Goal: Task Accomplishment & Management: Complete application form

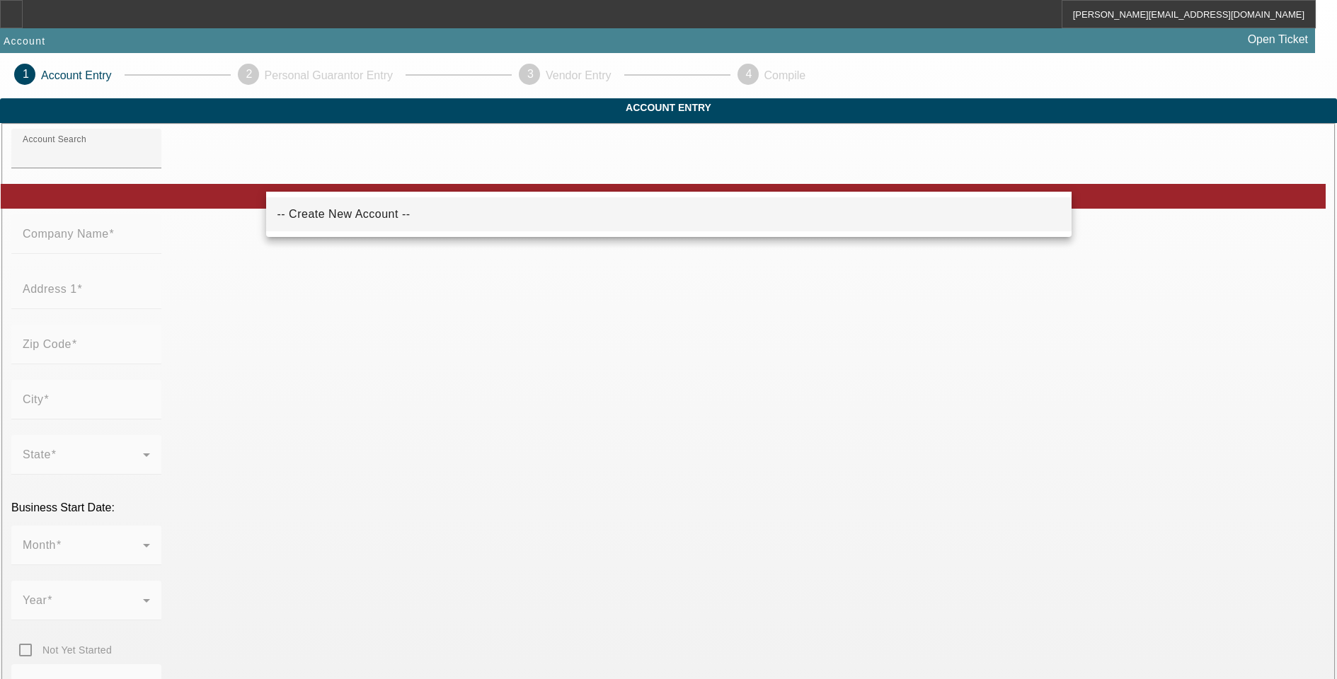
click at [367, 214] on span "-- Create New Account --" at bounding box center [343, 214] width 133 height 12
type input "-- Create New Account --"
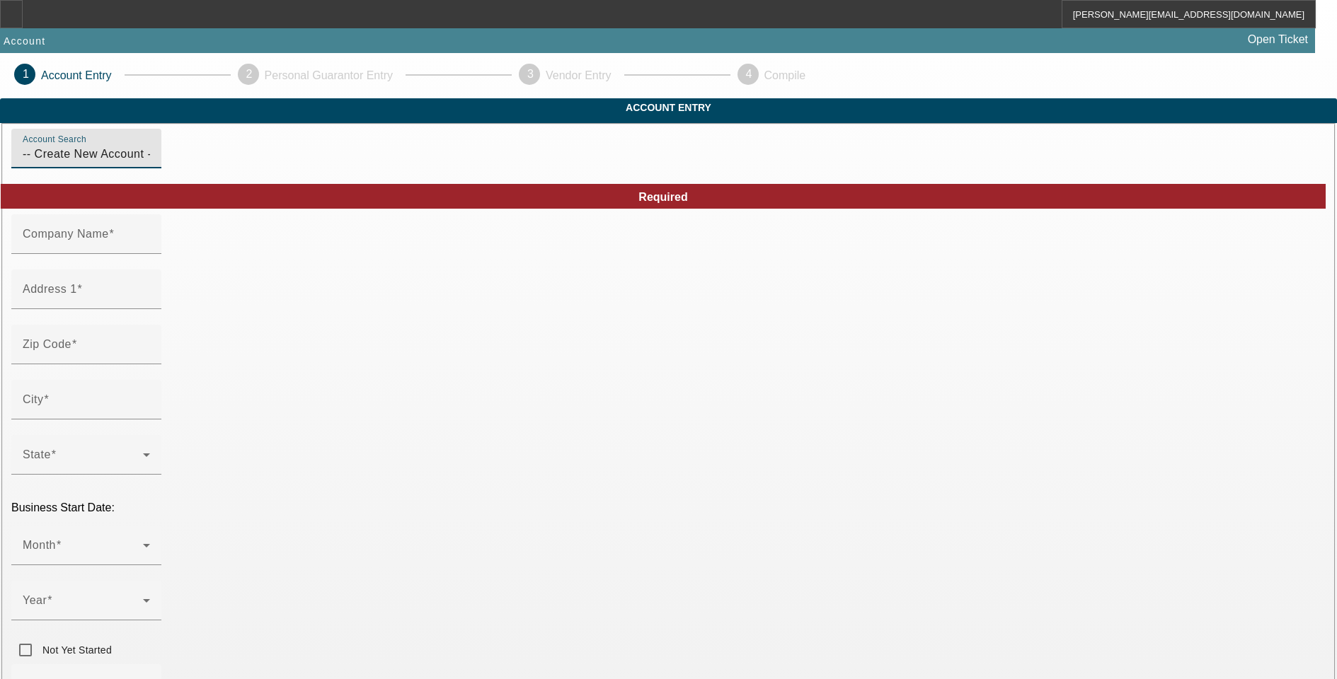
drag, startPoint x: 385, startPoint y: 178, endPoint x: 183, endPoint y: 178, distance: 202.4
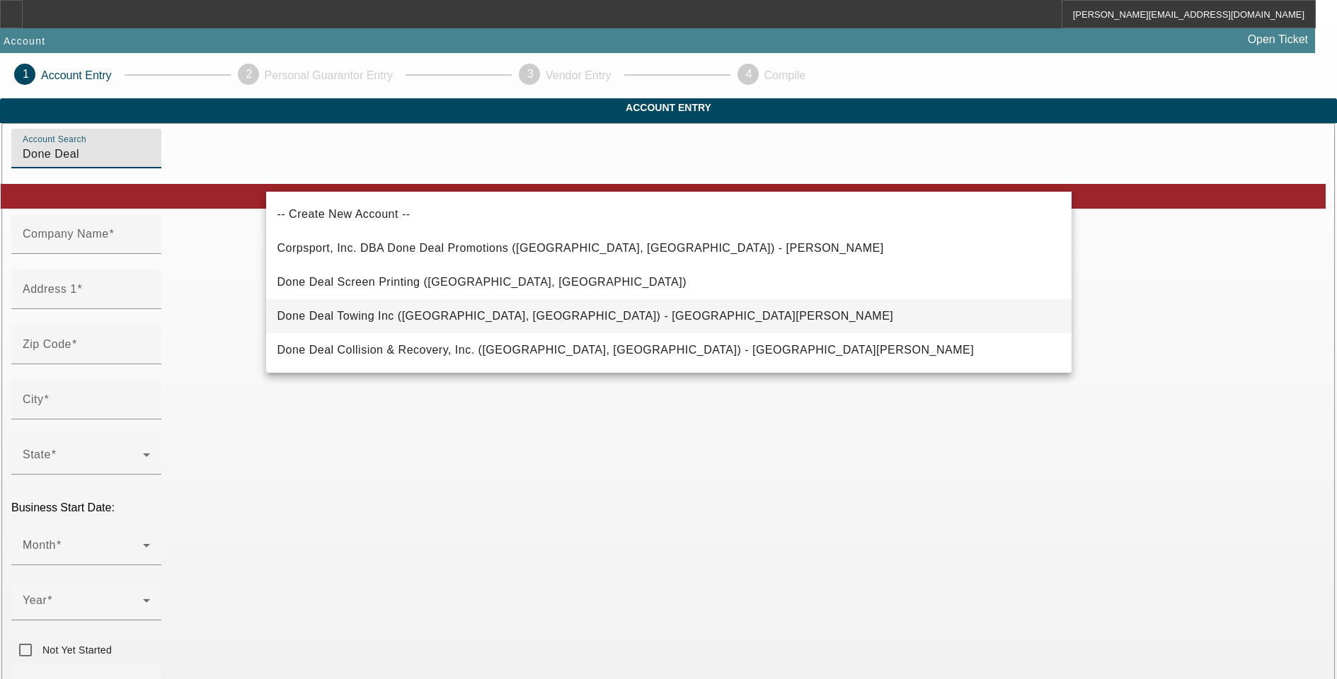
click at [324, 316] on span "Done Deal Towing Inc ([GEOGRAPHIC_DATA], [GEOGRAPHIC_DATA]) - [GEOGRAPHIC_DATA]…" at bounding box center [585, 316] width 616 height 12
type input "Done Deal Towing Inc ([GEOGRAPHIC_DATA], [GEOGRAPHIC_DATA]) - [GEOGRAPHIC_DATA]…"
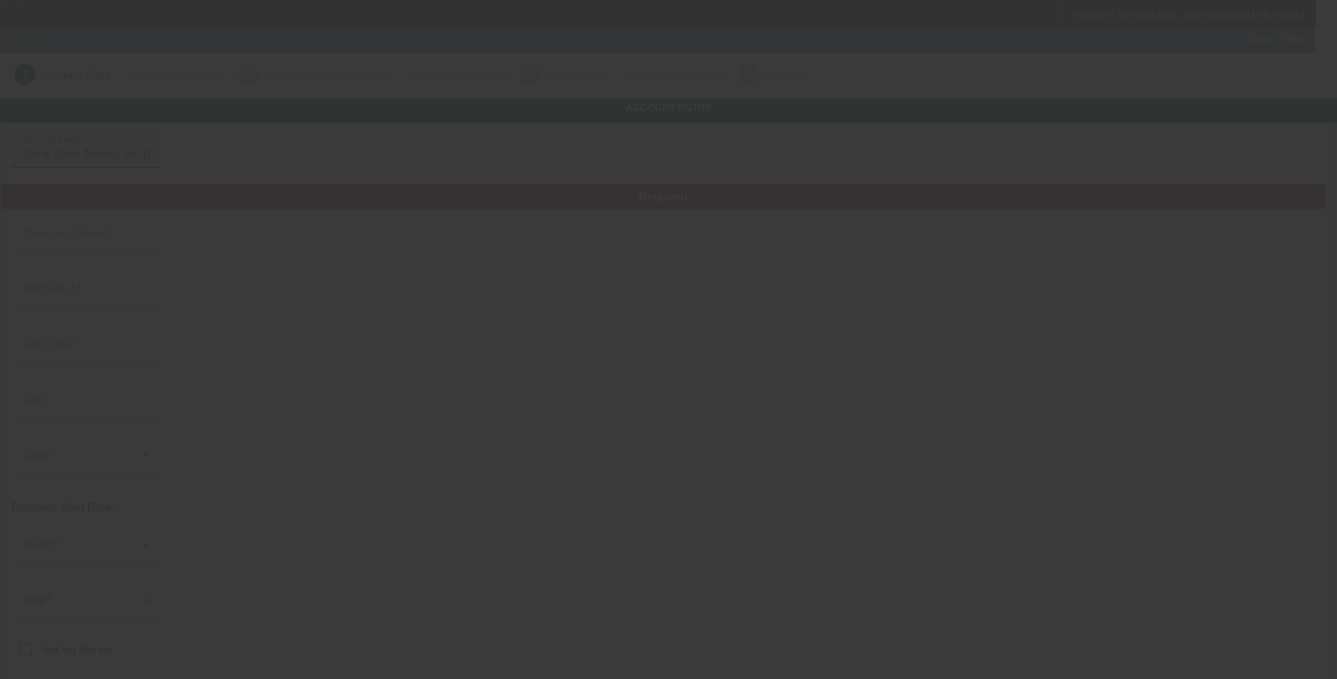
type input "Done Deal Towing Inc"
type input "1994 Selkirk Ct"
type input "60010"
type input "Inverness"
type input "[PHONE_NUMBER]"
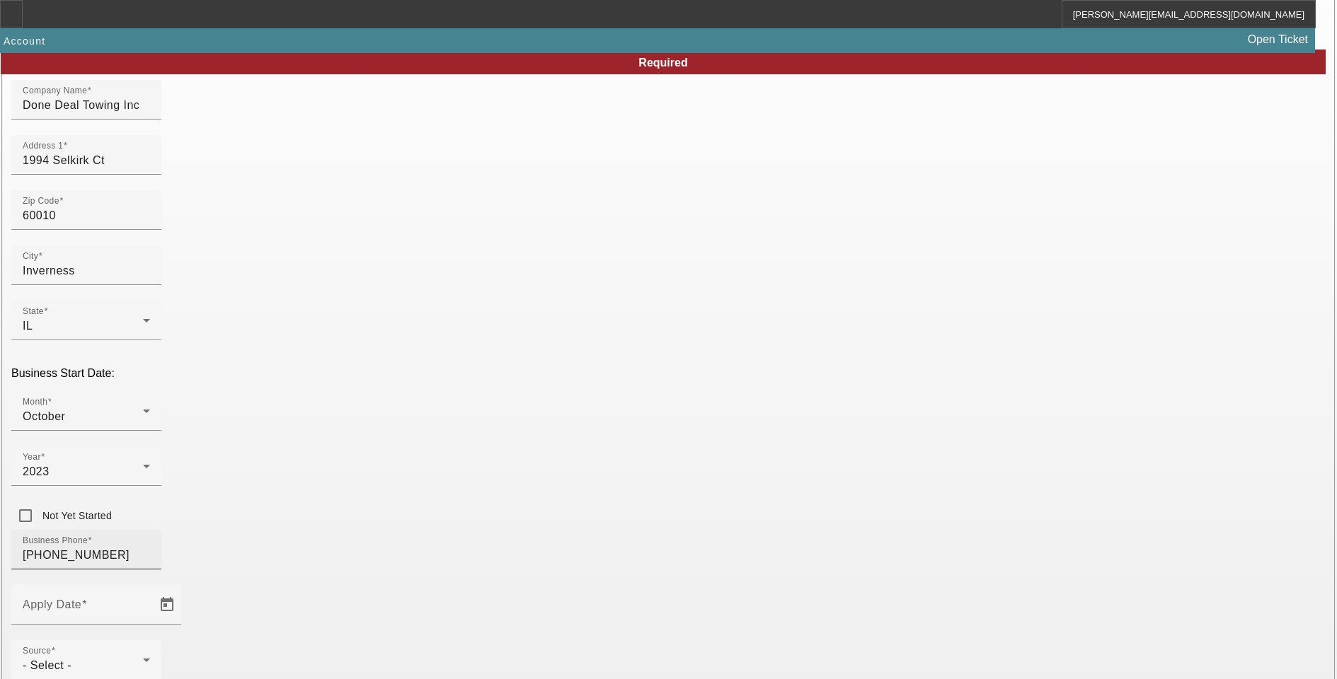
scroll to position [212, 0]
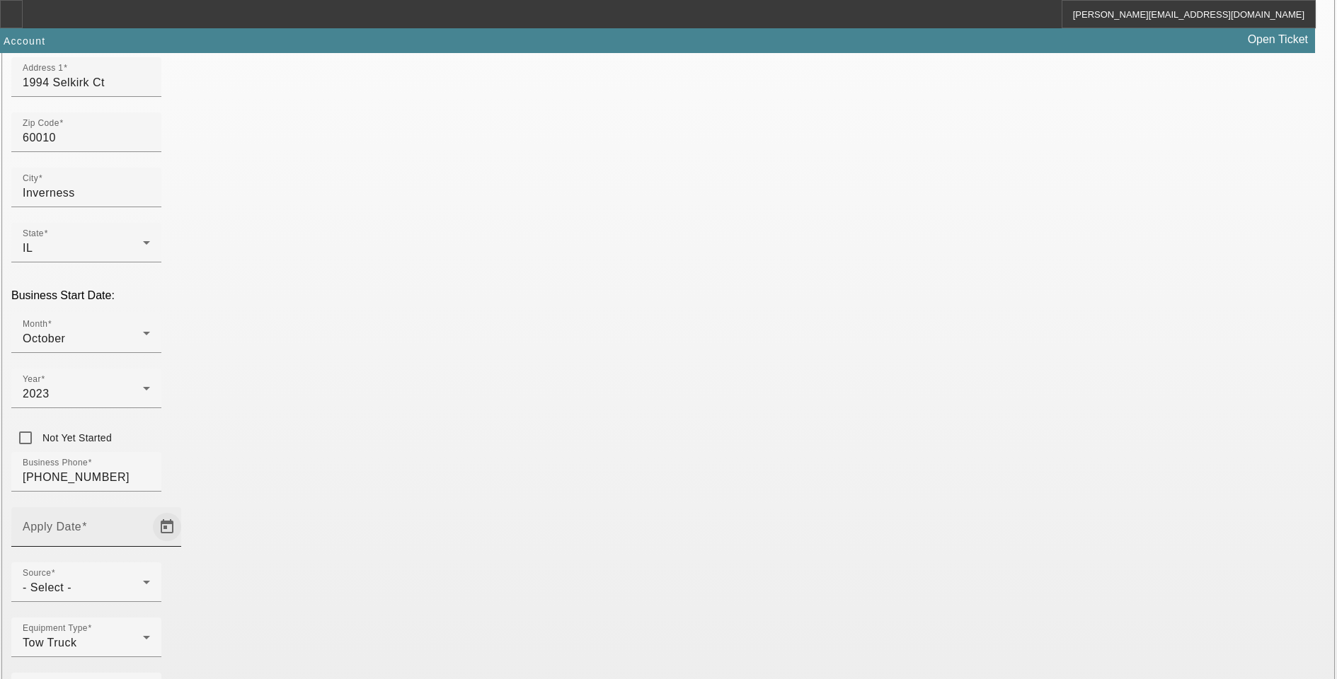
click at [184, 510] on span "Open calendar" at bounding box center [167, 527] width 34 height 34
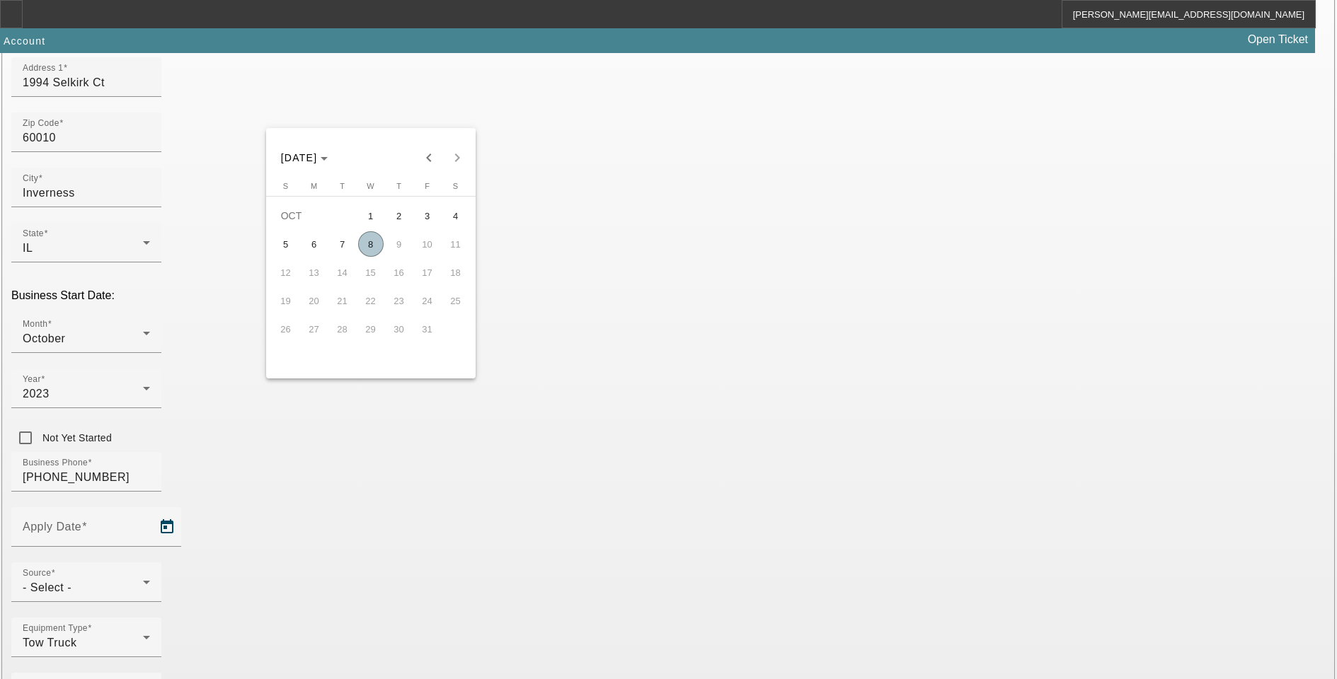
click at [371, 251] on span "8" at bounding box center [370, 243] width 25 height 25
type input "10/8/2025"
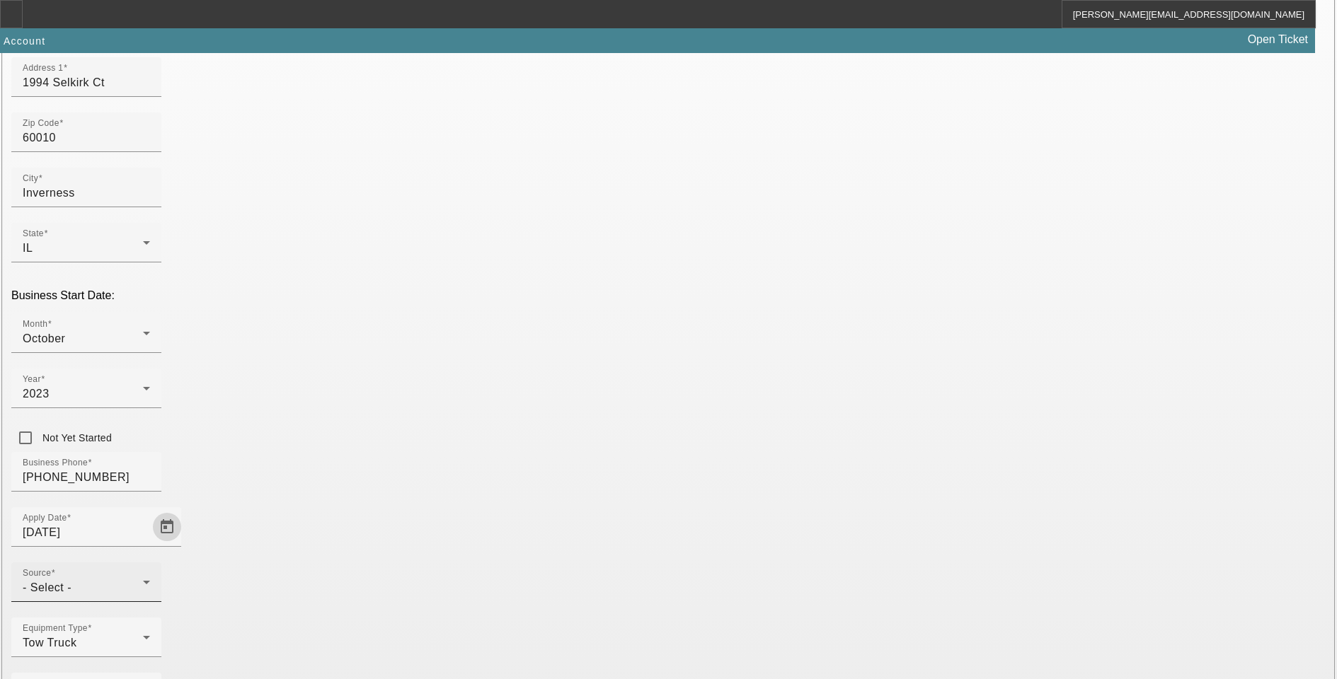
click at [143, 580] on div "- Select -" at bounding box center [83, 588] width 120 height 17
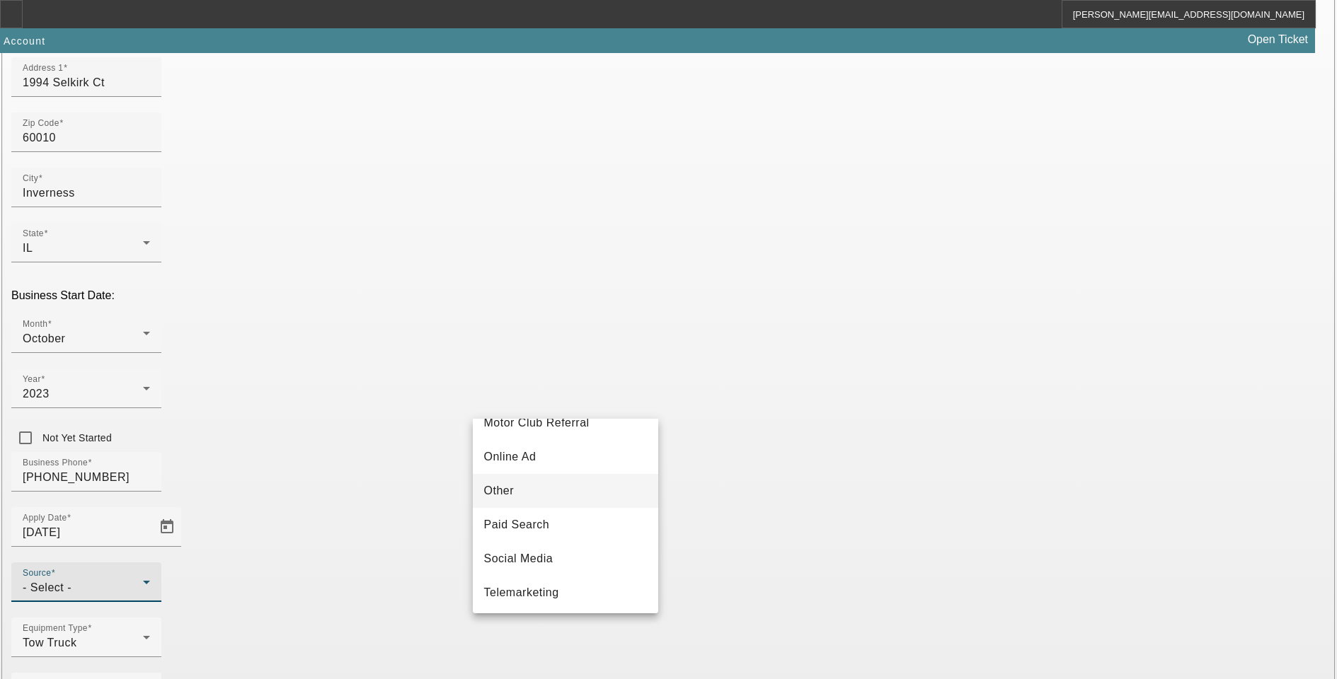
scroll to position [495, 0]
click at [531, 564] on span "Vendor Referral" at bounding box center [526, 557] width 85 height 17
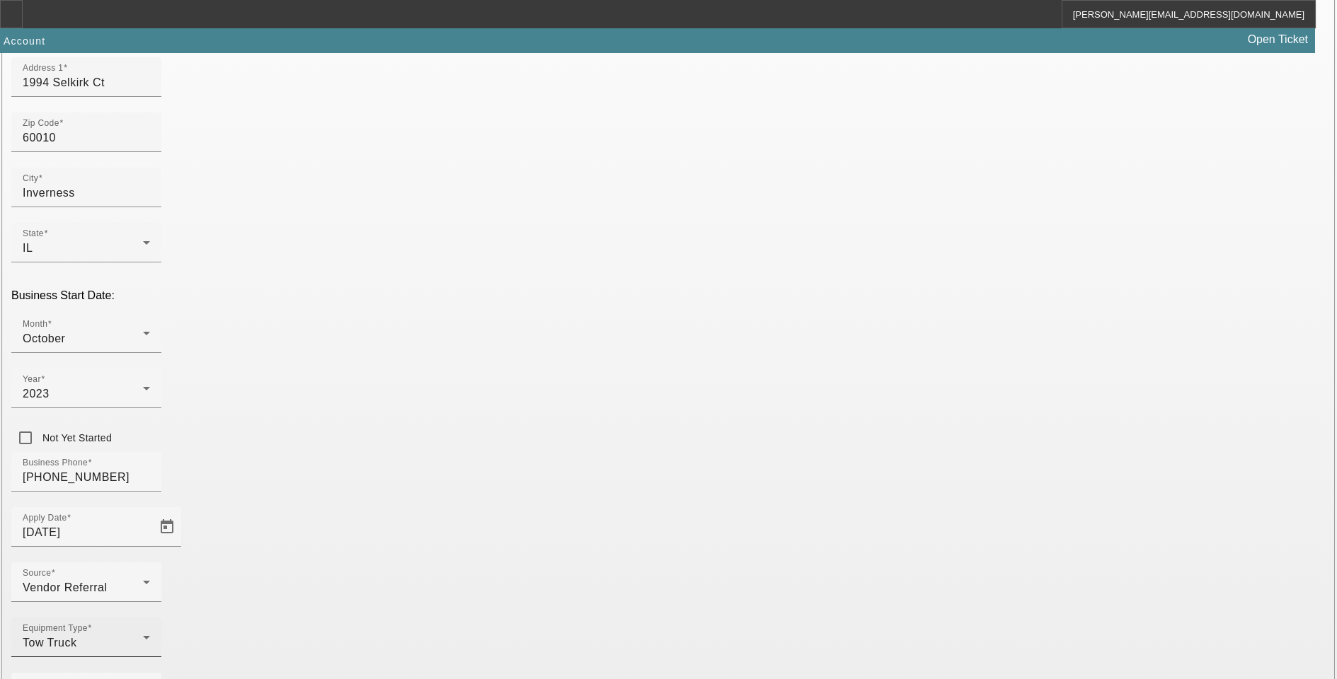
click at [155, 629] on icon at bounding box center [146, 637] width 17 height 17
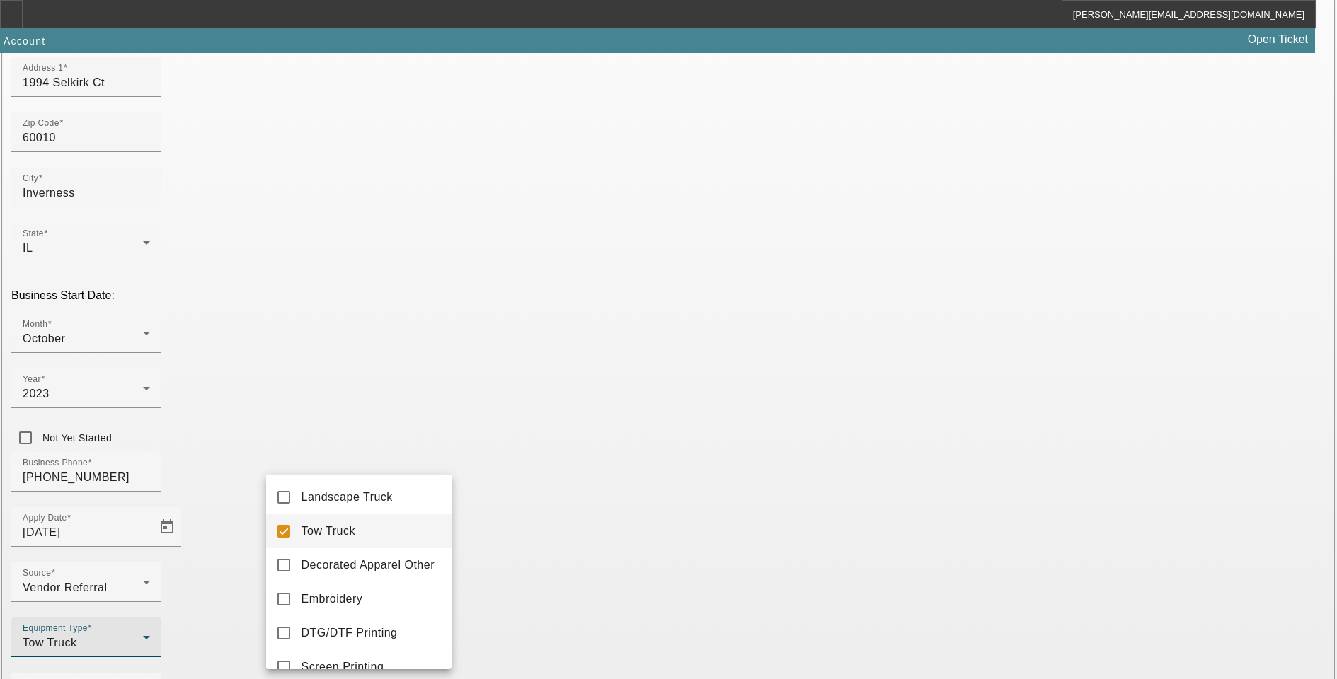
click at [434, 452] on div at bounding box center [668, 339] width 1337 height 679
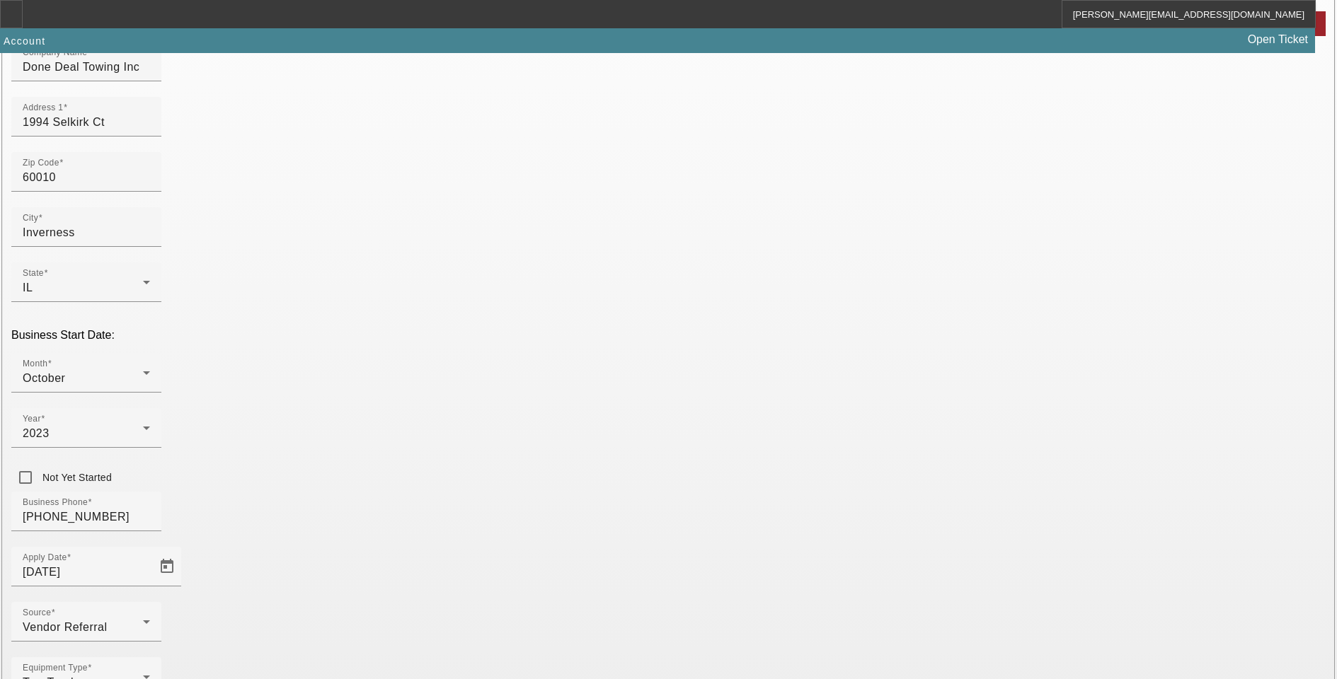
scroll to position [143, 0]
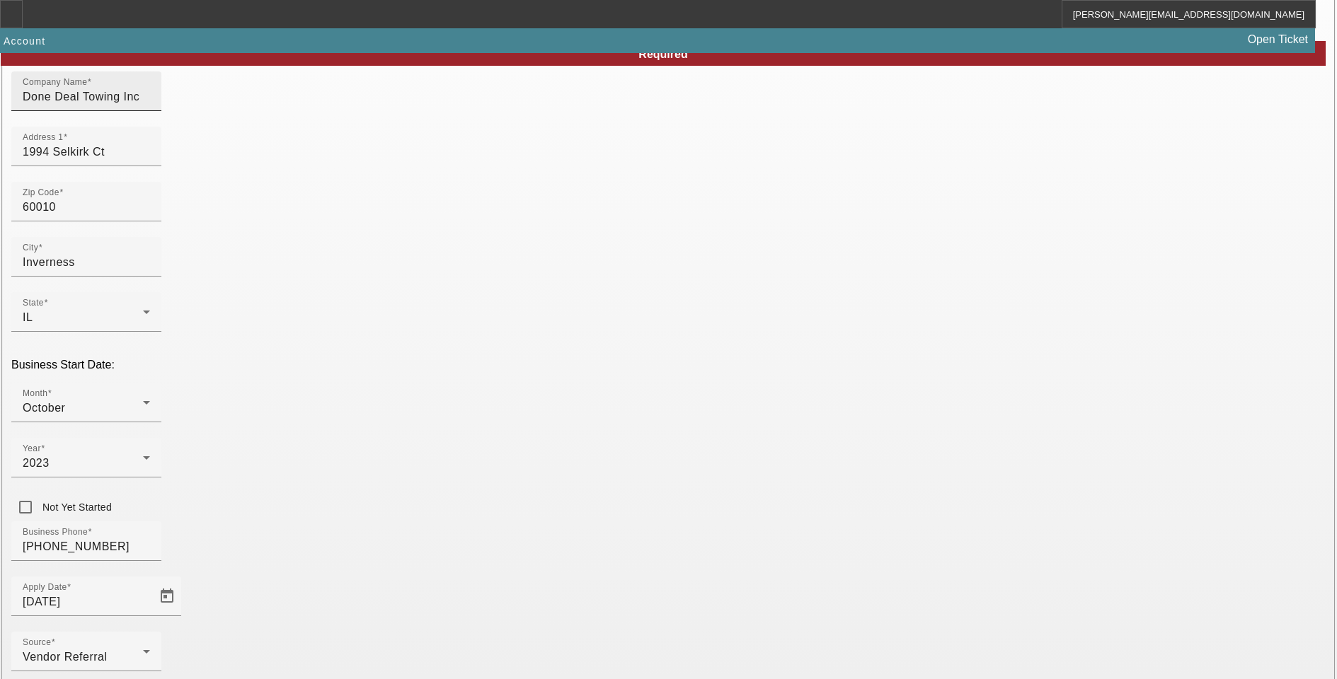
click at [150, 105] on input "Done Deal Towing Inc" at bounding box center [86, 96] width 127 height 17
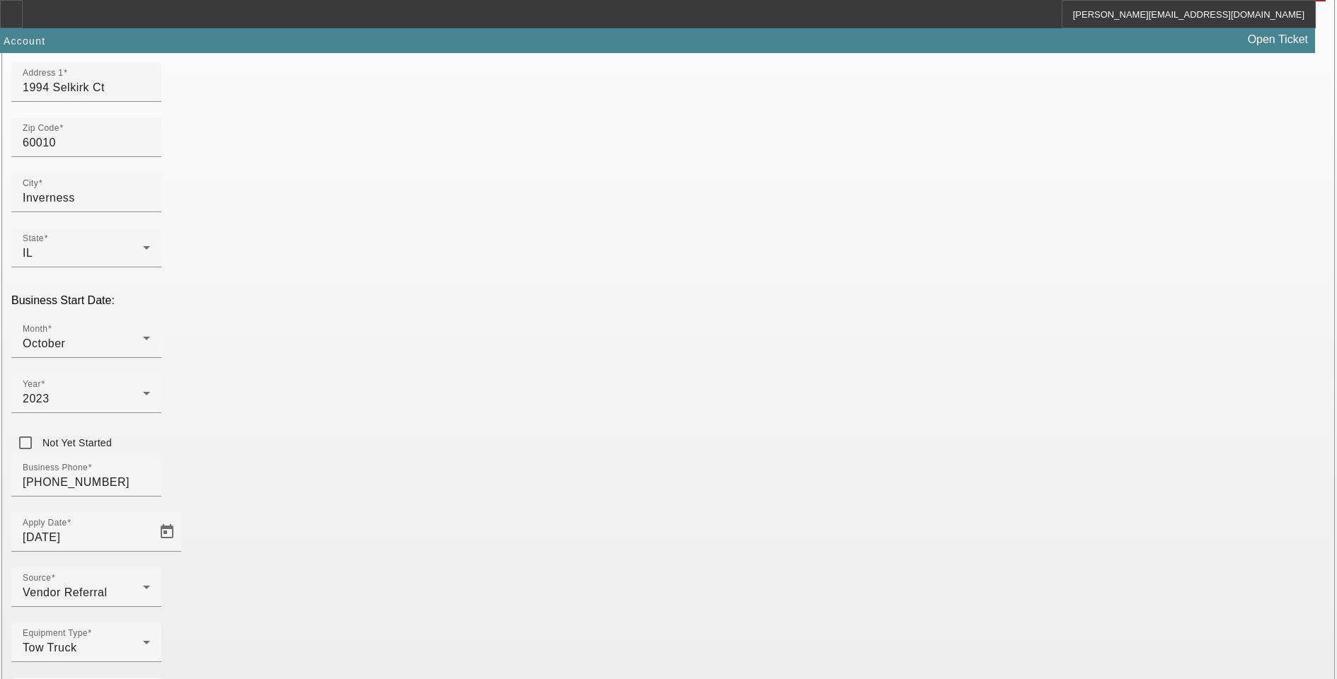
scroll to position [214, 0]
type input "Done Deal Towing Inc."
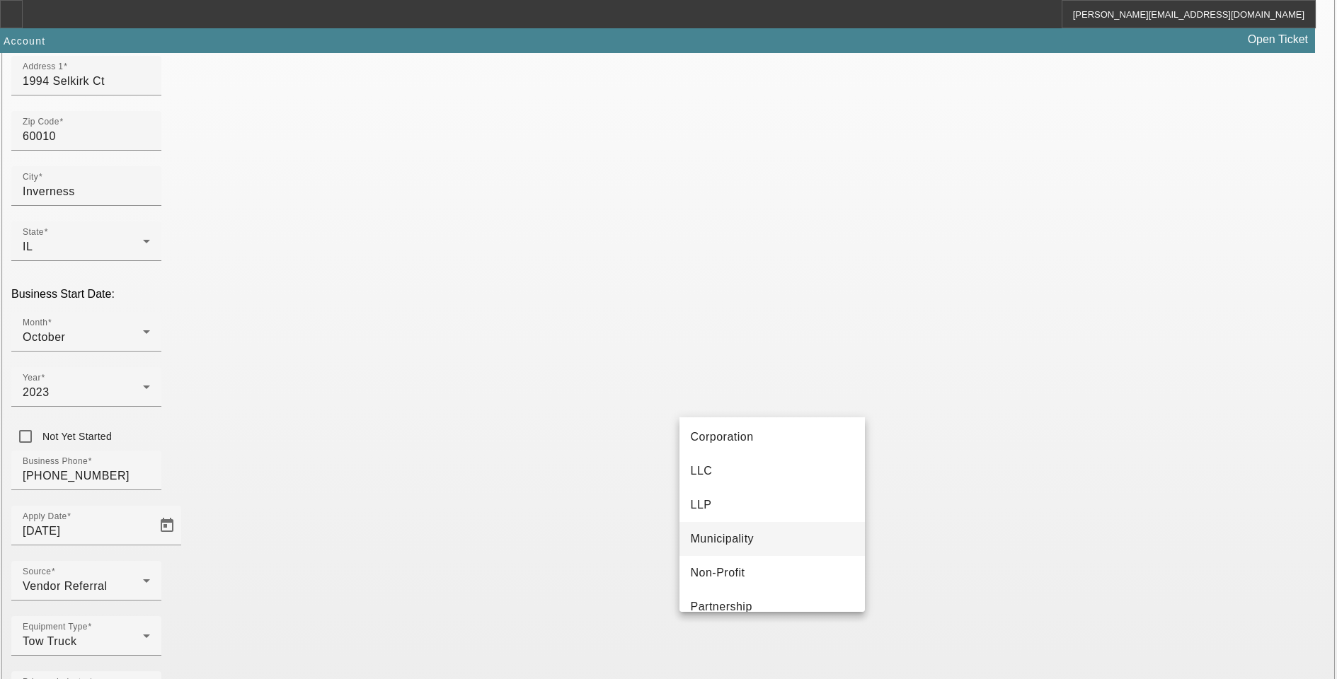
scroll to position [0, 0]
click at [742, 475] on span "Corporation" at bounding box center [722, 474] width 63 height 17
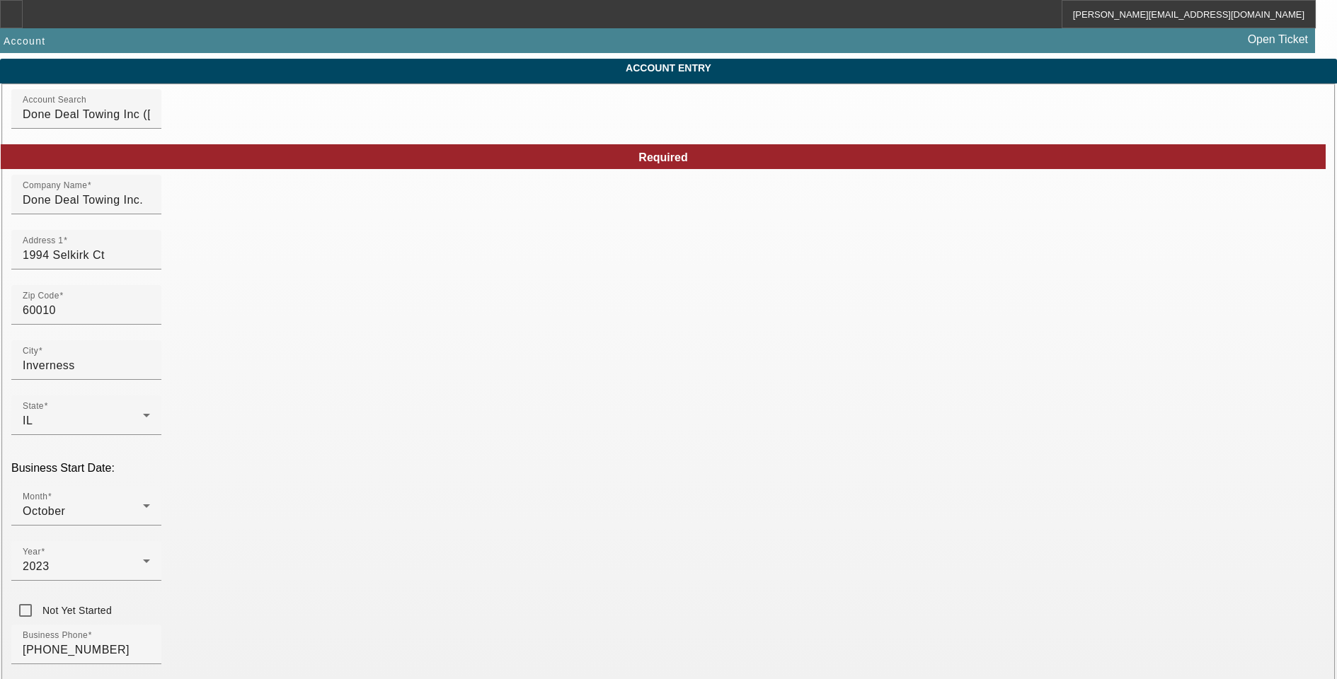
scroll to position [72, 0]
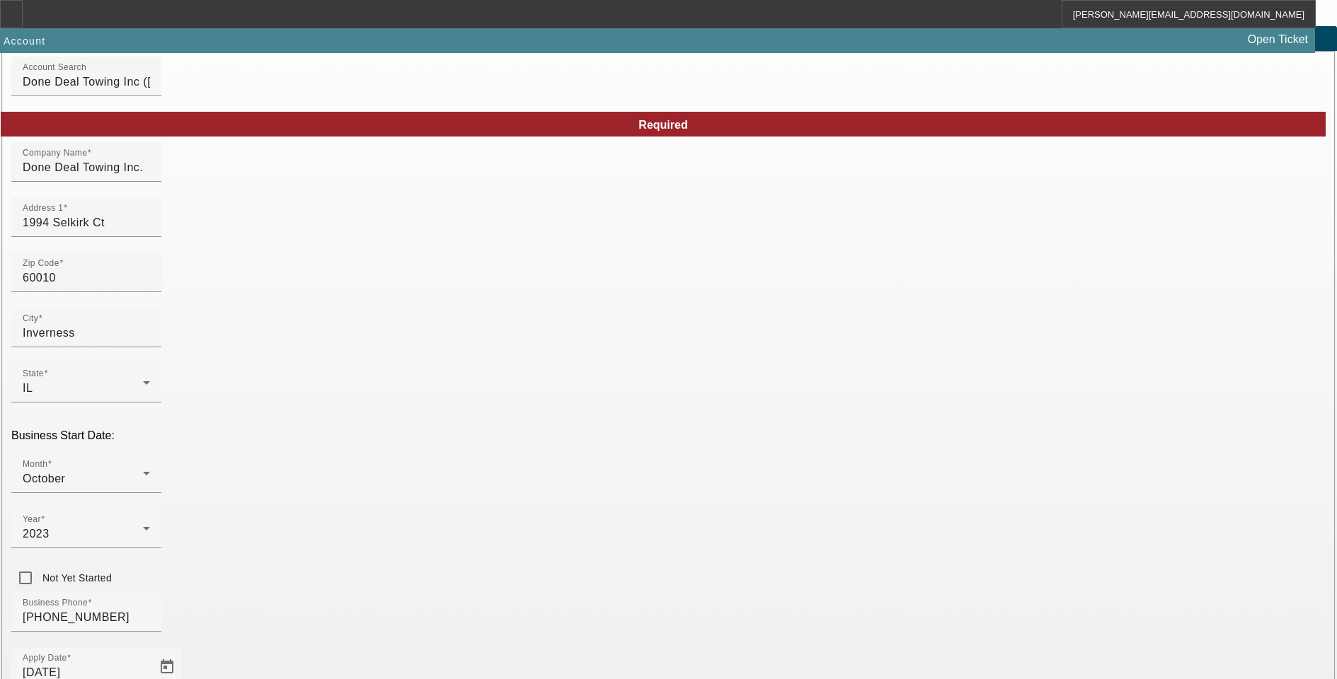
type input "[US_EMPLOYER_IDENTIFICATION_NUMBER]"
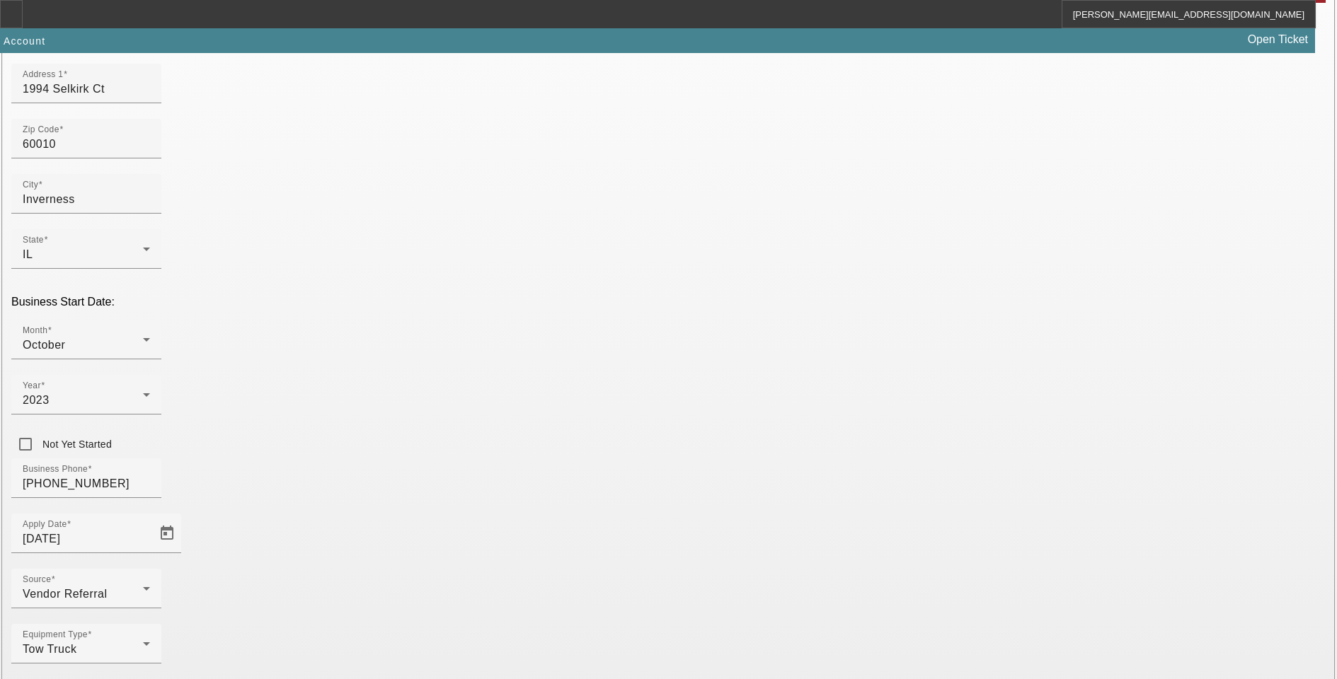
scroll to position [214, 0]
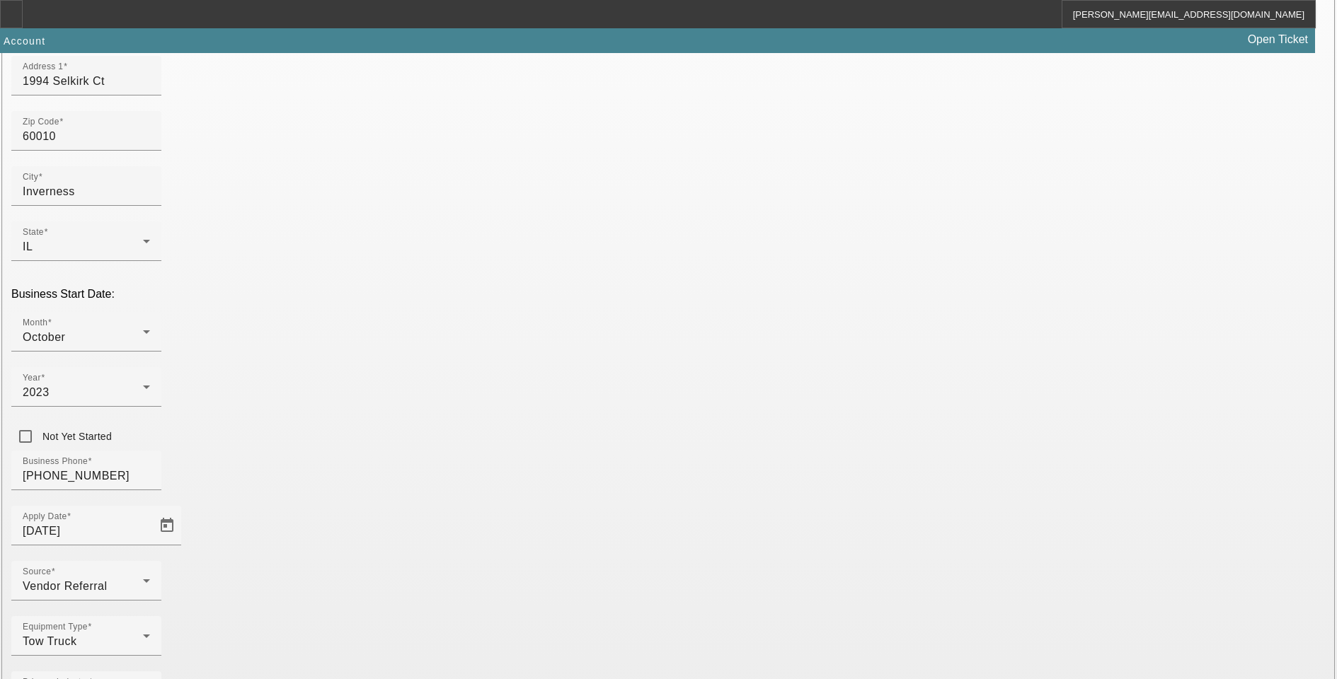
type input "deyankapitanoov@gmail.com"
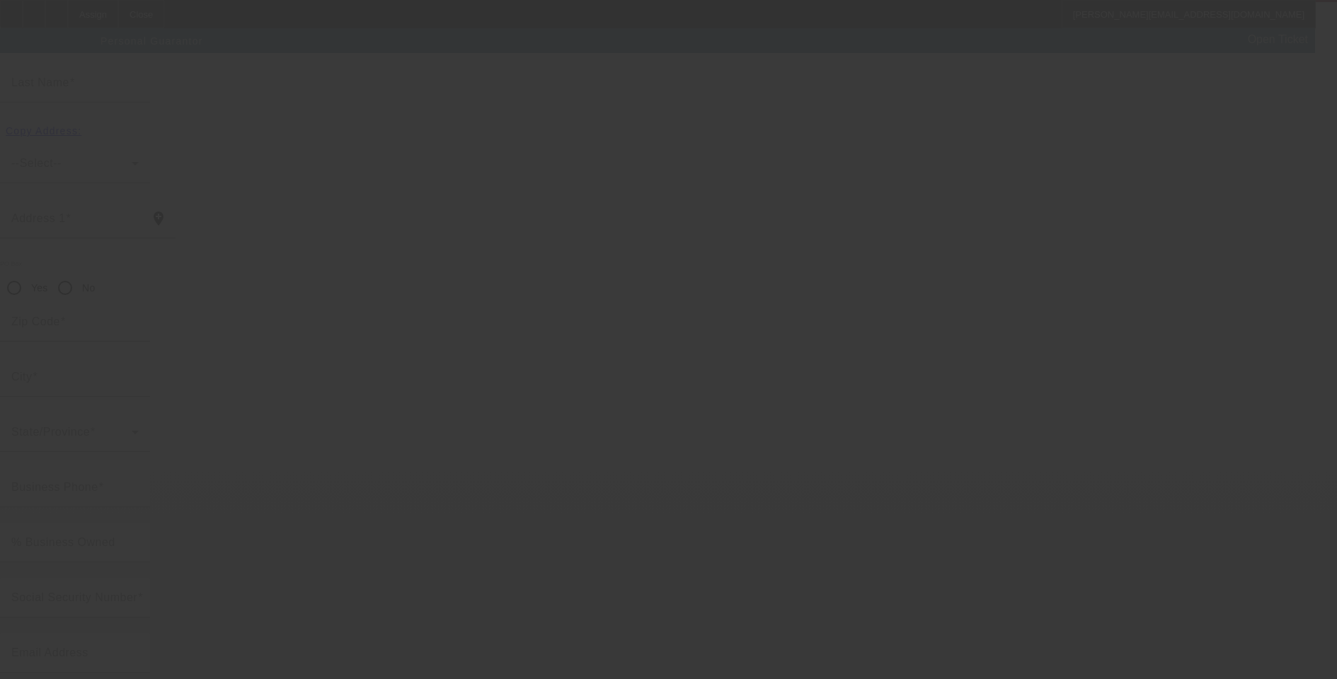
scroll to position [13, 0]
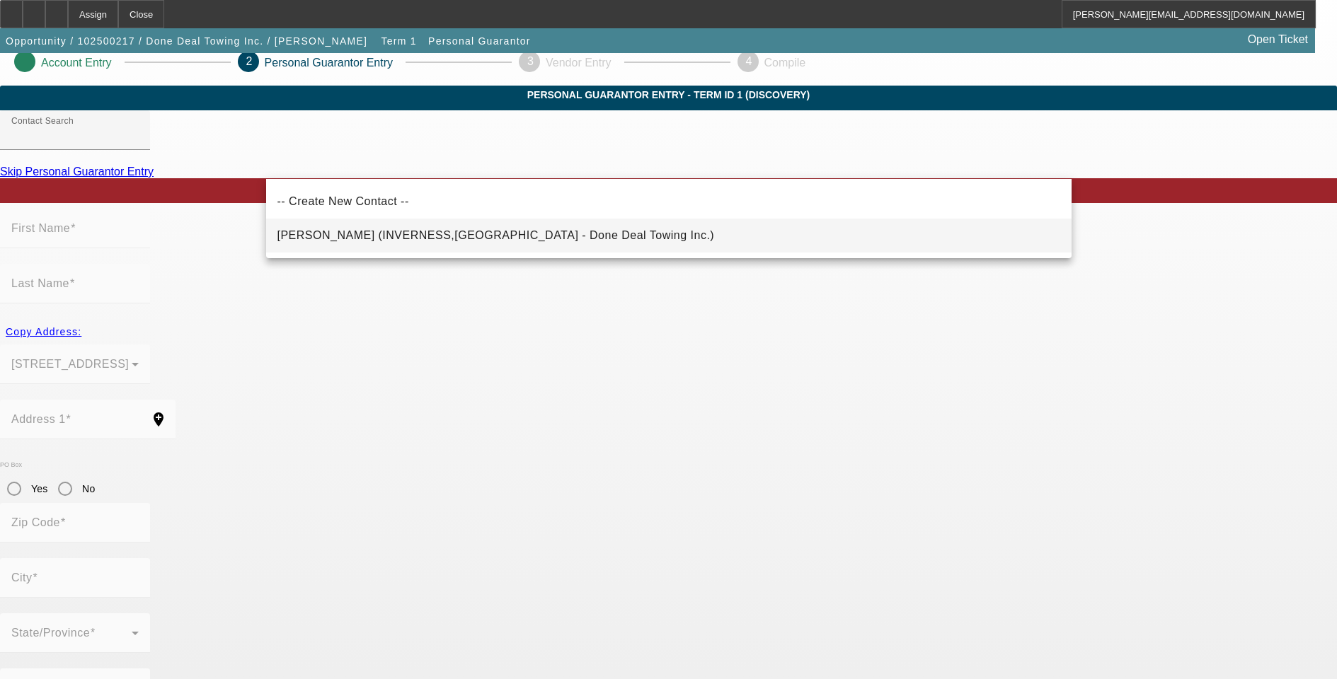
click at [449, 238] on span "Kapitanov, Deyan (INVERNESS,IL - Done Deal Towing Inc.)" at bounding box center [495, 235] width 437 height 12
type input "Kapitanov, Deyan (INVERNESS,IL - Done Deal Towing Inc.)"
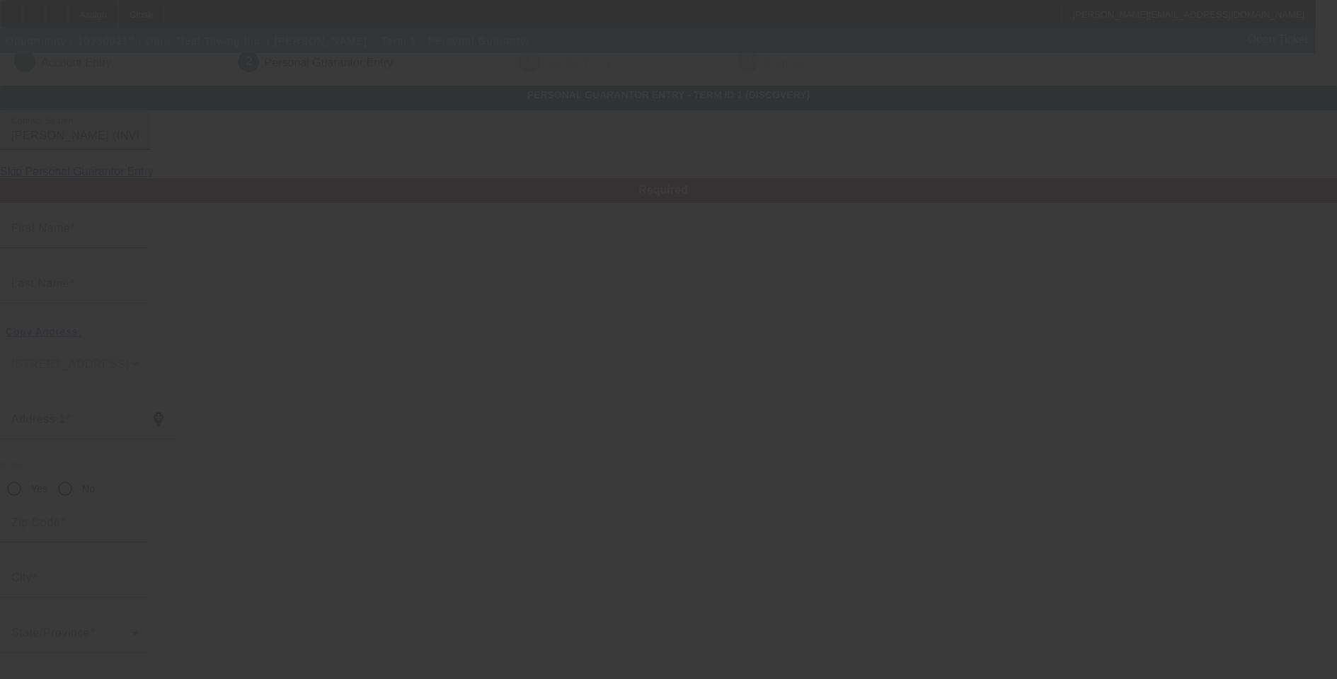
type input "Deyan"
type input "Kapitanov"
type input "1994 SELKIRK CT"
radio input "true"
type input "60010"
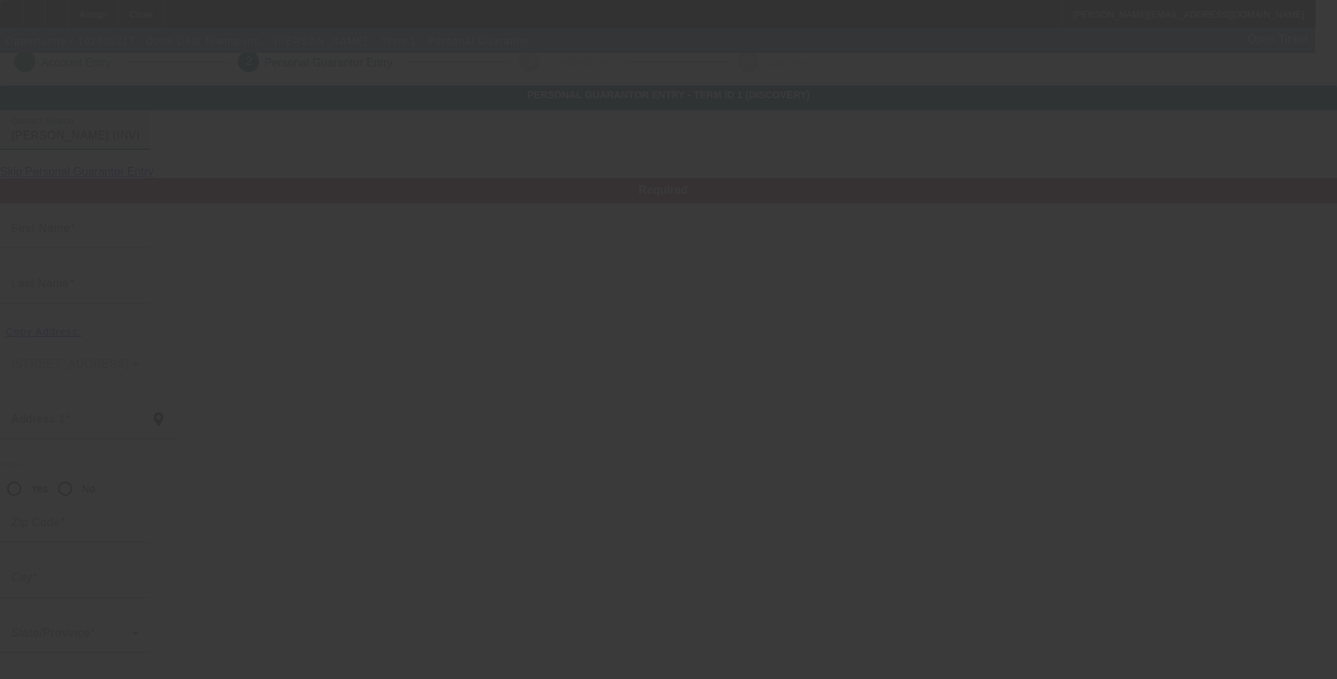
type input "INVERNESS"
type input "[PHONE_NUMBER]"
type input "100"
type input "144-17-0195"
type input "deyankapitanoov@gmail.com"
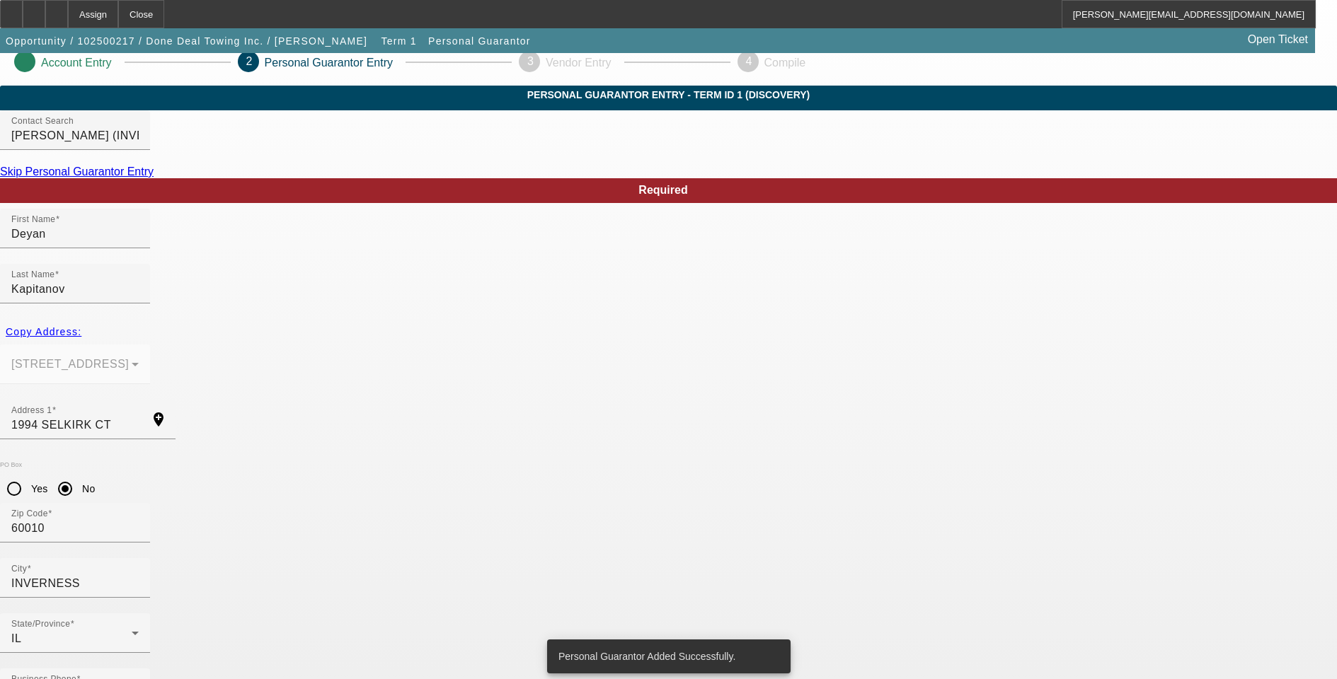
scroll to position [0, 0]
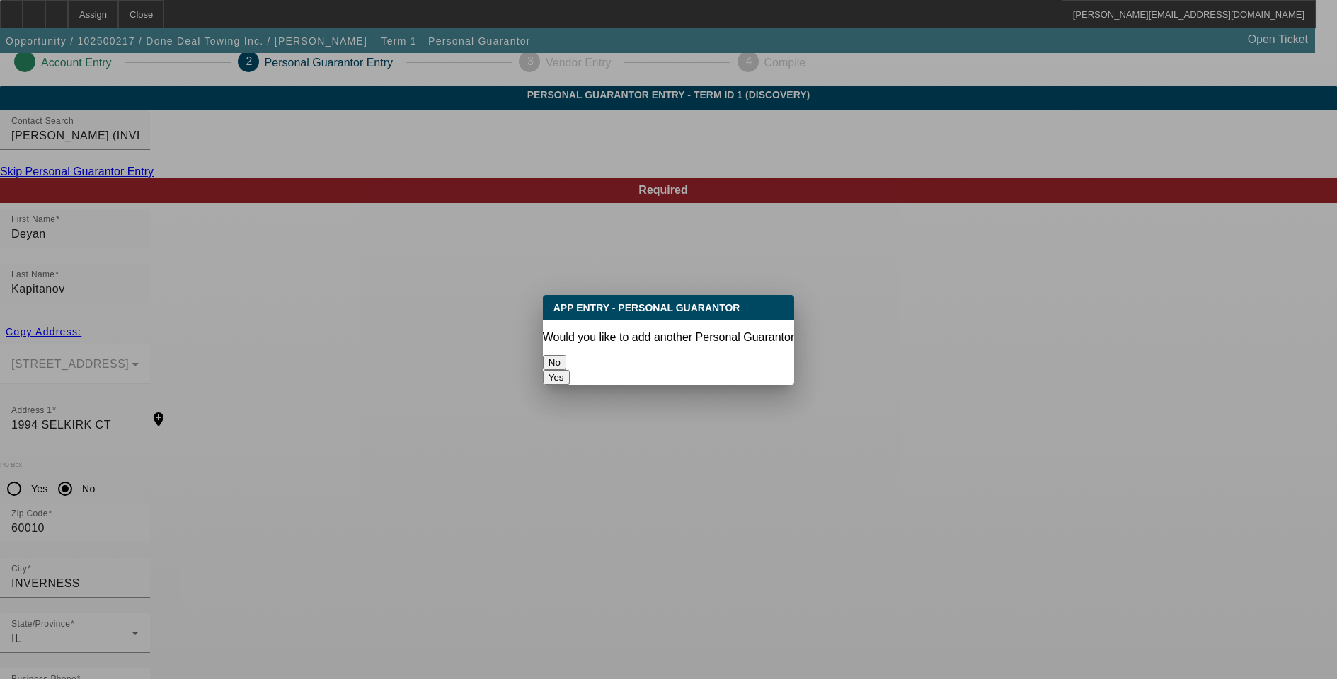
click at [566, 358] on button "No" at bounding box center [554, 362] width 23 height 15
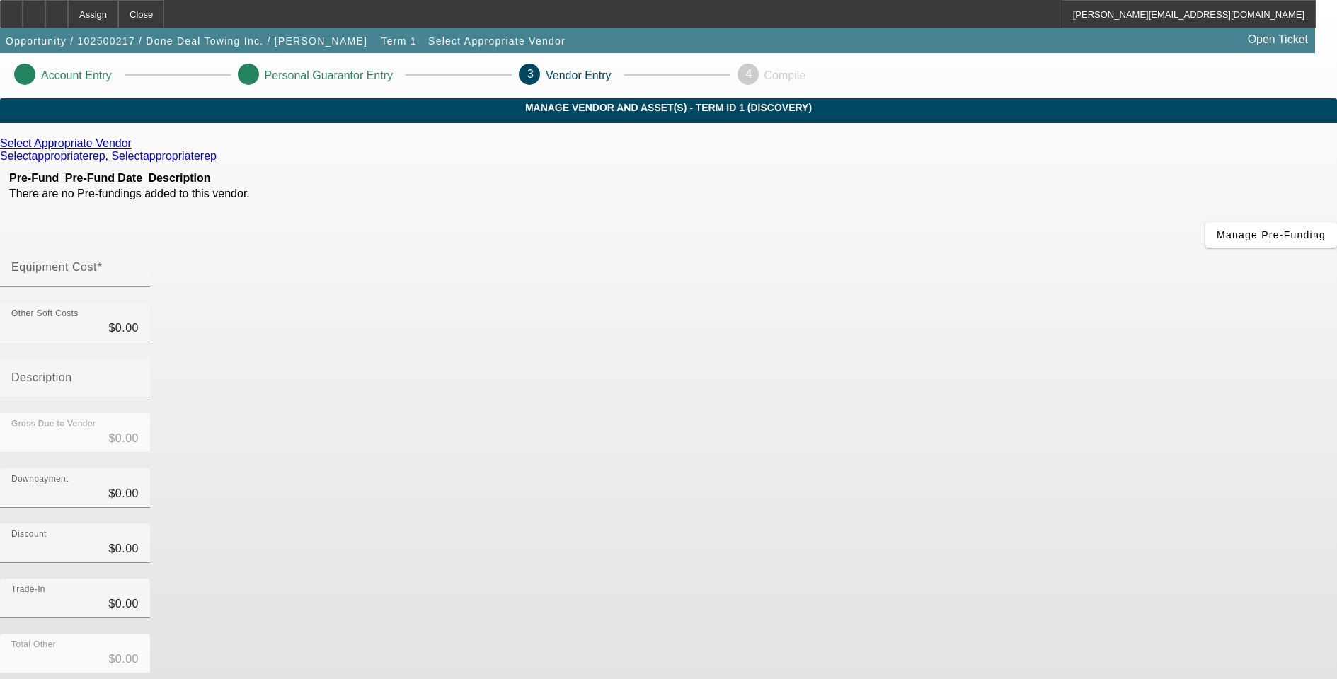
click at [132, 150] on link "Select Appropriate Vendor" at bounding box center [66, 143] width 132 height 13
click at [220, 162] on icon at bounding box center [220, 156] width 0 height 12
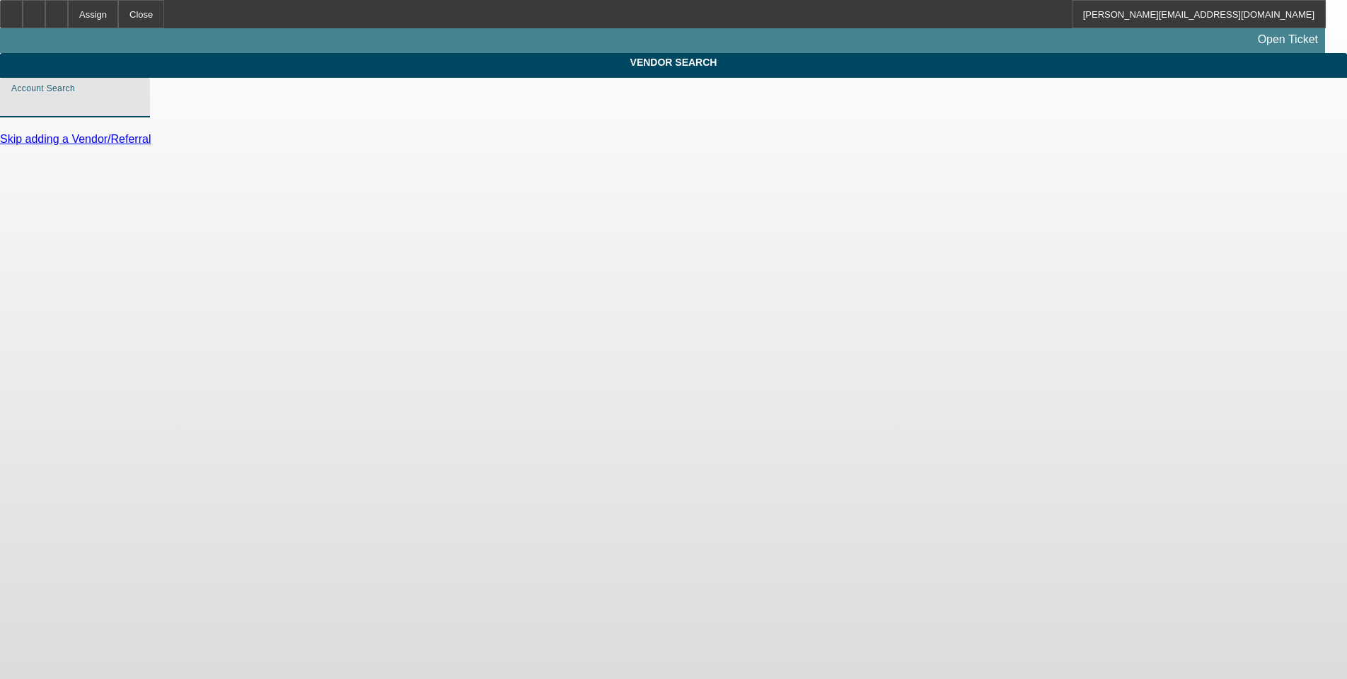
click at [139, 112] on input "Account Search" at bounding box center [74, 103] width 127 height 17
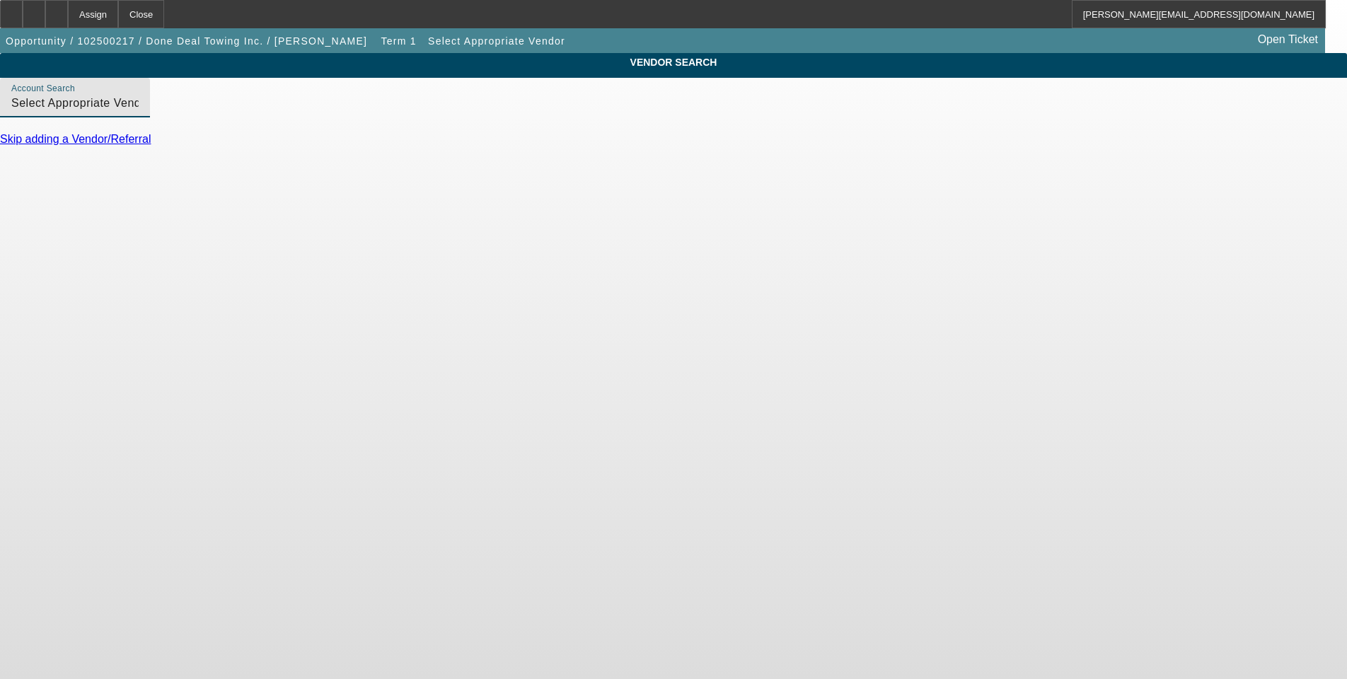
type input "Select Appropriate Vendor (Northbrook, IL) - Selectappropriaterep, Selectapprop…"
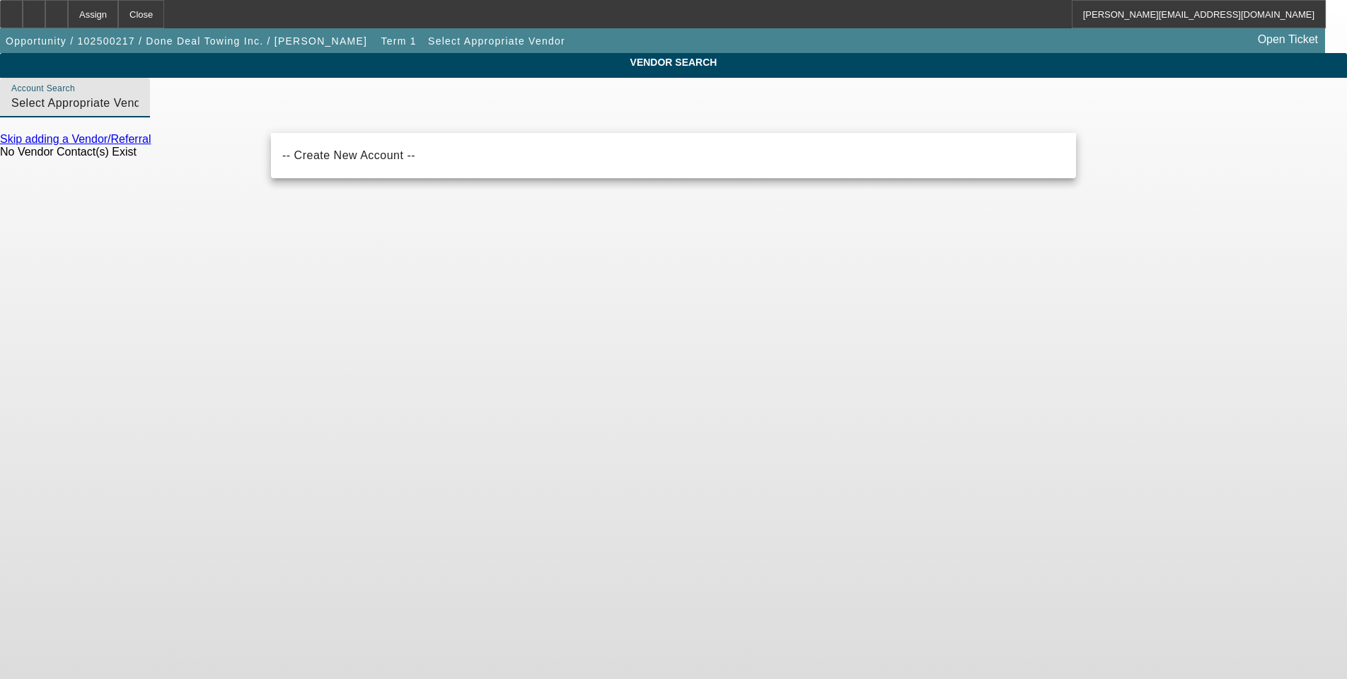
drag, startPoint x: 670, startPoint y: 117, endPoint x: 267, endPoint y: 127, distance: 402.7
click at [150, 117] on div "Account Search Select Appropriate Vendor (Northbrook, IL) - Selectappropriatere…" at bounding box center [75, 98] width 150 height 40
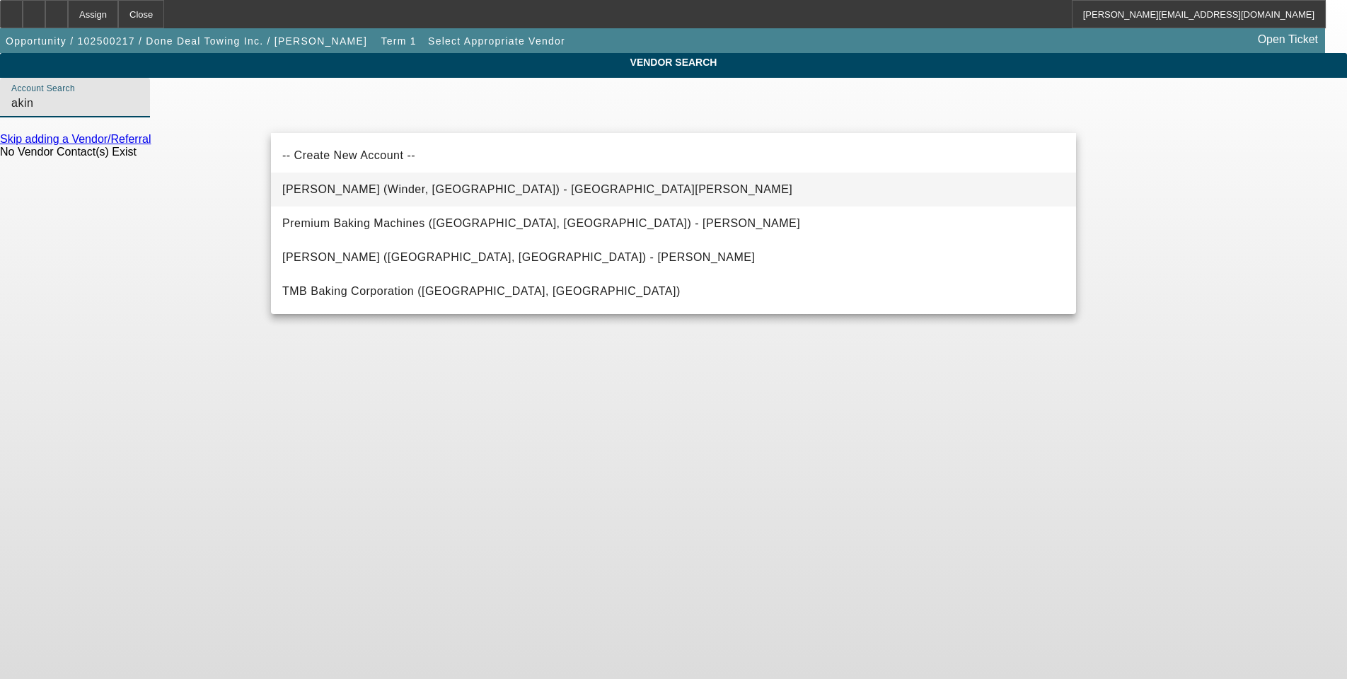
click at [337, 192] on span "Akins Ford (Winder, GA) - Durham, Todd" at bounding box center [537, 189] width 510 height 12
type input "Akins Ford (Winder, GA) - Durham, Todd"
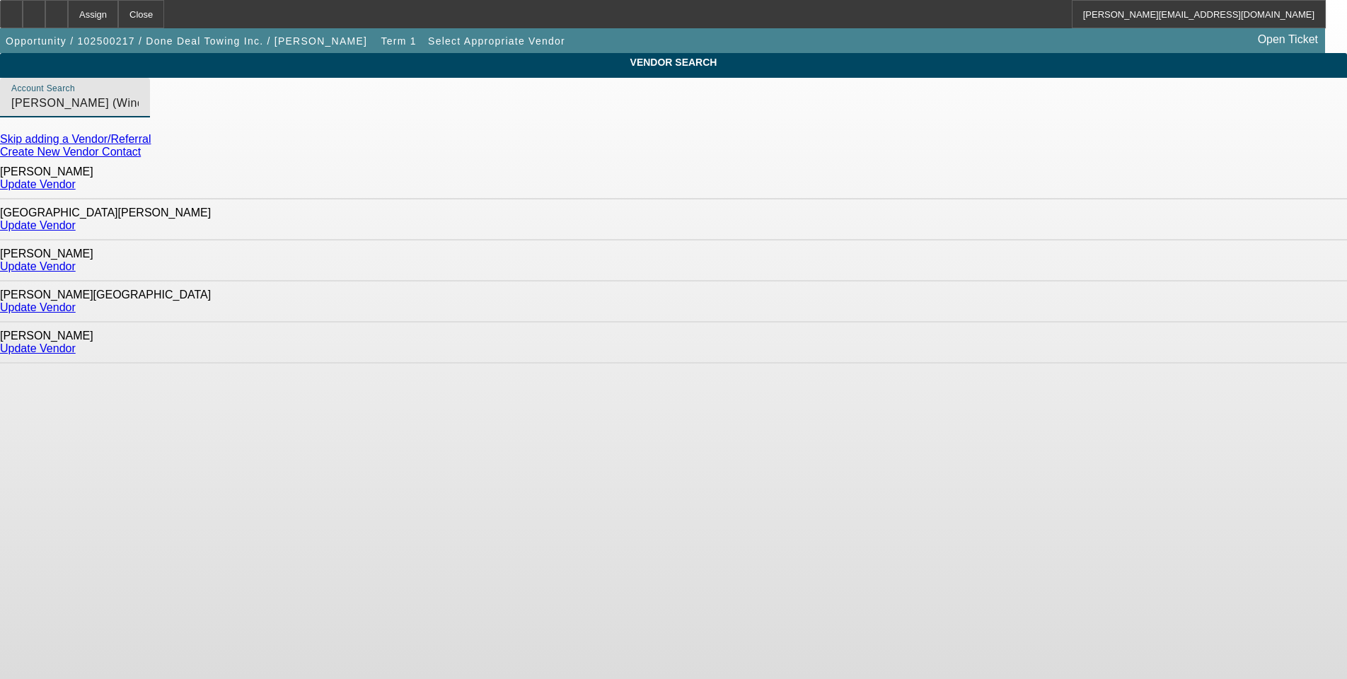
click at [76, 181] on link "Update Vendor" at bounding box center [38, 184] width 76 height 12
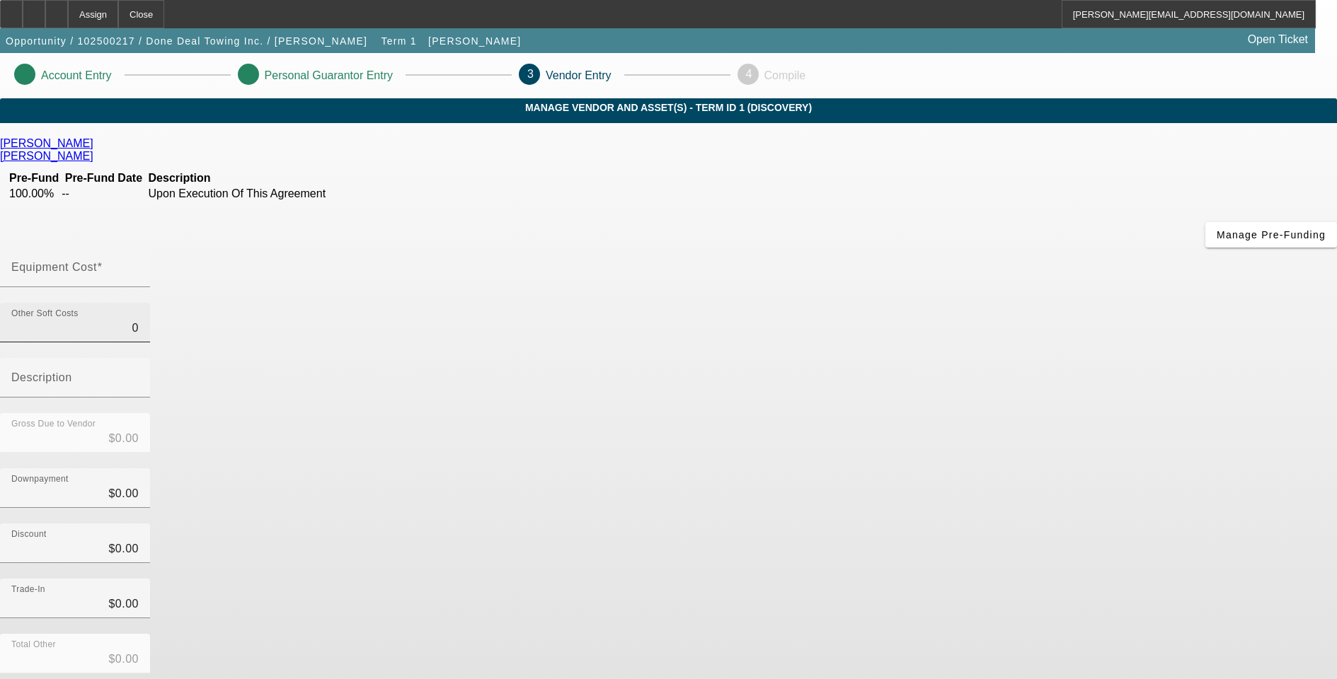
click at [139, 320] on input "0" at bounding box center [74, 328] width 127 height 17
type input "$0.00"
click at [97, 261] on mat-label "Equipment Cost" at bounding box center [54, 267] width 86 height 12
click at [139, 265] on input "Equipment Cost" at bounding box center [74, 273] width 127 height 17
type input "1"
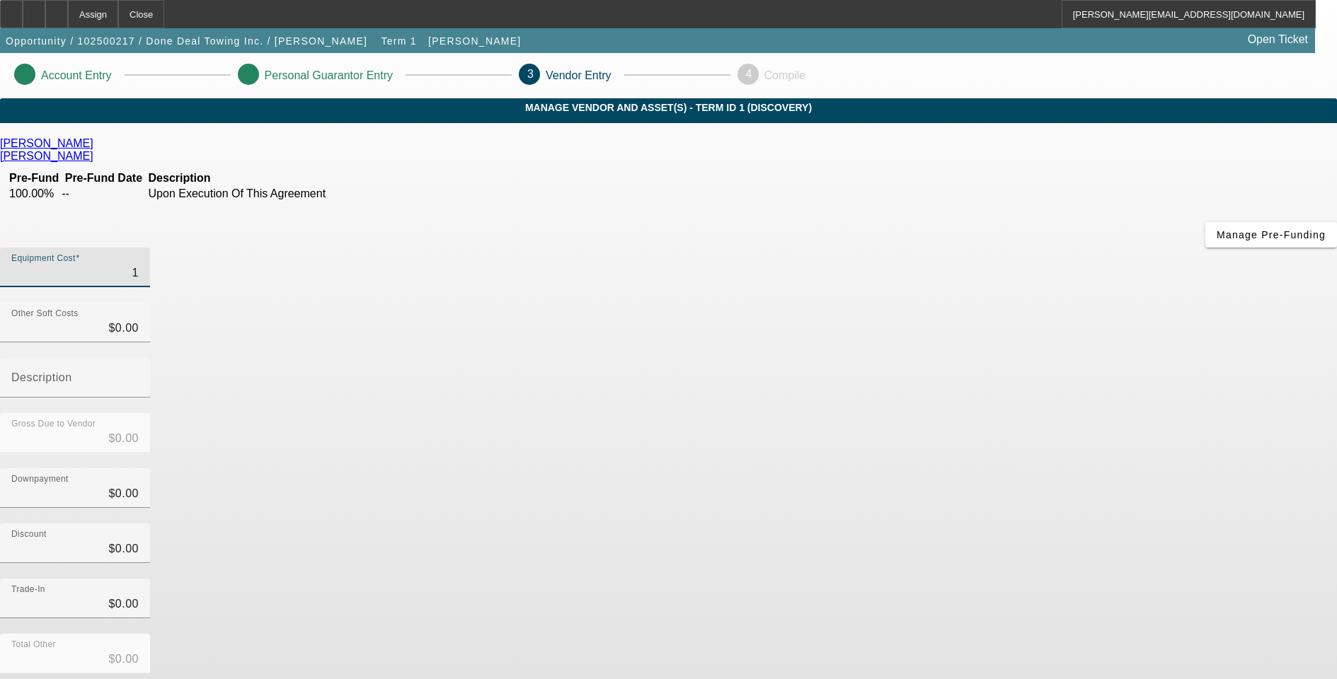
type input "$1.00"
type input "13"
type input "$13.00"
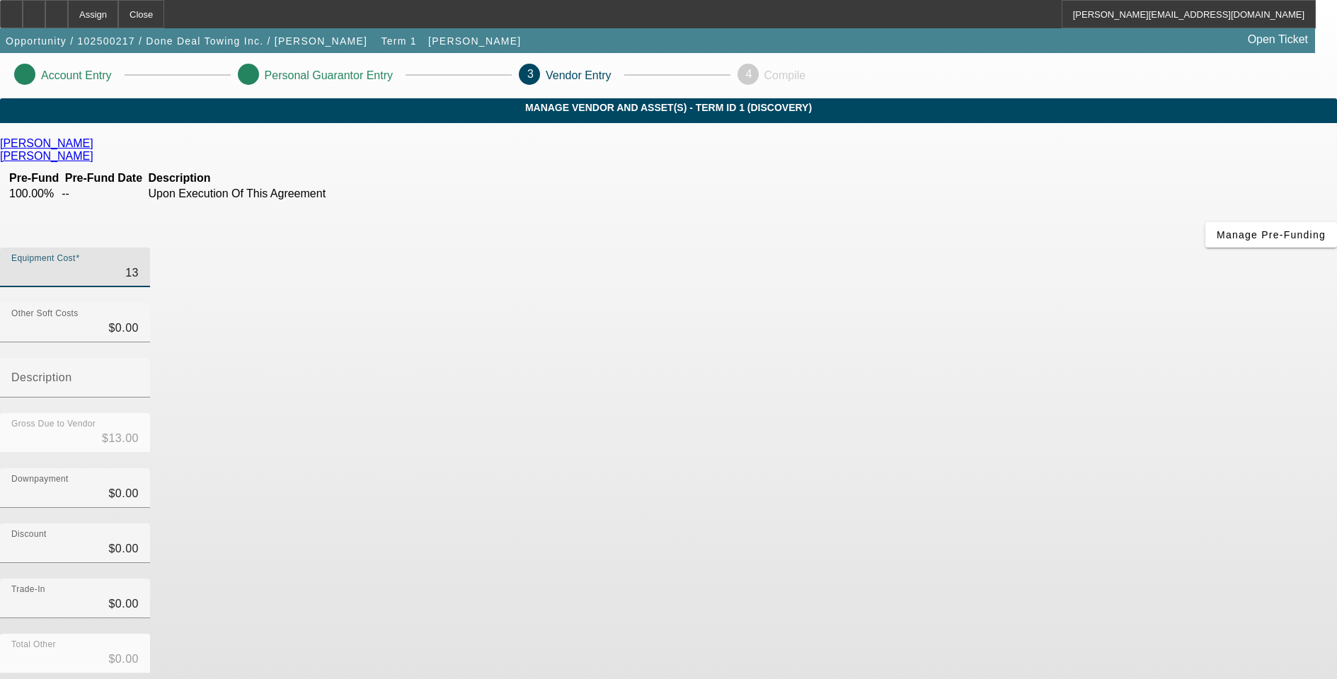
type input "131"
type input "$131.00"
type input "1319"
type input "$1,319.00"
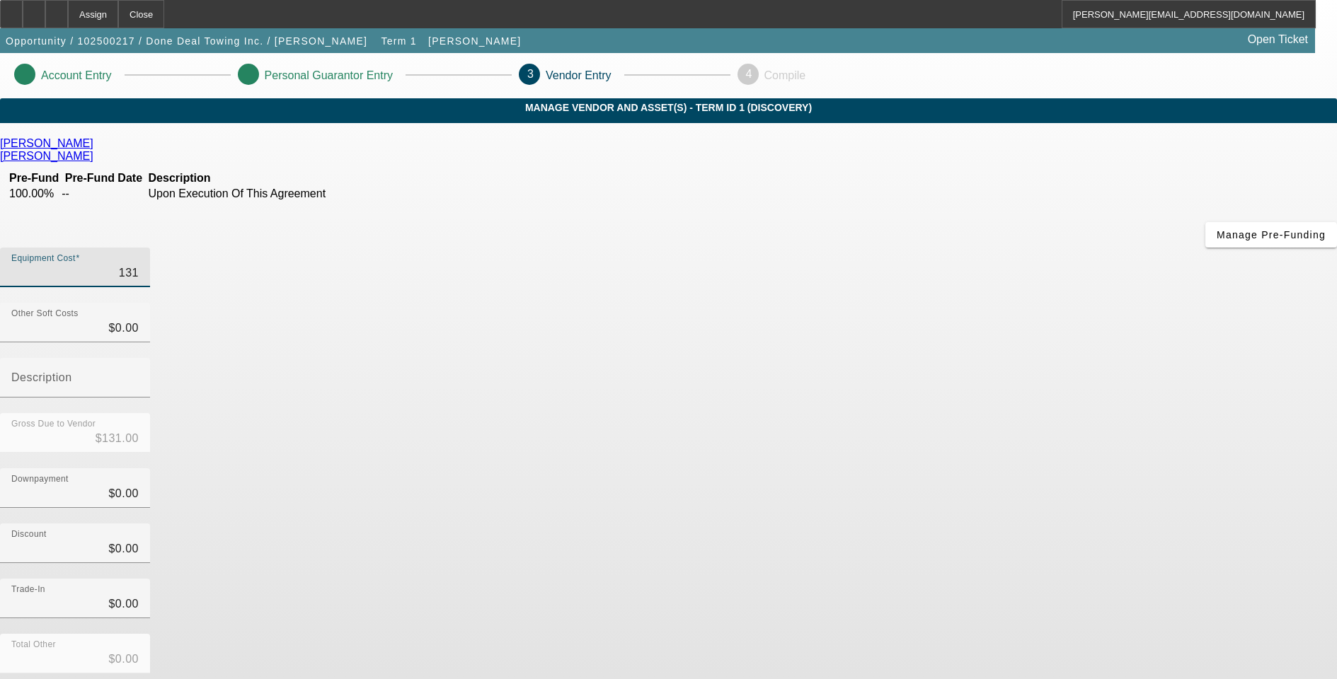
type input "$1,319.00"
type input "13194"
type input "$13,194.00"
type input "131947"
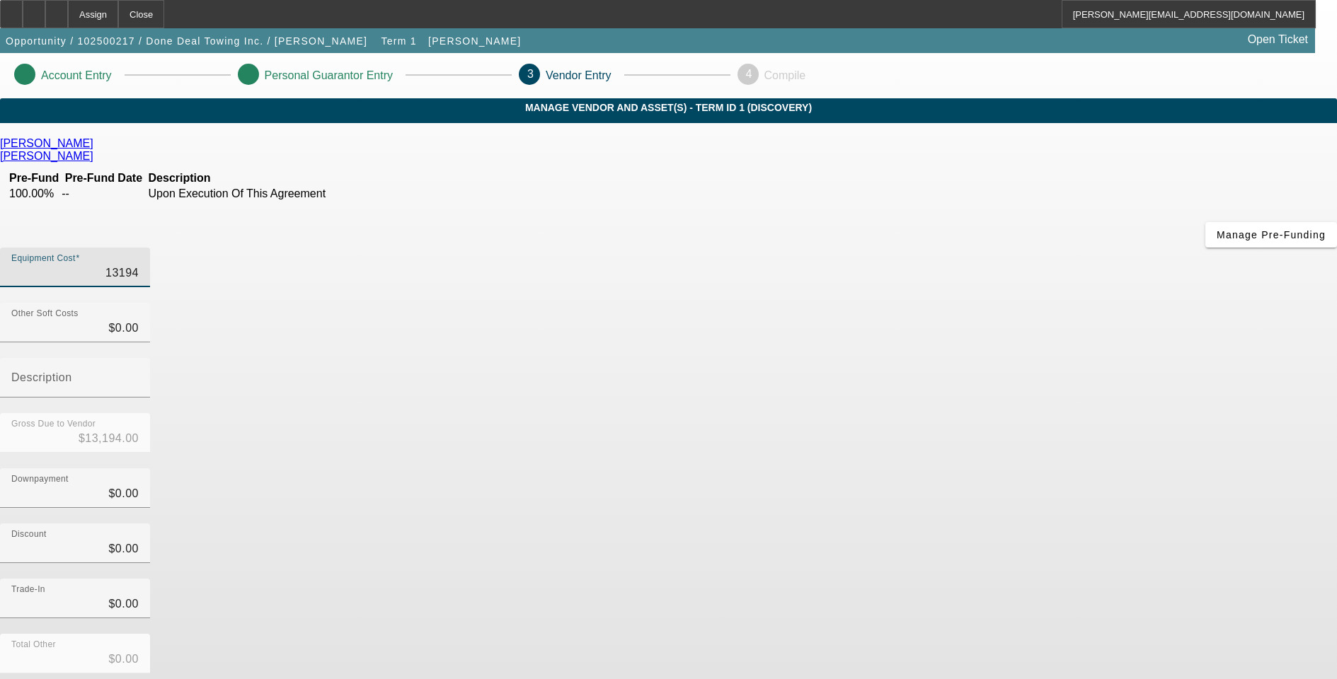
type input "$131,947.00"
type input "131947.8"
type input "$131,947.80"
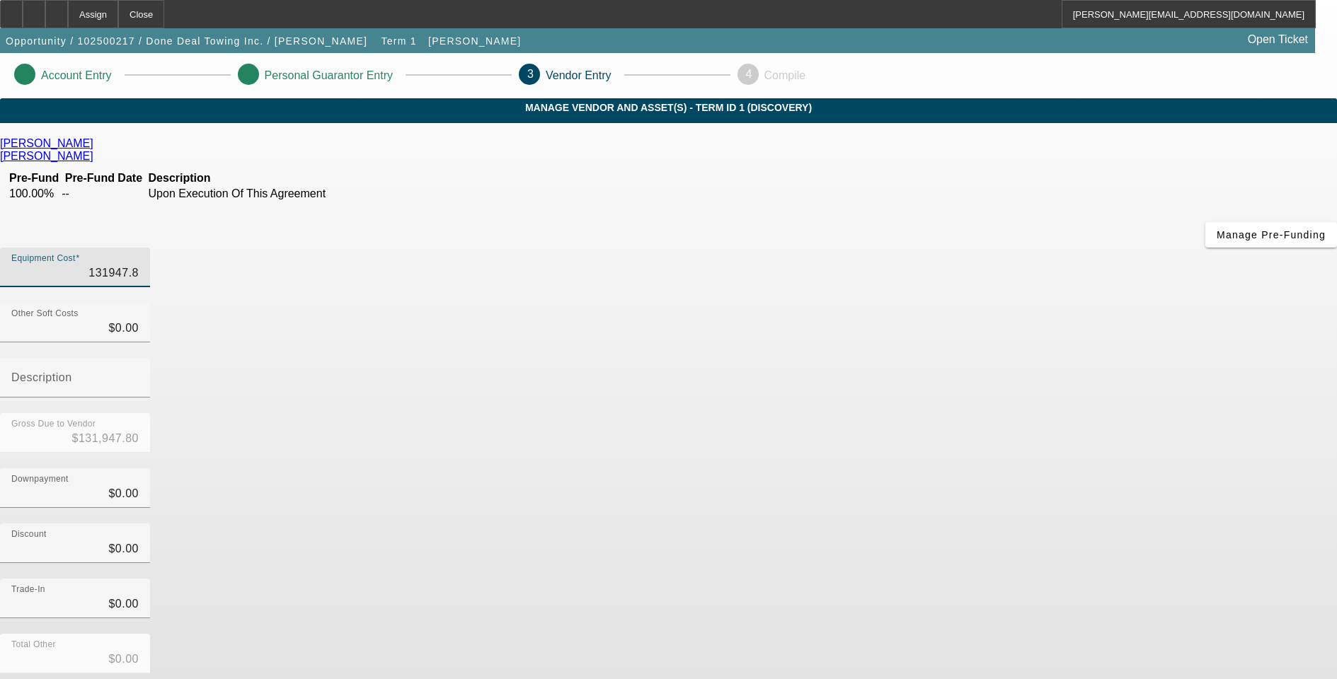
type input "131947.83"
type input "$131,947.83"
type input "$0.00"
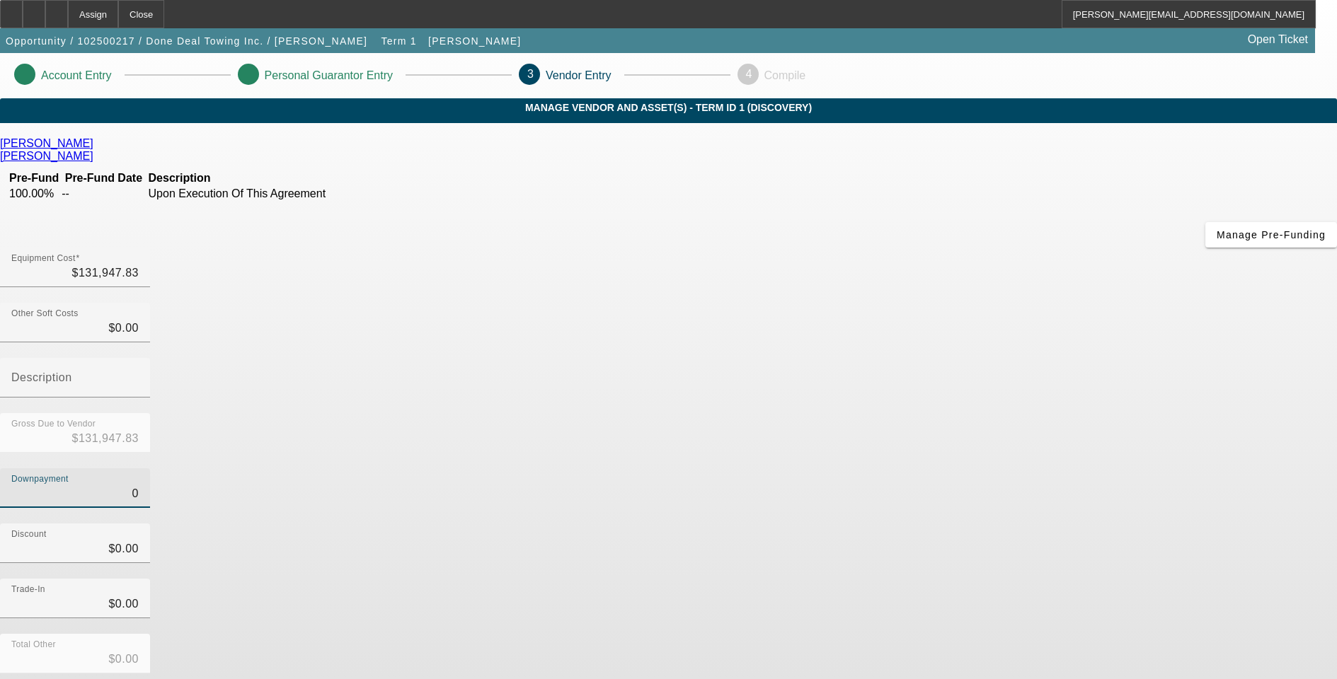
type input "01"
type input "$1.00"
type input "$131,946.83"
type input "010"
type input "$10.00"
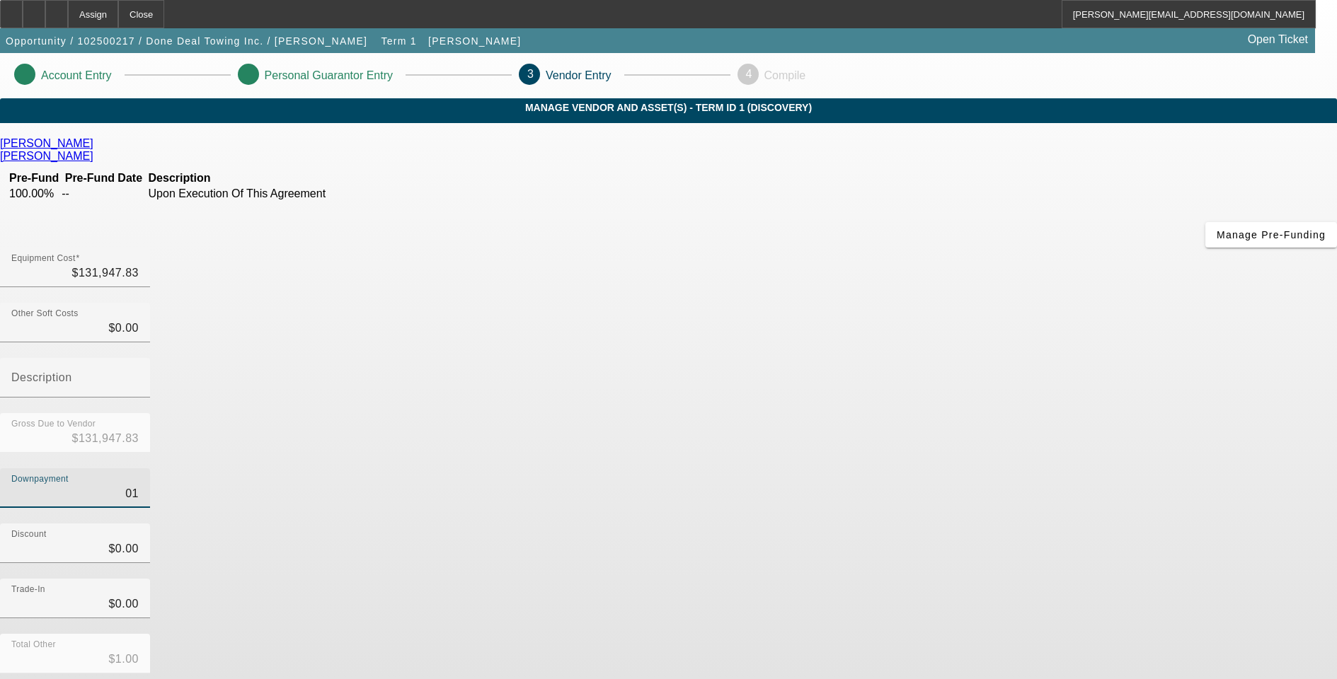
type input "$131,937.83"
type input "0100"
type input "$100.00"
type input "$131,847.83"
type input "01000"
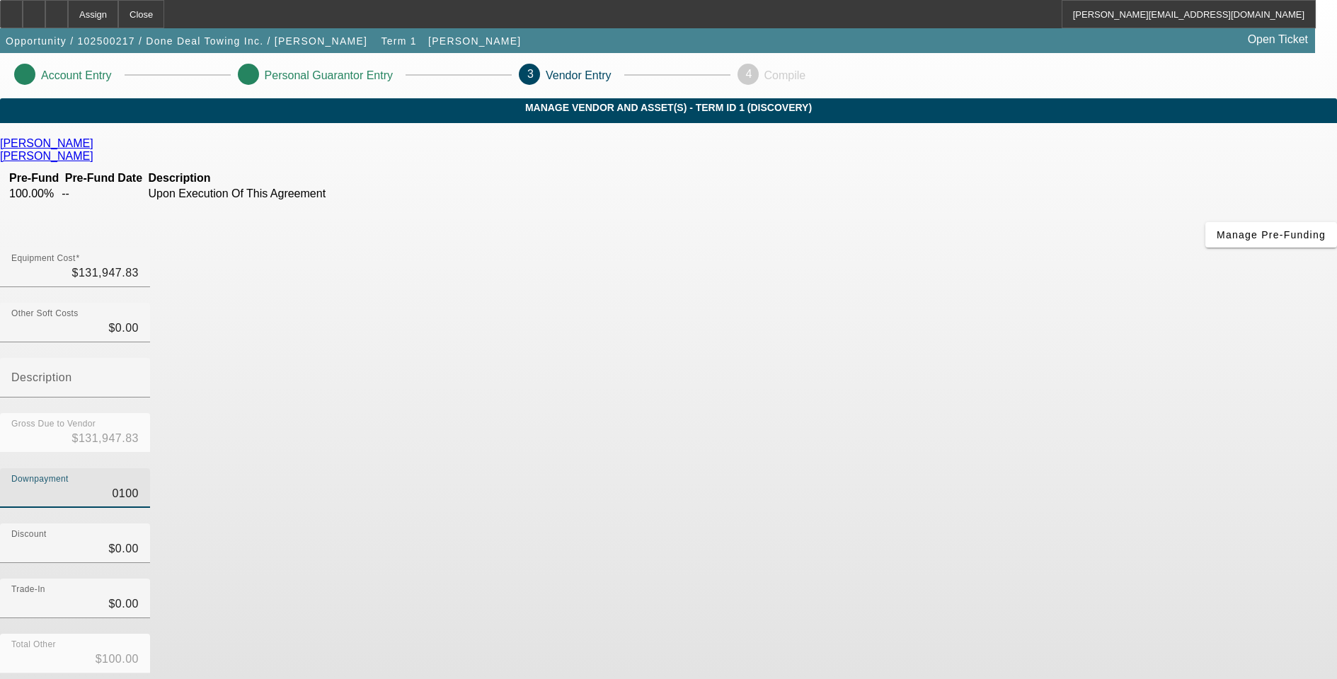
type input "$1,000.00"
type input "$130,947.83"
type input "010000"
type input "$10,000.00"
type input "$121,947.83"
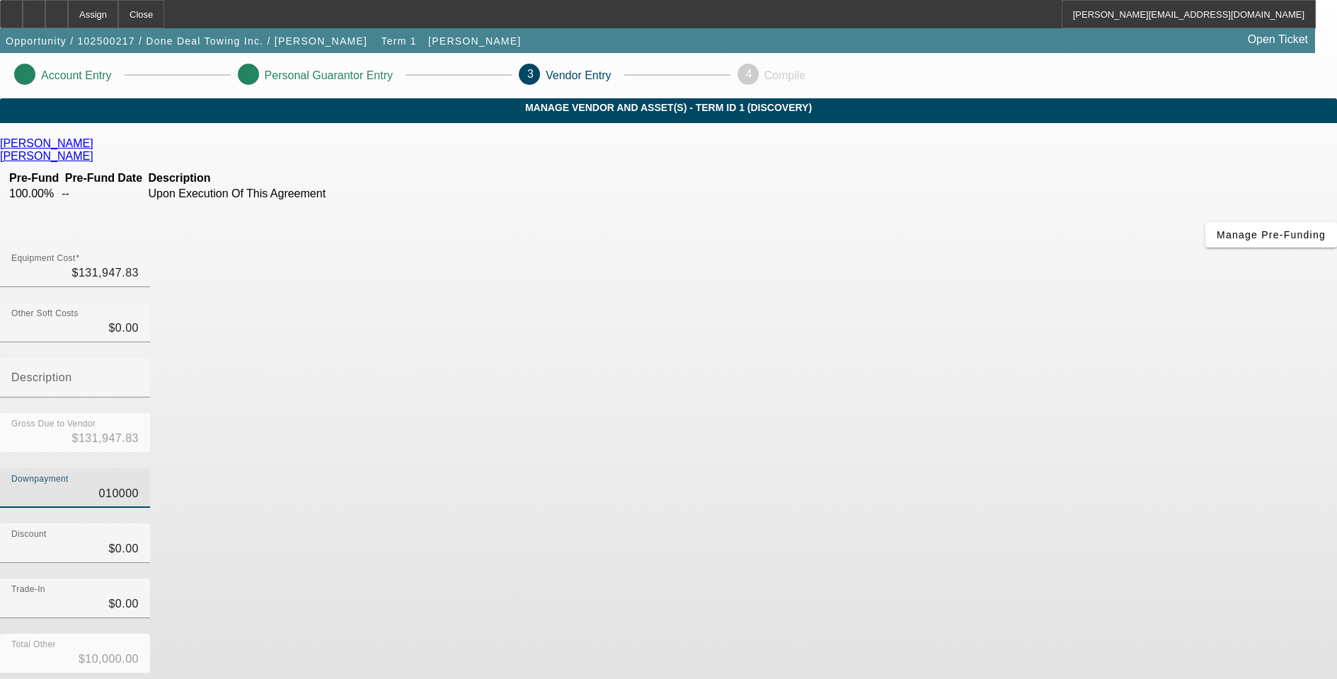
type input "$010,000.00"
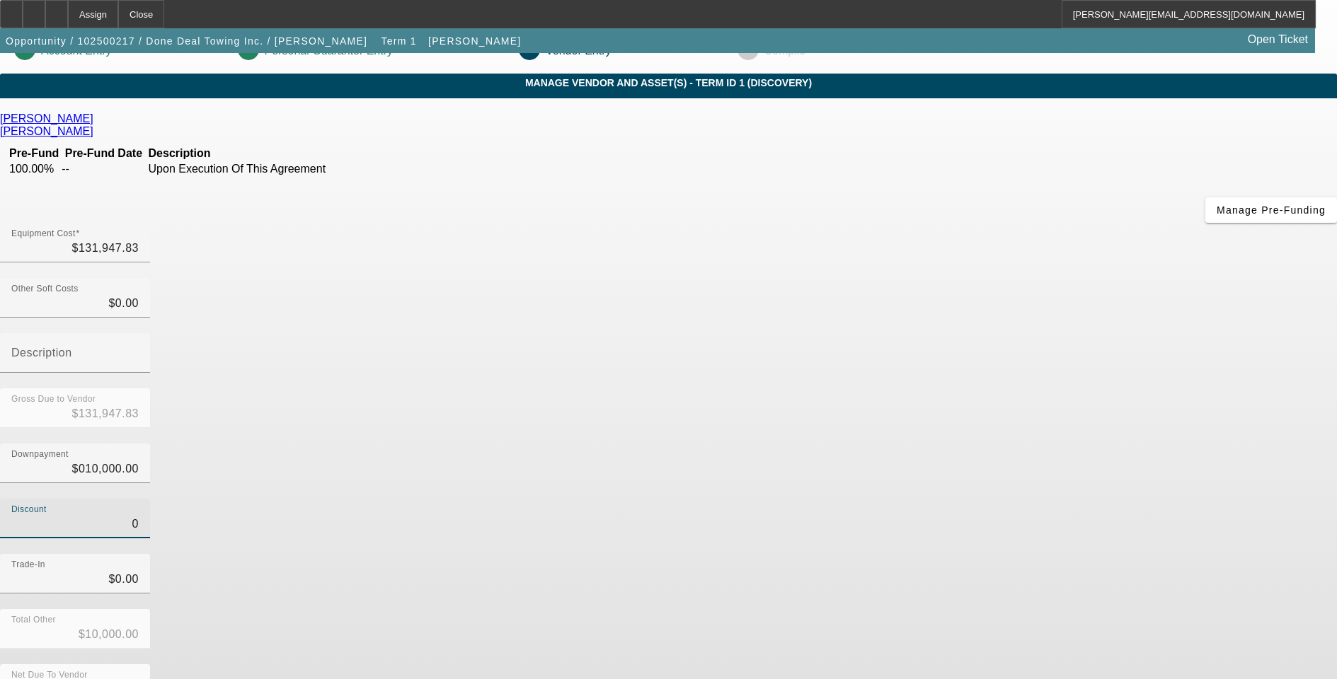
scroll to position [38, 0]
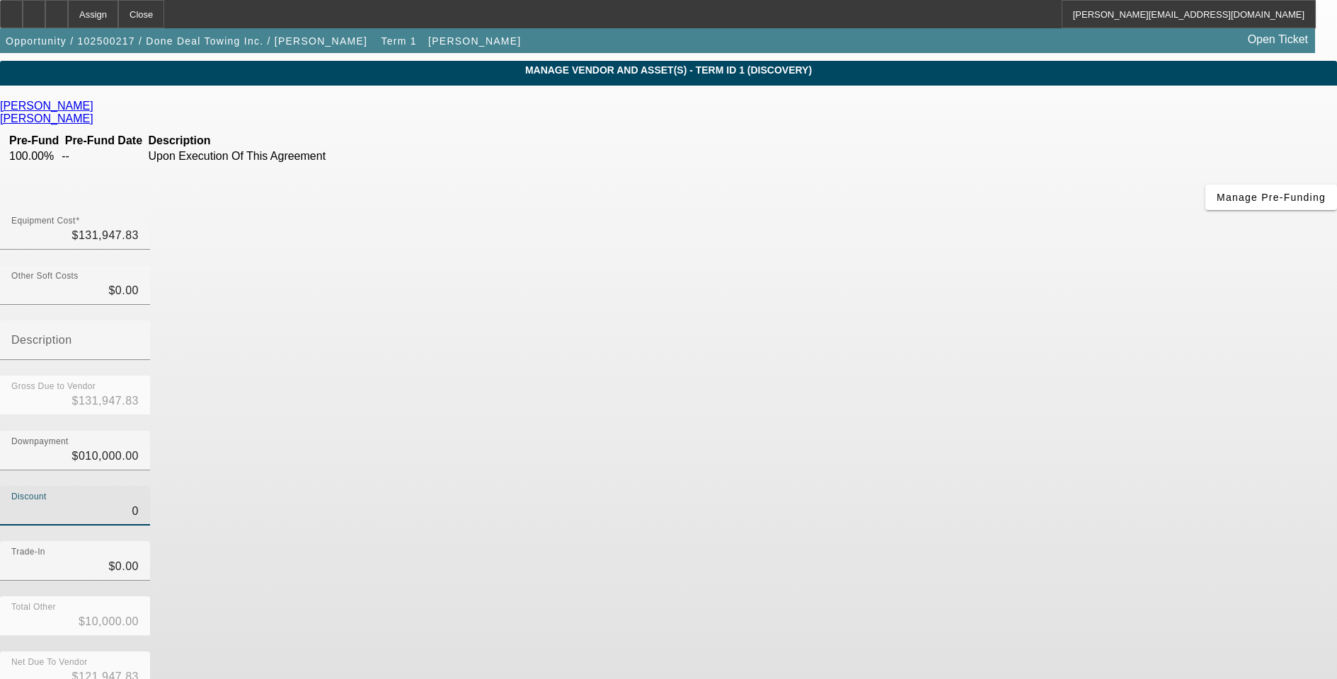
type input "$0.00"
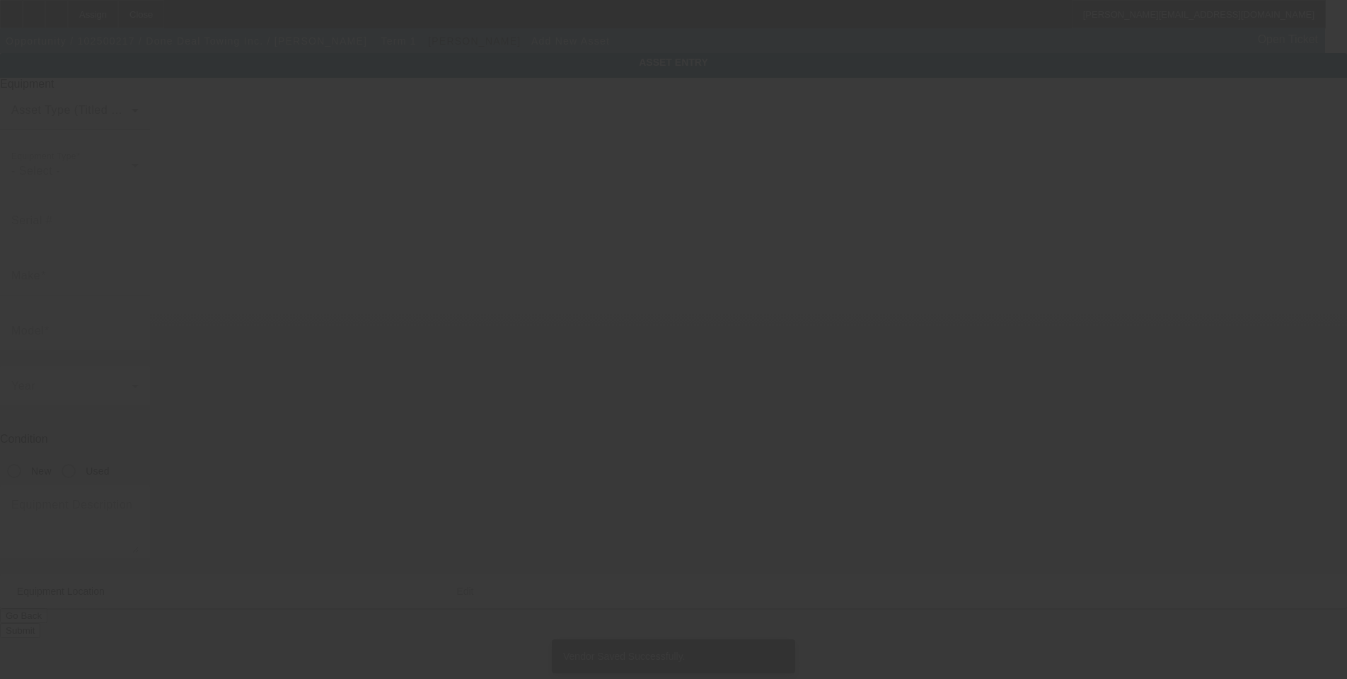
type input "1994 Selkirk Ct"
type input "Inverness"
type input "60010"
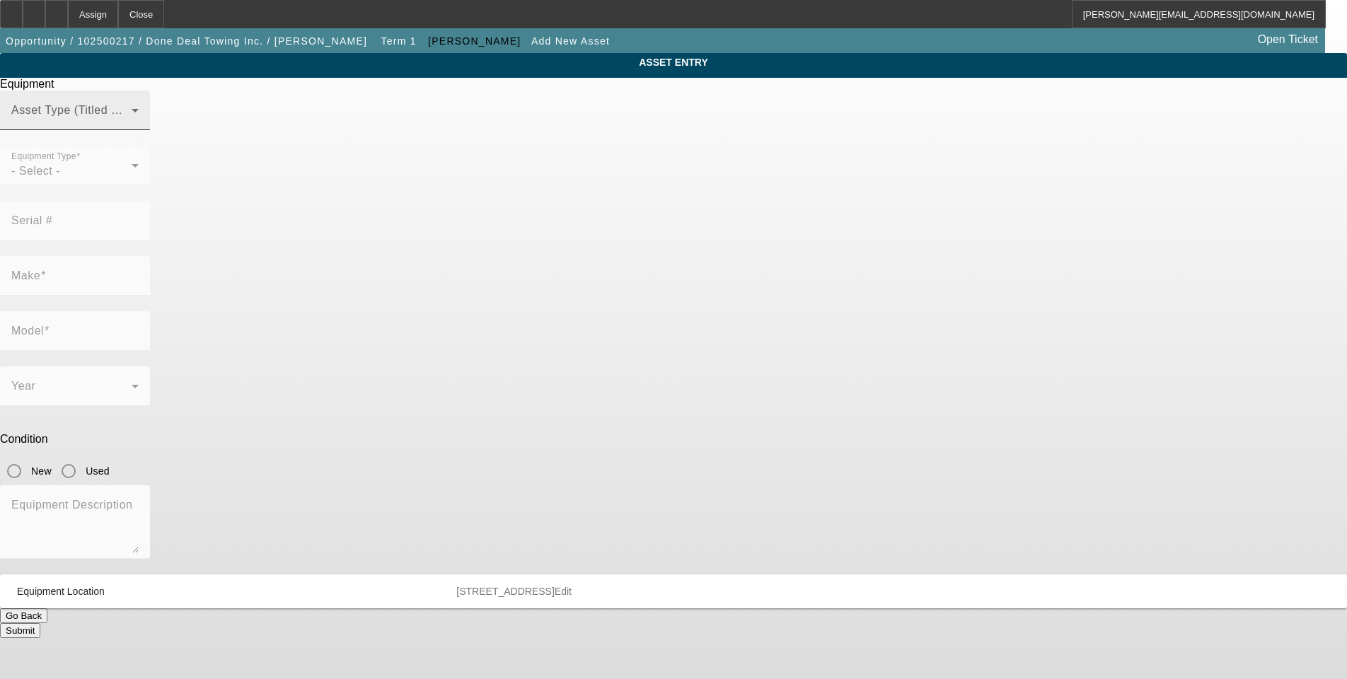
click at [144, 119] on icon at bounding box center [135, 110] width 17 height 17
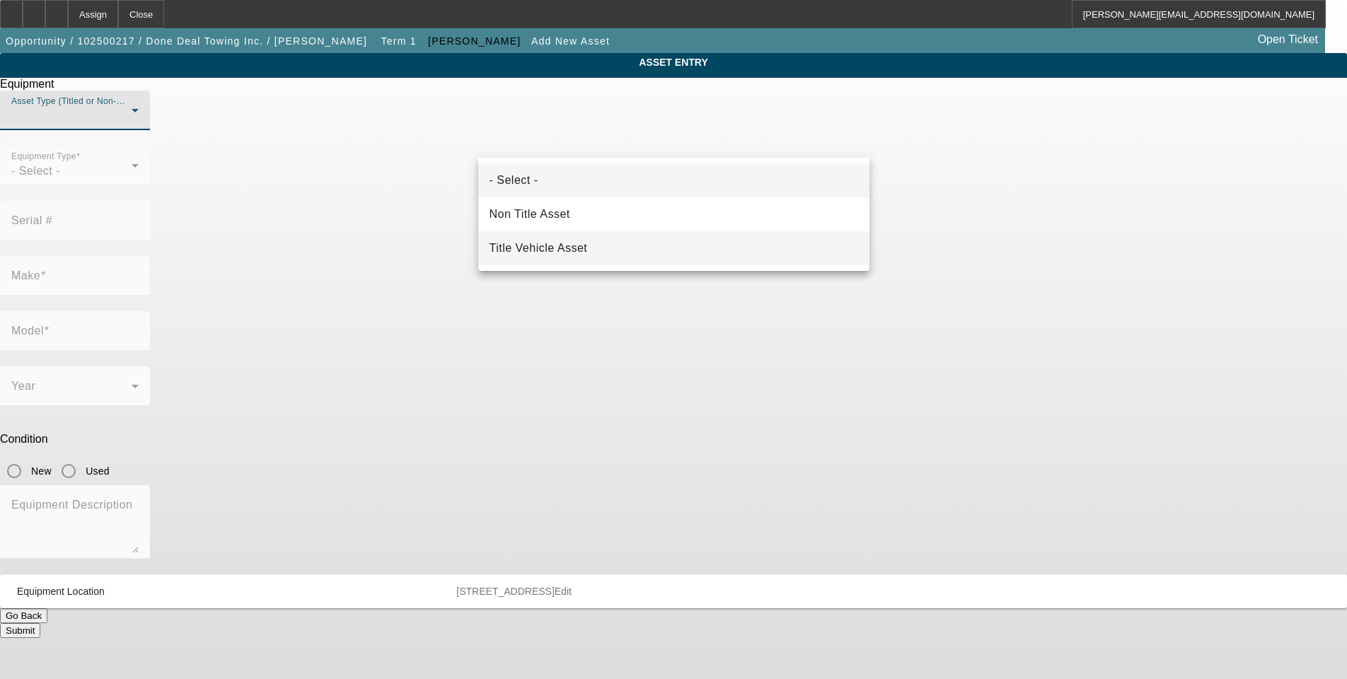
click at [588, 253] on span "Title Vehicle Asset" at bounding box center [539, 248] width 98 height 17
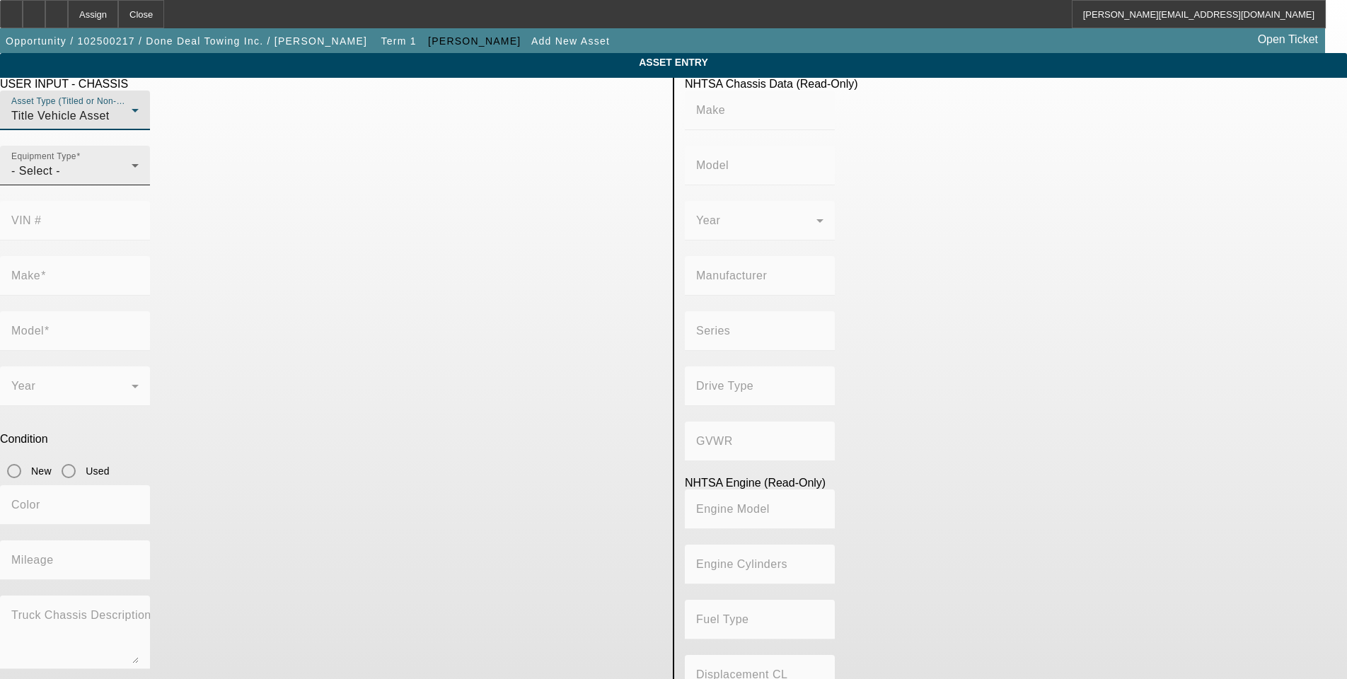
click at [132, 180] on div "- Select -" at bounding box center [71, 171] width 120 height 17
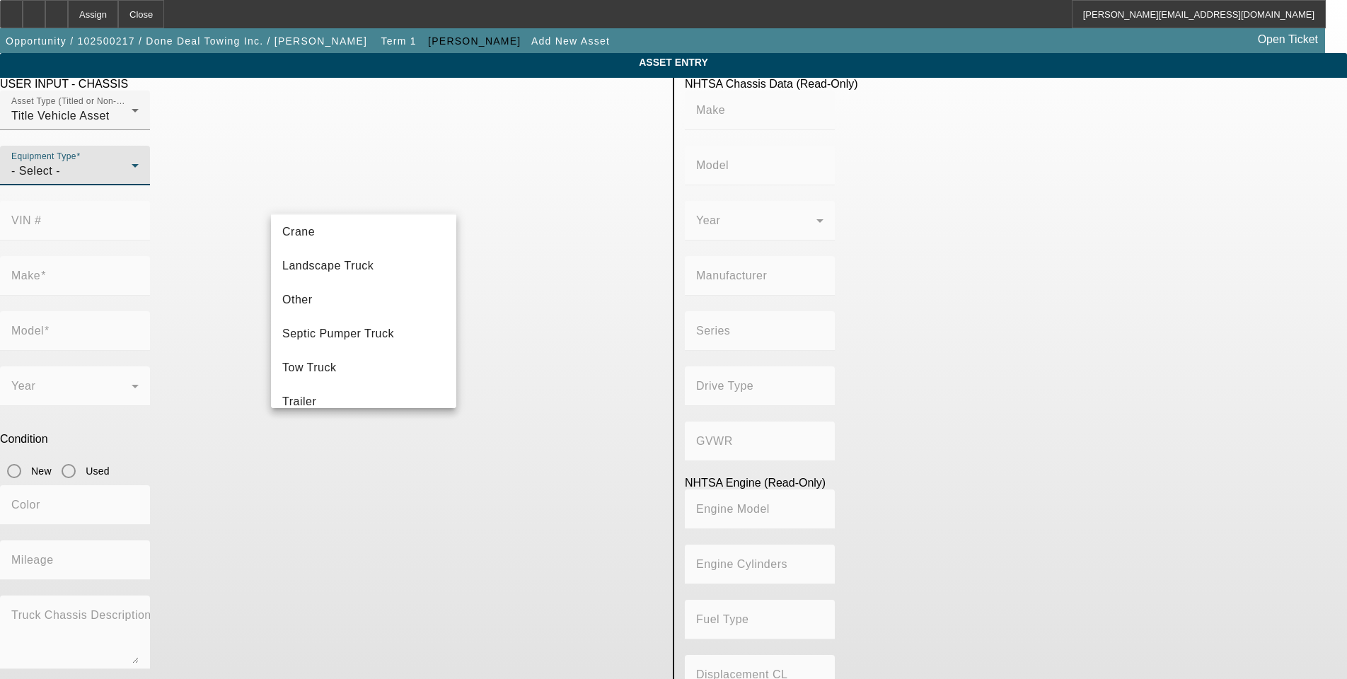
scroll to position [142, 0]
drag, startPoint x: 323, startPoint y: 367, endPoint x: 336, endPoint y: 352, distance: 19.5
click at [323, 364] on span "Tow Truck" at bounding box center [309, 366] width 54 height 17
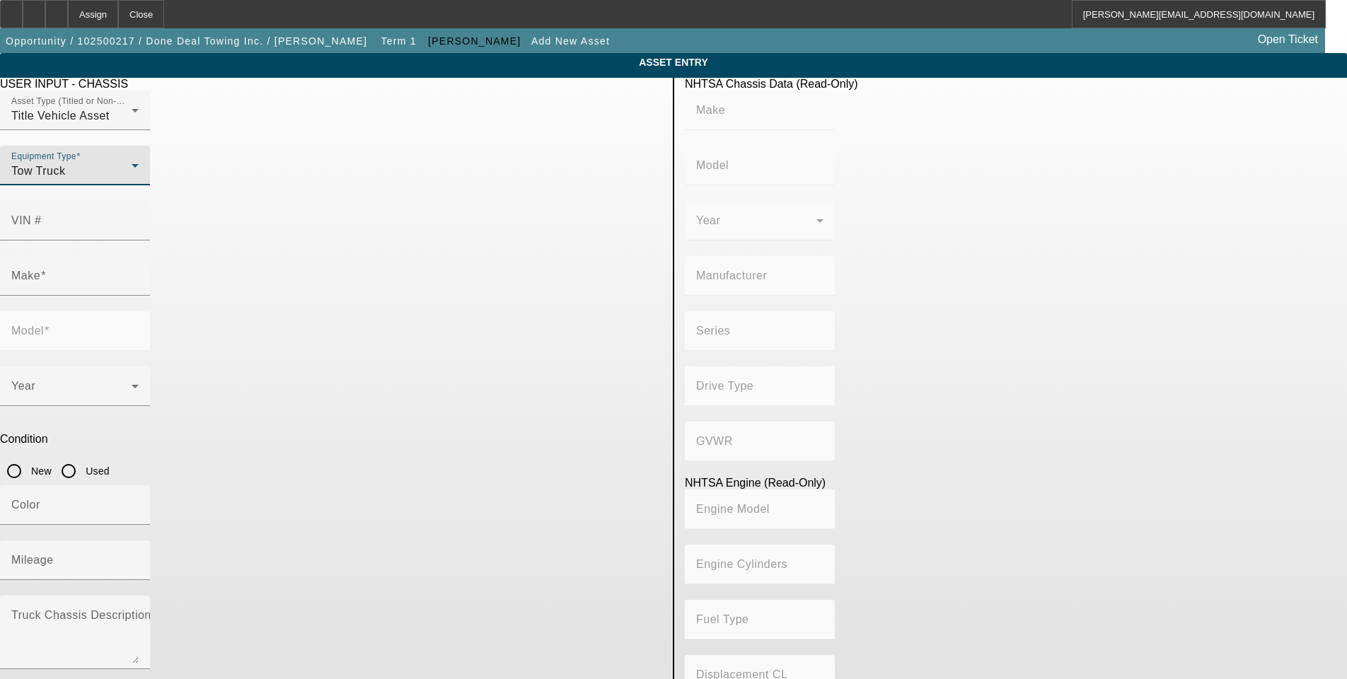
click at [132, 180] on div "Tow Truck" at bounding box center [71, 171] width 120 height 17
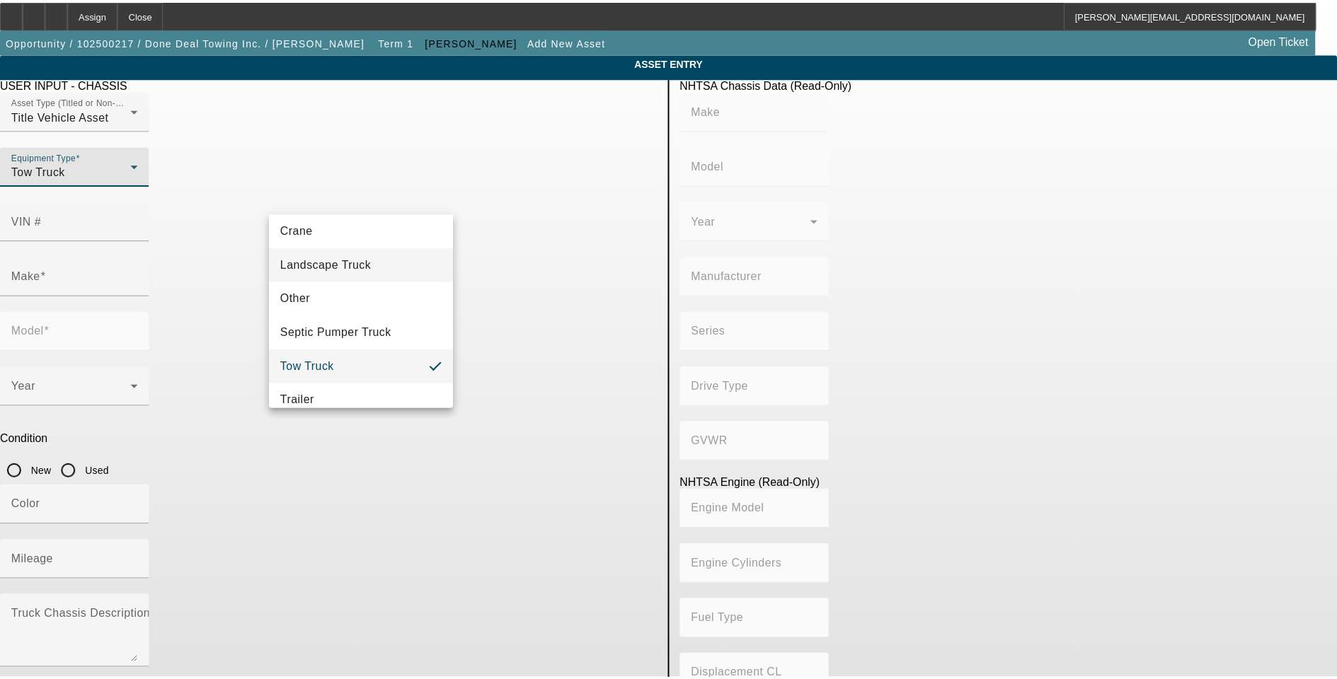
scroll to position [156, 0]
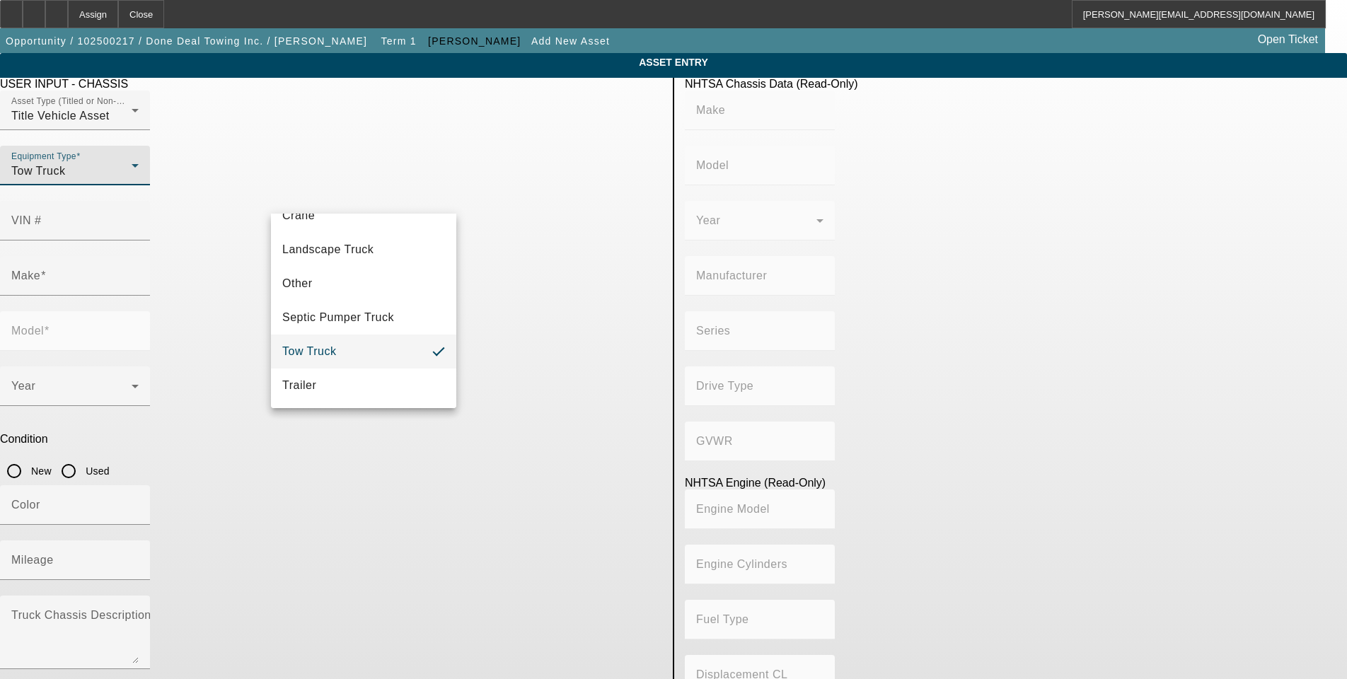
click at [348, 352] on mat-option "Tow Truck" at bounding box center [363, 352] width 185 height 34
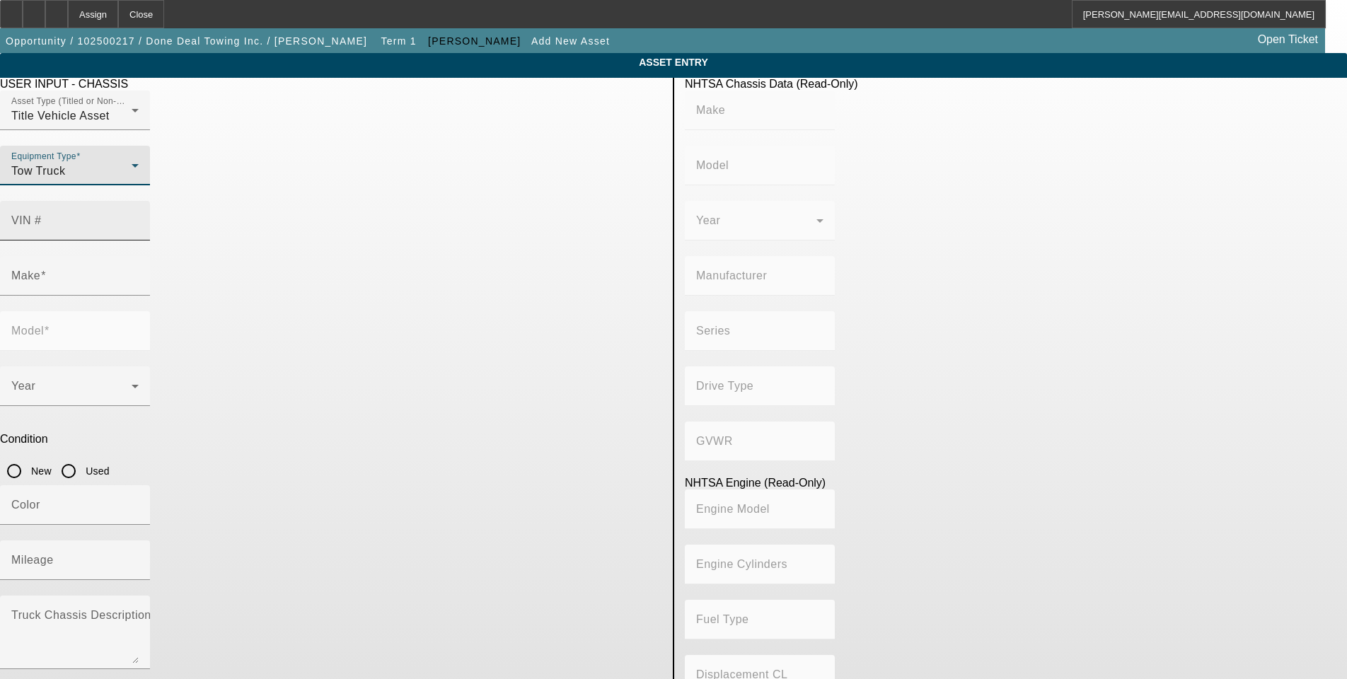
click at [42, 214] on mat-label "VIN #" at bounding box center [26, 220] width 30 height 12
click at [139, 218] on input "VIN #" at bounding box center [74, 226] width 127 height 17
type input "1FVACWFC4THWN2114"
type input "FREIGHTLINER"
type input "M2"
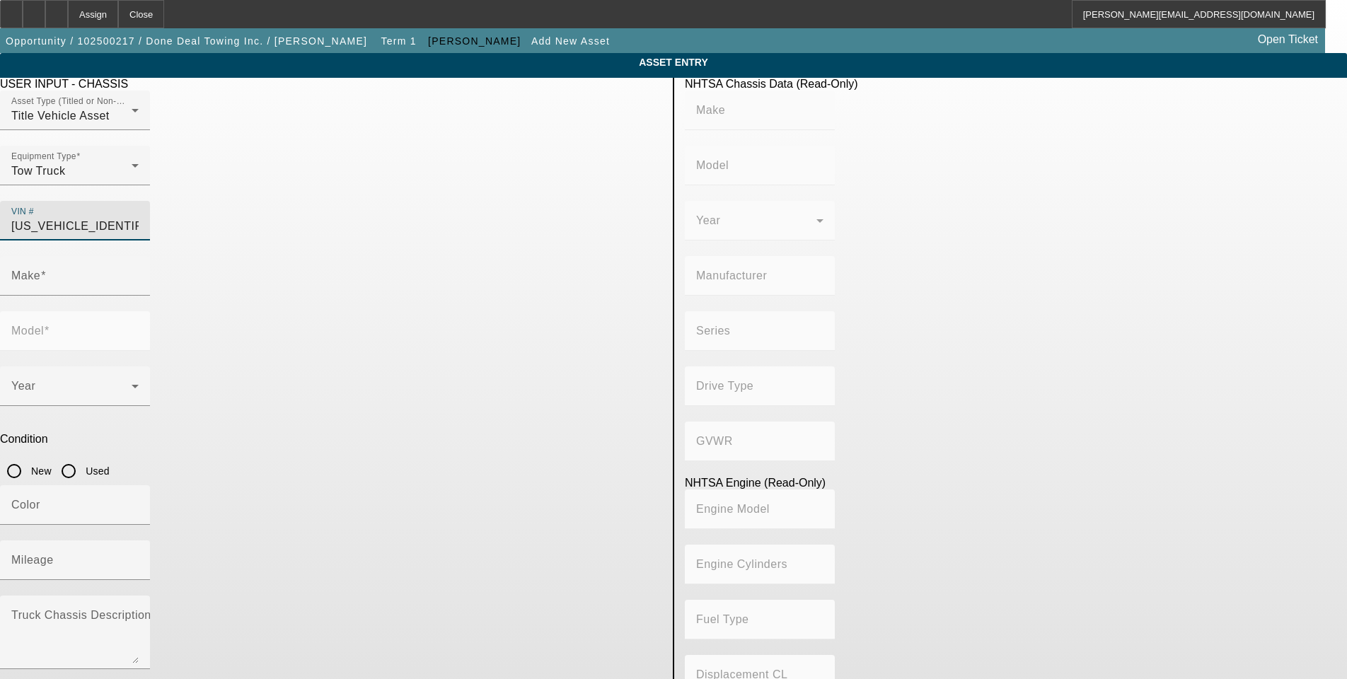
type input "DAIMLER TRUCK NORTH AMERICA LLC"
type input "M2 106 Medium Duty"
type input "4x2"
type input "Class 6: 19,501 - 26,000 lb (8,845 - 11,794 kg)"
type input "B6.7"
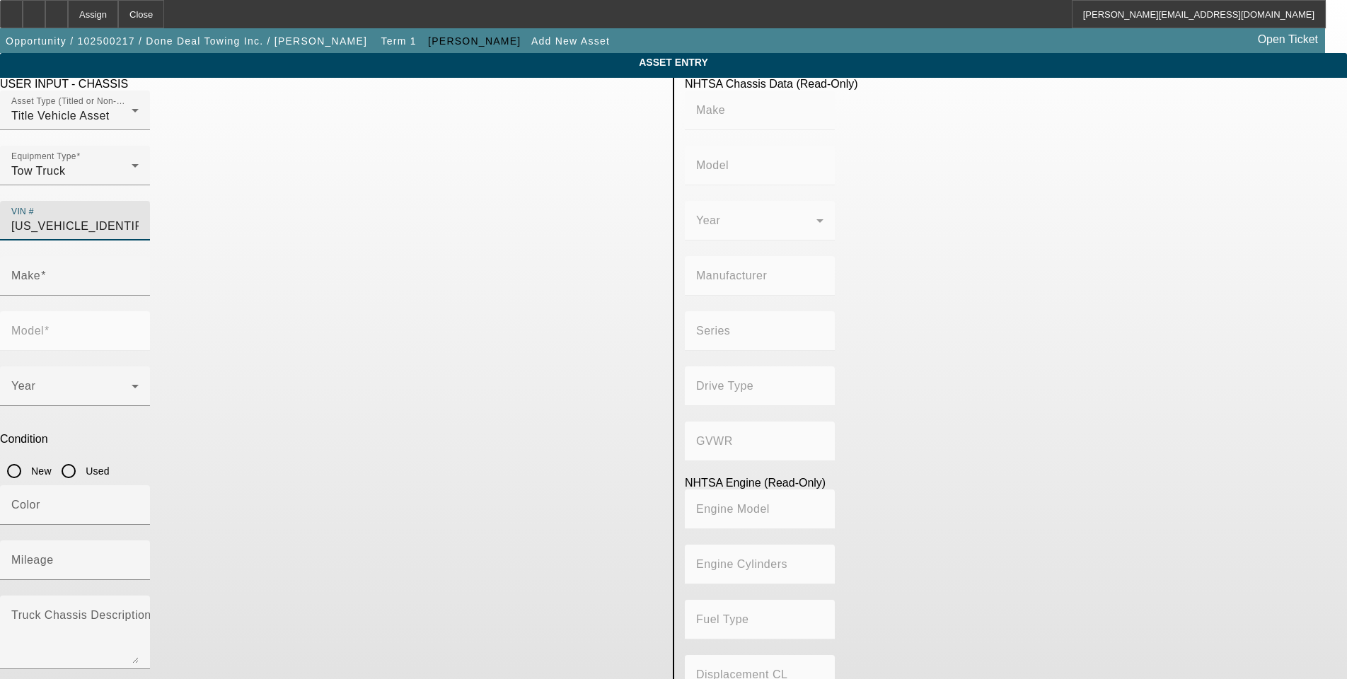
type input "6"
type input "Diesel"
type input "408.85908543470"
type input "6.7"
type input "1FVACWFC4THWN2114"
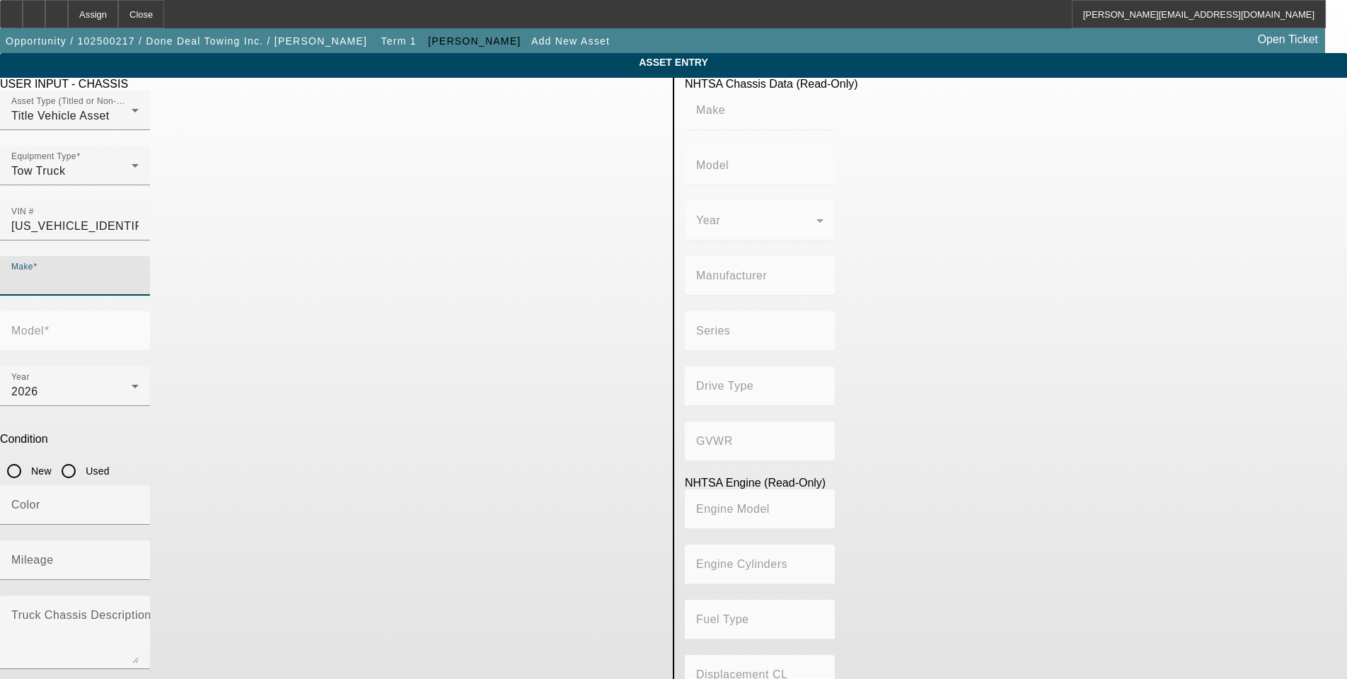
type input "FREIGHTLINER"
type input "M2"
type input "FREIGHTLINER"
type input "M2"
type input "DAIMLER TRUCK NORTH AMERICA LLC"
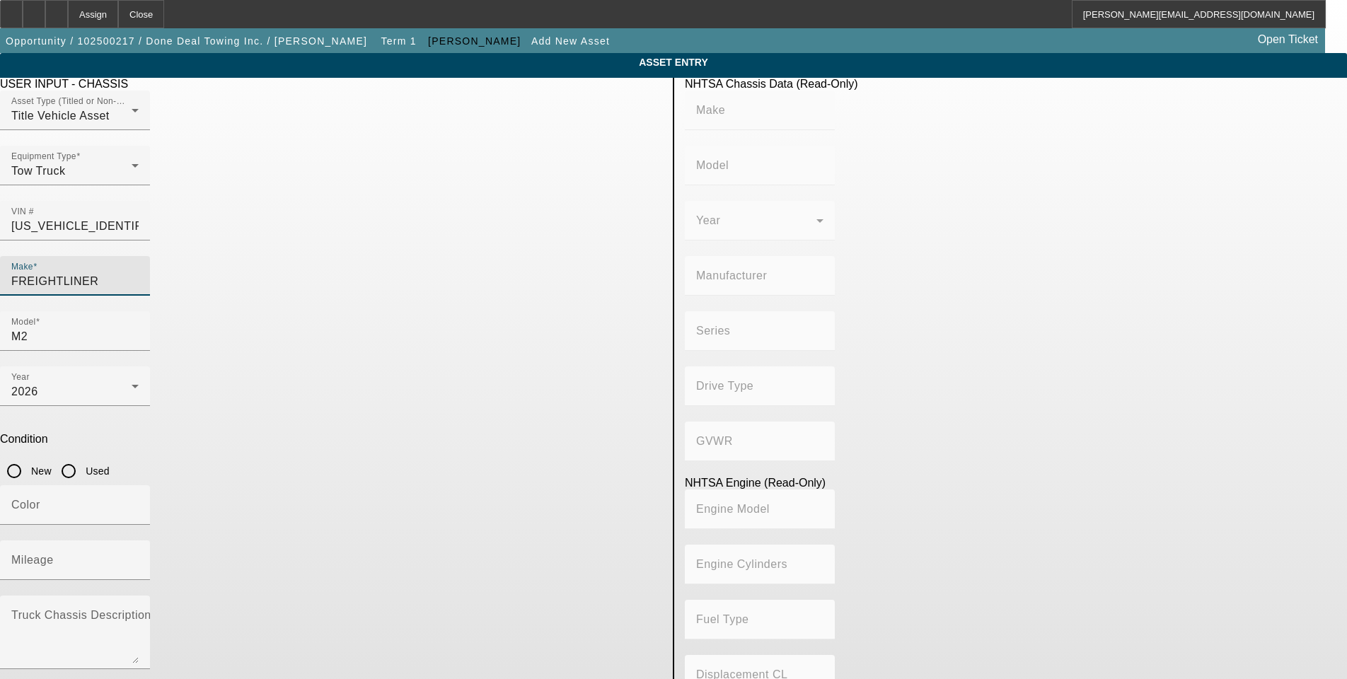
type input "M2 106 Medium Duty"
type input "4x2"
type input "Class 6: 19,501 - 26,000 lb (8,845 - 11,794 kg)"
type input "B6.7"
type input "6"
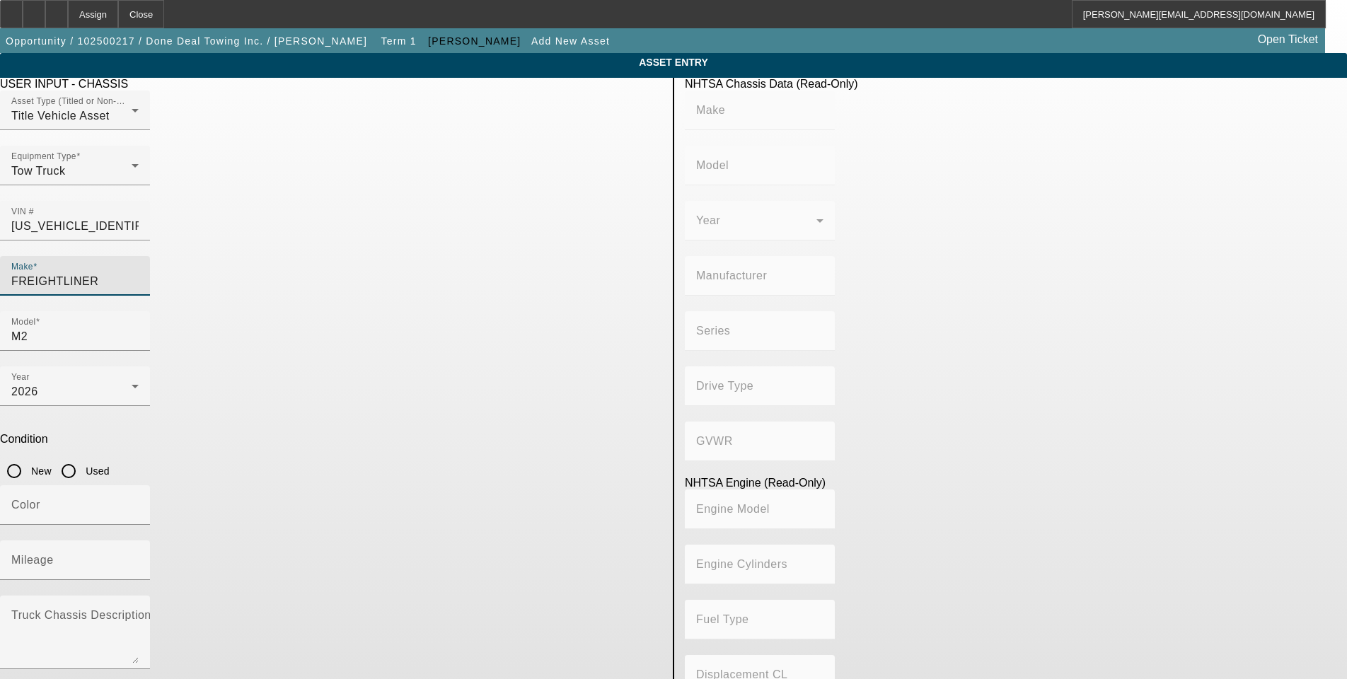
type input "Diesel"
type input "408.85908543470"
type input "6.7"
click at [0, 457] on input "New" at bounding box center [14, 471] width 28 height 28
radio input "true"
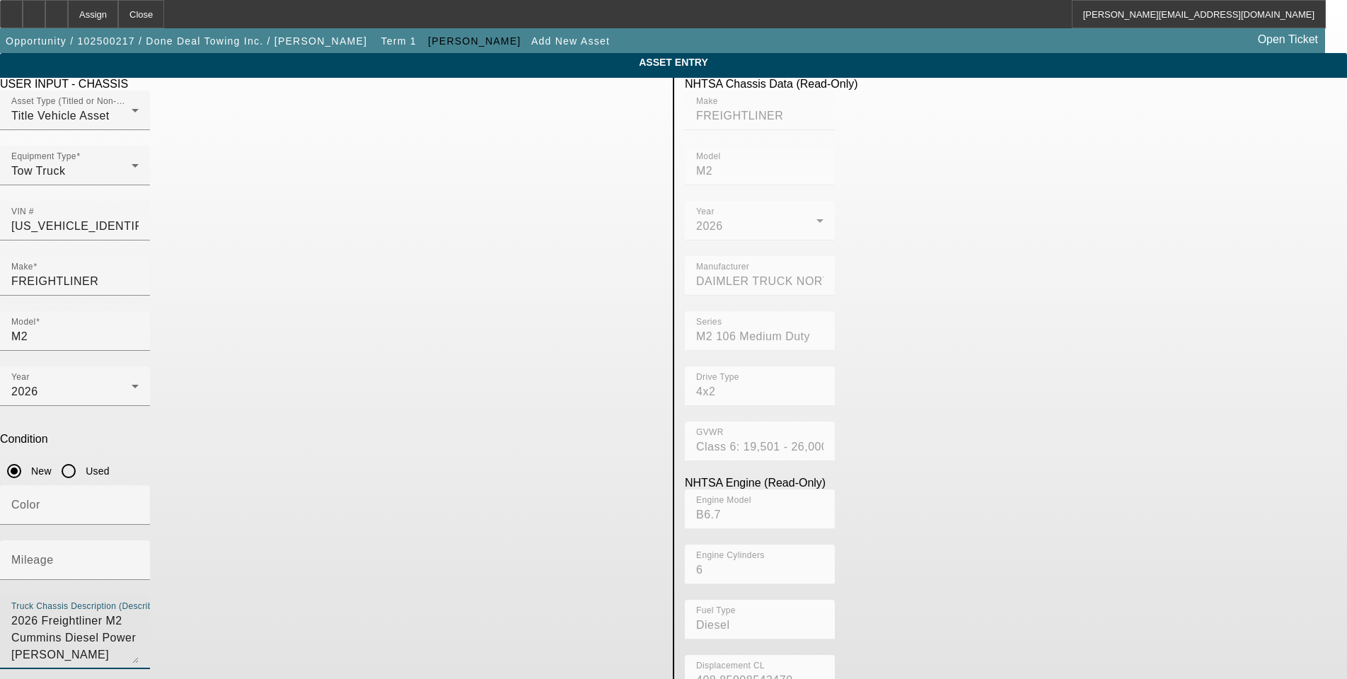
type textarea "2026 Freightliner M2 Cummins Diesel Power Allison Automatic 26,000GVW. Equipped…"
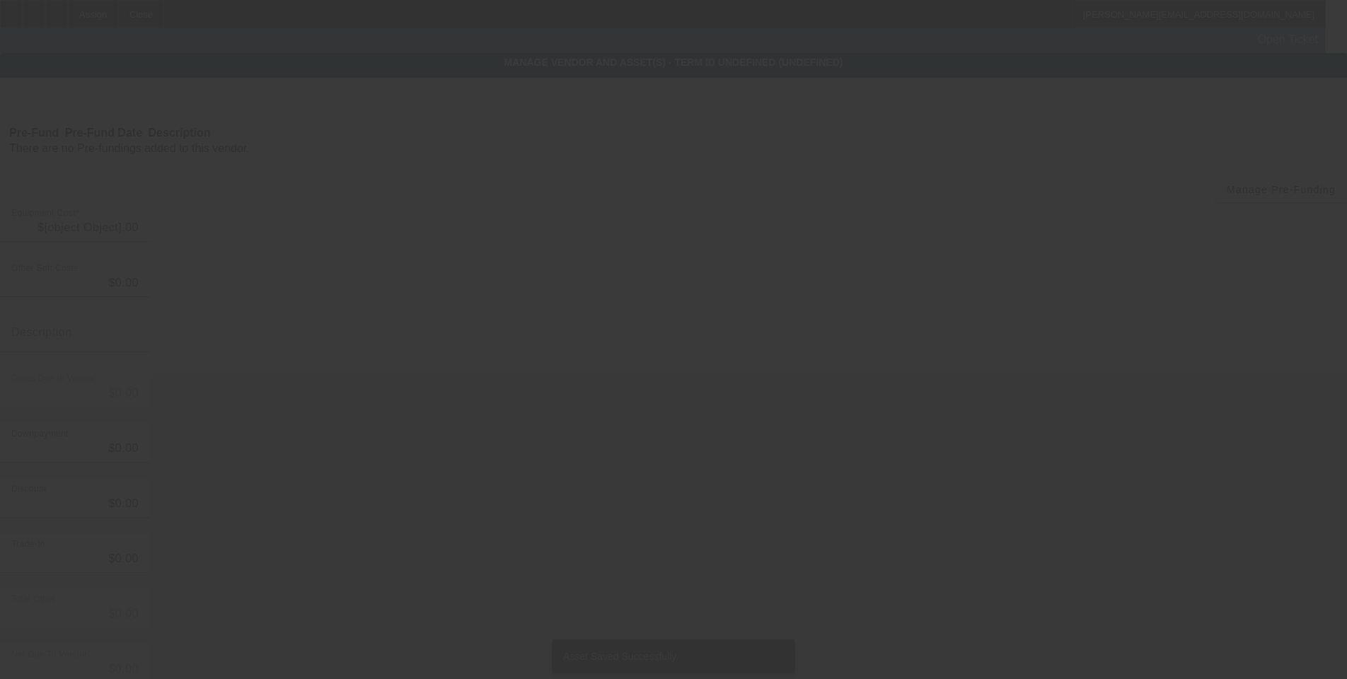
type input "$131,947.83"
type input "$10,000.00"
type input "$121,947.83"
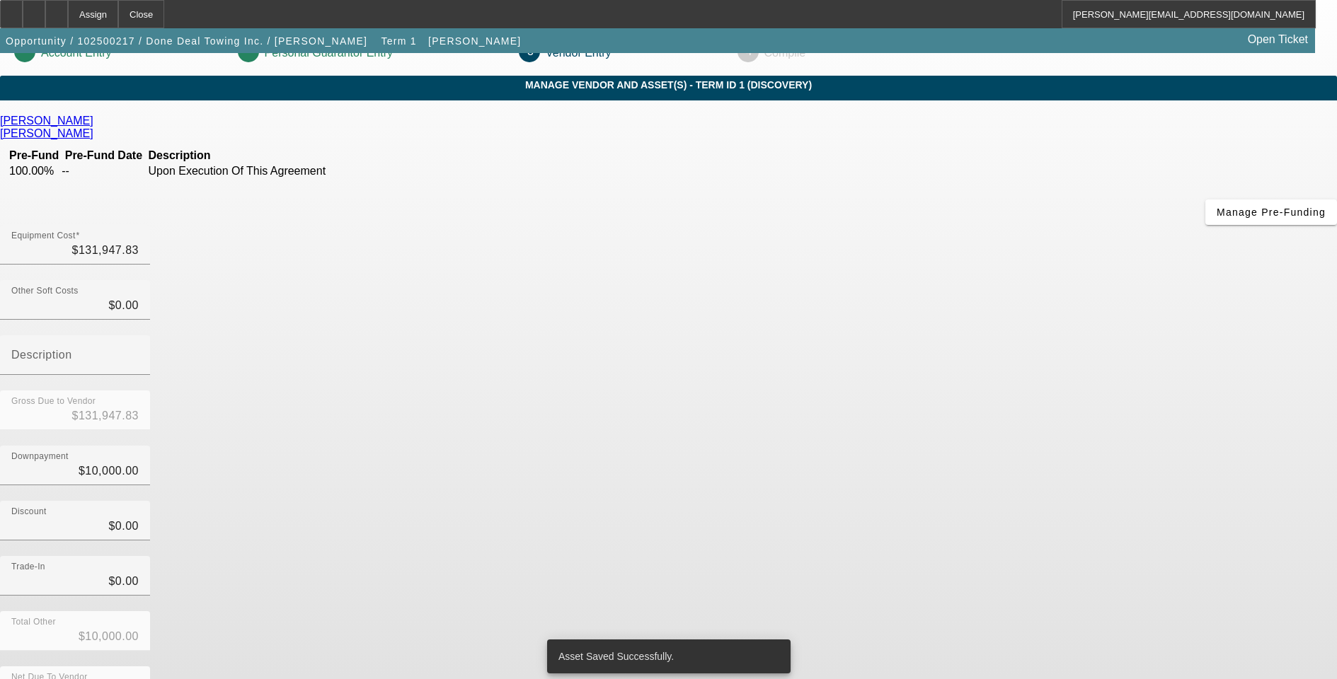
scroll to position [43, 0]
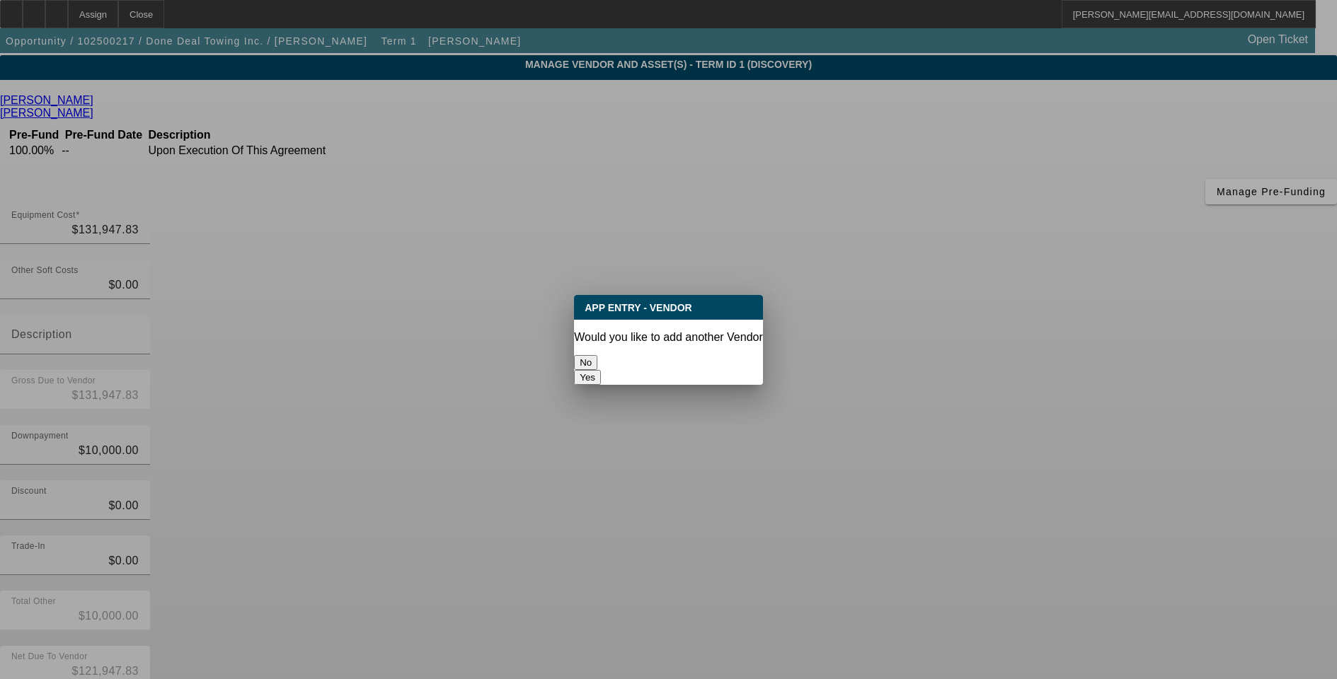
click at [597, 355] on button "No" at bounding box center [585, 362] width 23 height 15
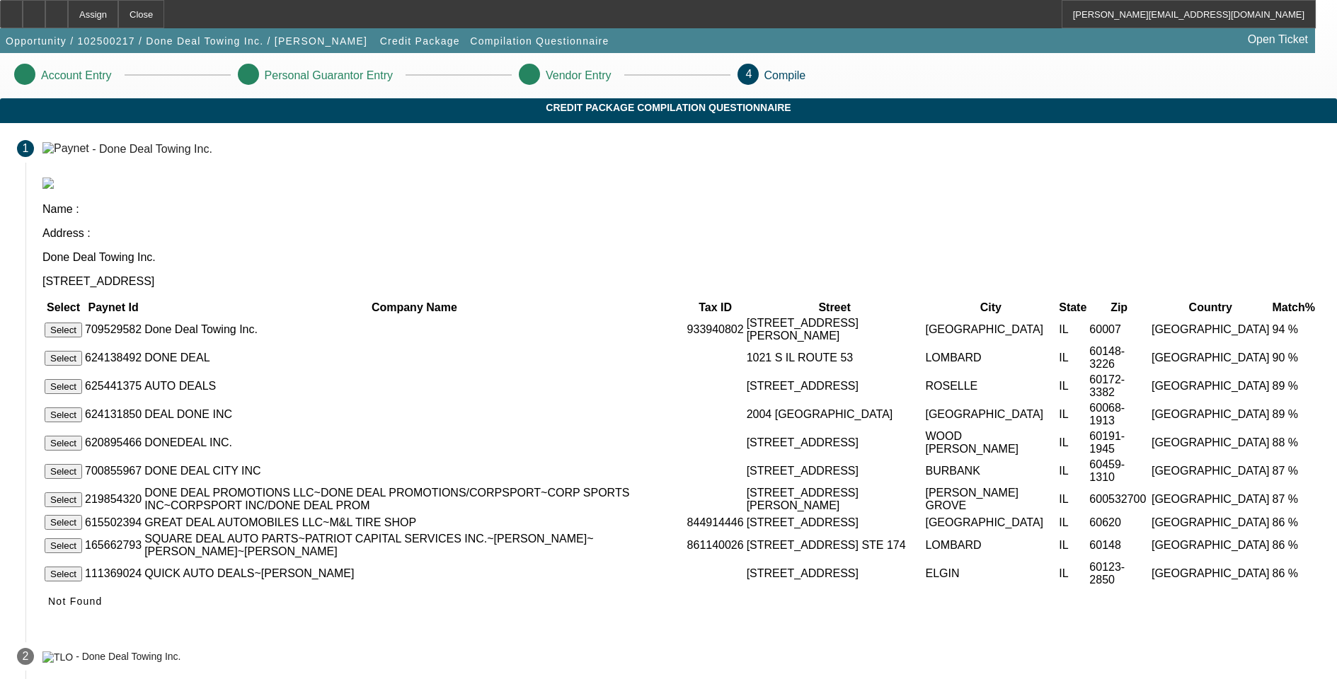
click at [82, 323] on button "Select" at bounding box center [64, 330] width 38 height 15
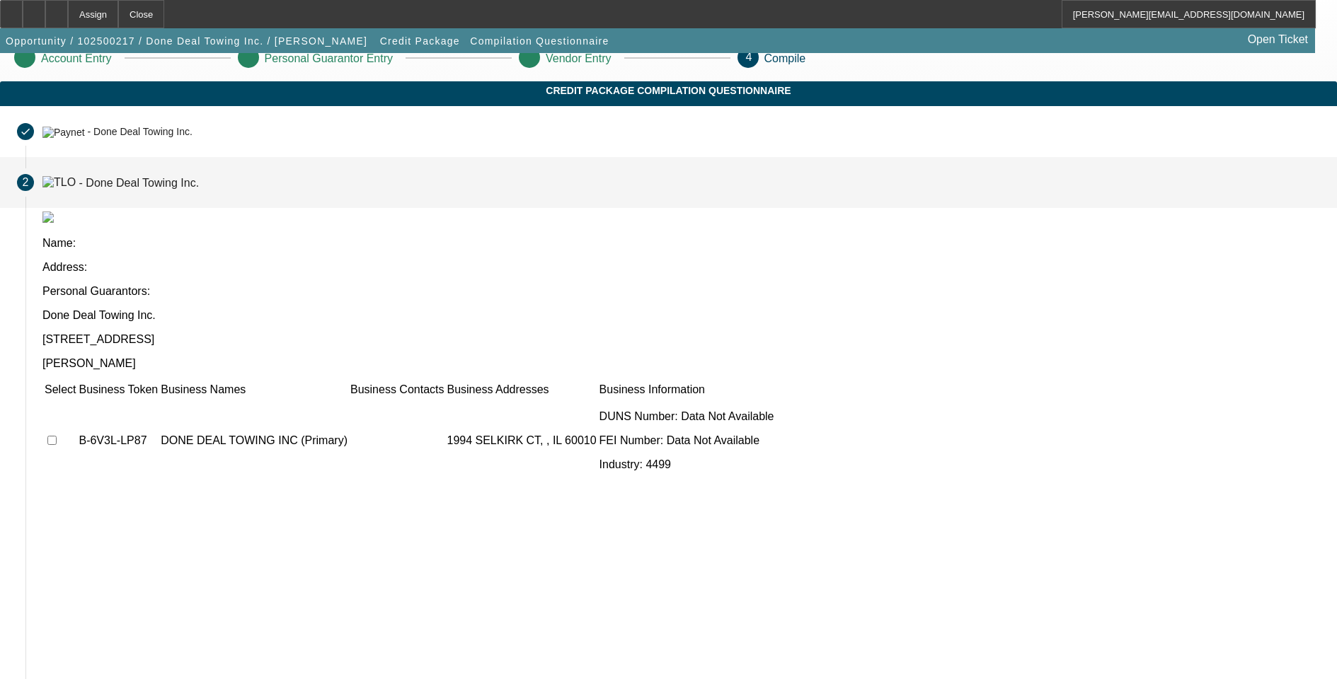
click at [57, 436] on input "checkbox" at bounding box center [51, 440] width 9 height 9
checkbox input "true"
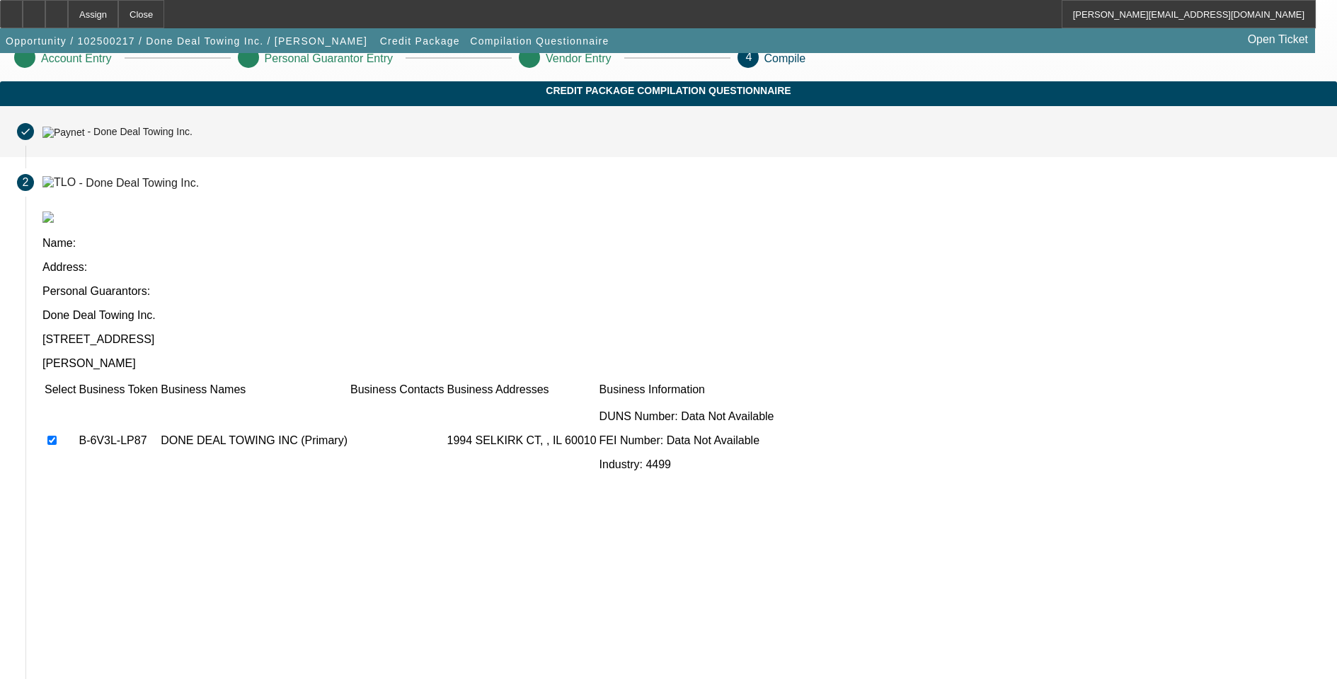
click at [192, 138] on div "- Done Deal Towing Inc." at bounding box center [139, 132] width 105 height 11
click at [31, 137] on mat-icon "done" at bounding box center [25, 131] width 11 height 11
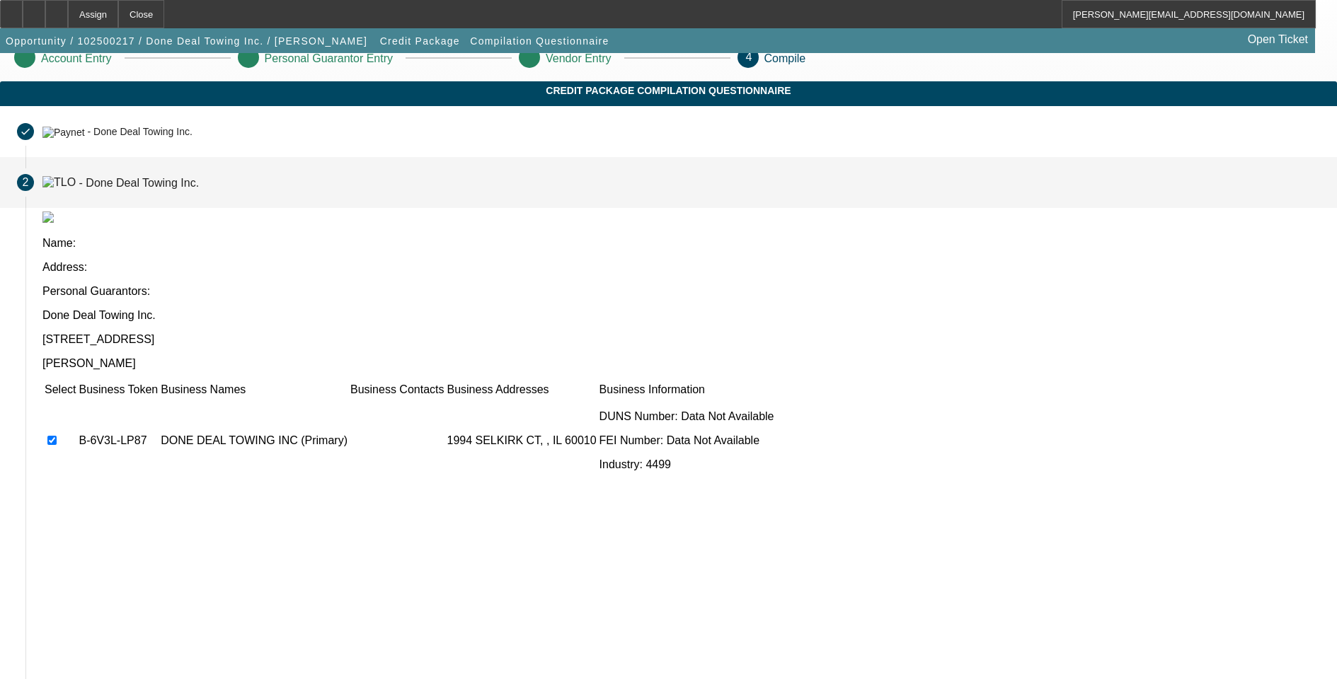
click at [29, 189] on span "2" at bounding box center [26, 182] width 6 height 13
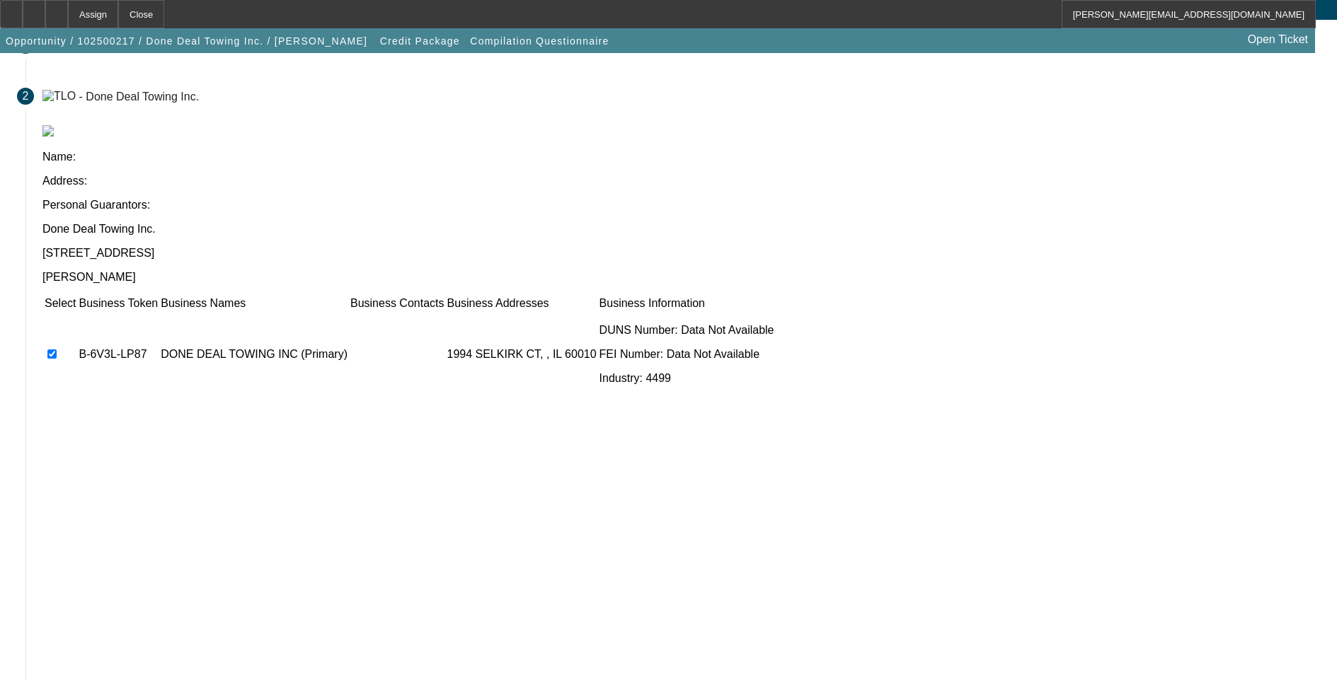
scroll to position [0, 0]
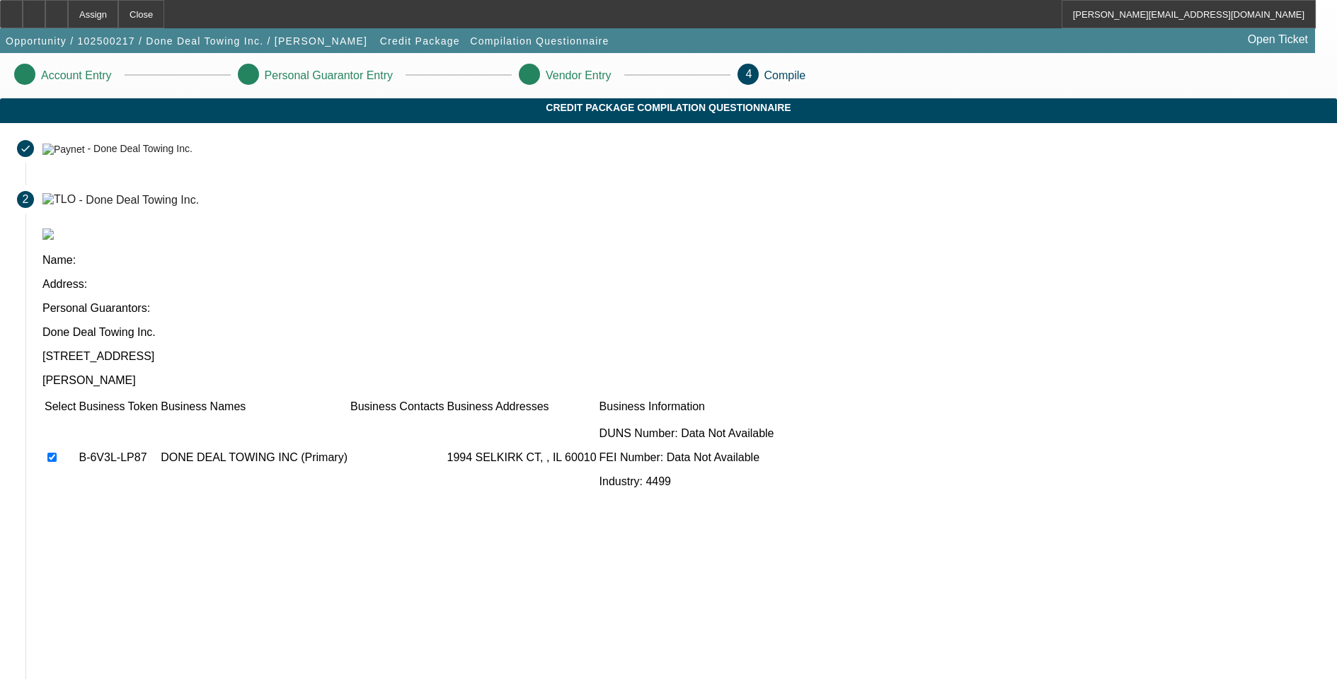
click at [806, 78] on p "Compile" at bounding box center [785, 75] width 42 height 13
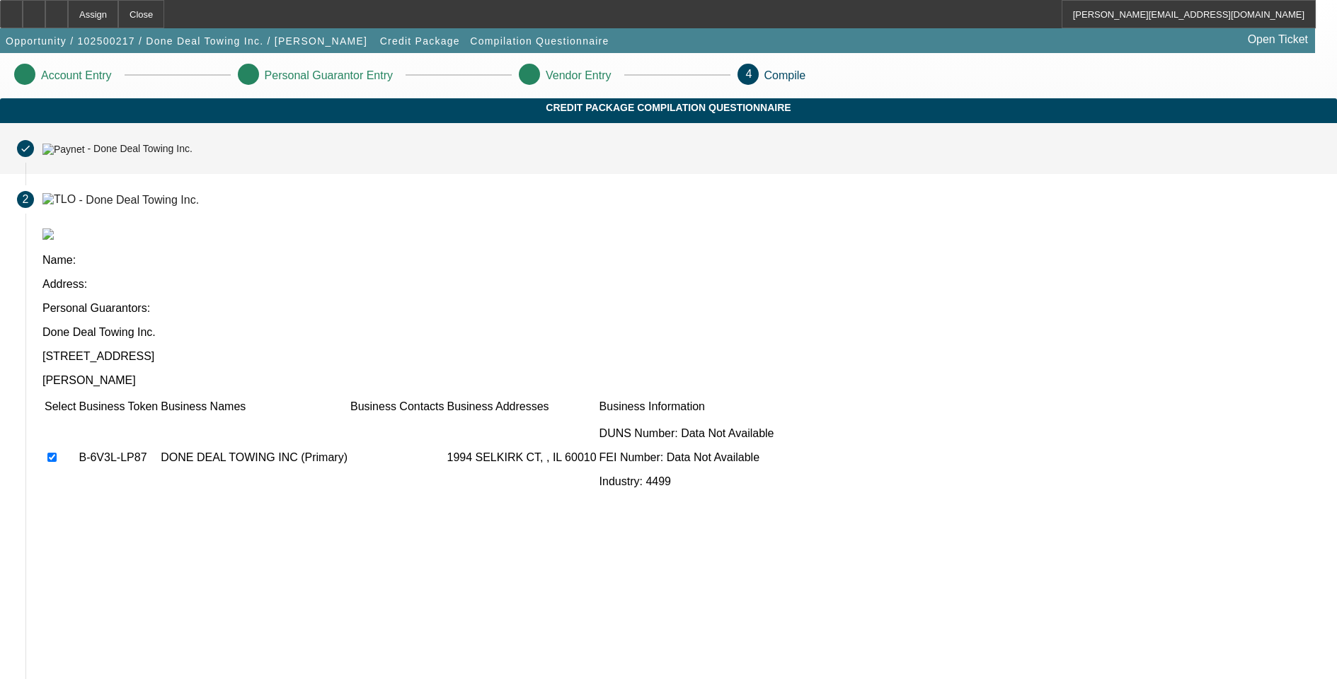
click at [31, 154] on mat-icon "done" at bounding box center [25, 148] width 11 height 11
click at [192, 155] on div "- Done Deal Towing Inc." at bounding box center [139, 149] width 105 height 11
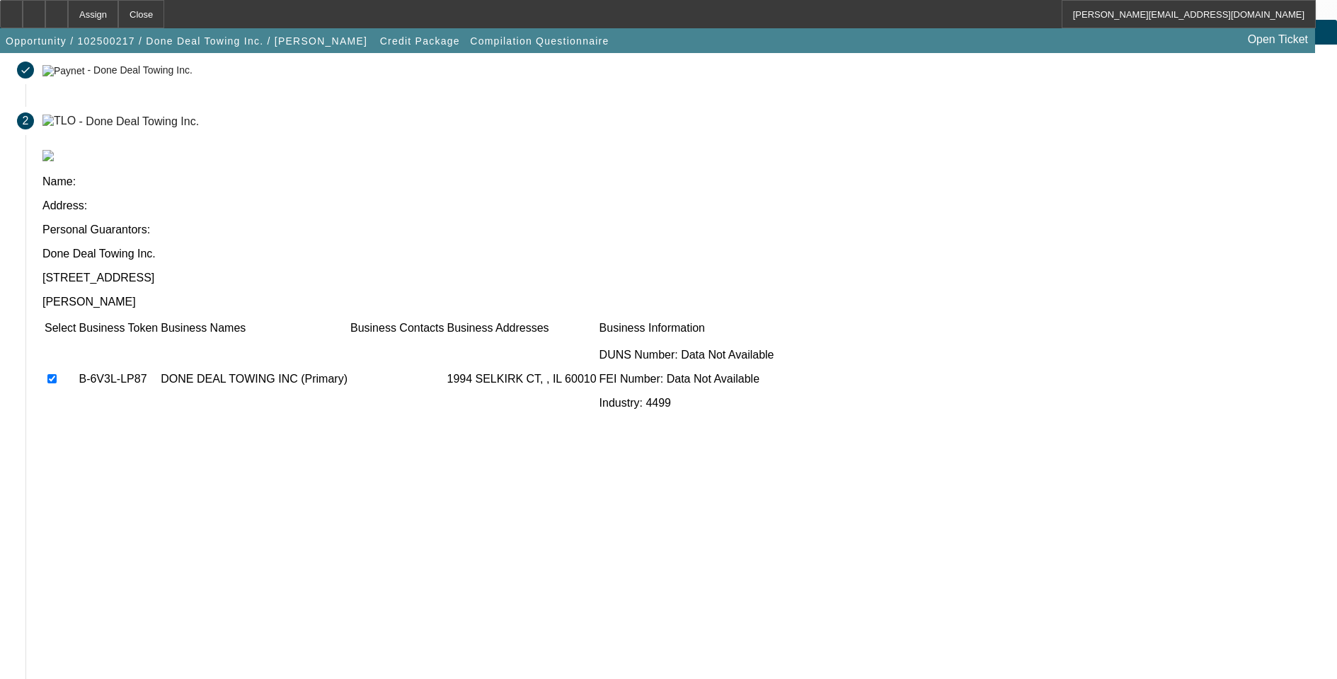
scroll to position [103, 0]
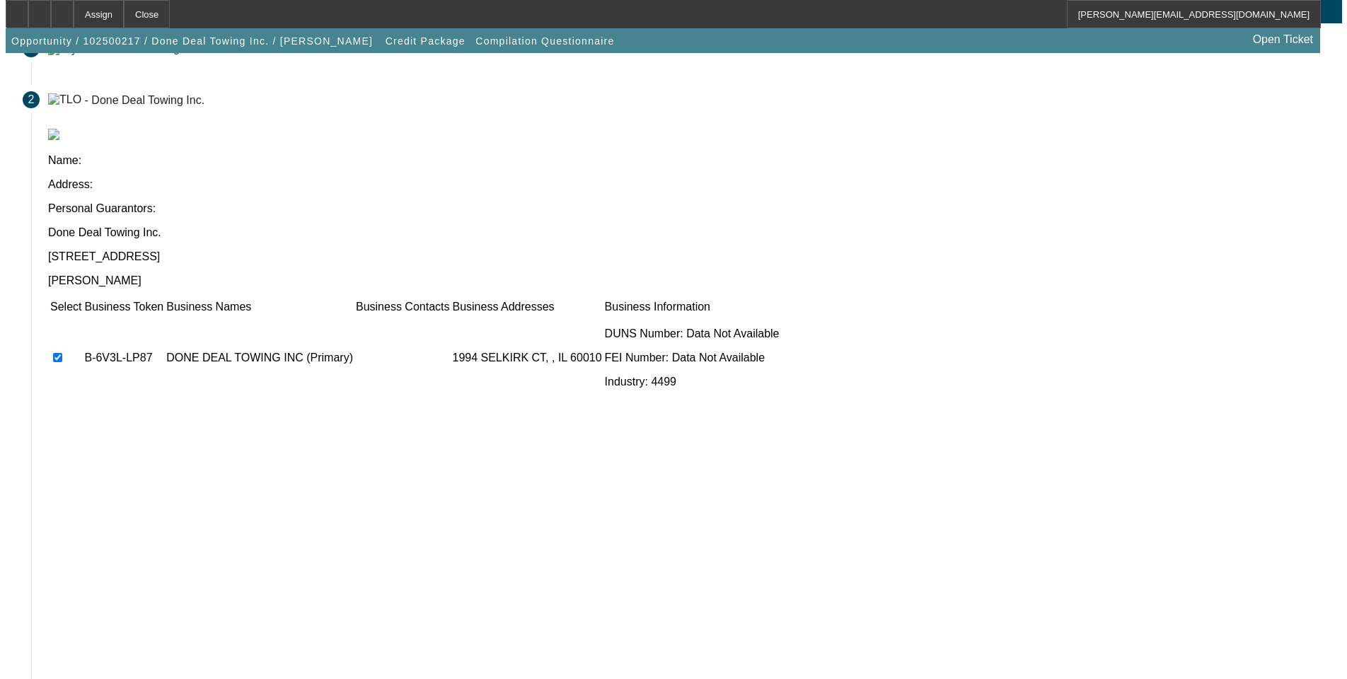
scroll to position [0, 0]
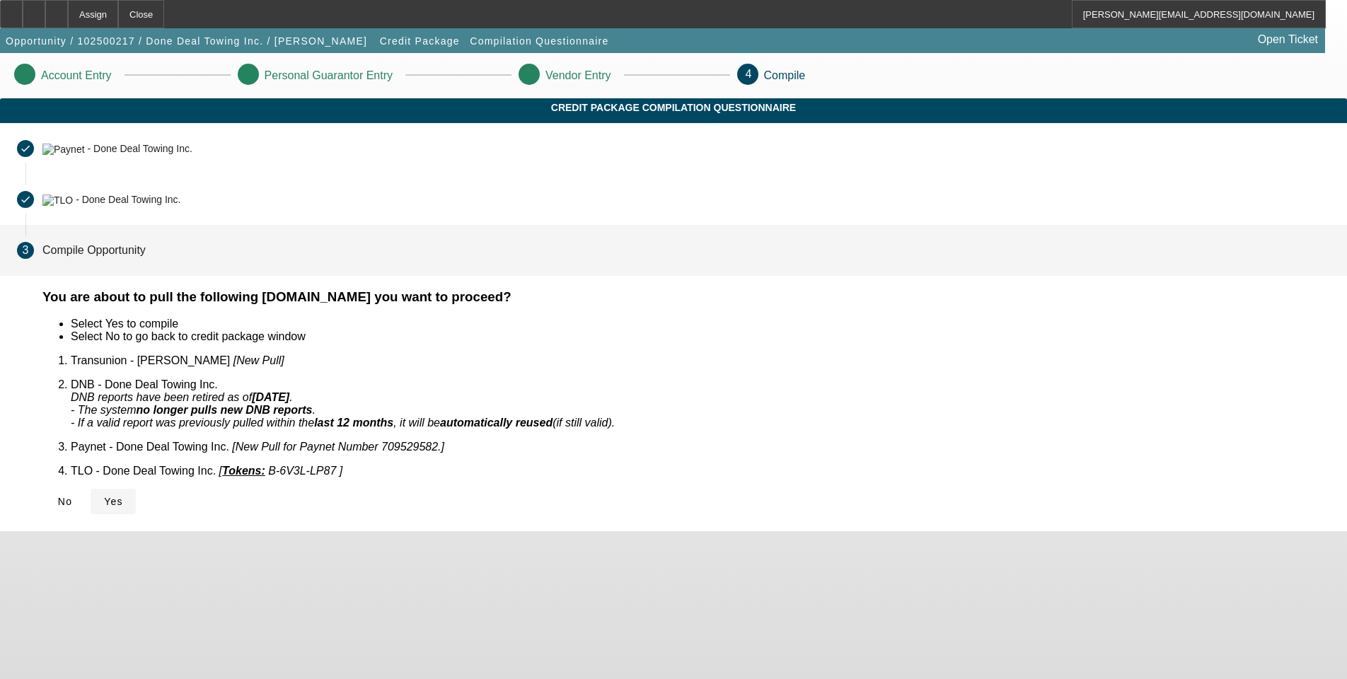
click at [104, 496] on icon at bounding box center [104, 501] width 0 height 11
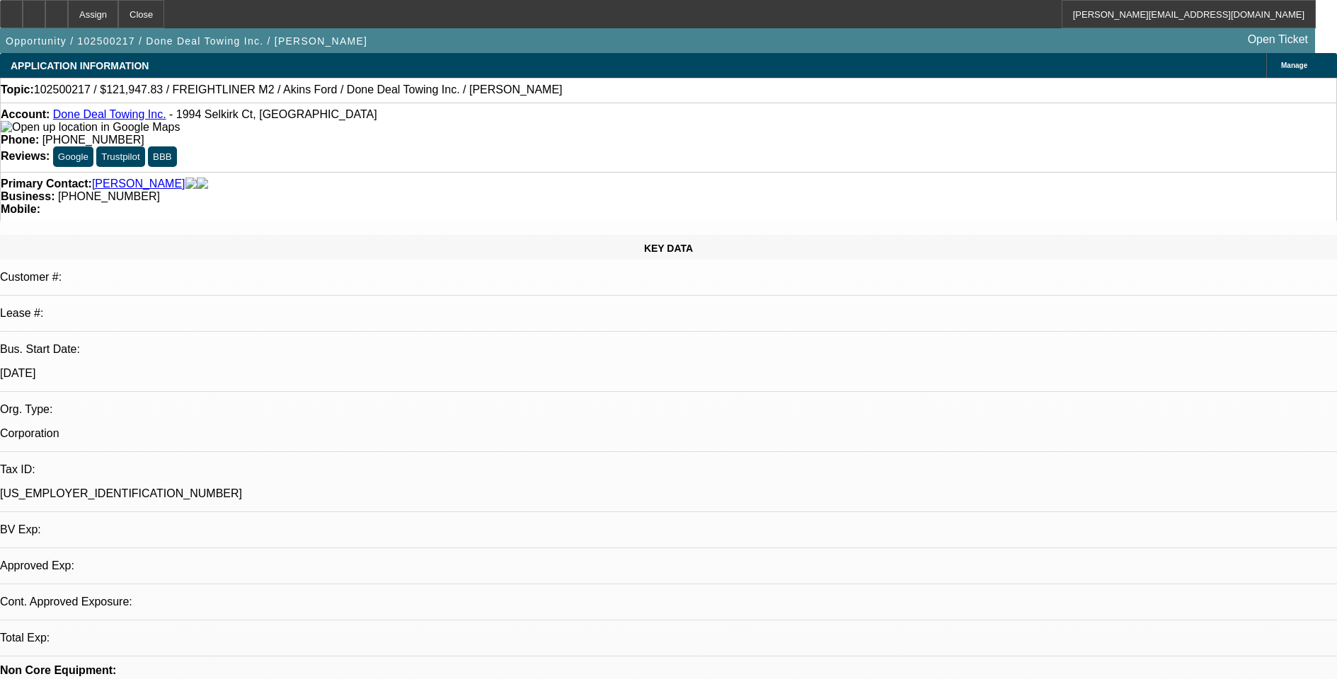
select select "0"
select select "2"
select select "0.1"
select select "4"
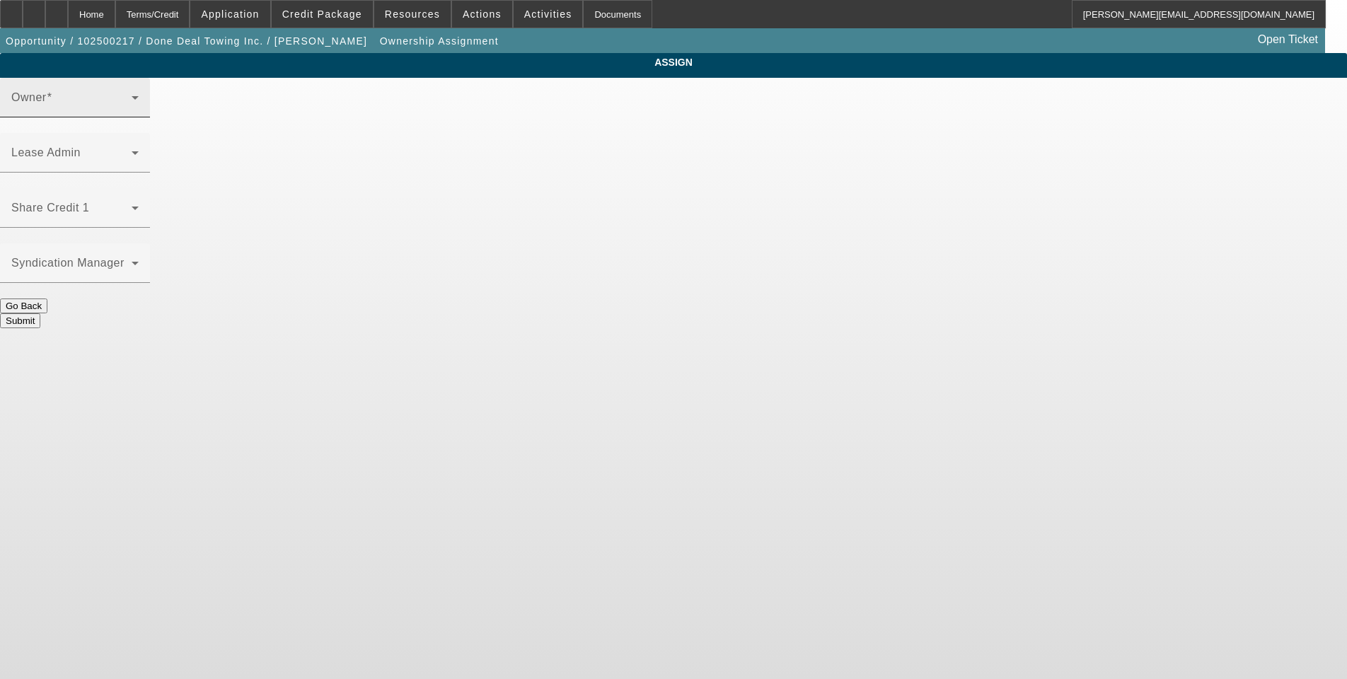
click at [139, 100] on icon at bounding box center [135, 98] width 7 height 4
click at [144, 106] on icon at bounding box center [135, 97] width 17 height 17
click at [144, 144] on icon at bounding box center [135, 152] width 17 height 17
click at [139, 151] on icon at bounding box center [135, 153] width 7 height 4
click at [132, 112] on span at bounding box center [71, 103] width 120 height 17
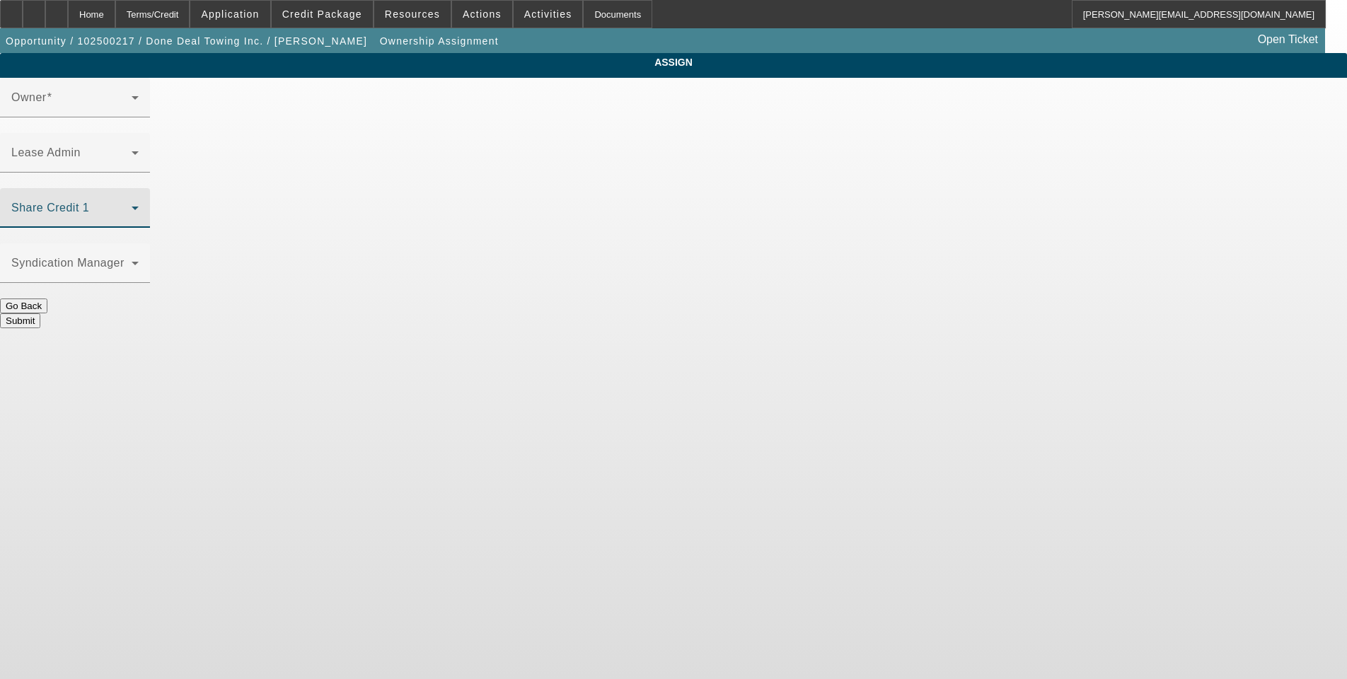
click at [144, 200] on icon at bounding box center [135, 208] width 17 height 17
click at [132, 112] on span at bounding box center [71, 103] width 120 height 17
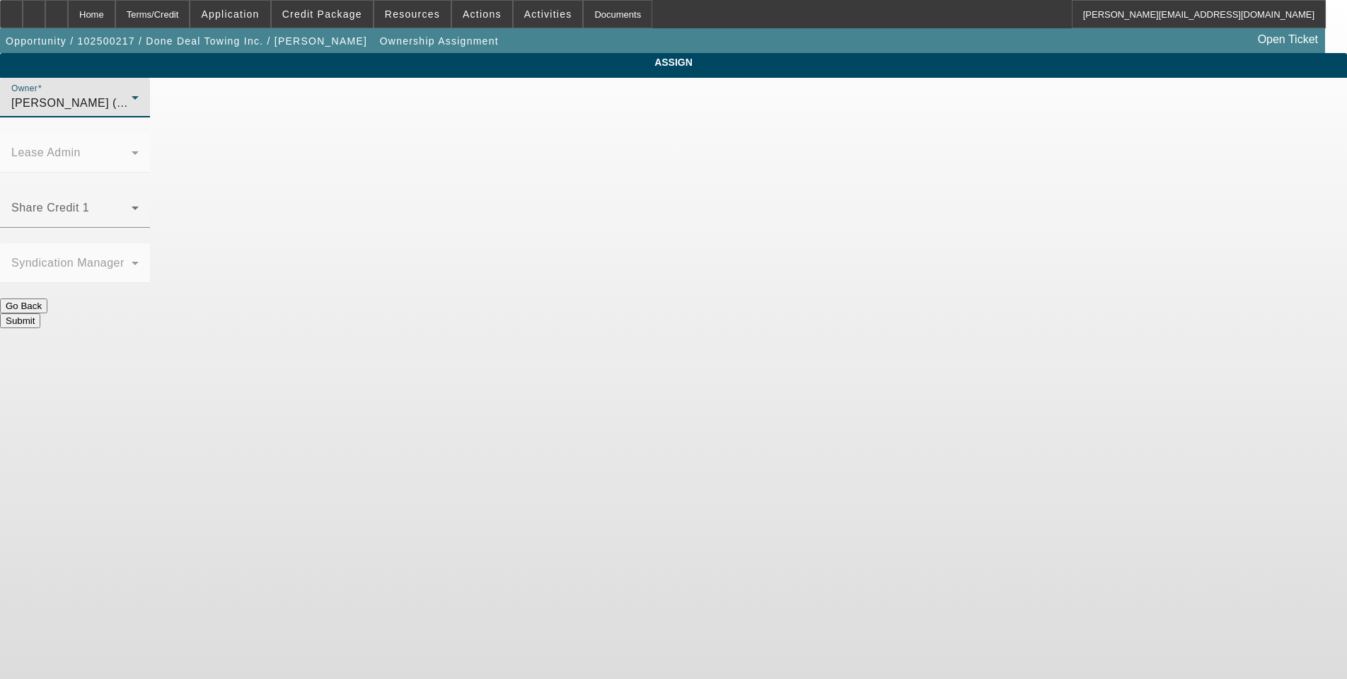
click at [132, 112] on div "Rupp, Greg (Lvl 23)" at bounding box center [71, 103] width 120 height 17
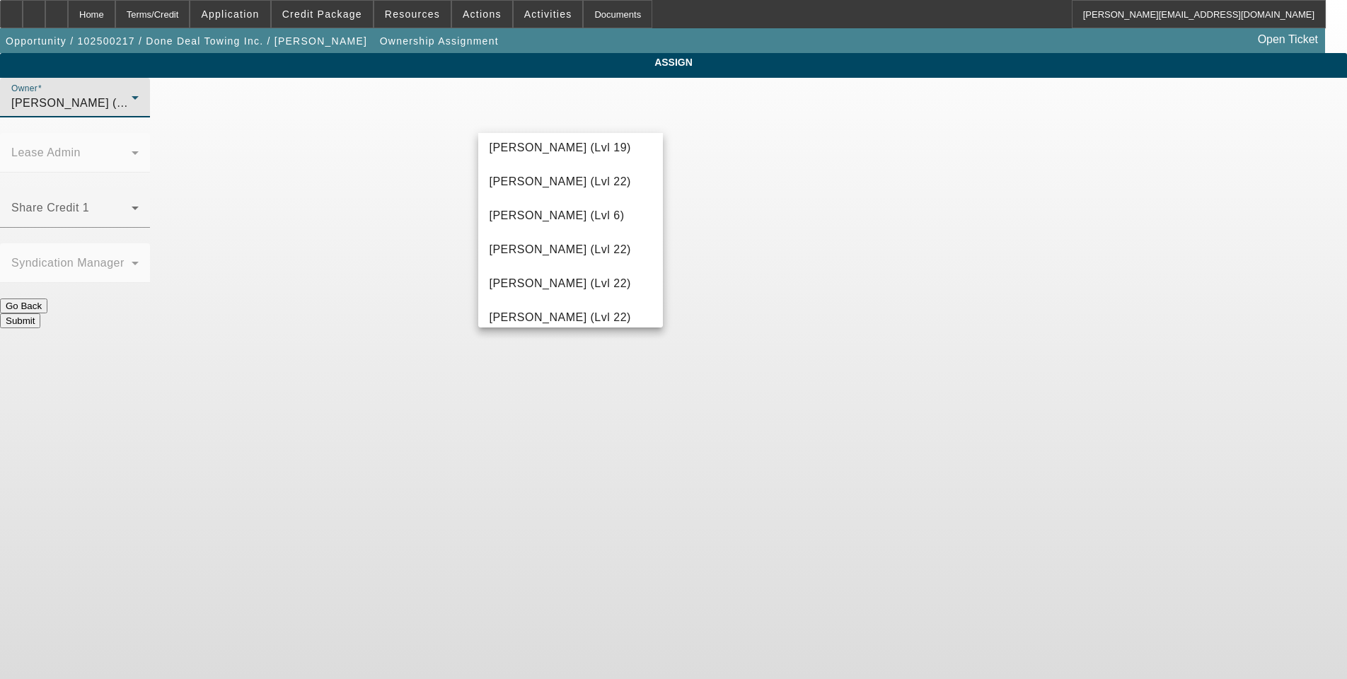
scroll to position [1688, 0]
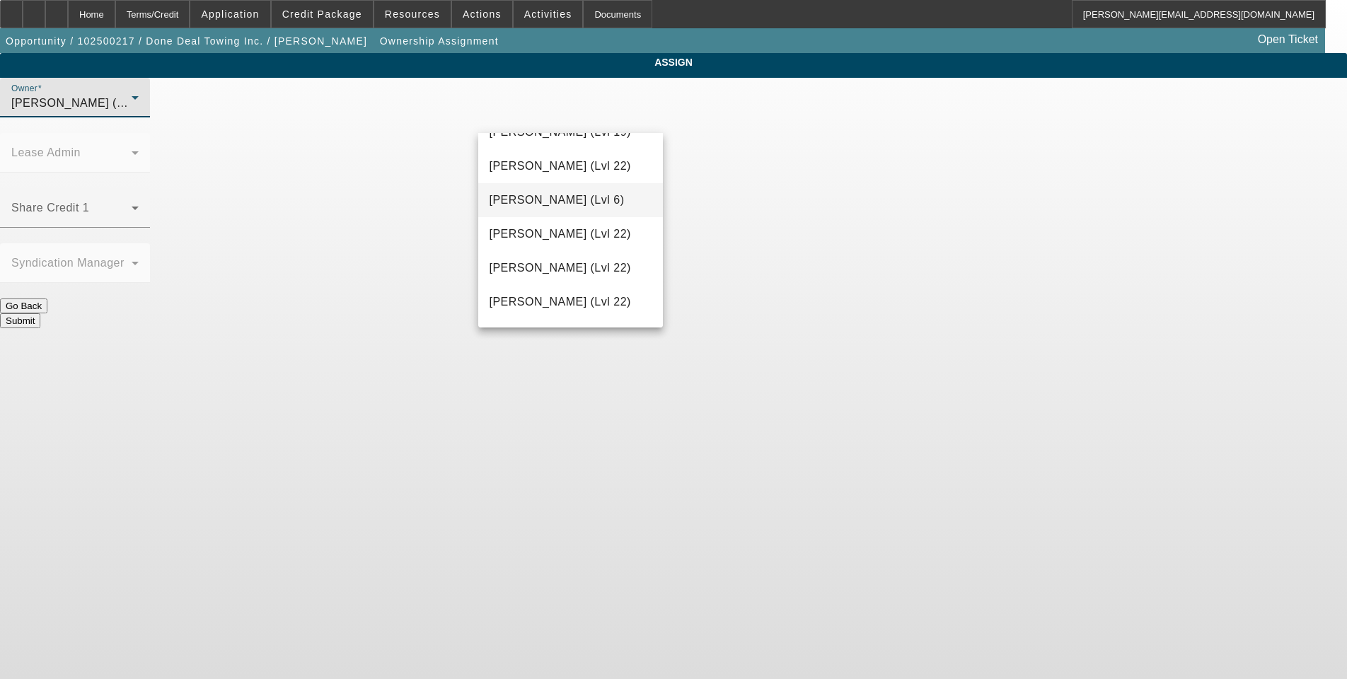
click at [528, 201] on span "Seeley, Donald (Lvl 6)" at bounding box center [557, 200] width 135 height 17
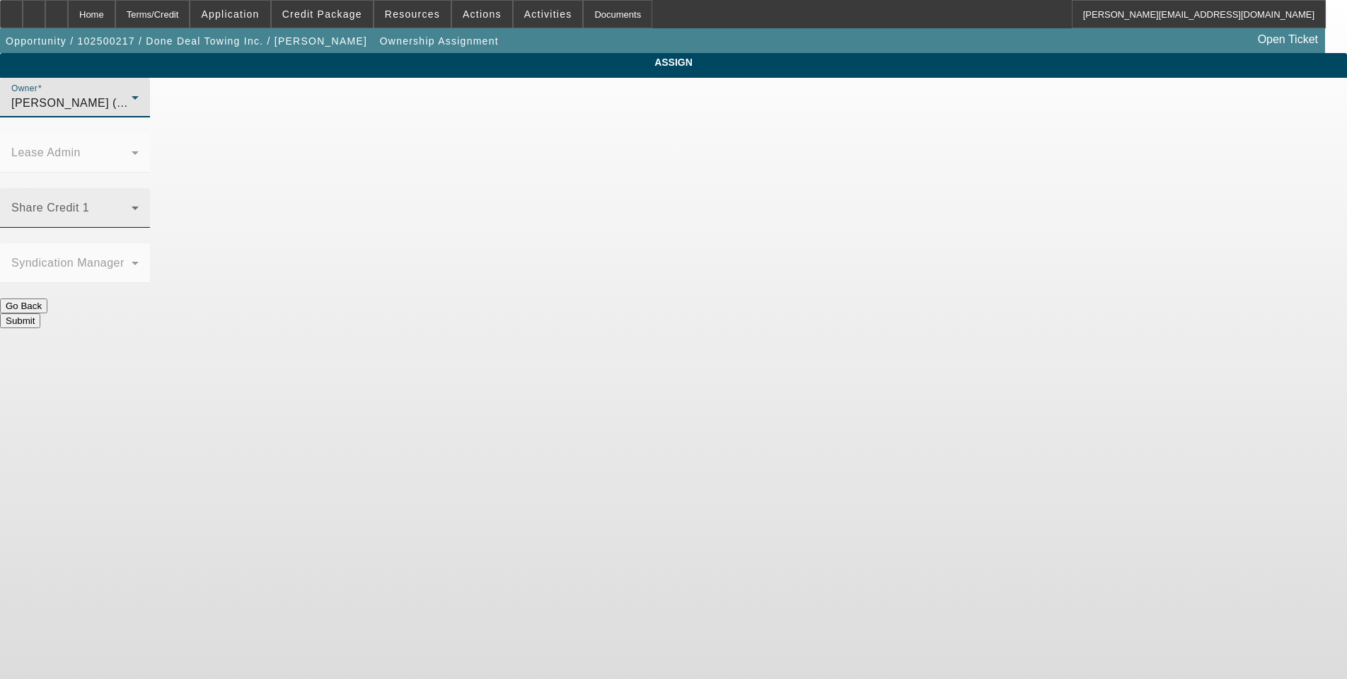
click at [132, 205] on span at bounding box center [71, 213] width 120 height 17
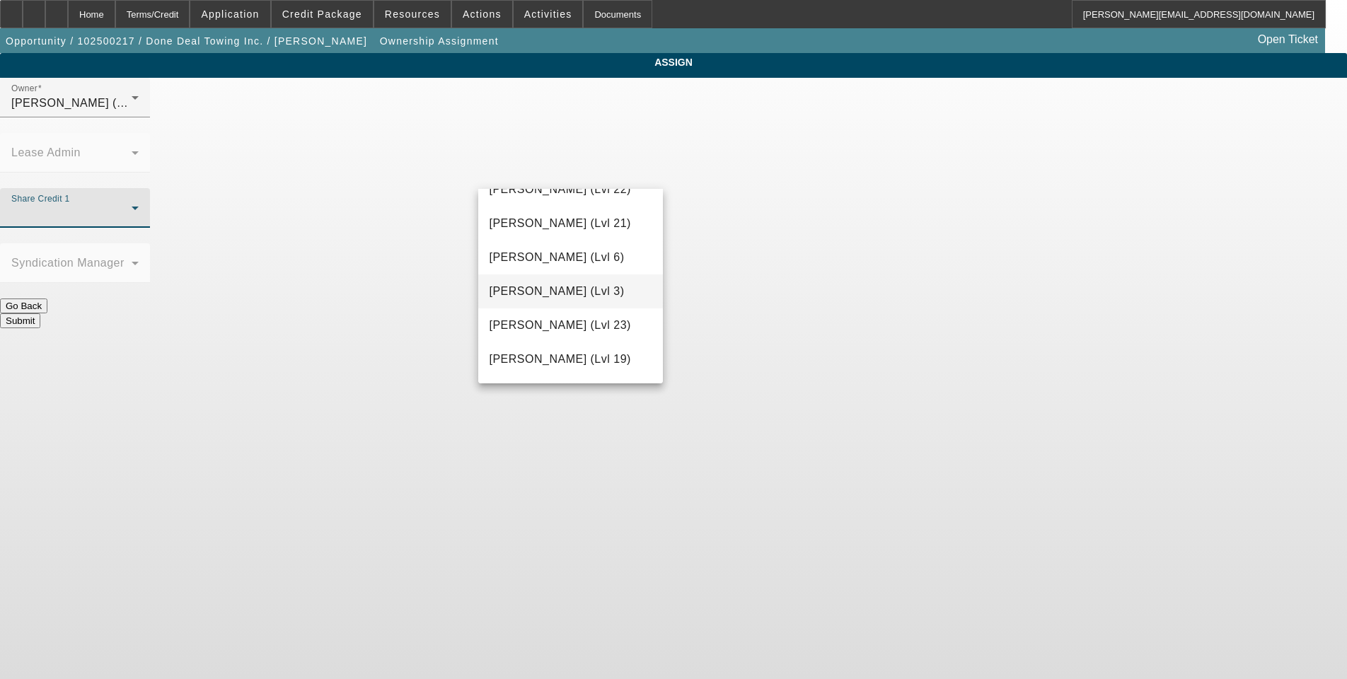
scroll to position [1415, 0]
click at [538, 323] on span "Rupp, Greg (Lvl 23)" at bounding box center [561, 324] width 142 height 17
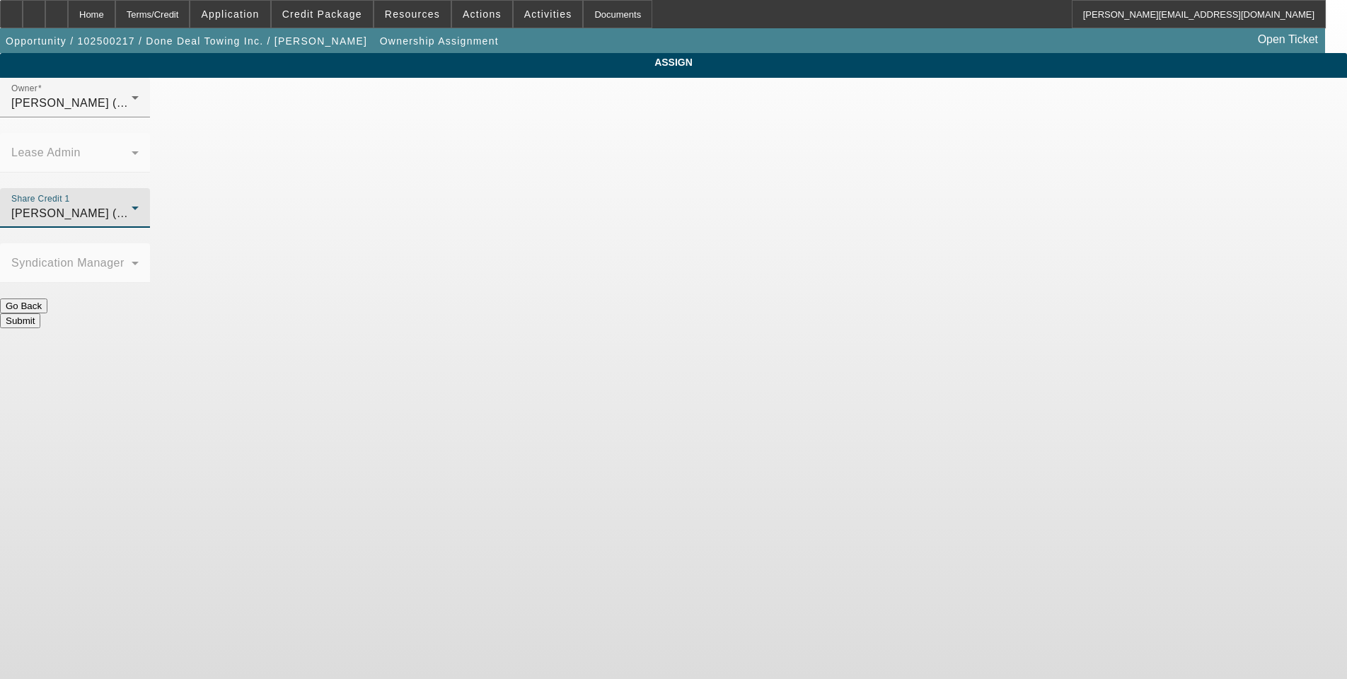
click at [144, 200] on icon at bounding box center [135, 208] width 17 height 17
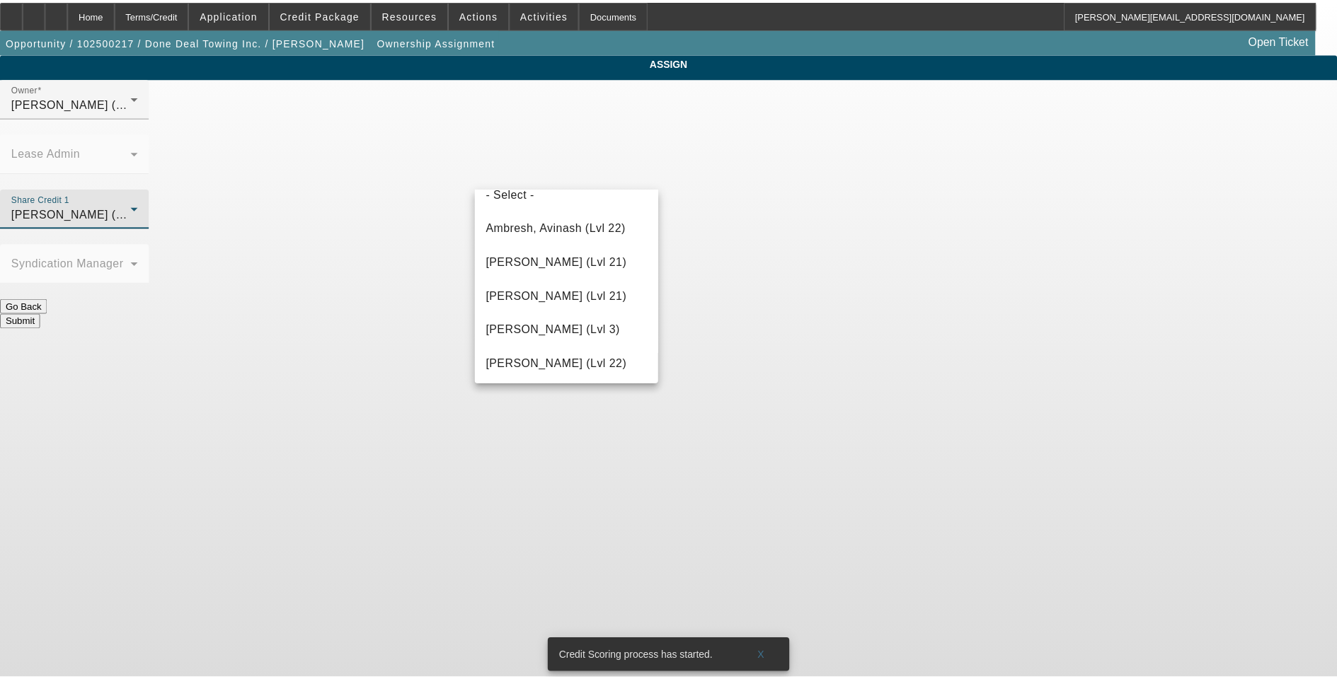
scroll to position [0, 0]
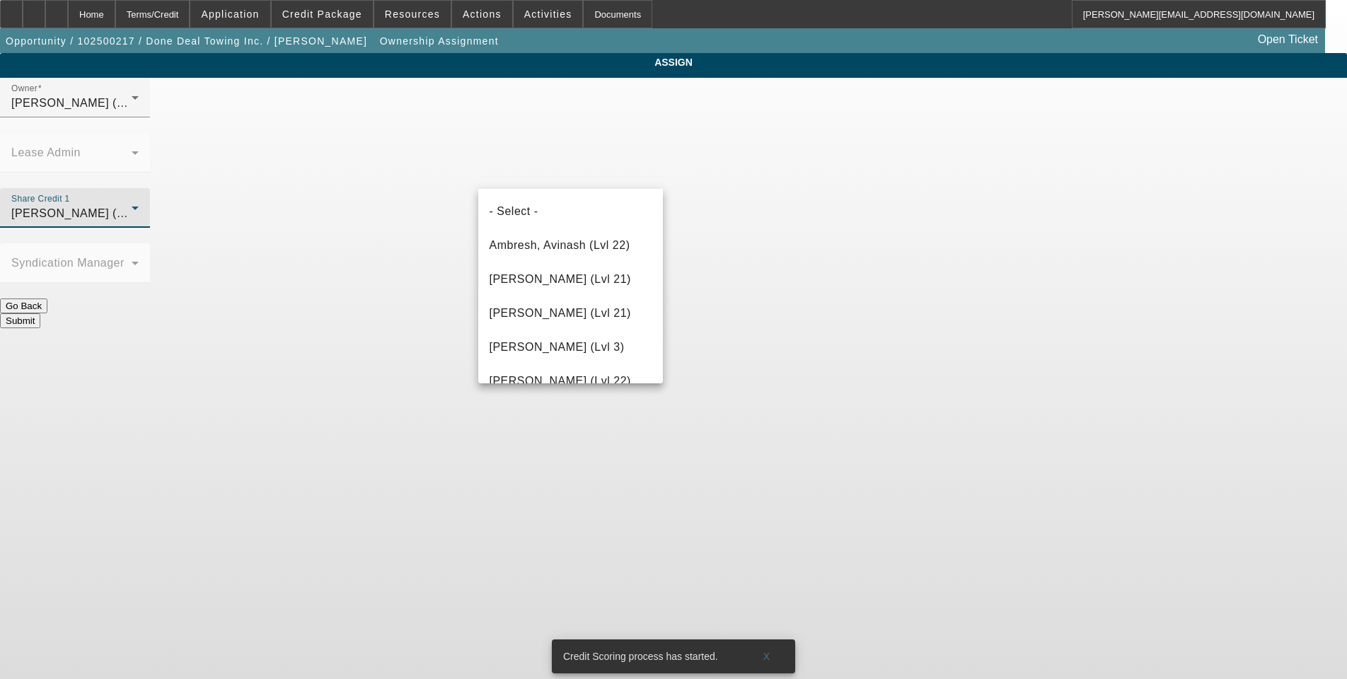
click at [693, 291] on div at bounding box center [673, 339] width 1347 height 679
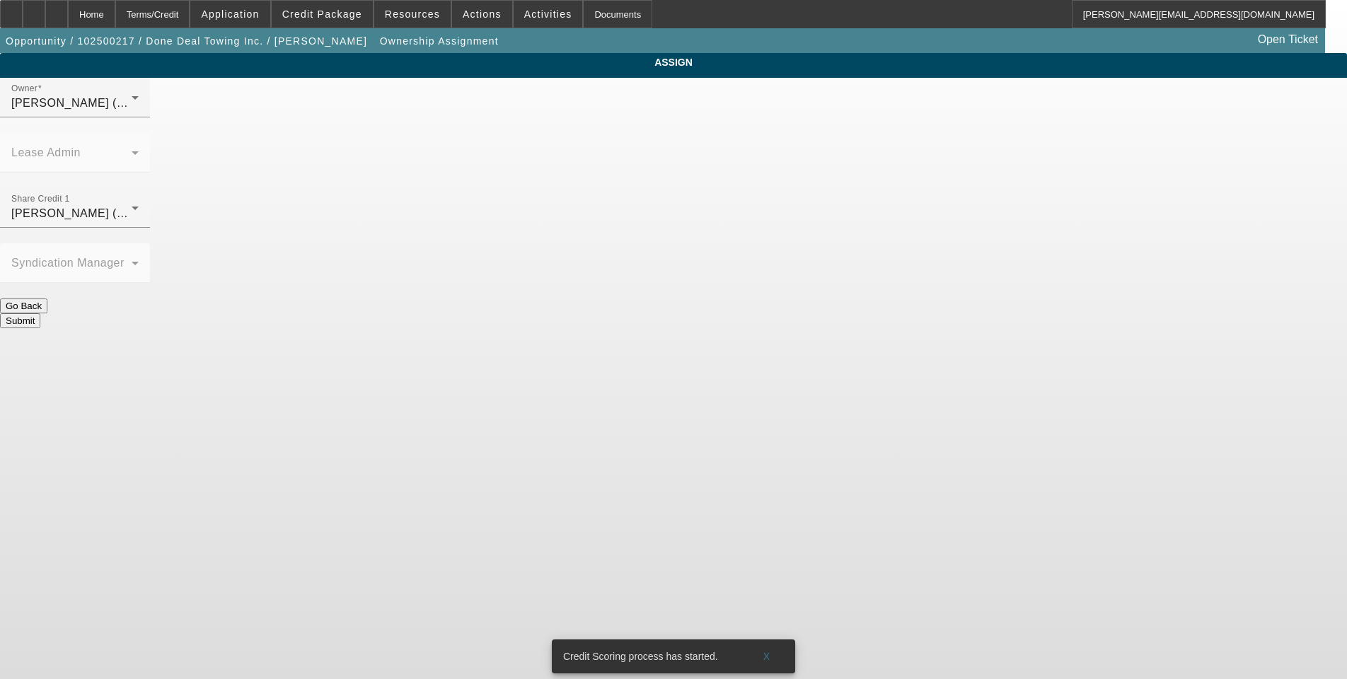
click at [150, 133] on mat-form-field "Lease Admin" at bounding box center [75, 160] width 150 height 55
click at [40, 313] on button "Submit" at bounding box center [20, 320] width 40 height 15
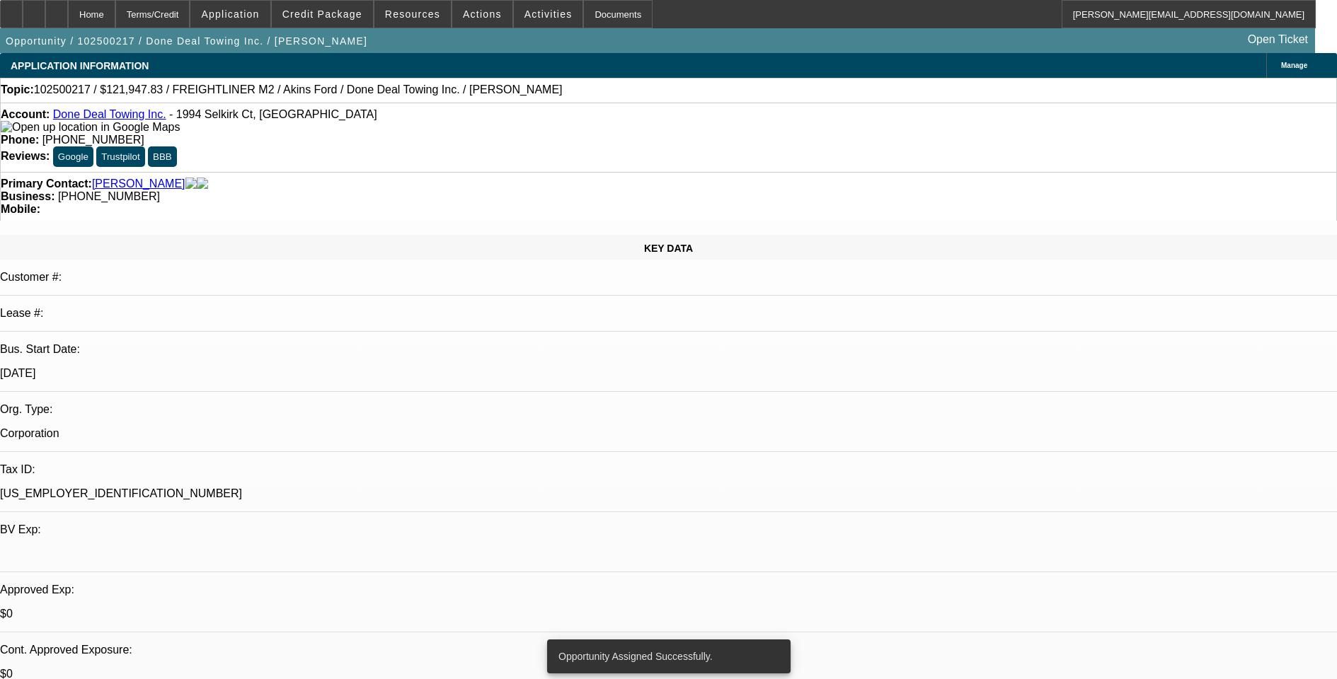
select select "0"
select select "2"
select select "0.1"
select select "4"
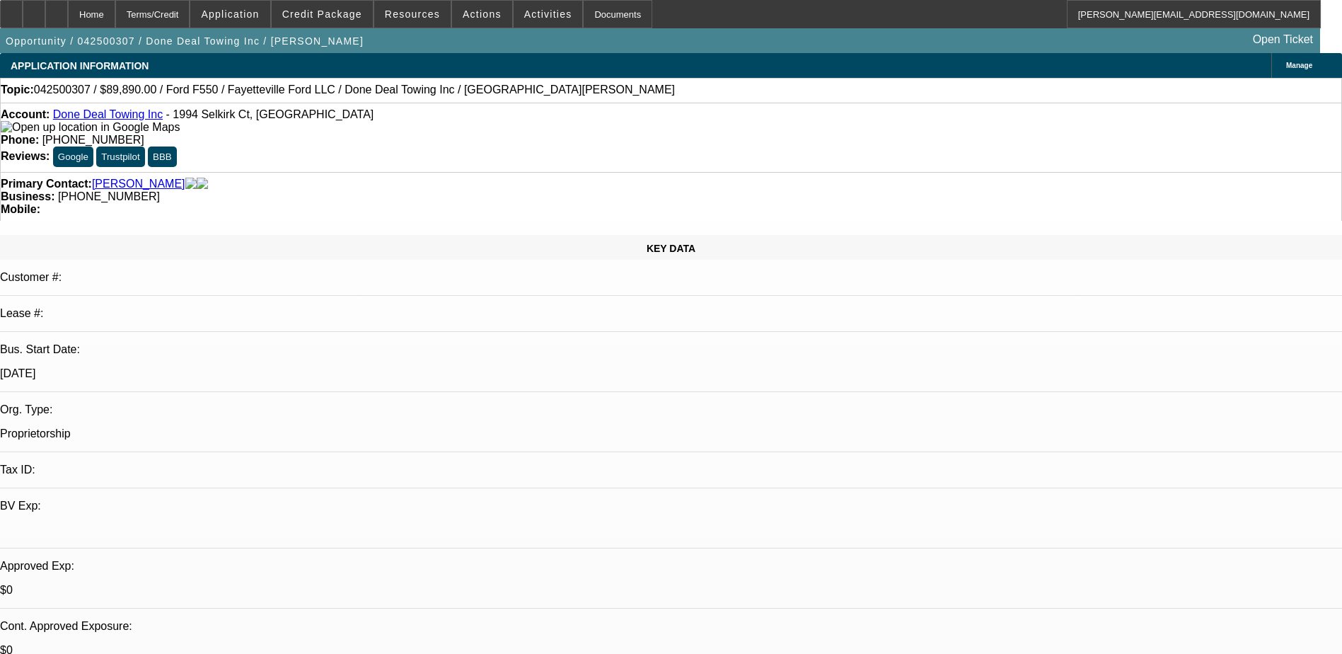
select select "0"
select select "2"
select select "0"
select select "2"
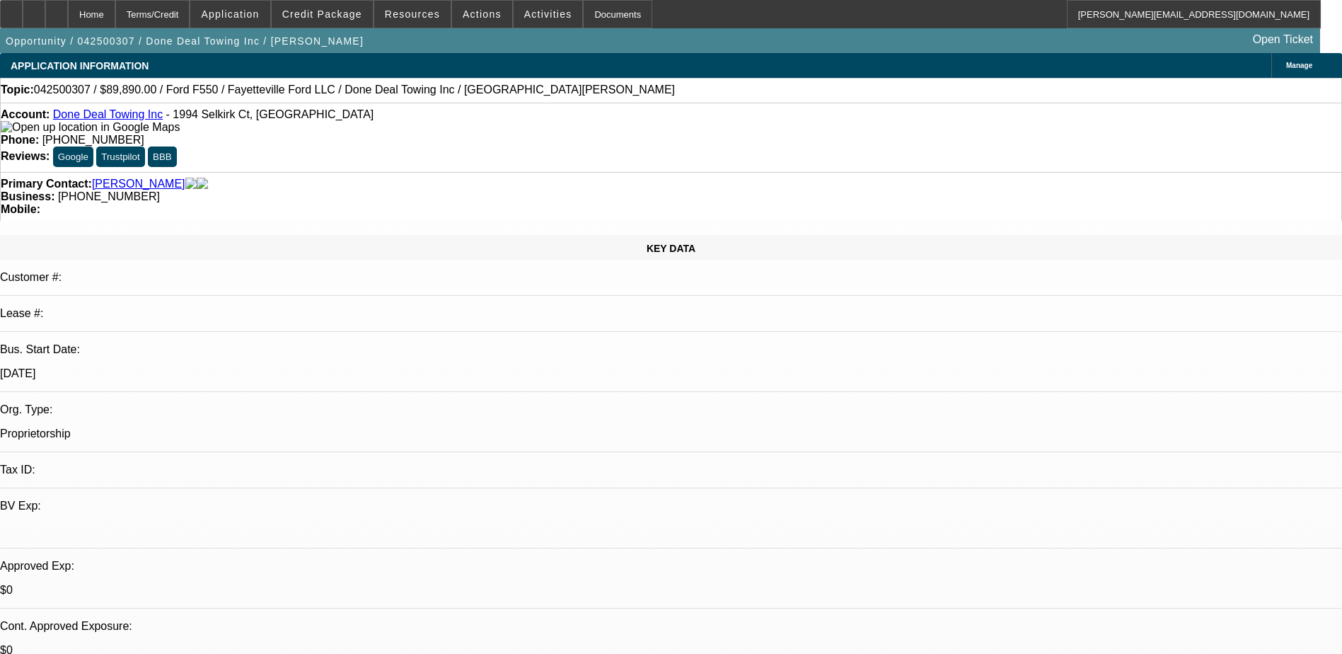
select select "0"
select select "2"
select select "0"
select select "0.15"
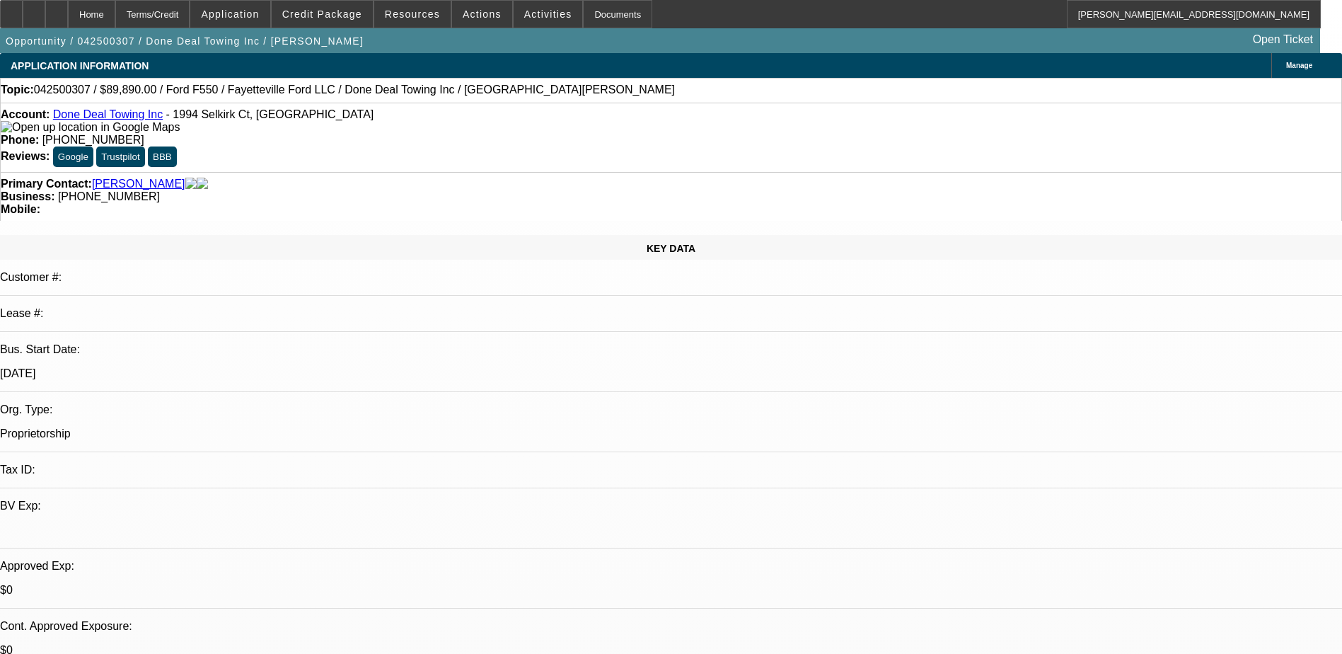
select select "2"
select select "0"
select select "1"
select select "2"
select select "6"
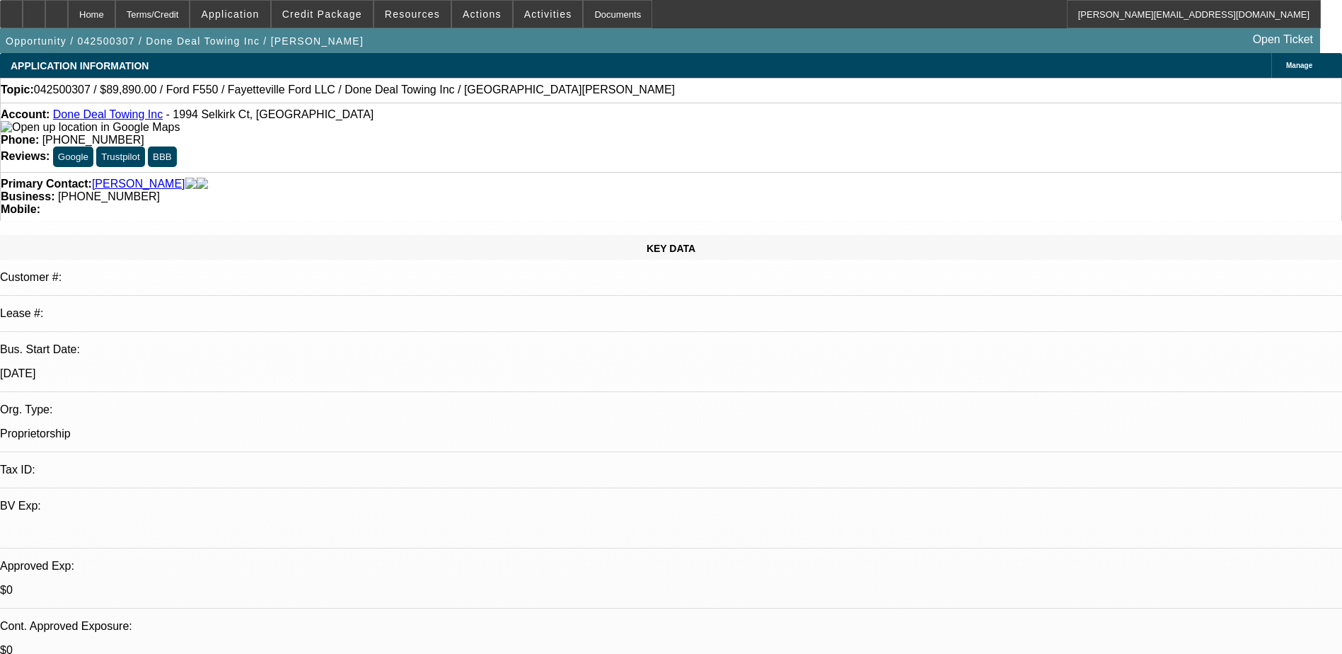
select select "1"
select select "2"
select select "6"
select select "1"
select select "2"
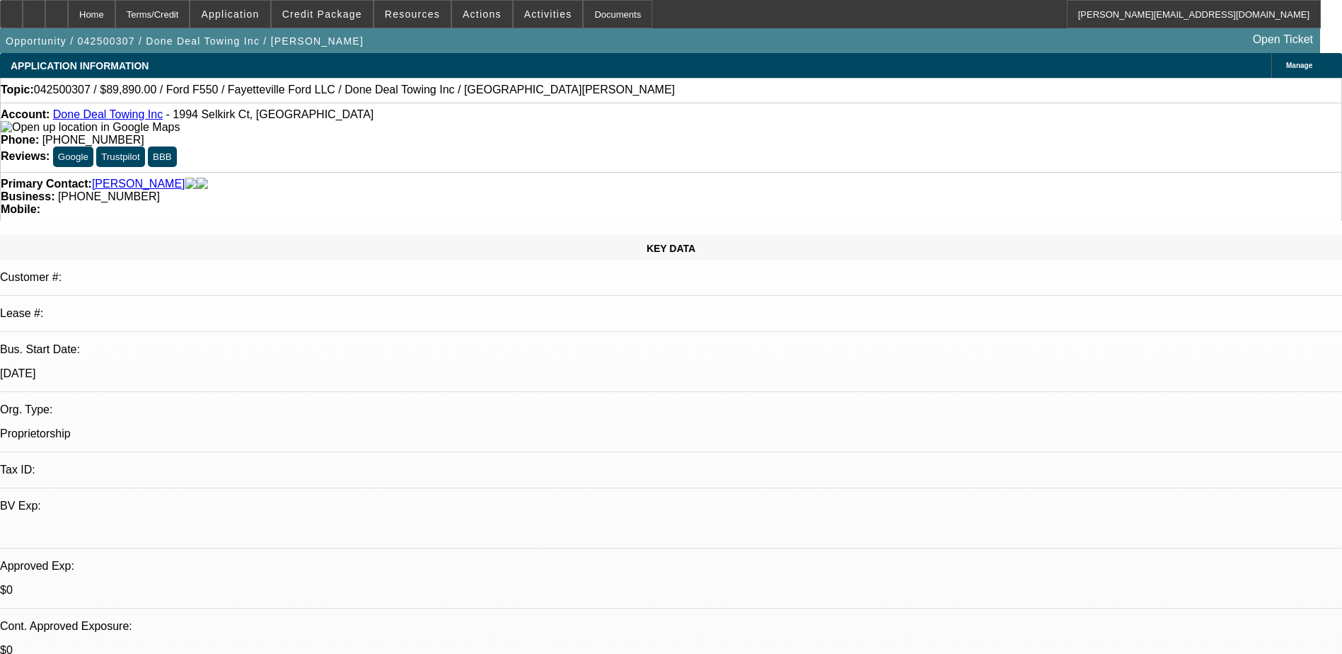
select select "6"
select select "1"
select select "2"
select select "6"
click at [315, 18] on span "Credit Package" at bounding box center [322, 13] width 80 height 11
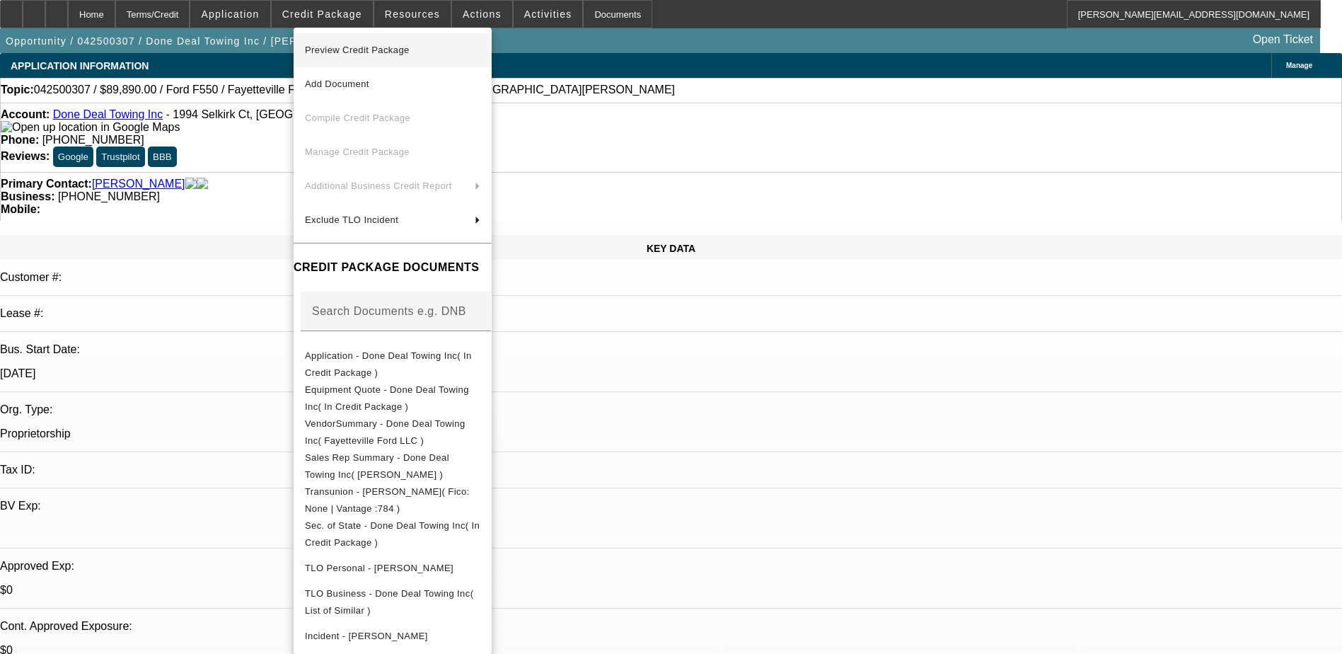
click at [360, 53] on span "Preview Credit Package" at bounding box center [357, 50] width 105 height 11
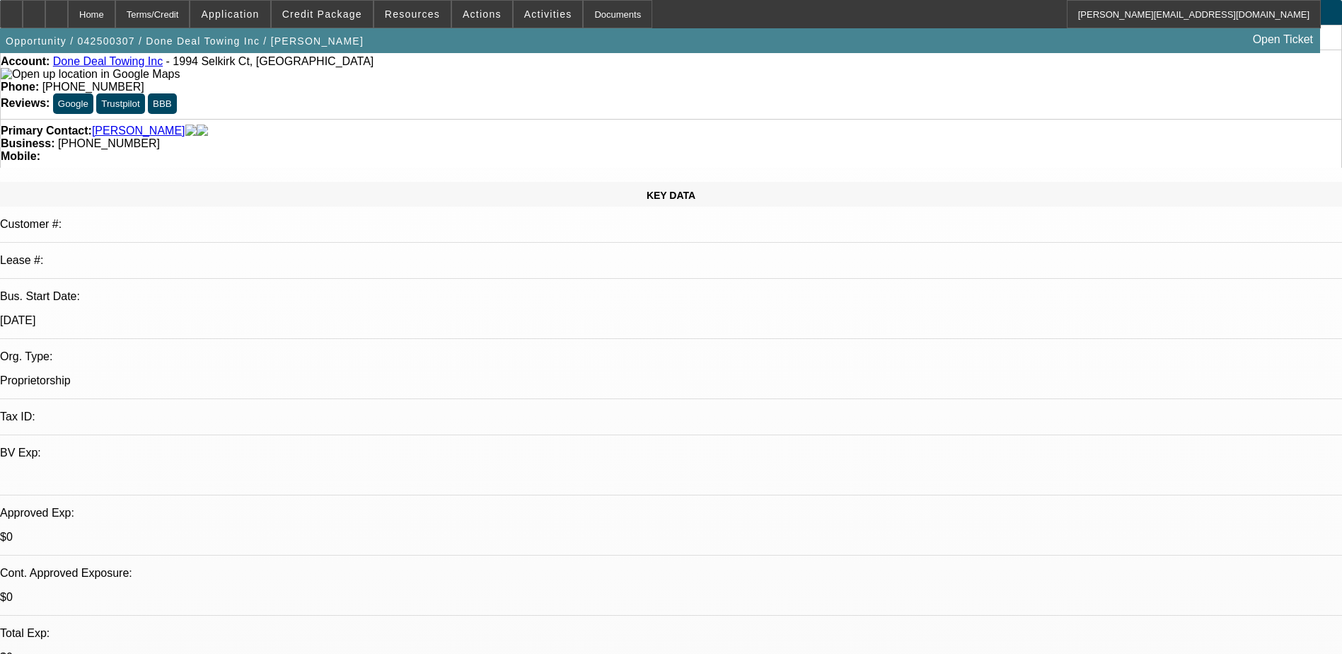
scroll to position [142, 0]
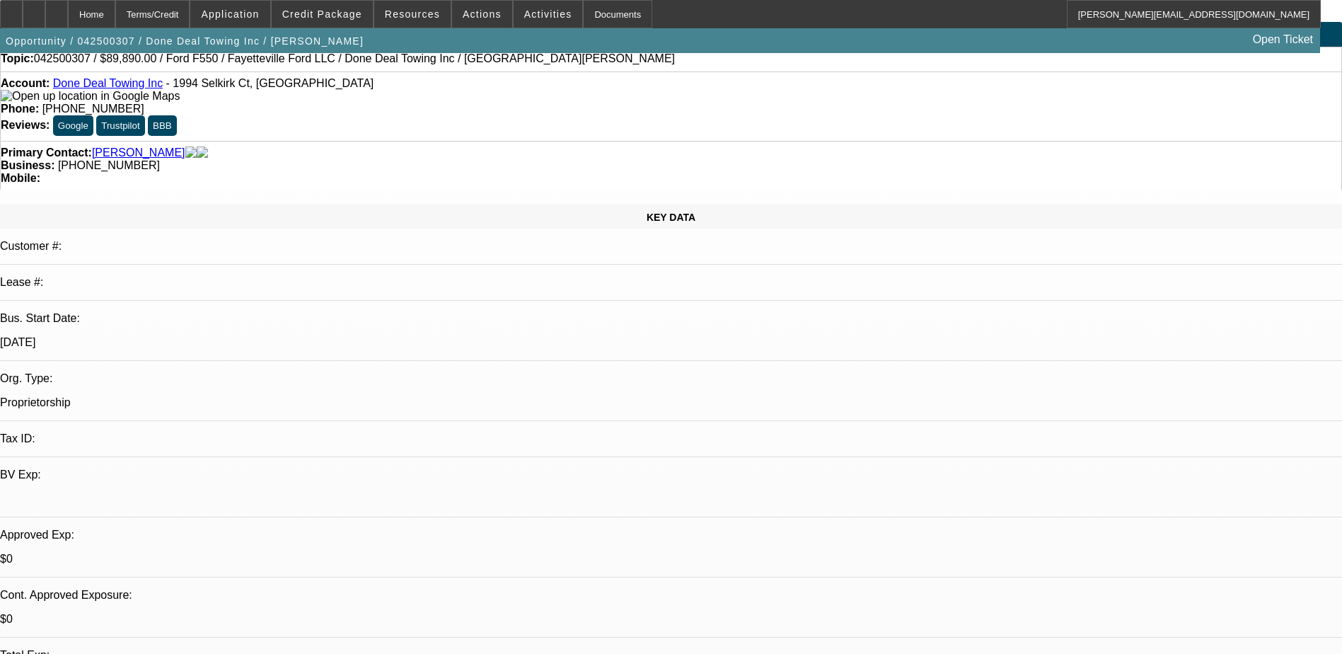
scroll to position [0, 0]
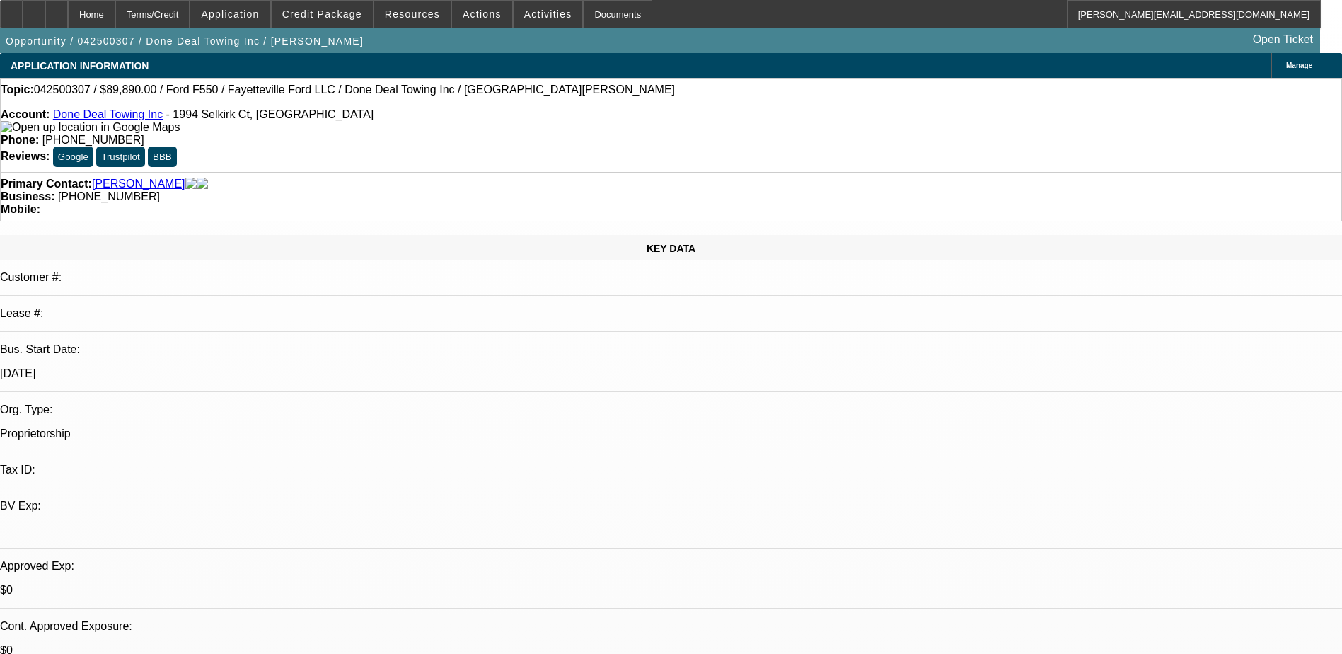
drag, startPoint x: 1043, startPoint y: 265, endPoint x: 1039, endPoint y: 255, distance: 11.2
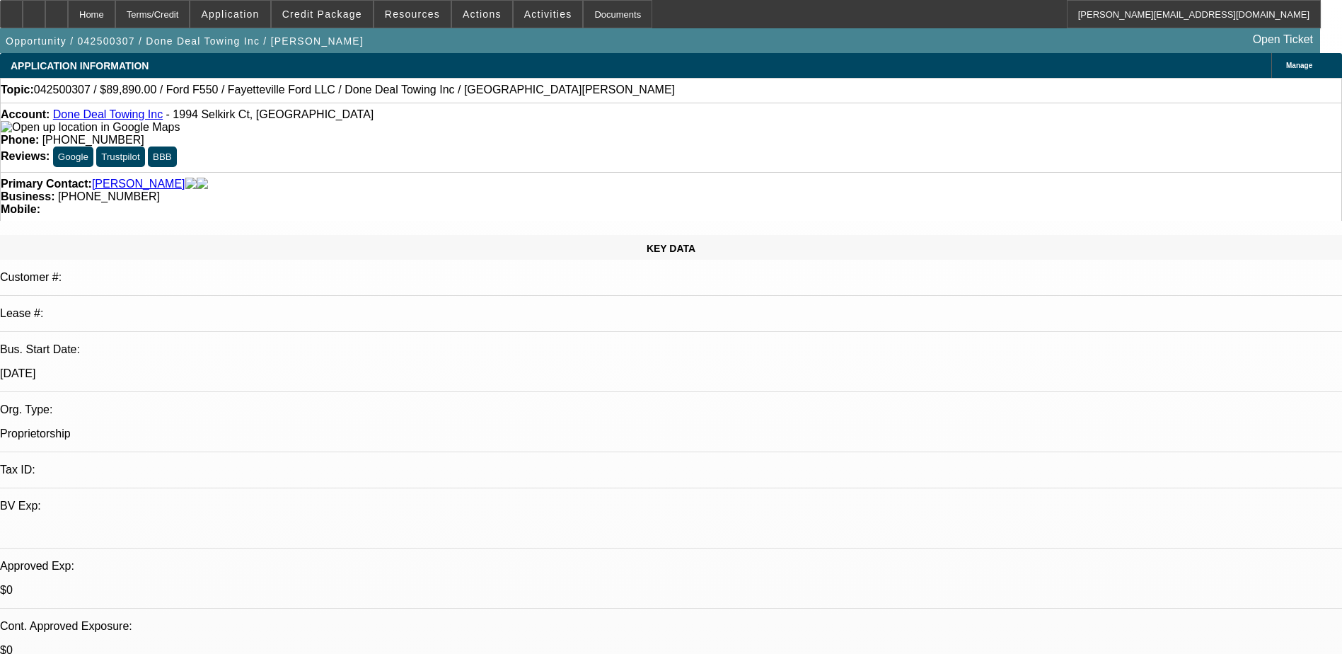
drag, startPoint x: 1019, startPoint y: 221, endPoint x: 986, endPoint y: 197, distance: 40.6
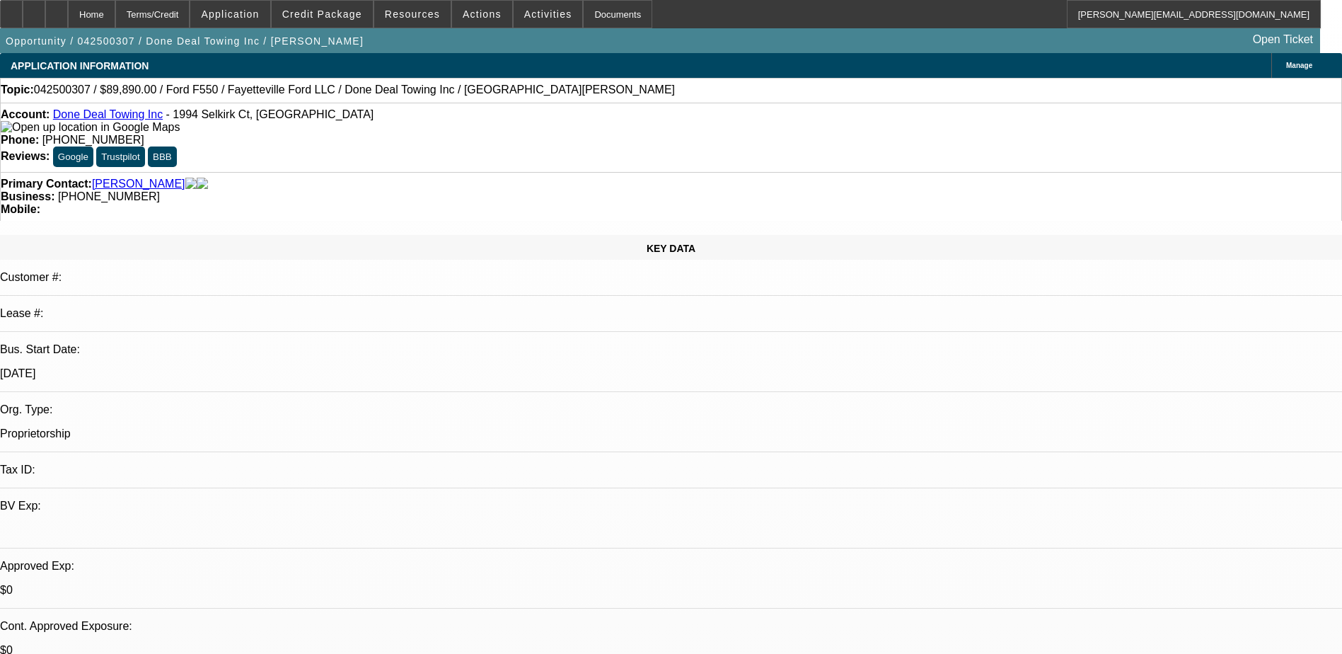
click at [255, 12] on span "Application" at bounding box center [230, 13] width 58 height 11
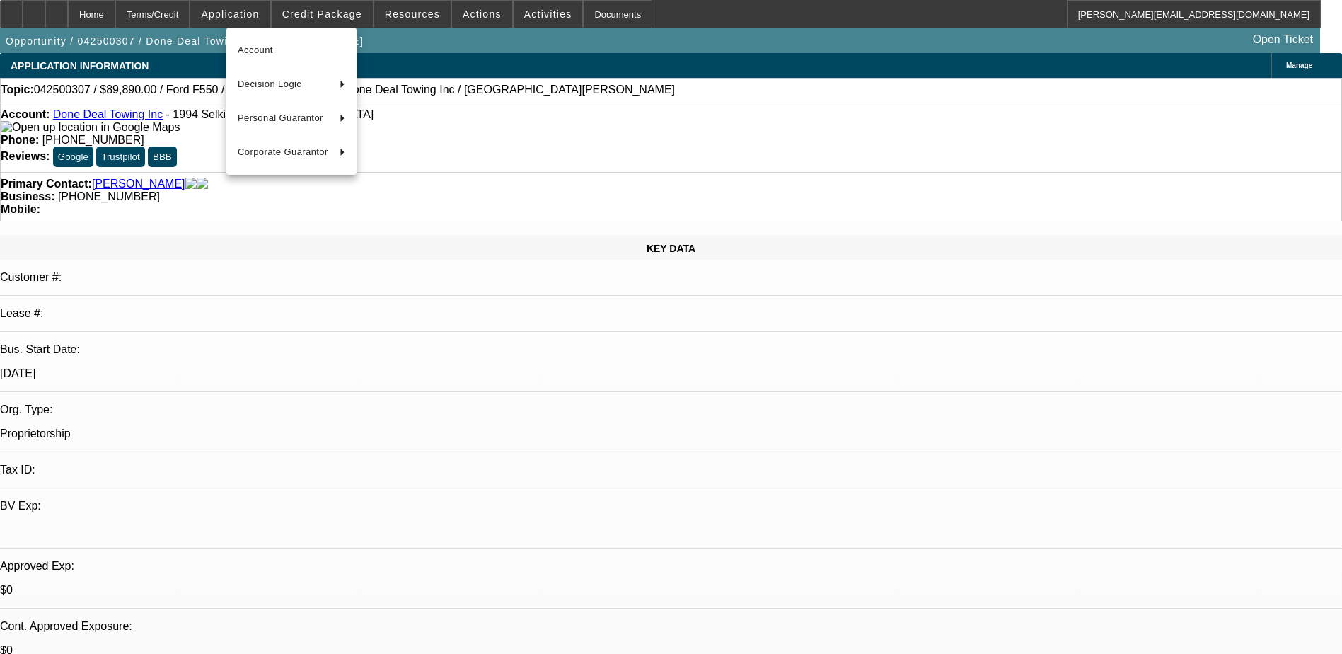
click at [716, 37] on div at bounding box center [671, 327] width 1342 height 654
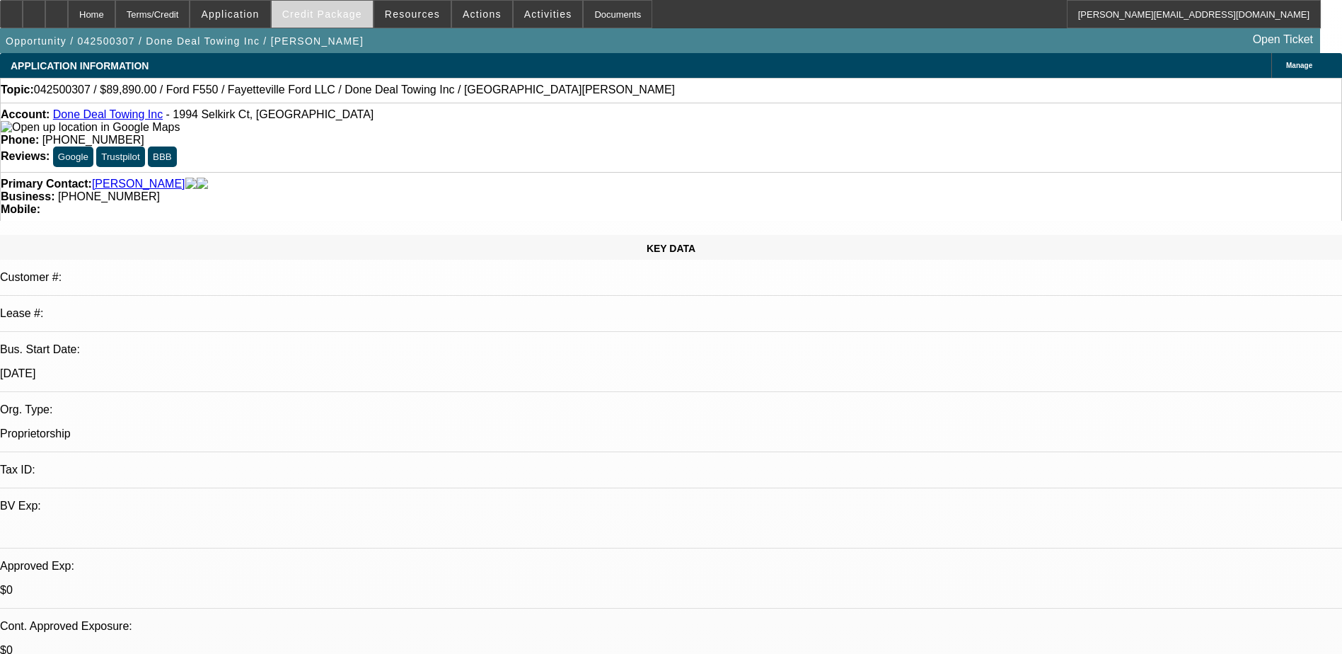
click at [323, 14] on span "Credit Package" at bounding box center [322, 13] width 80 height 11
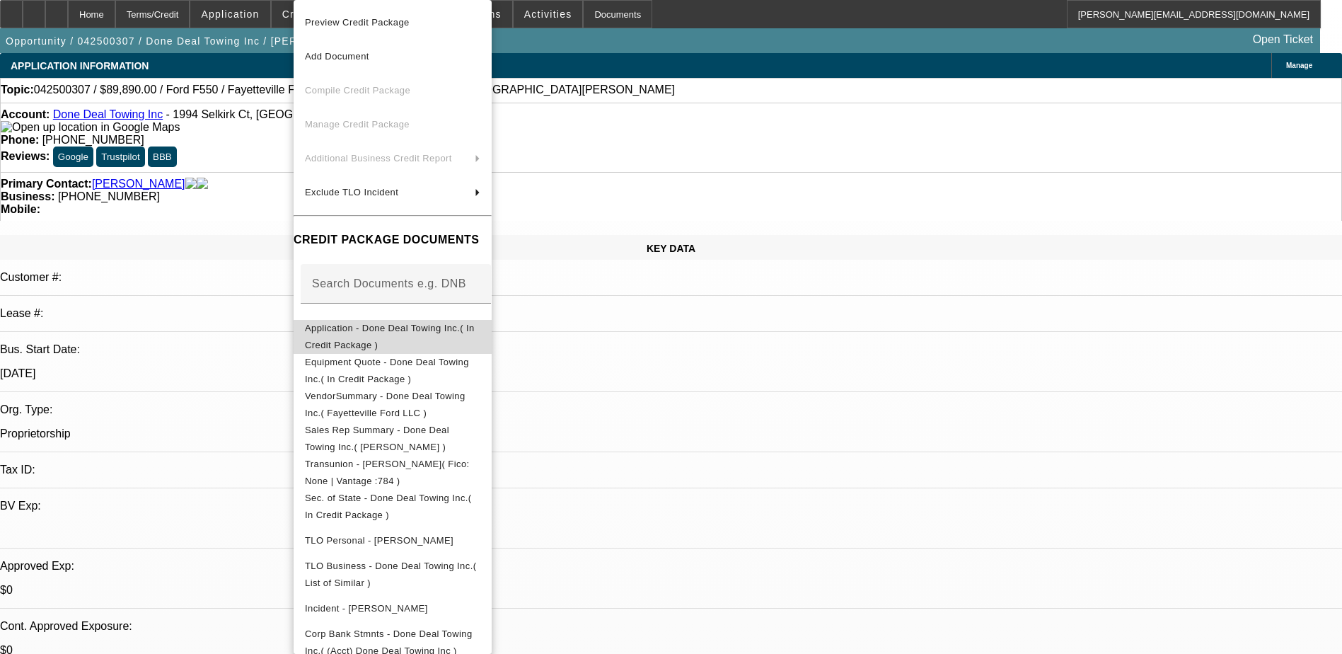
click at [398, 332] on span "Application - Done Deal Towing Inc.( In Credit Package )" at bounding box center [390, 337] width 170 height 28
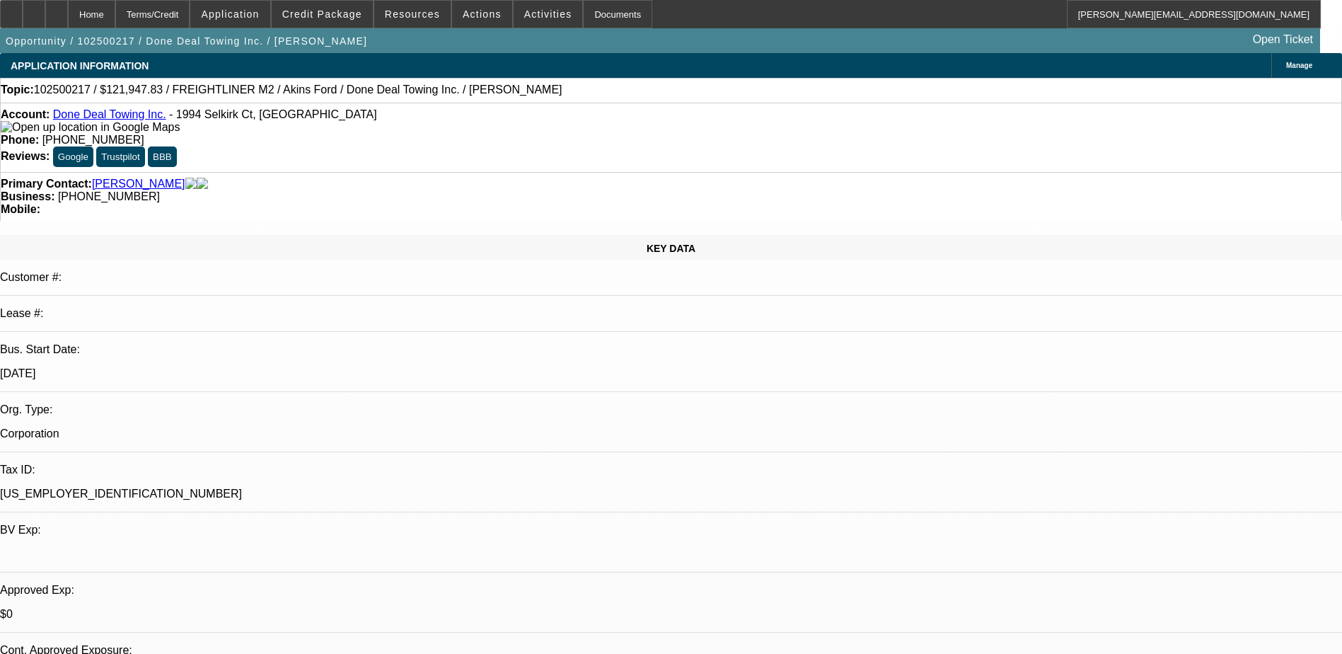
select select "0"
select select "2"
select select "0.1"
select select "1"
select select "2"
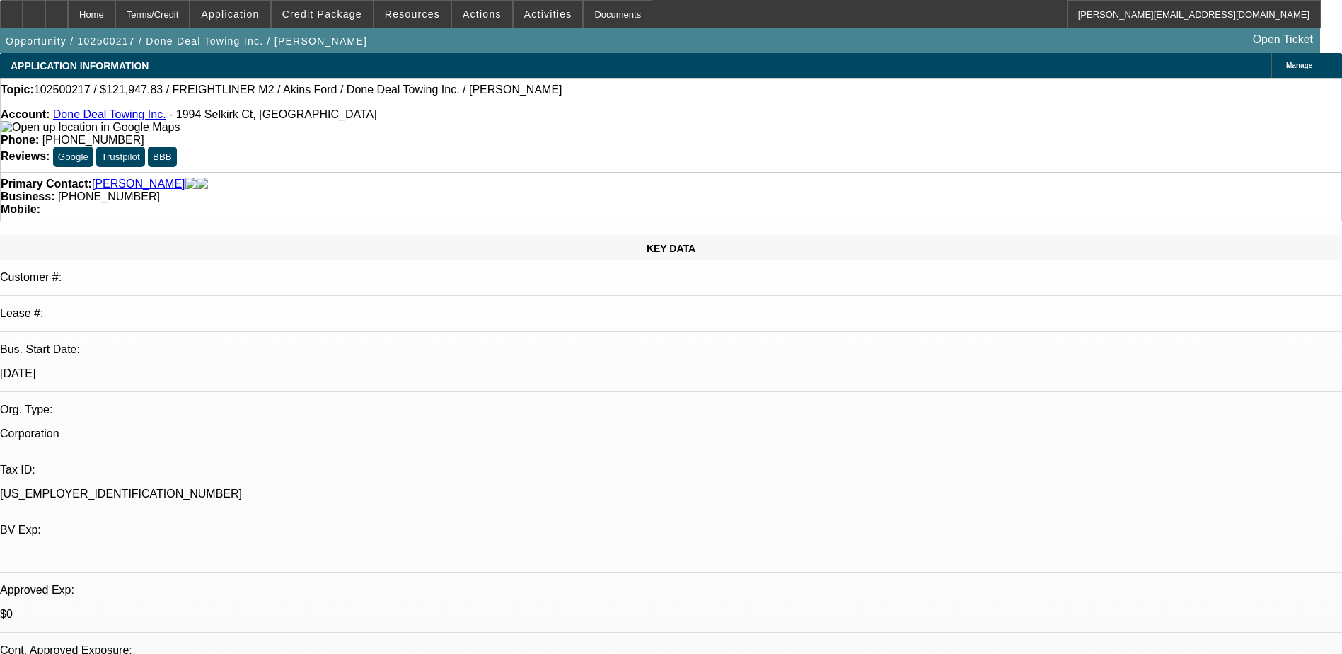
select select "4"
click at [334, 11] on span "Credit Package" at bounding box center [322, 13] width 80 height 11
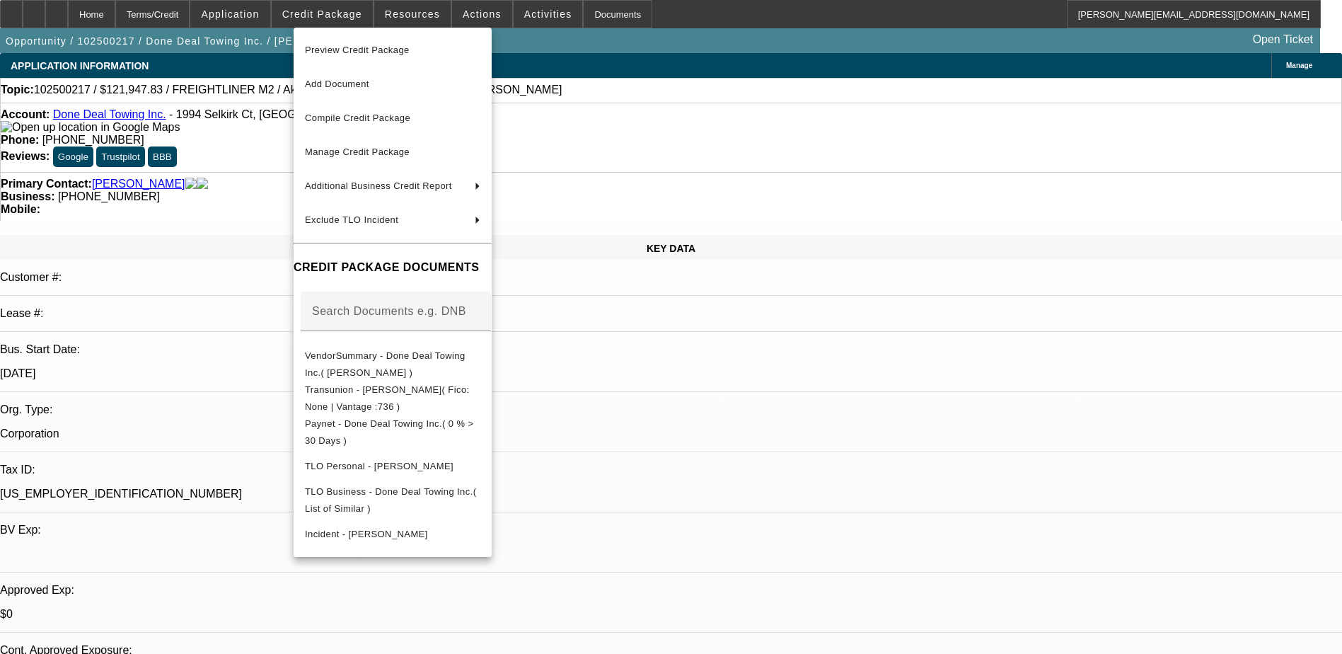
click at [792, 16] on div at bounding box center [671, 327] width 1342 height 654
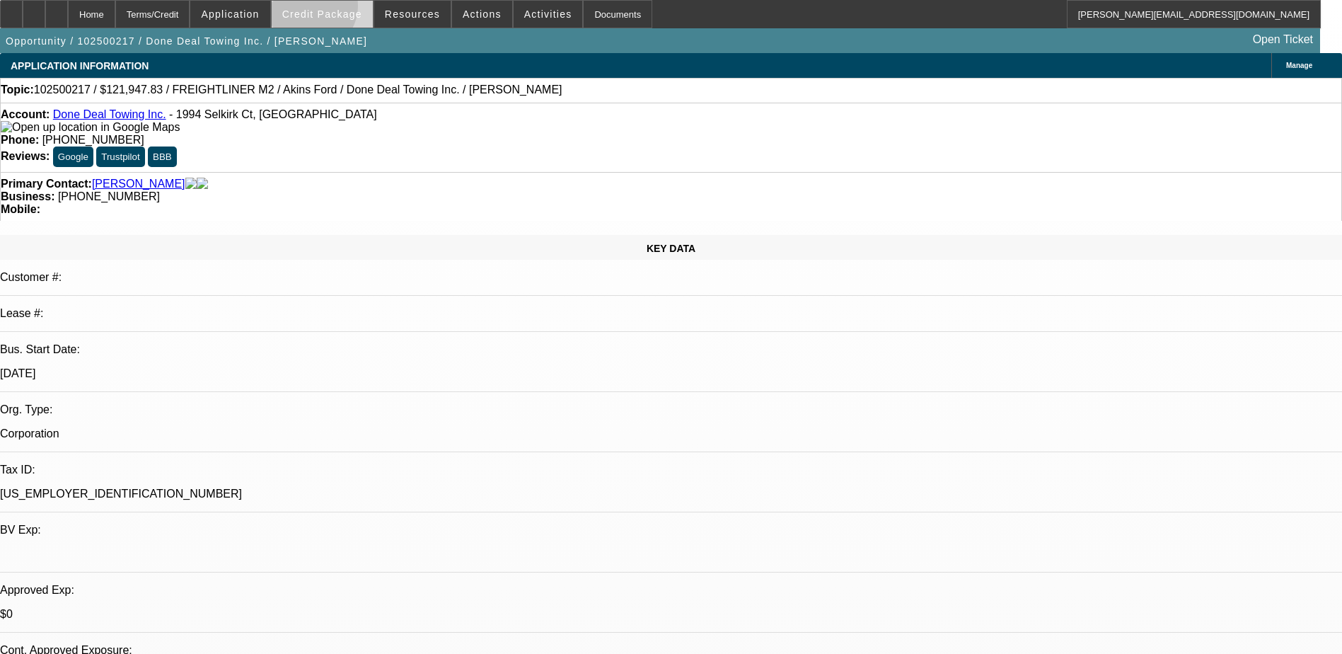
click at [333, 9] on span "Credit Package" at bounding box center [322, 13] width 80 height 11
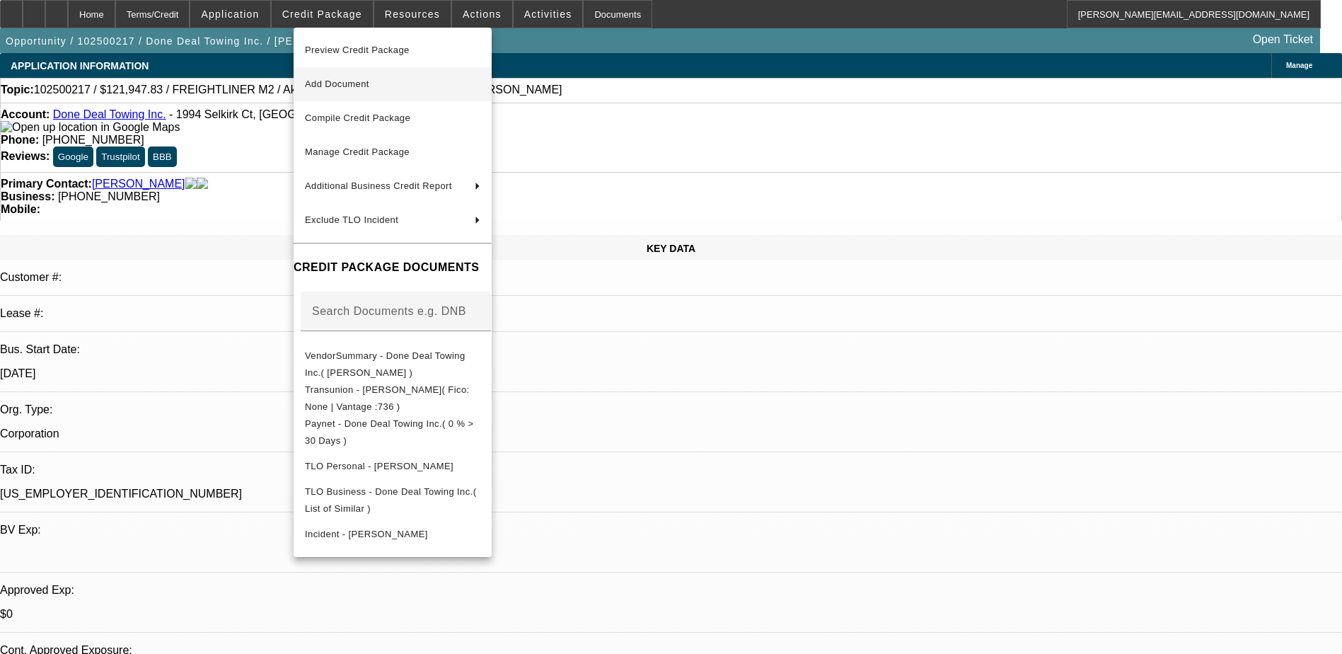
click at [364, 88] on span "Add Document" at bounding box center [337, 84] width 64 height 11
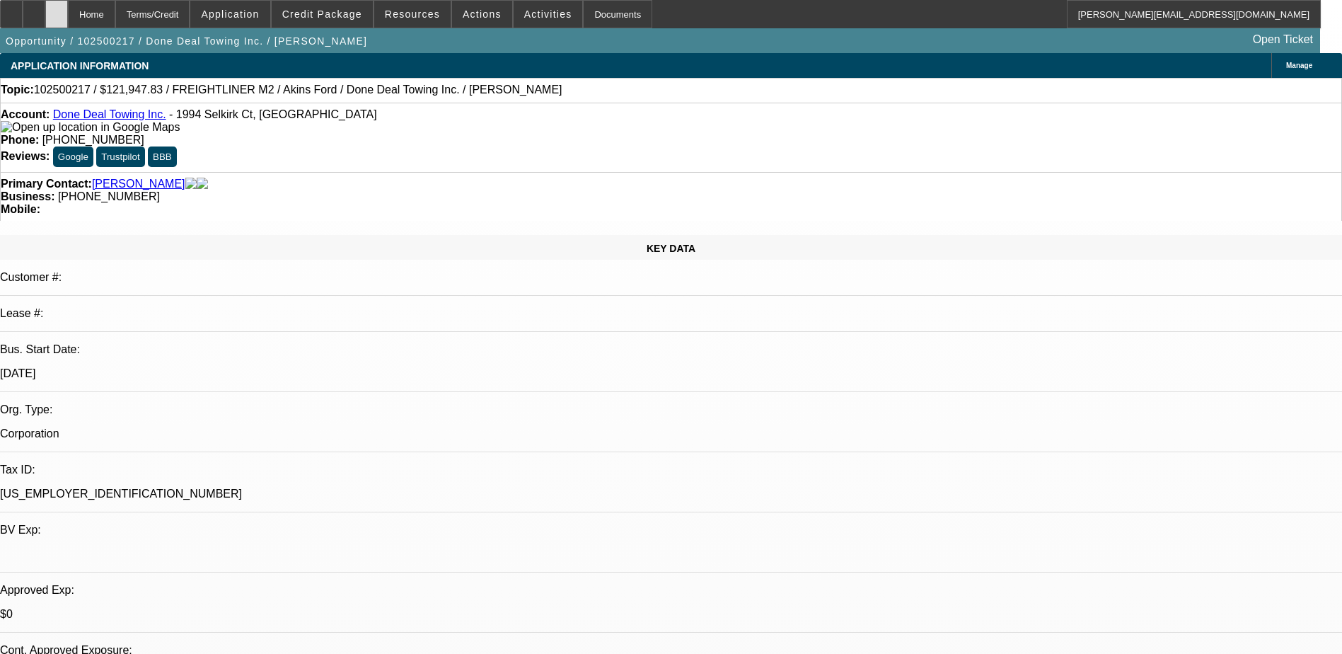
click at [57, 9] on icon at bounding box center [57, 9] width 0 height 0
select select "0"
select select "2"
select select "0.1"
select select "1"
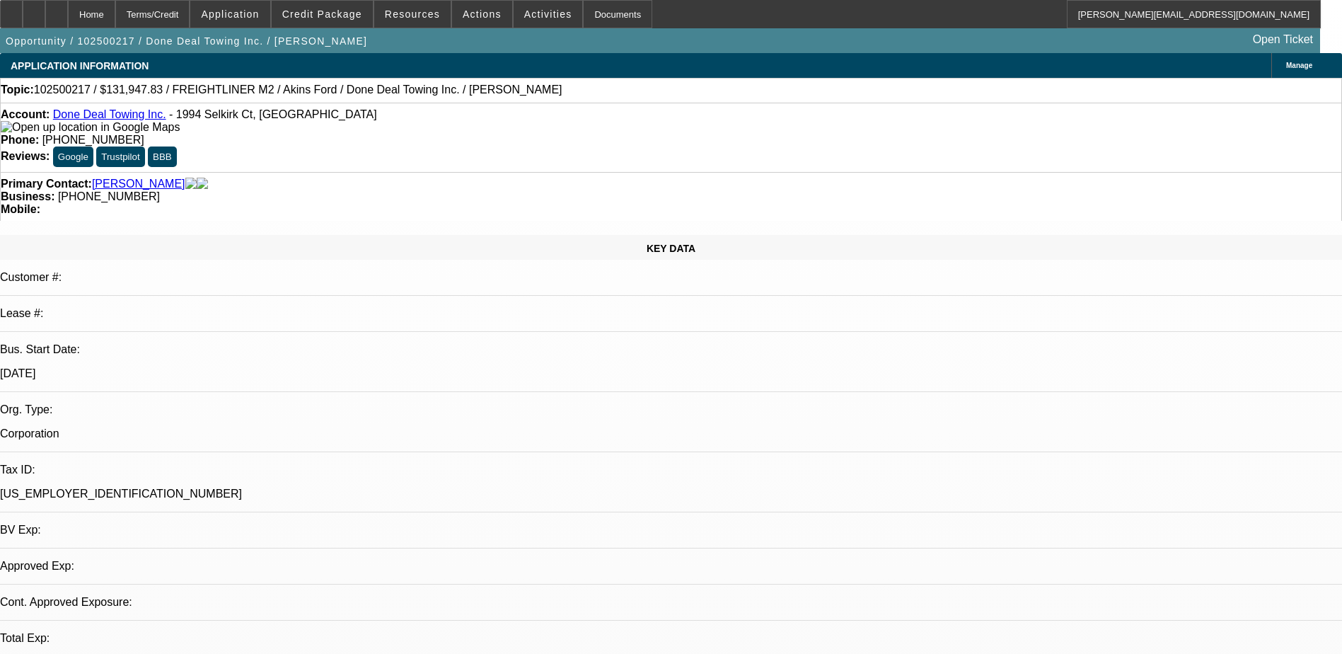
select select "2"
select select "4"
click at [313, 13] on span "Credit Package" at bounding box center [322, 13] width 80 height 11
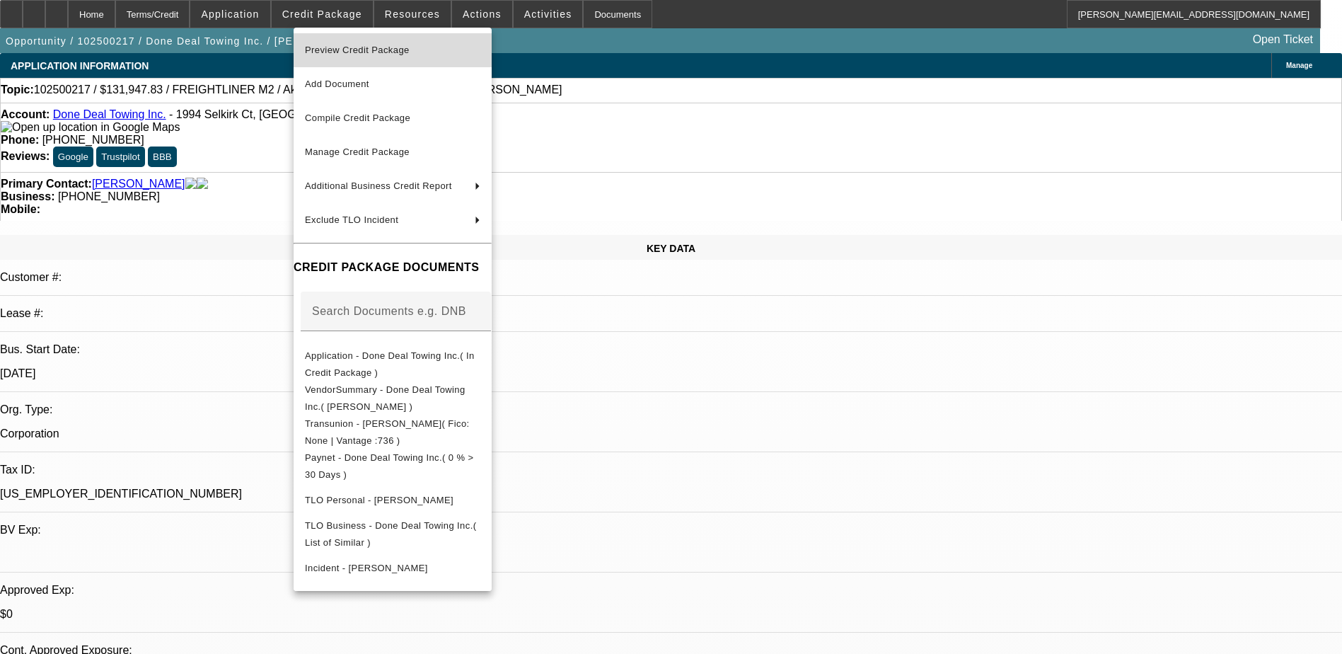
click at [359, 50] on span "Preview Credit Package" at bounding box center [357, 50] width 105 height 11
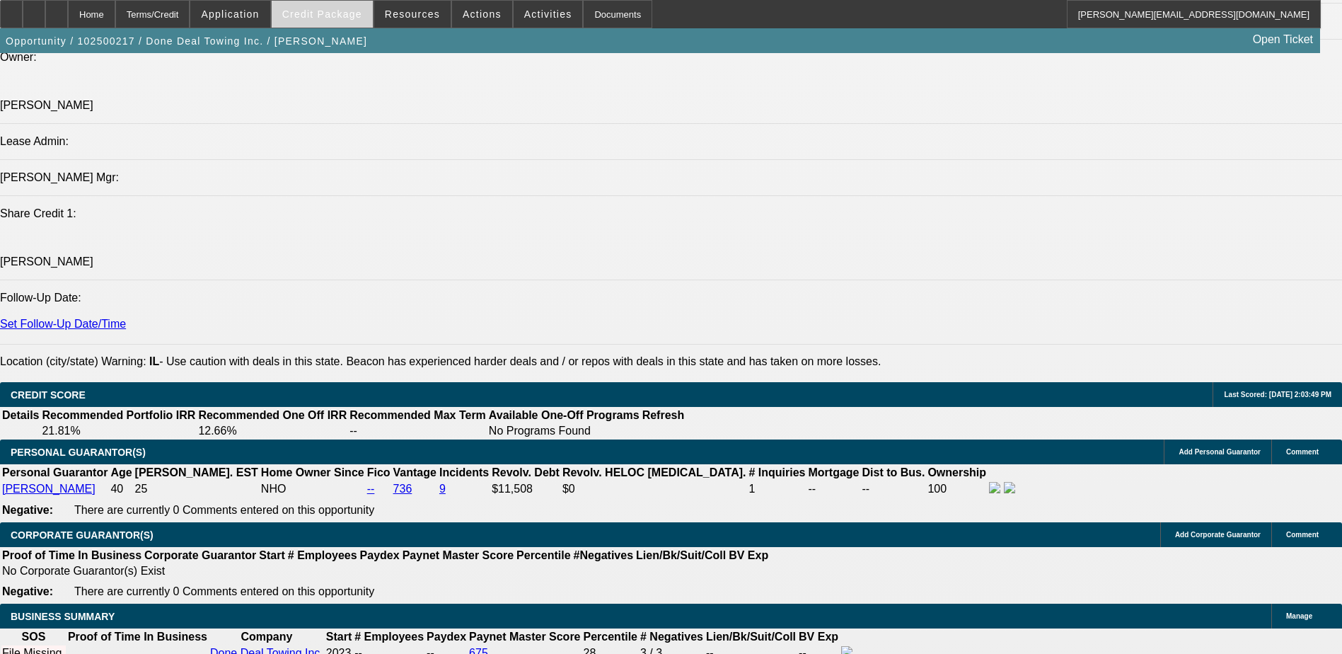
scroll to position [1486, 0]
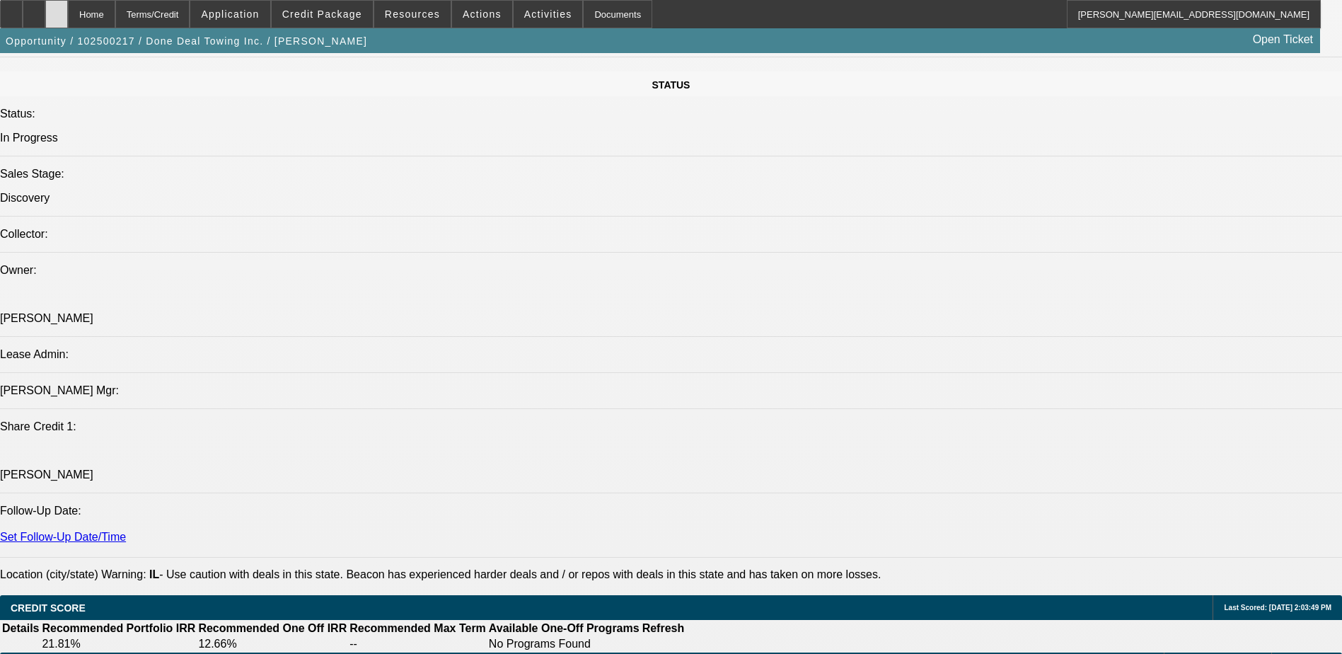
click at [57, 9] on icon at bounding box center [57, 9] width 0 height 0
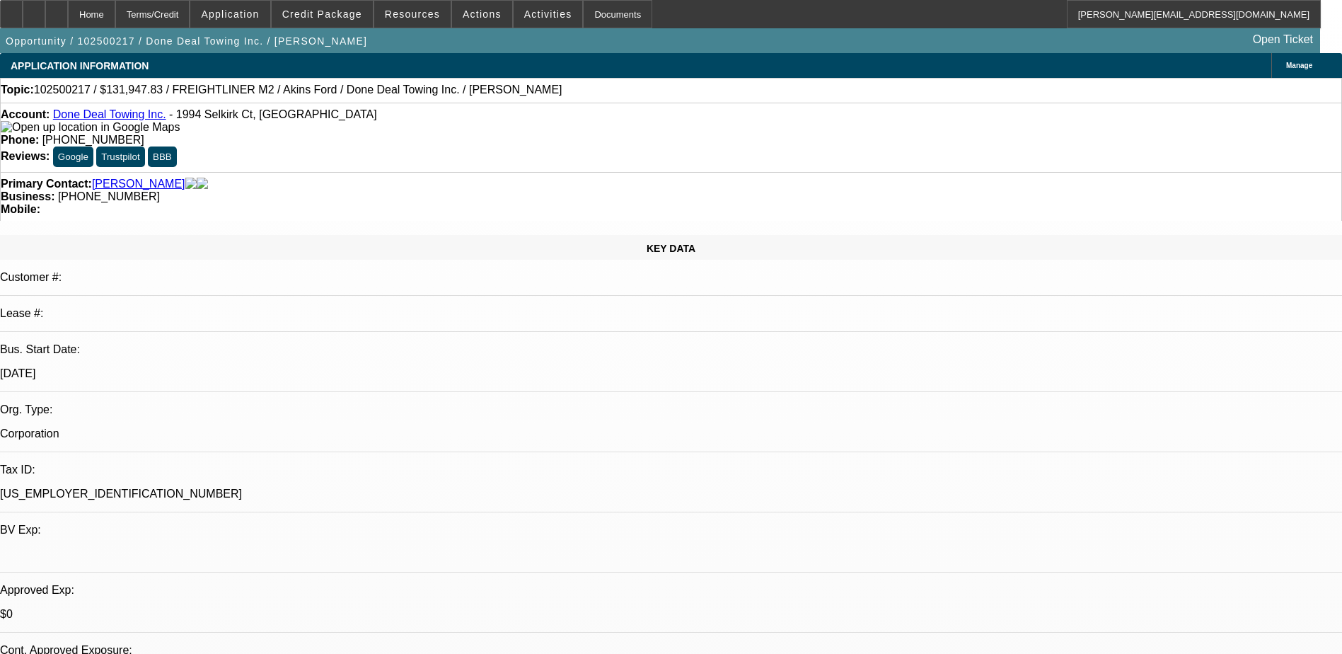
select select "0"
select select "2"
select select "0.1"
select select "4"
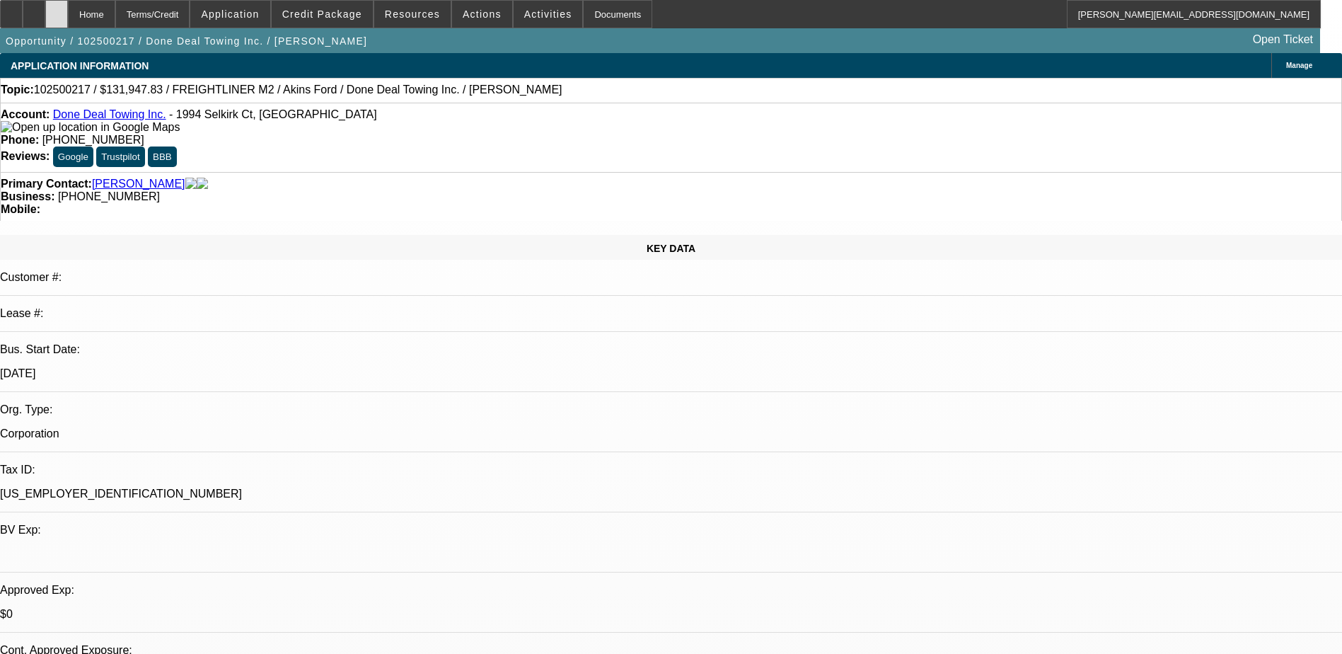
click at [57, 9] on icon at bounding box center [57, 9] width 0 height 0
select select "0"
select select "2"
select select "0.1"
select select "1"
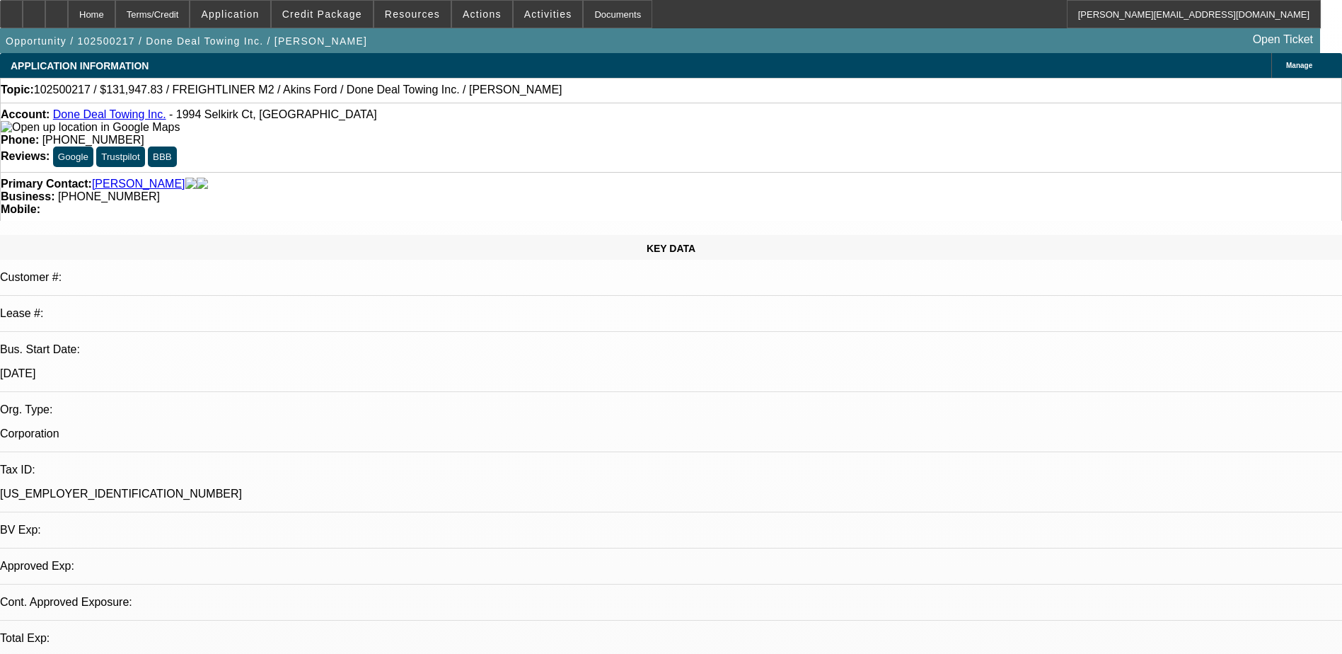
select select "2"
select select "4"
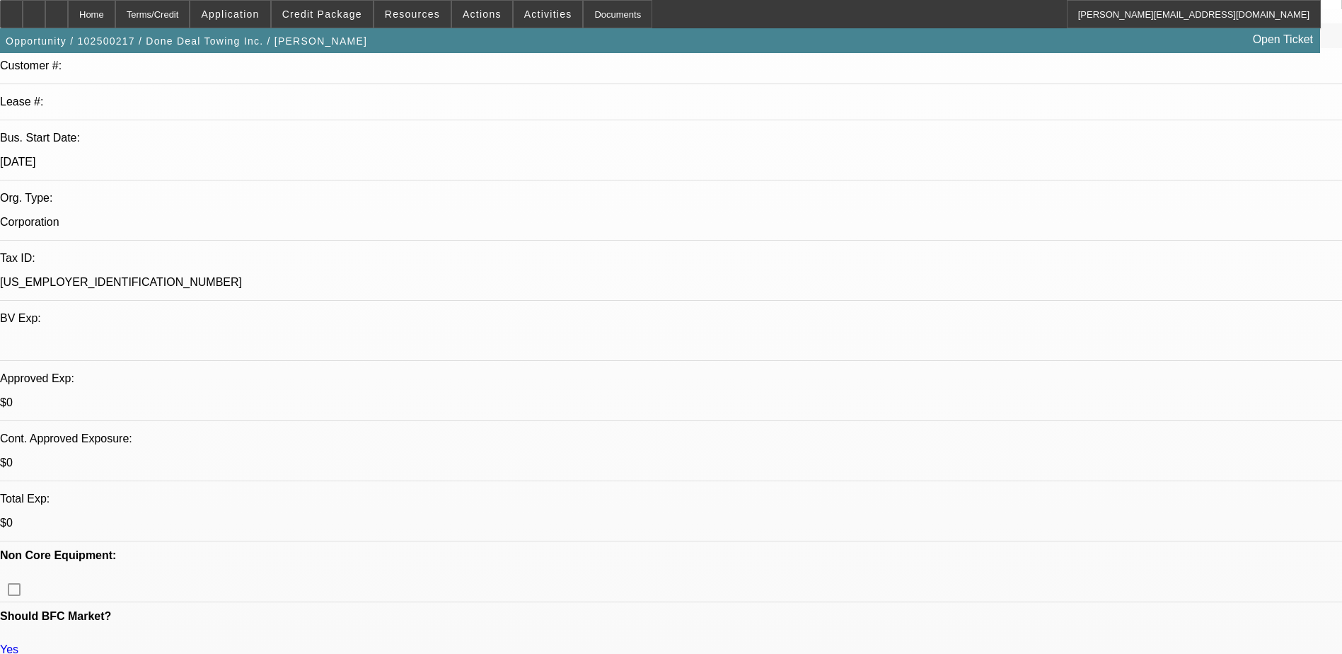
scroll to position [212, 0]
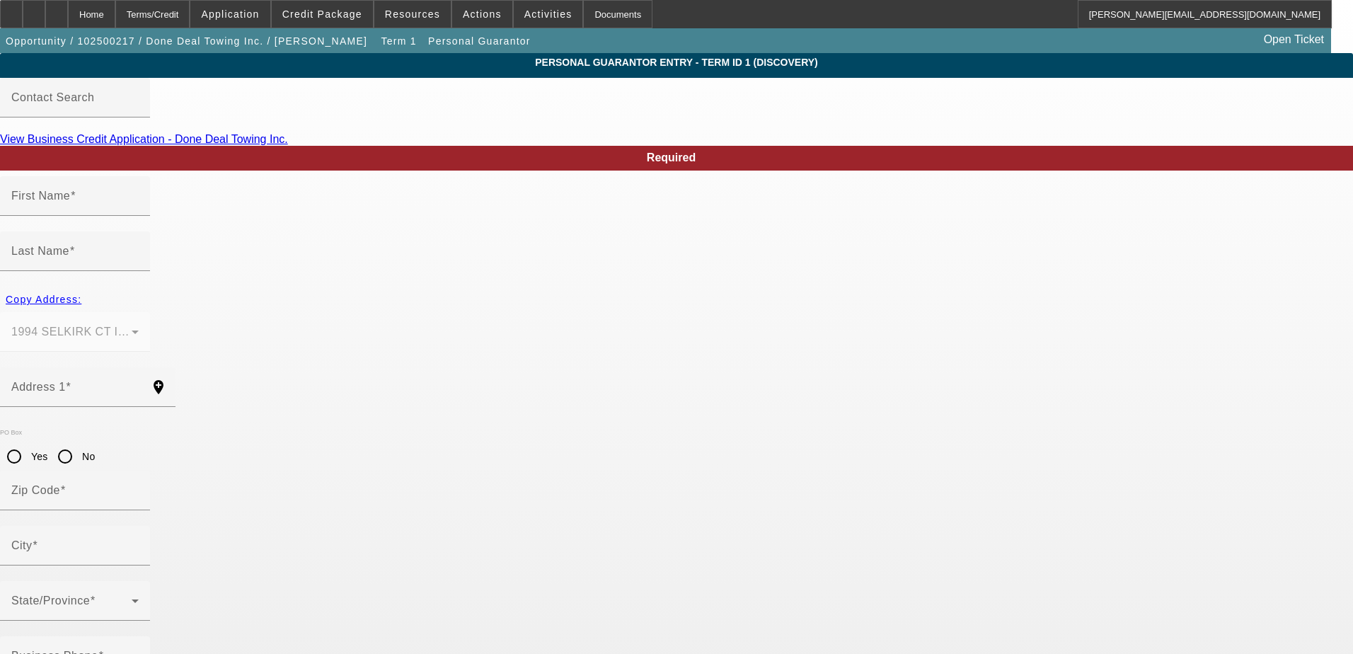
type input "Deyan"
type input "Kapitanov"
type input "1994 SELKIRK CT"
radio input "true"
type input "60010"
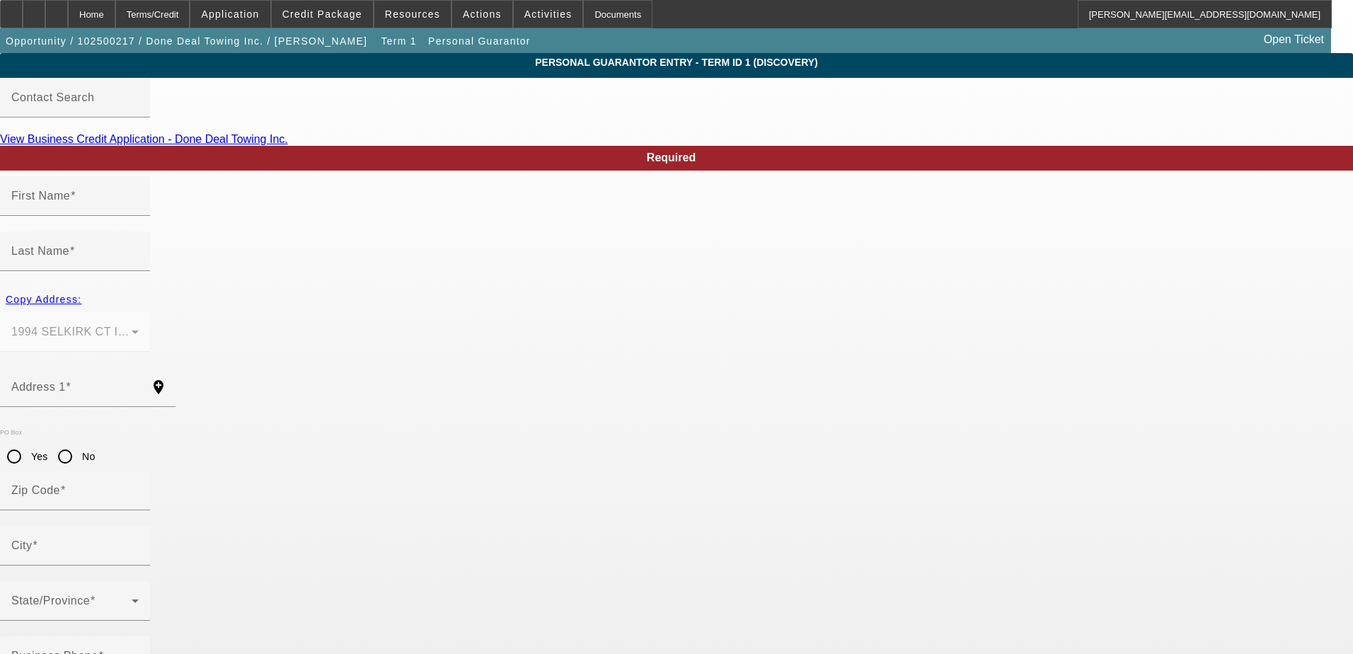
type input "INVERNESS"
type input "[PHONE_NUMBER]"
type input "100"
type input "144-17-0195"
type input "deyankapitanoov@gmail.com"
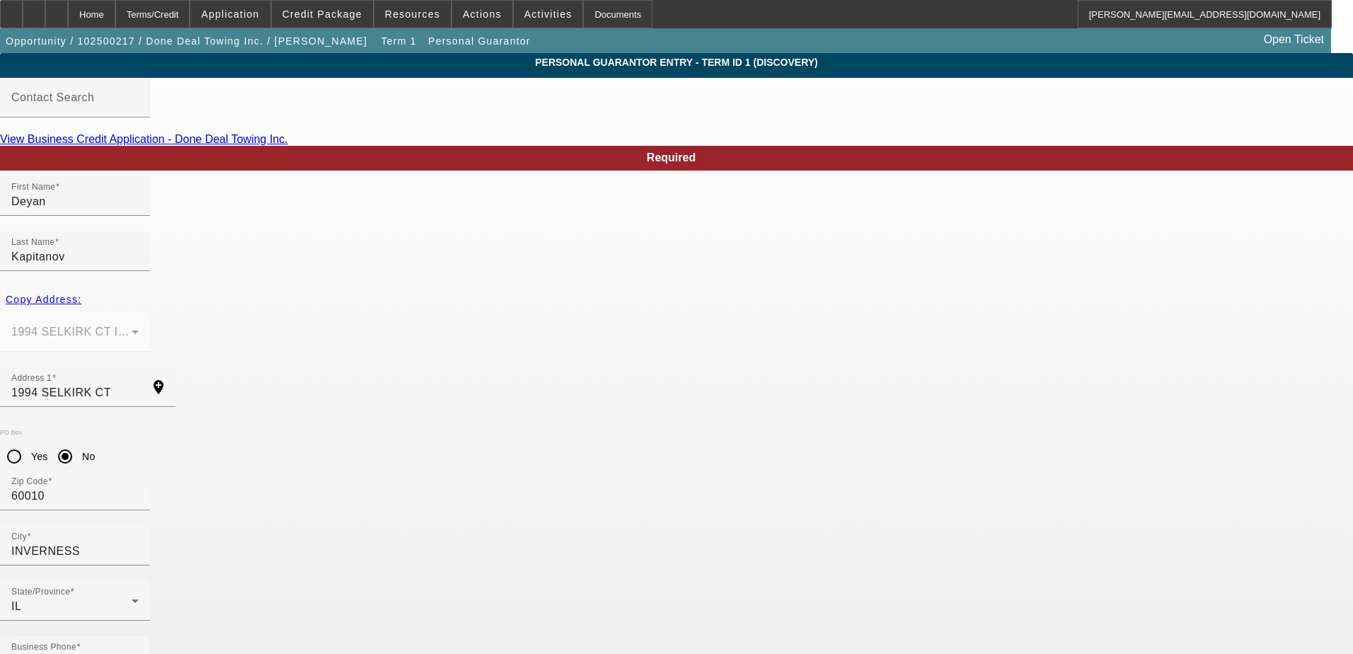
type input "1050 Newport Harbor Schaumburg, IL 60010"
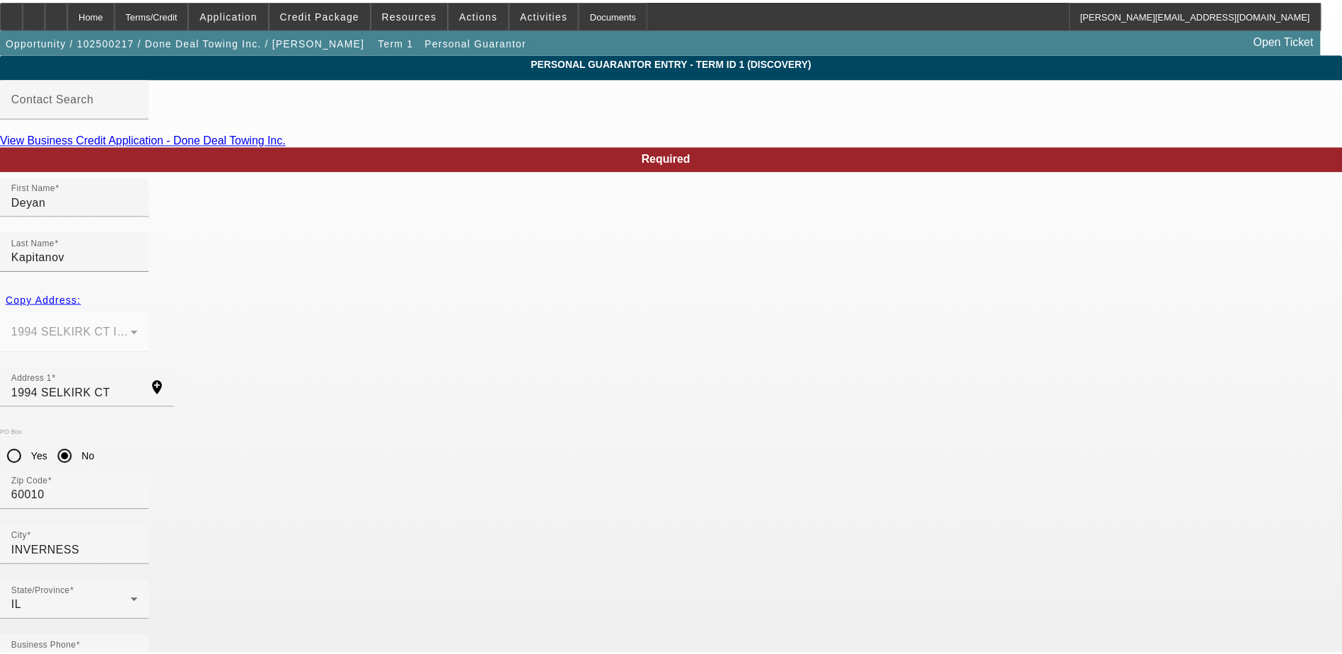
scroll to position [0, 0]
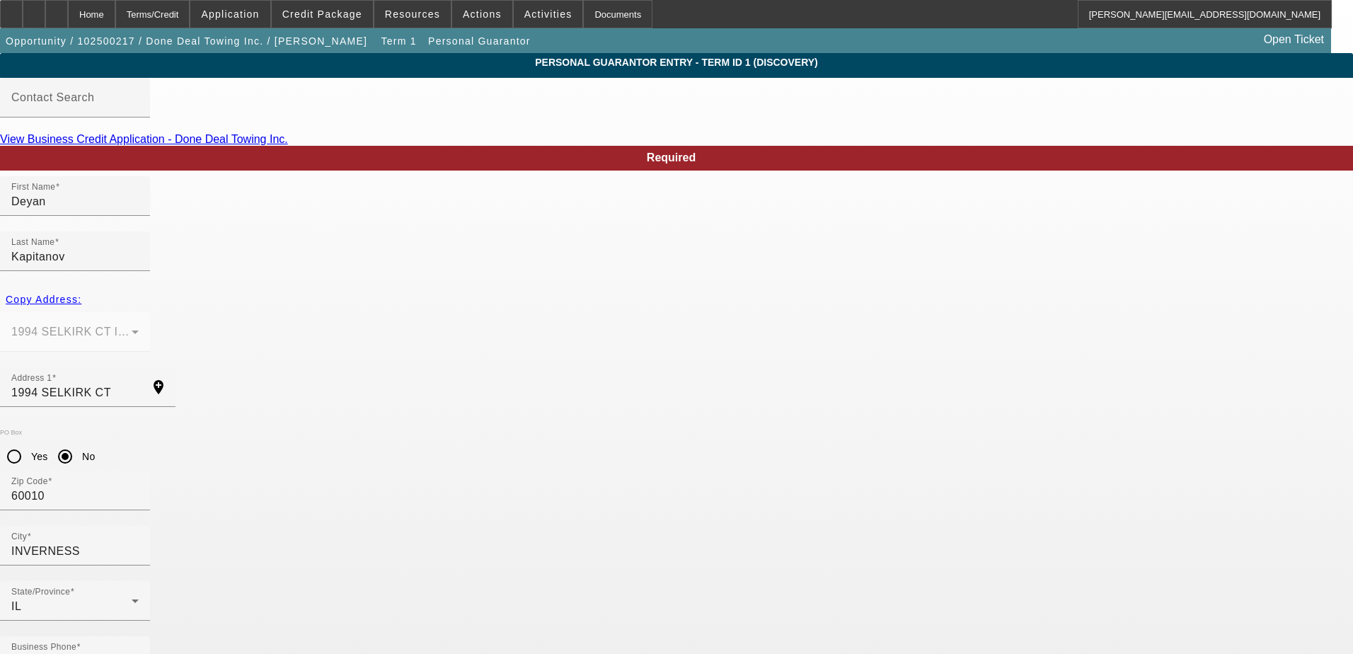
click at [751, 427] on mat-option "Yes" at bounding box center [745, 430] width 117 height 34
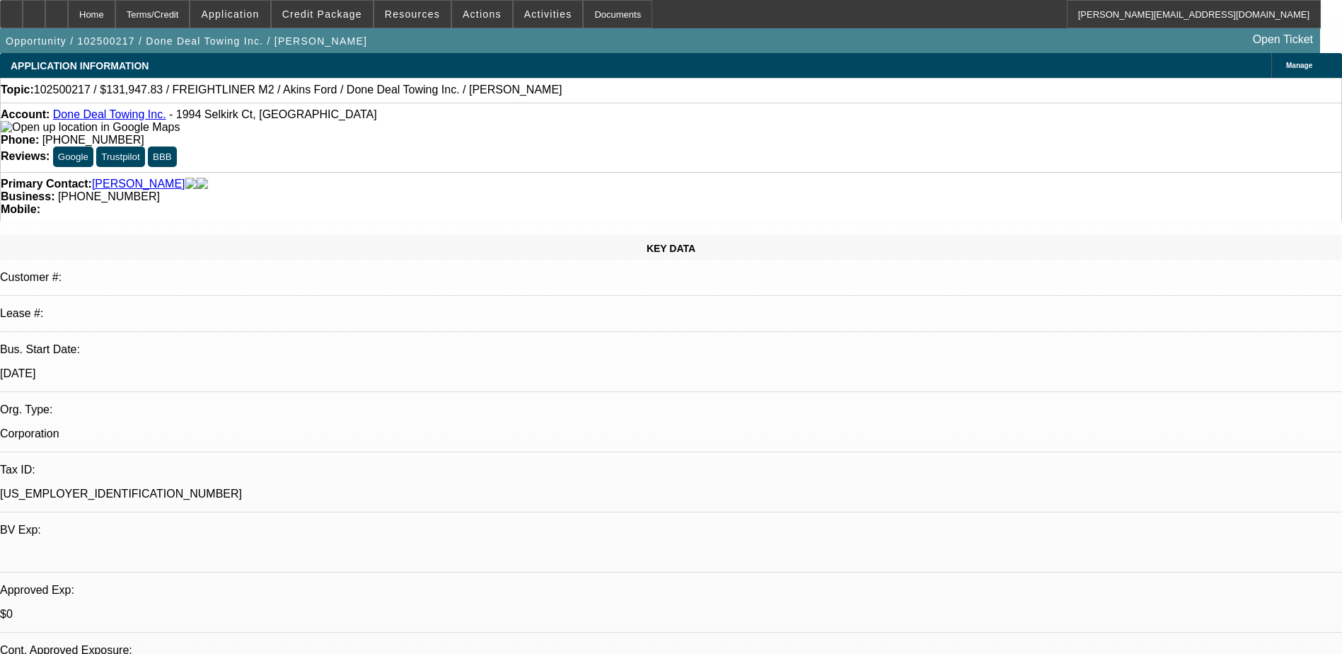
select select "0"
select select "2"
select select "0.1"
select select "4"
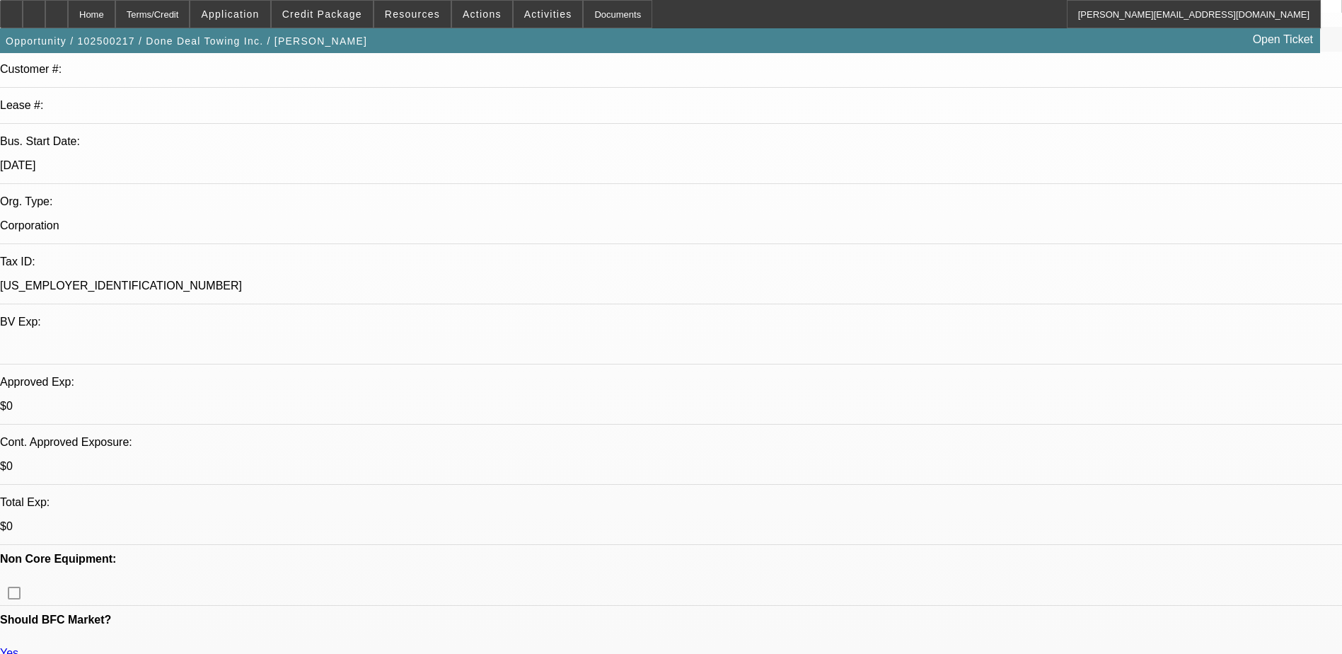
scroll to position [212, 0]
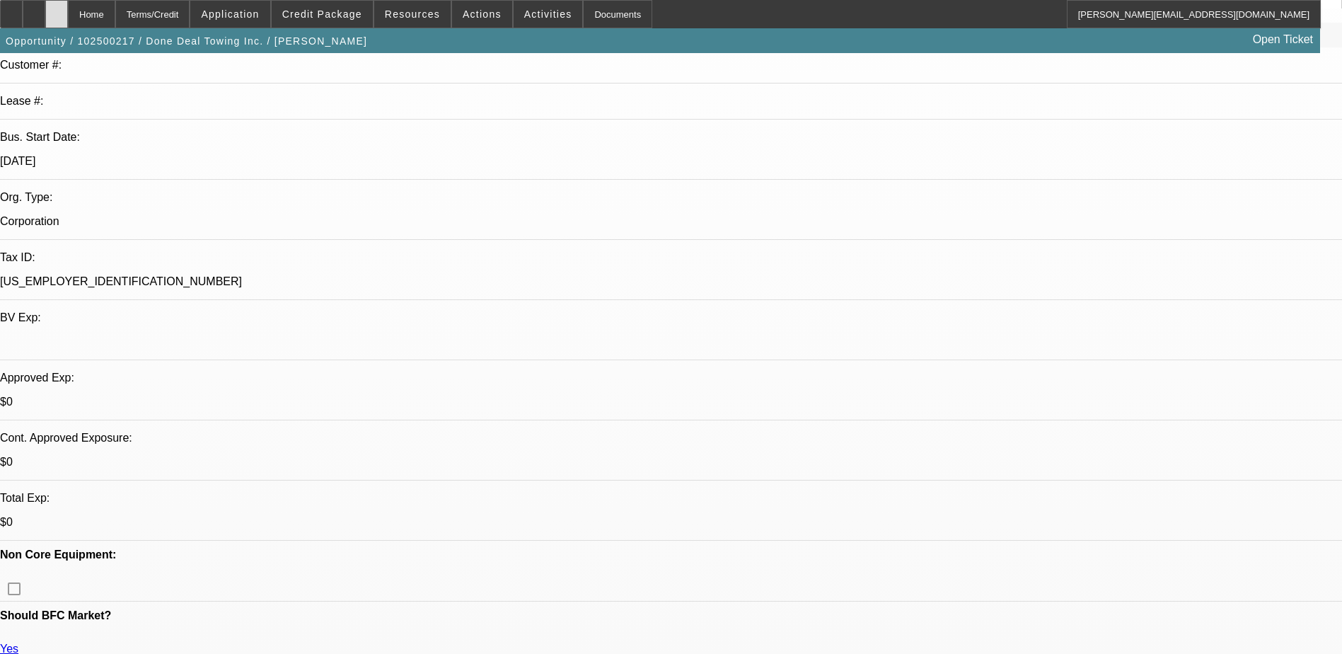
click at [57, 9] on icon at bounding box center [57, 9] width 0 height 0
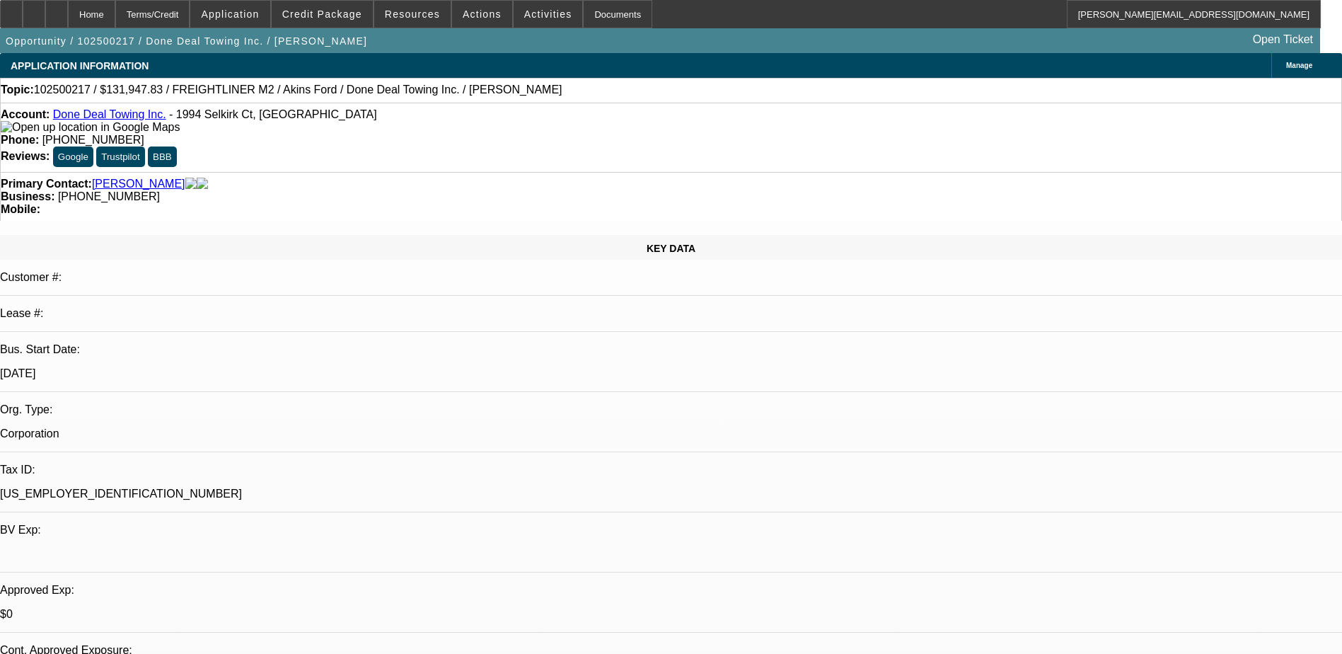
select select "0"
select select "2"
select select "0.1"
select select "4"
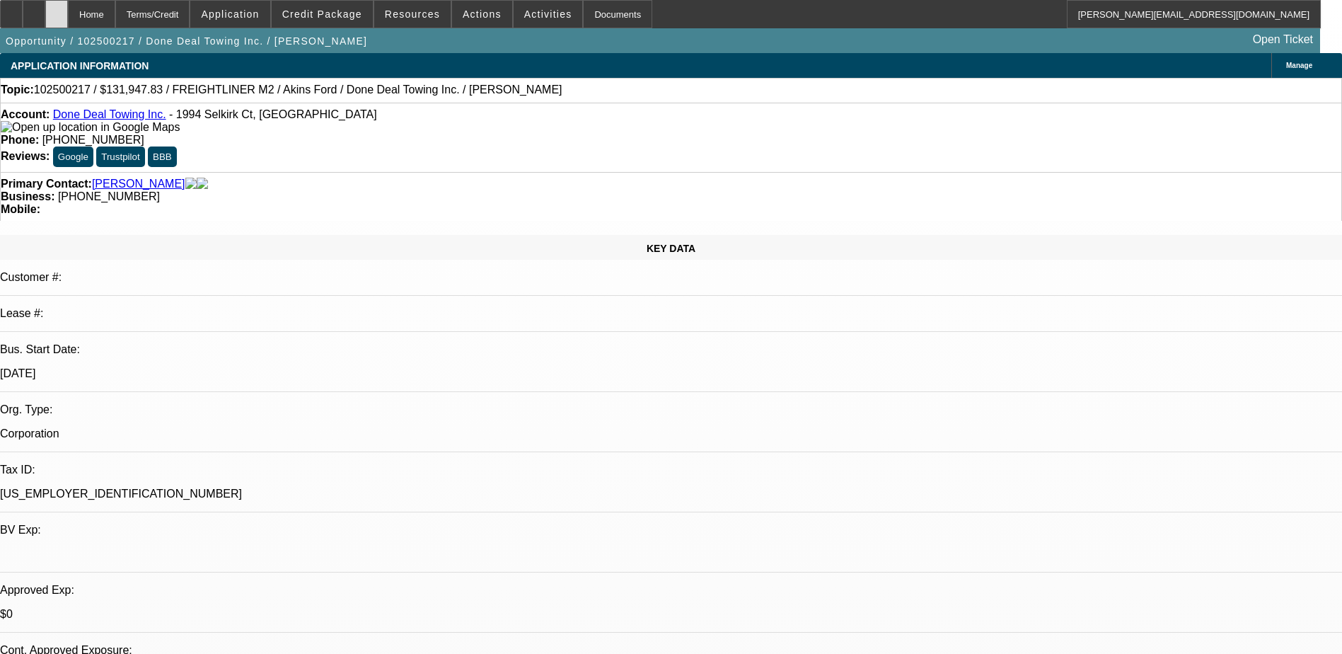
click at [68, 13] on div at bounding box center [56, 14] width 23 height 28
select select "0"
select select "2"
select select "0.1"
select select "1"
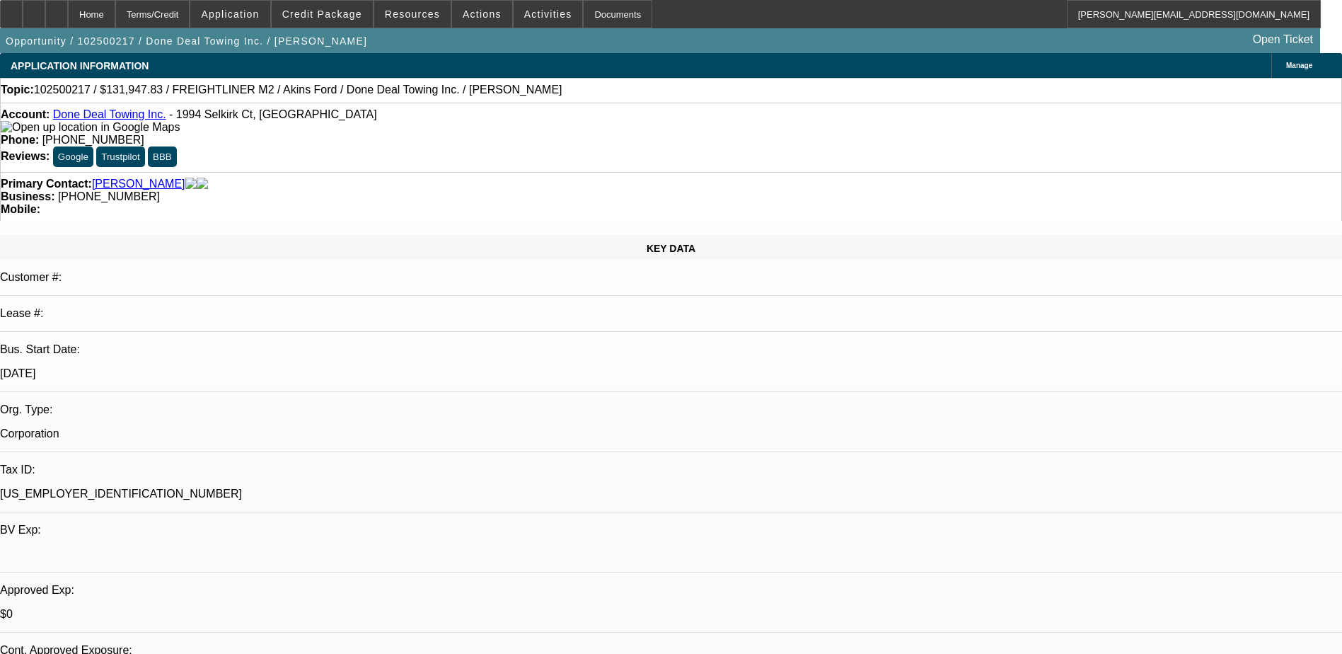
select select "2"
select select "4"
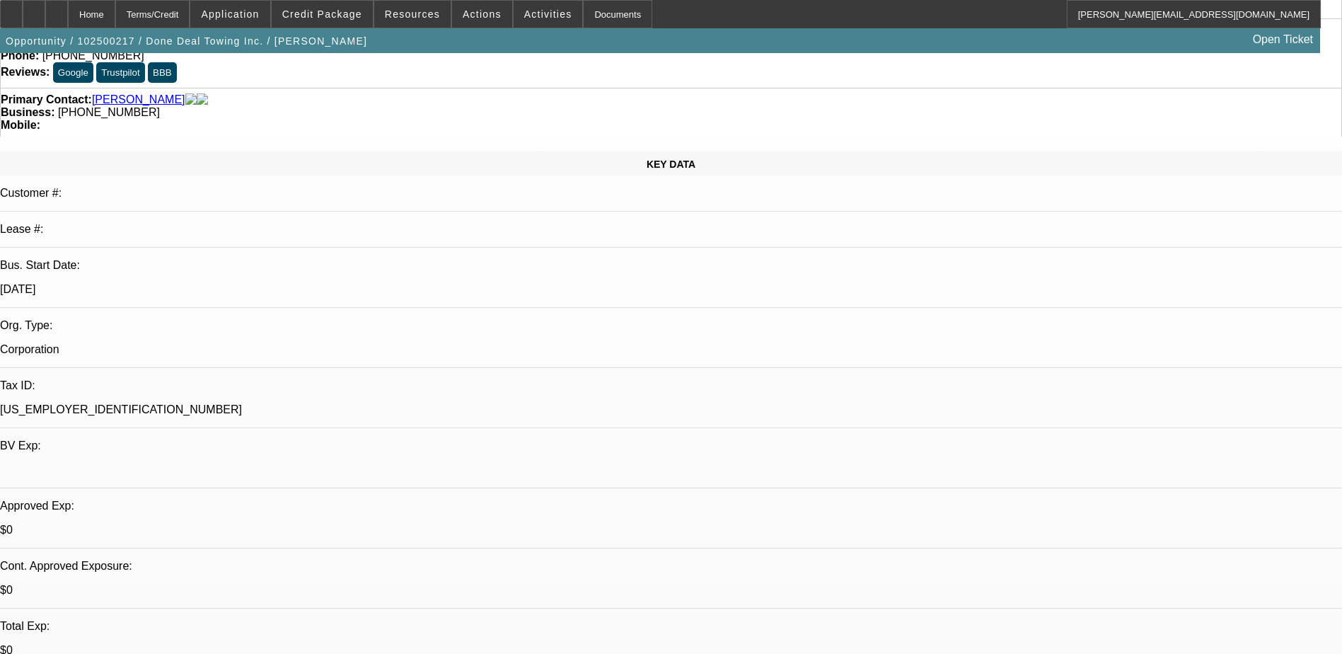
scroll to position [212, 0]
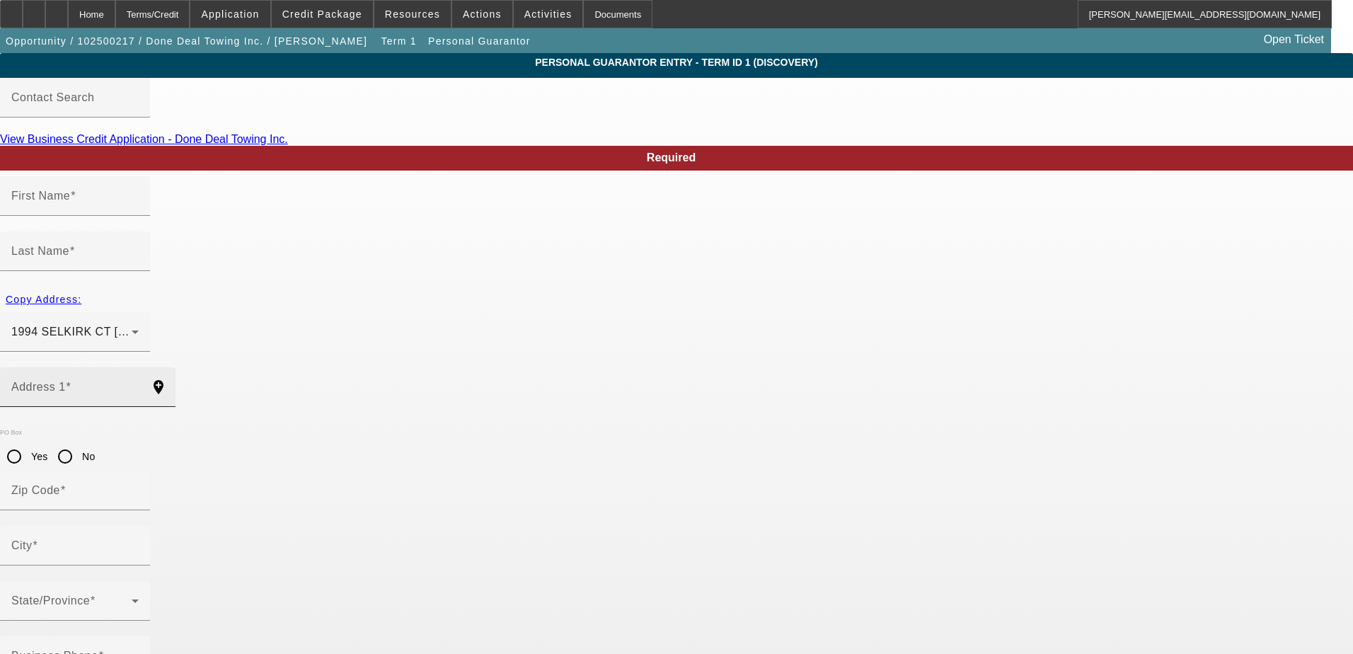
type input "Deyan"
type input "Kapitanov"
type input "1994 SELKIRK CT"
radio input "true"
type input "60010"
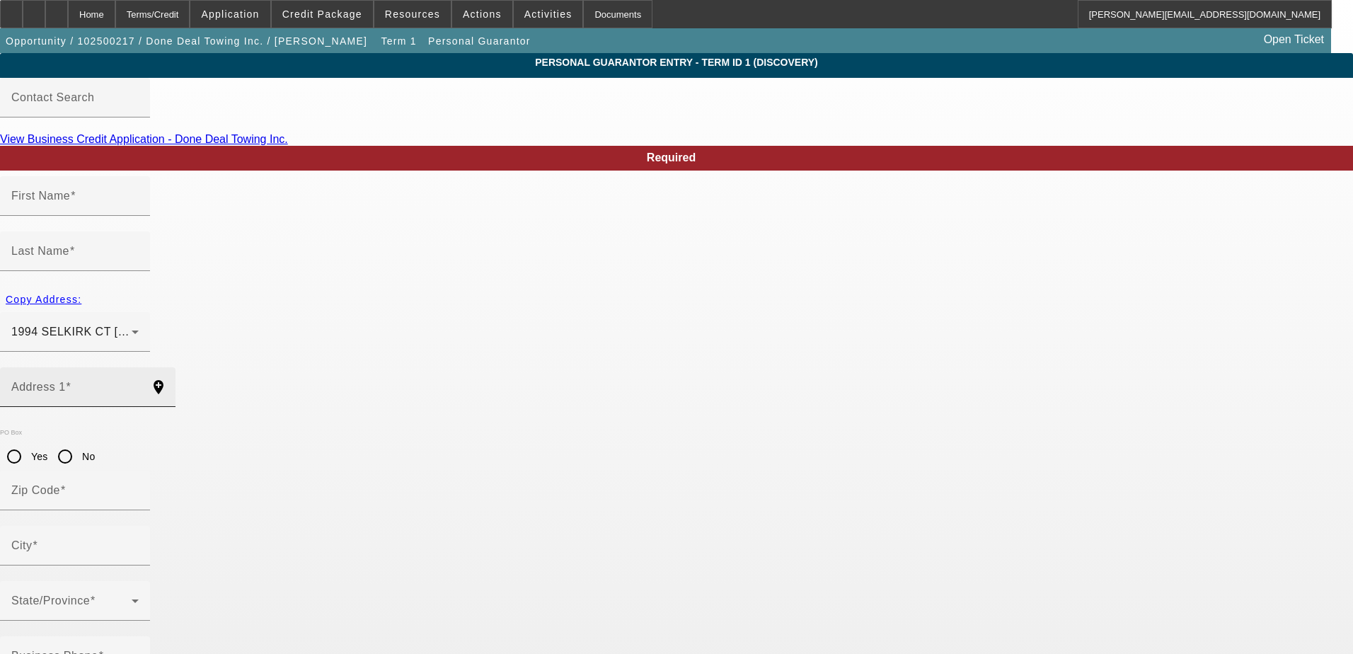
type input "INVERNESS"
type input "[PHONE_NUMBER]"
type input "100"
type input "144-17-0195"
type input "deyankapitanoov@gmail.com"
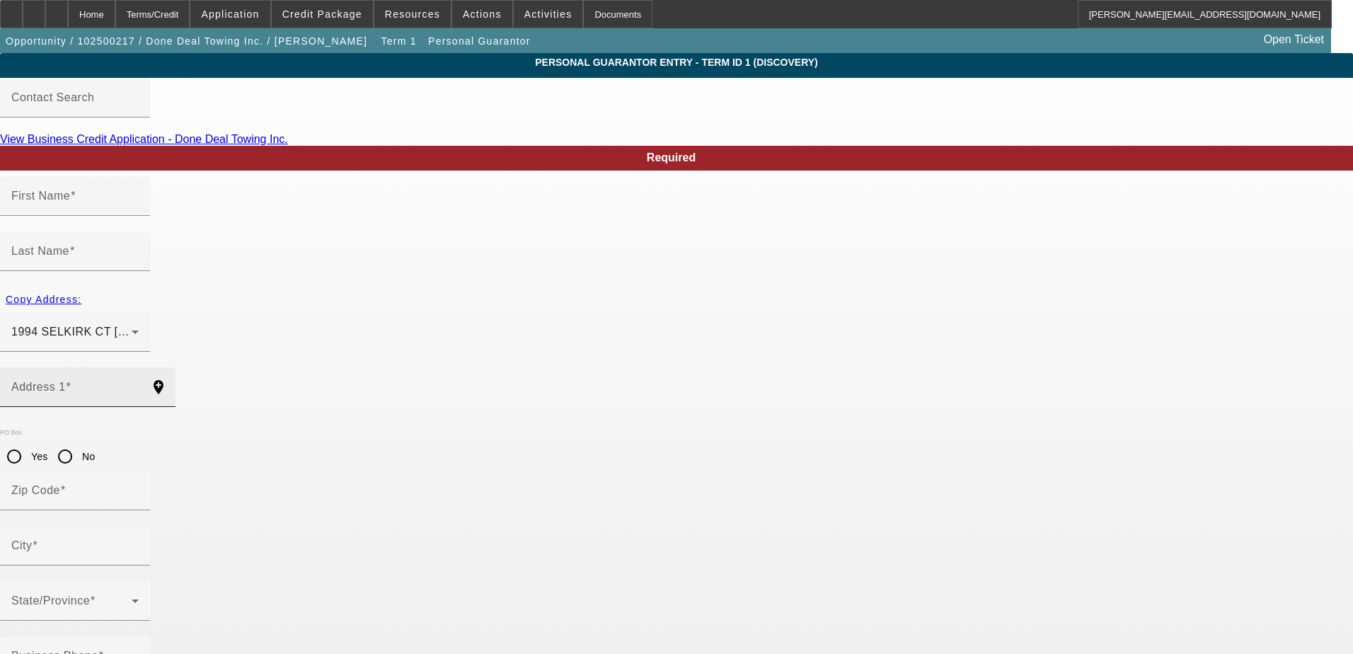
type input "1050 Newport Harbor Schaumburg, IL 60010"
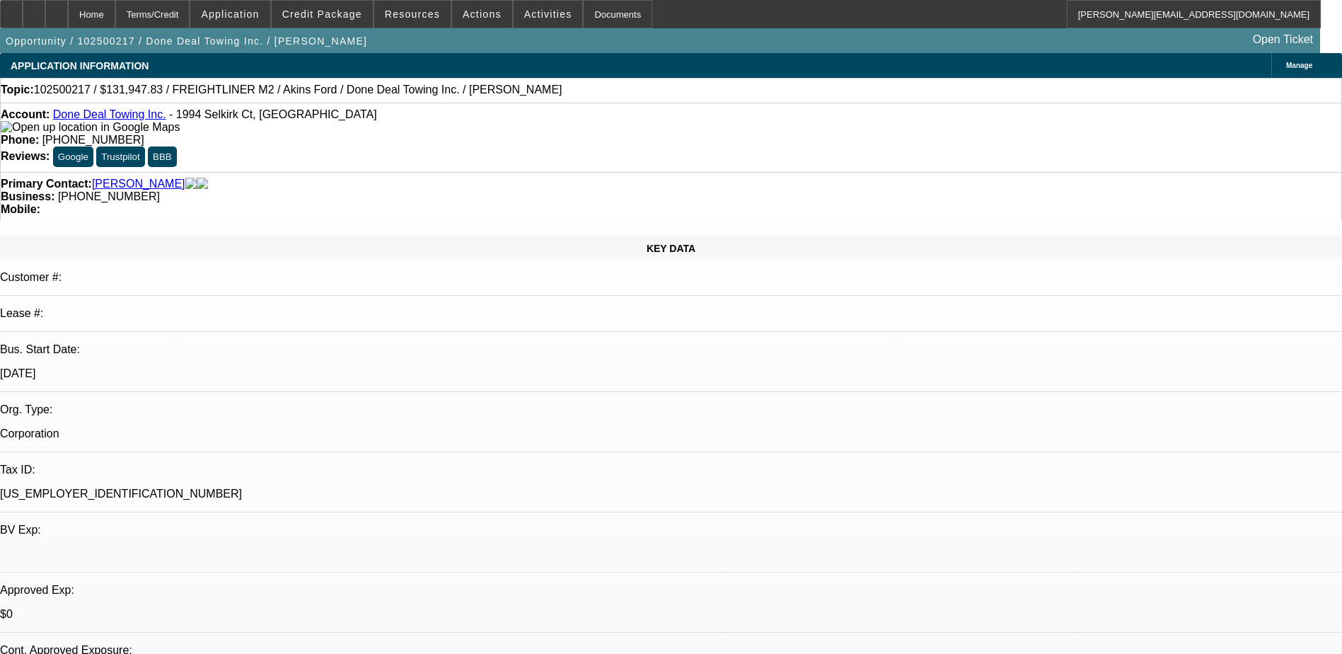
select select "0"
select select "2"
select select "0.1"
select select "4"
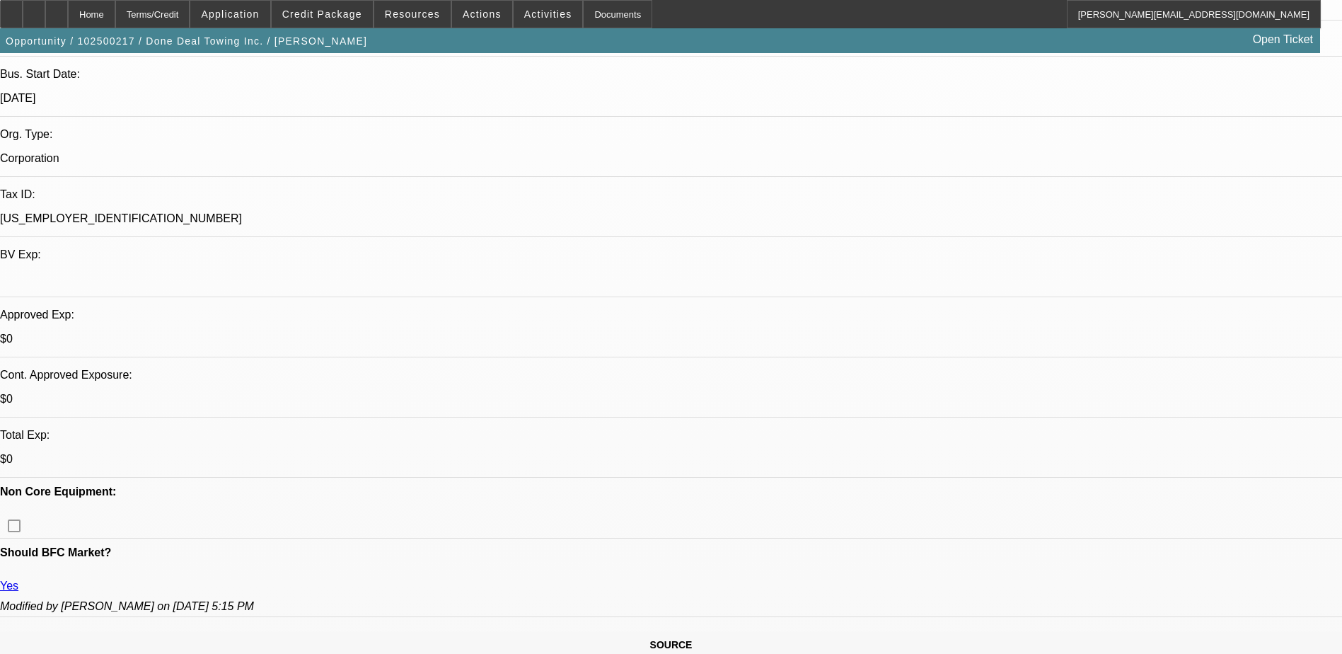
scroll to position [283, 0]
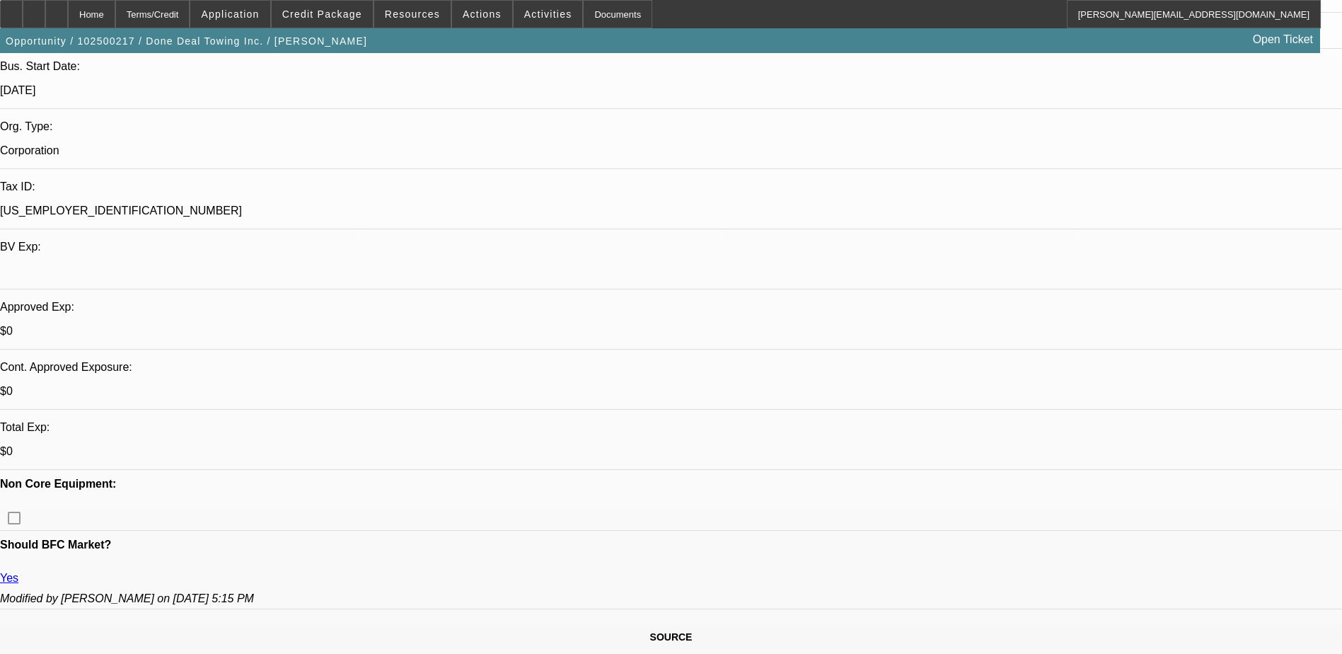
click at [57, 9] on icon at bounding box center [57, 9] width 0 height 0
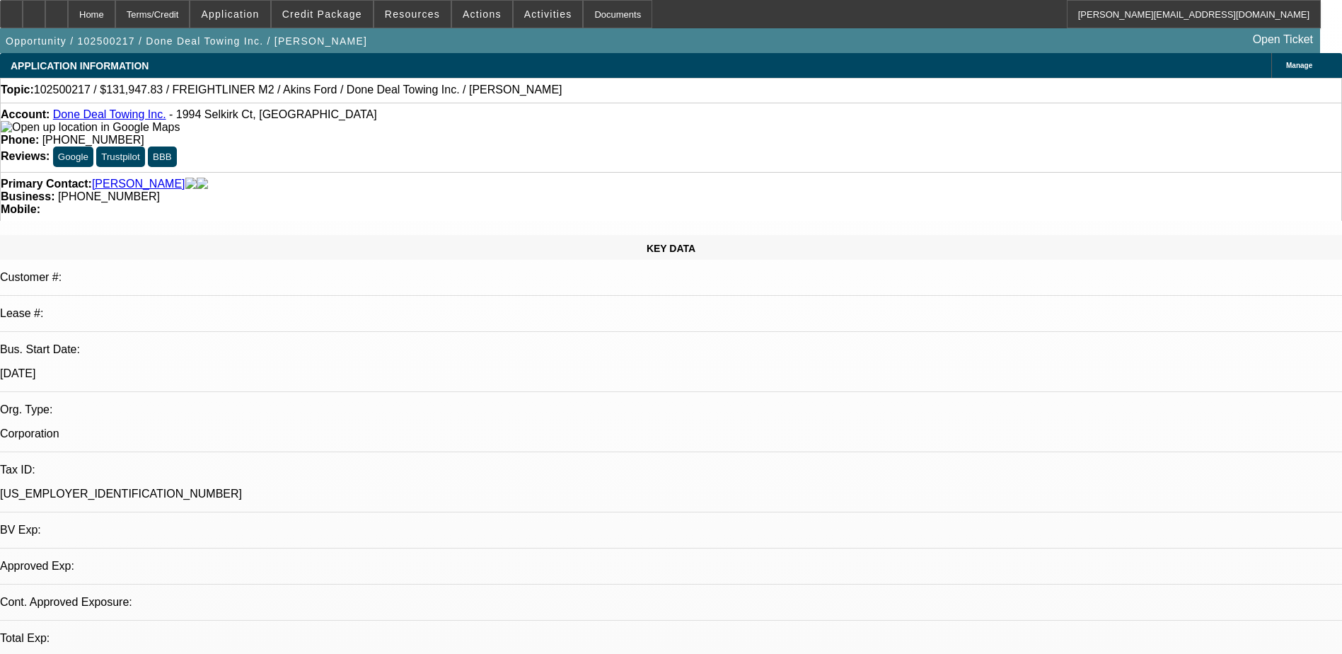
select select "0"
select select "2"
select select "0.1"
select select "4"
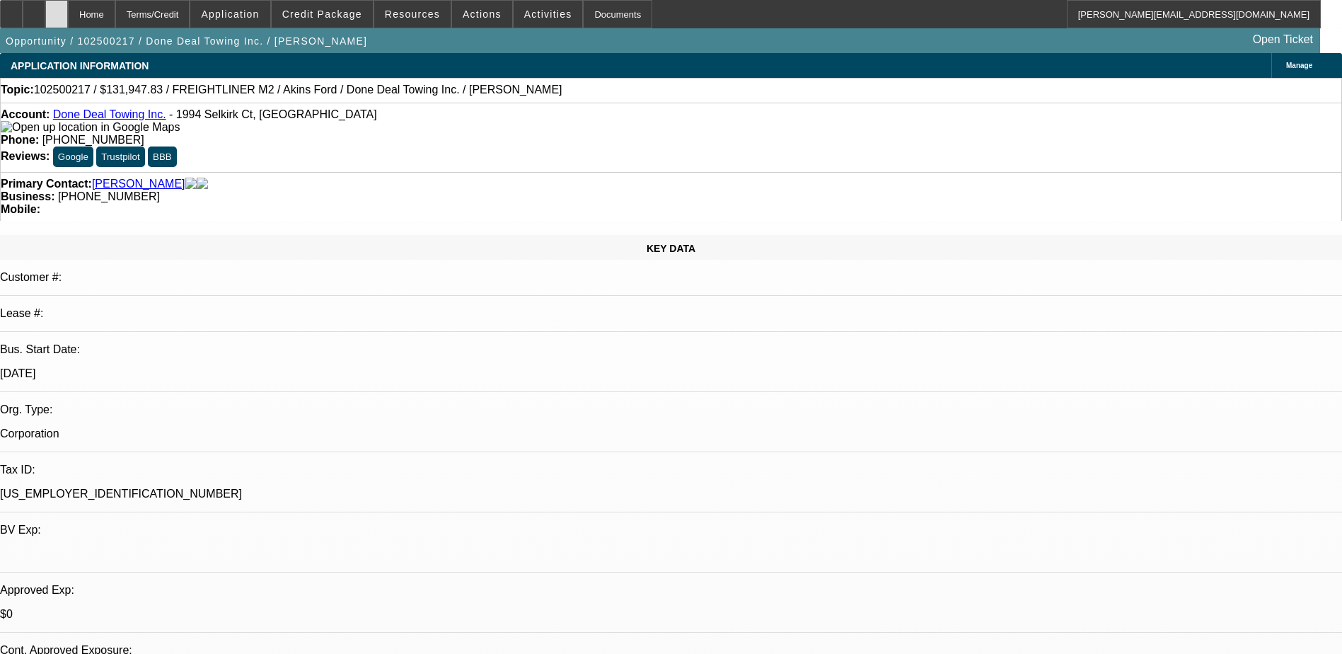
click at [68, 12] on div at bounding box center [56, 14] width 23 height 28
select select "0"
select select "2"
select select "0.1"
select select "1"
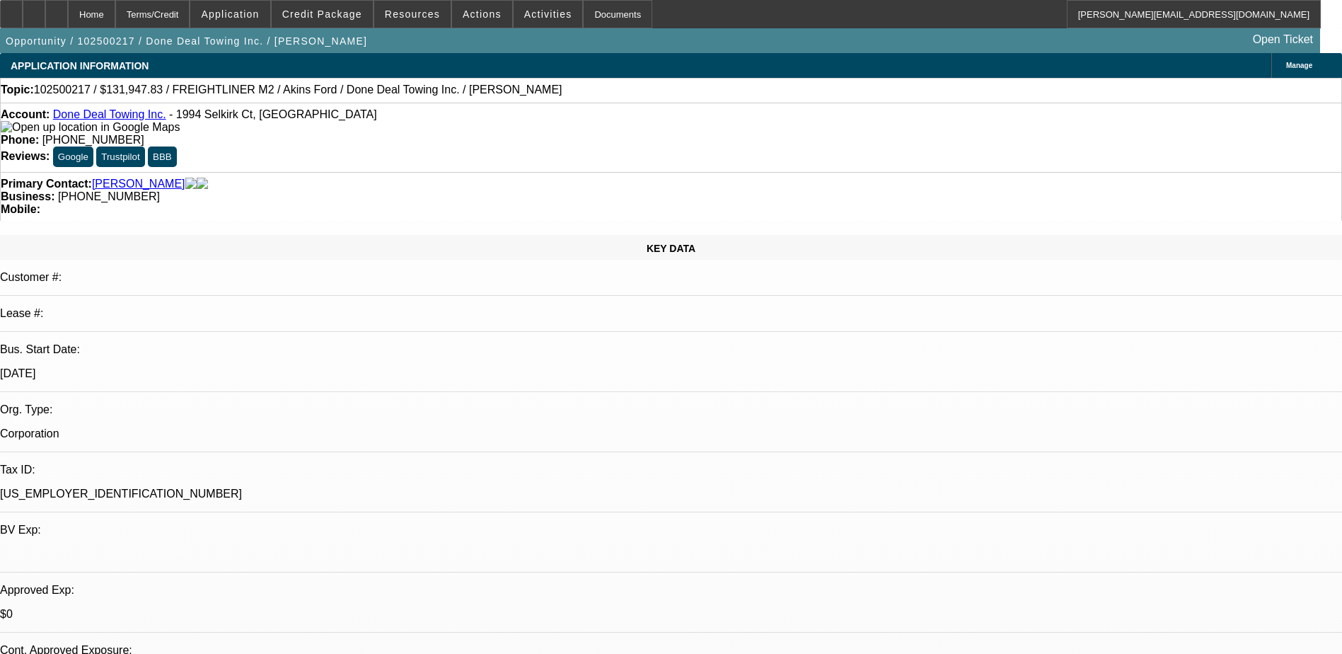
select select "2"
select select "4"
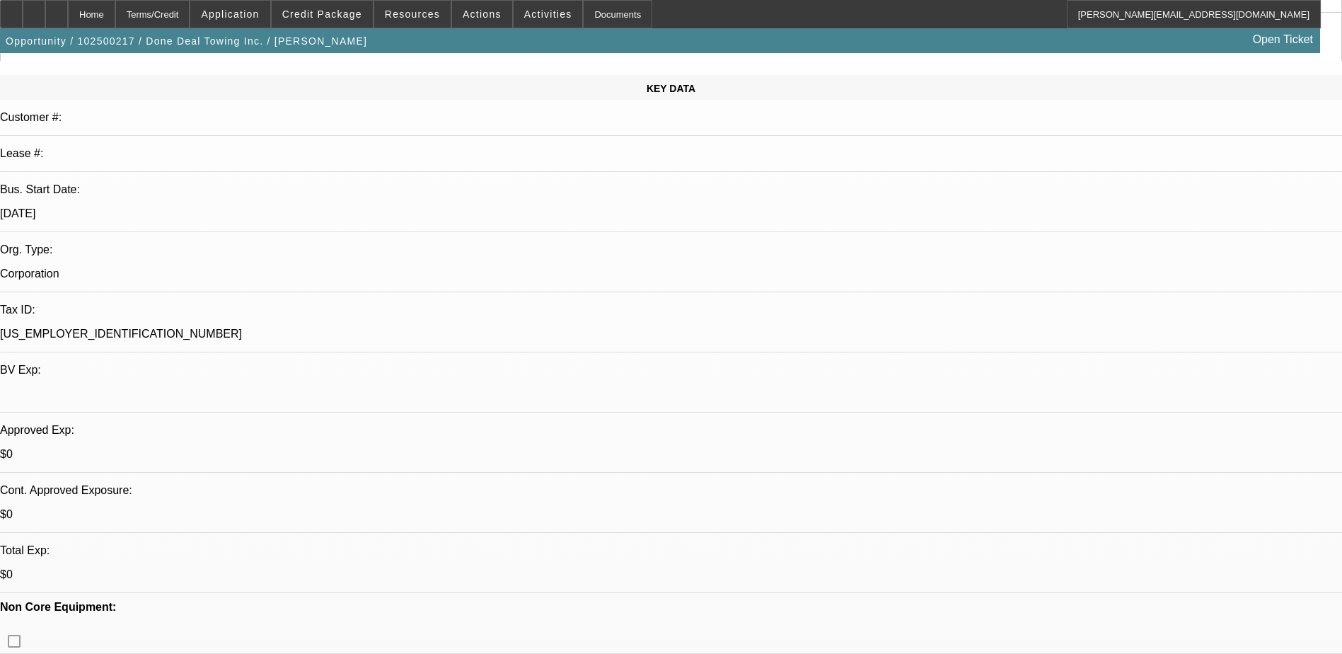
scroll to position [212, 0]
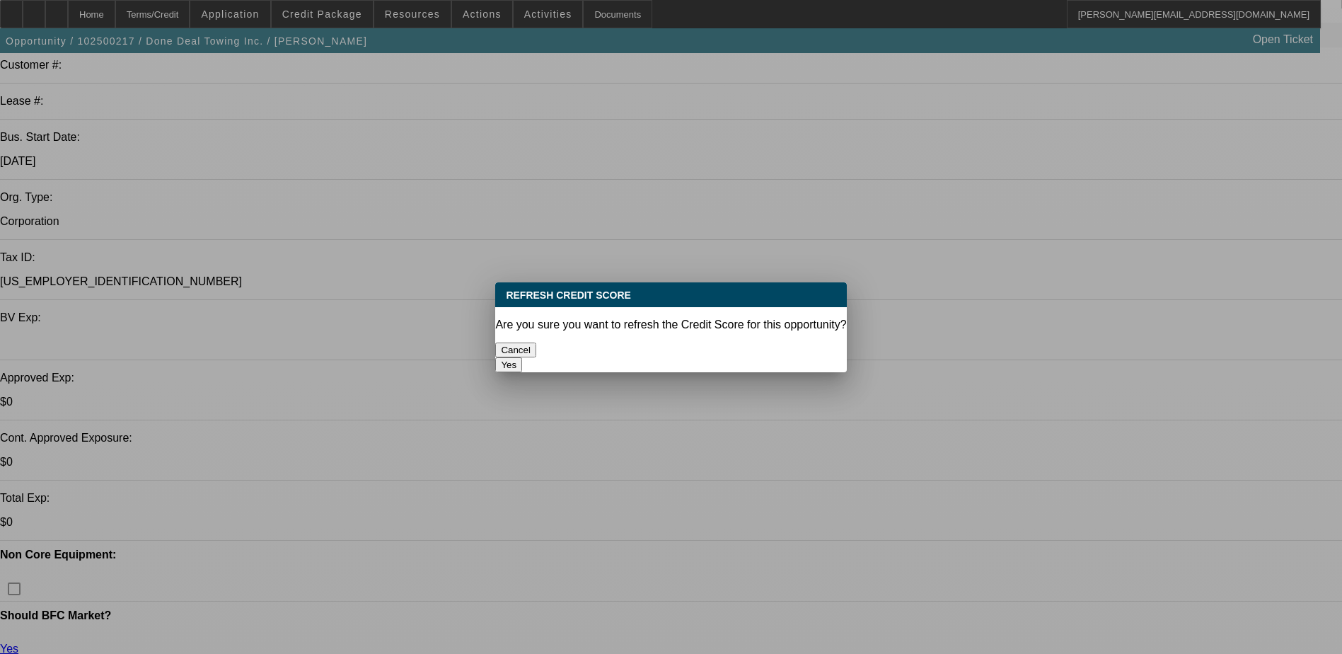
click at [536, 342] on button "Cancel" at bounding box center [515, 349] width 41 height 15
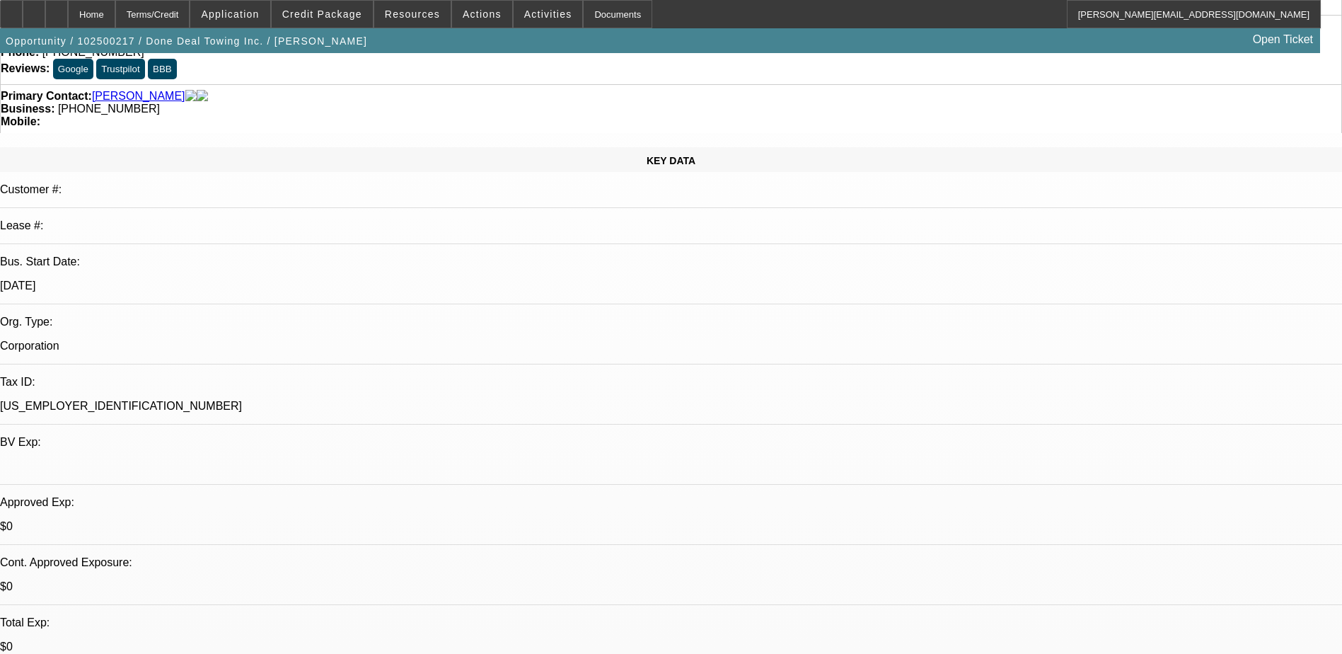
scroll to position [212, 0]
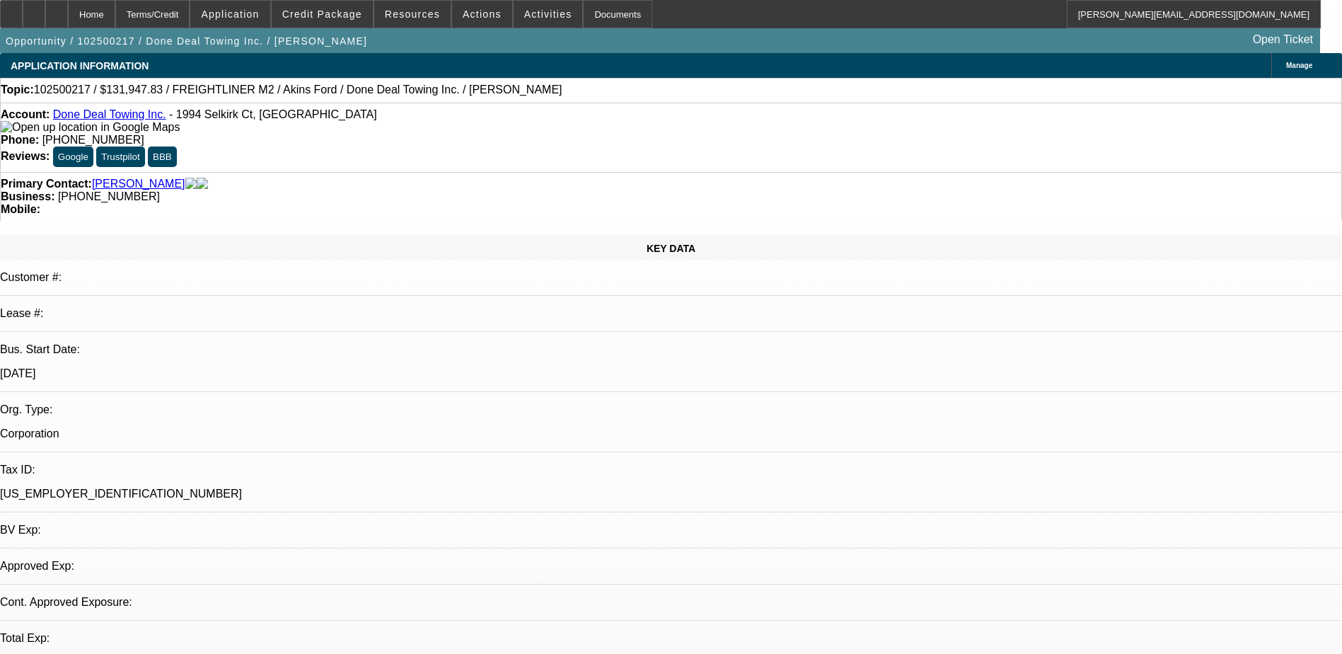
select select "0"
select select "2"
select select "0.1"
select select "4"
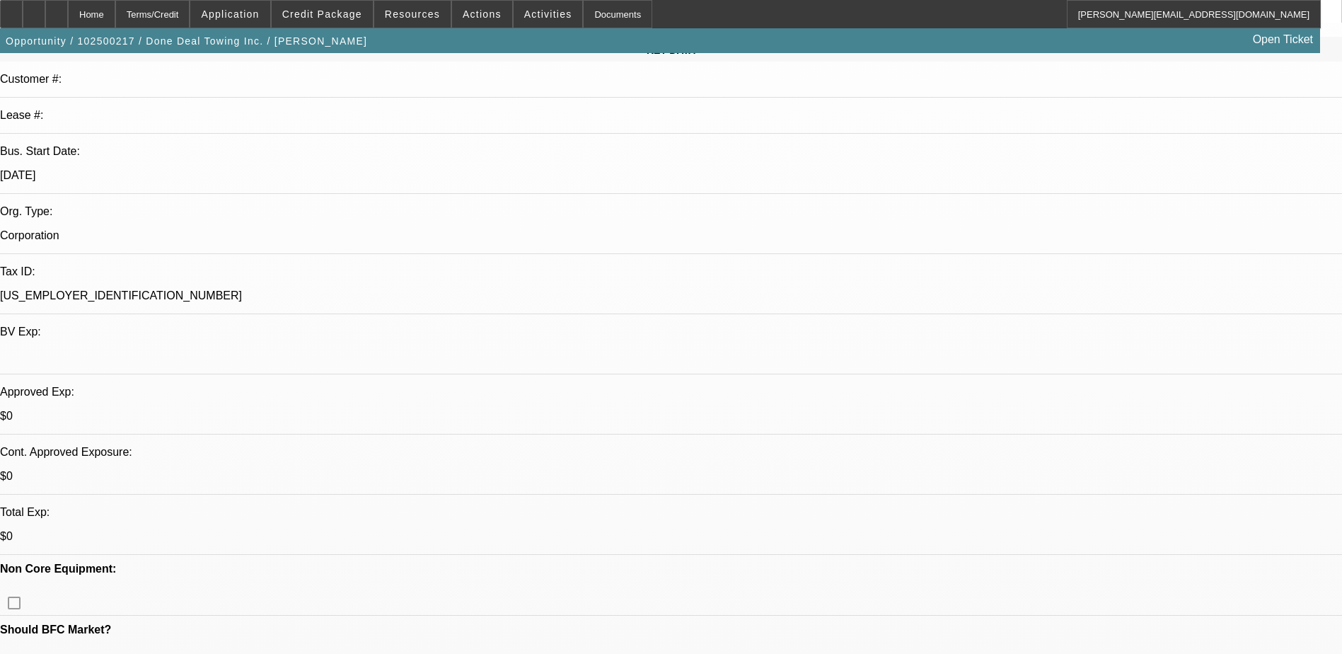
scroll to position [212, 0]
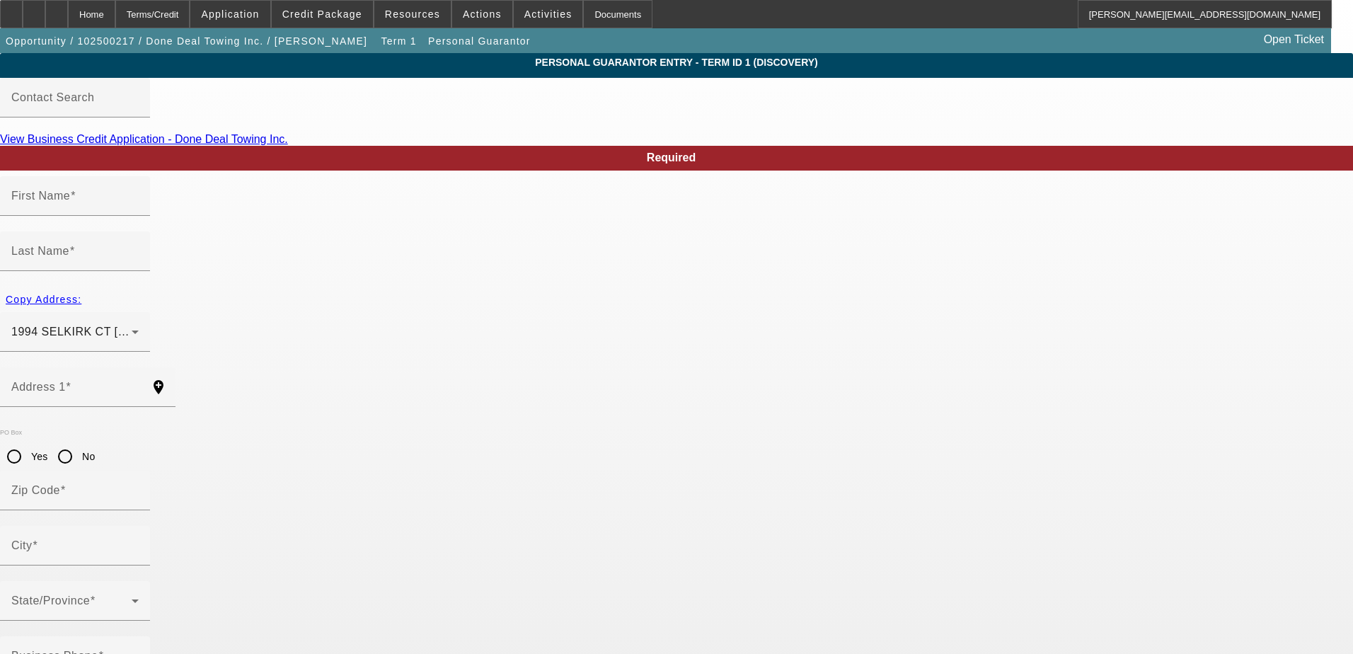
type input "Deyan"
type input "Kapitanov"
type input "1994 SELKIRK CT"
radio input "true"
type input "60010"
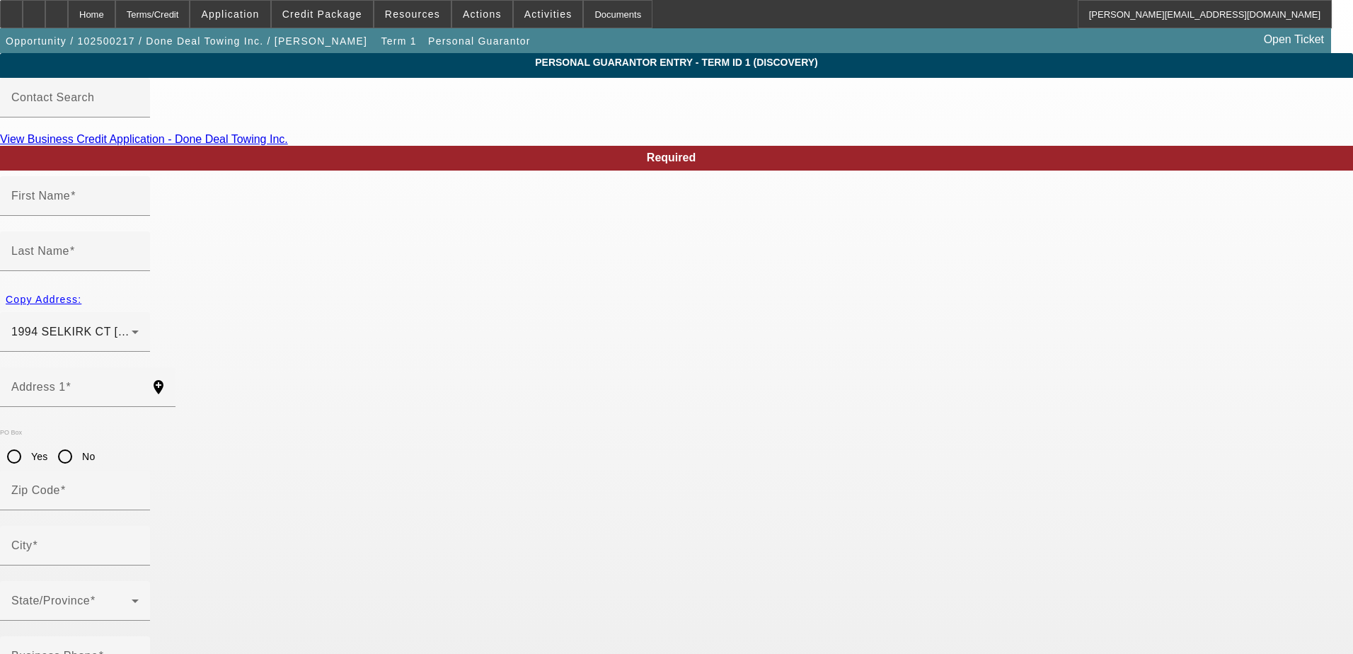
type input "INVERNESS"
type input "[PHONE_NUMBER]"
type input "100"
type input "144-17-0195"
type input "[EMAIL_ADDRESS][DOMAIN_NAME]"
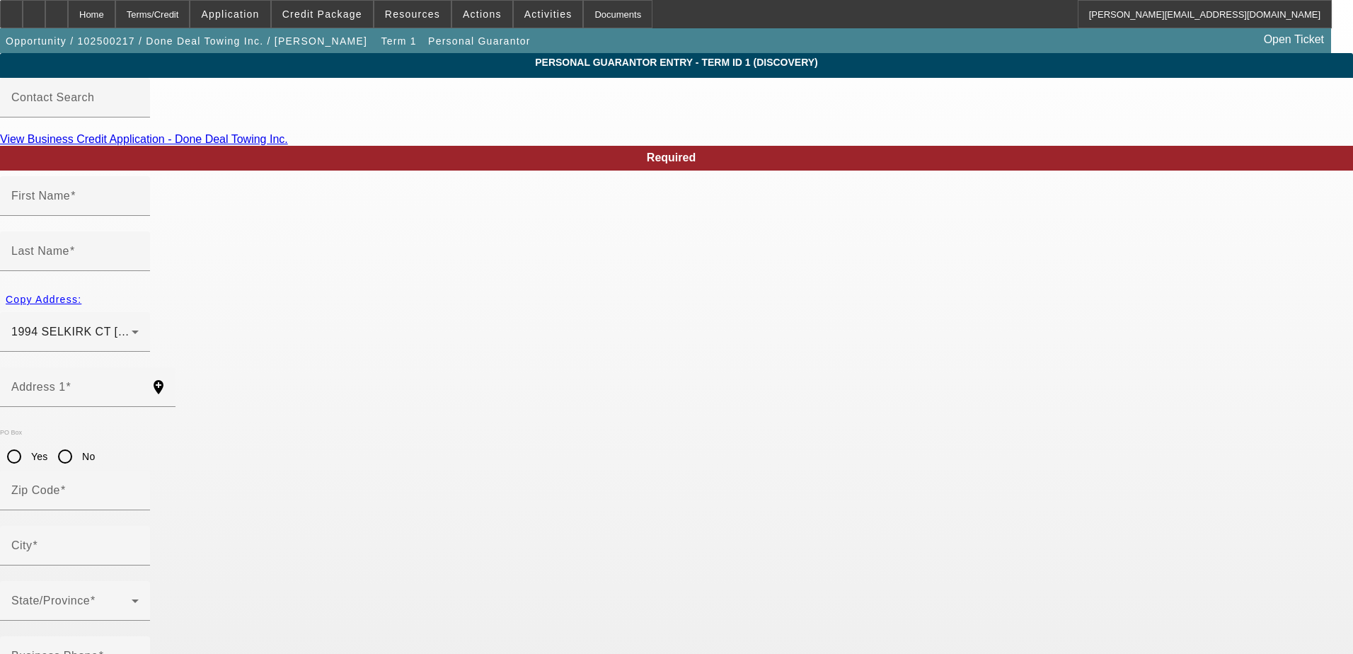
type input "[STREET_ADDRESS]"
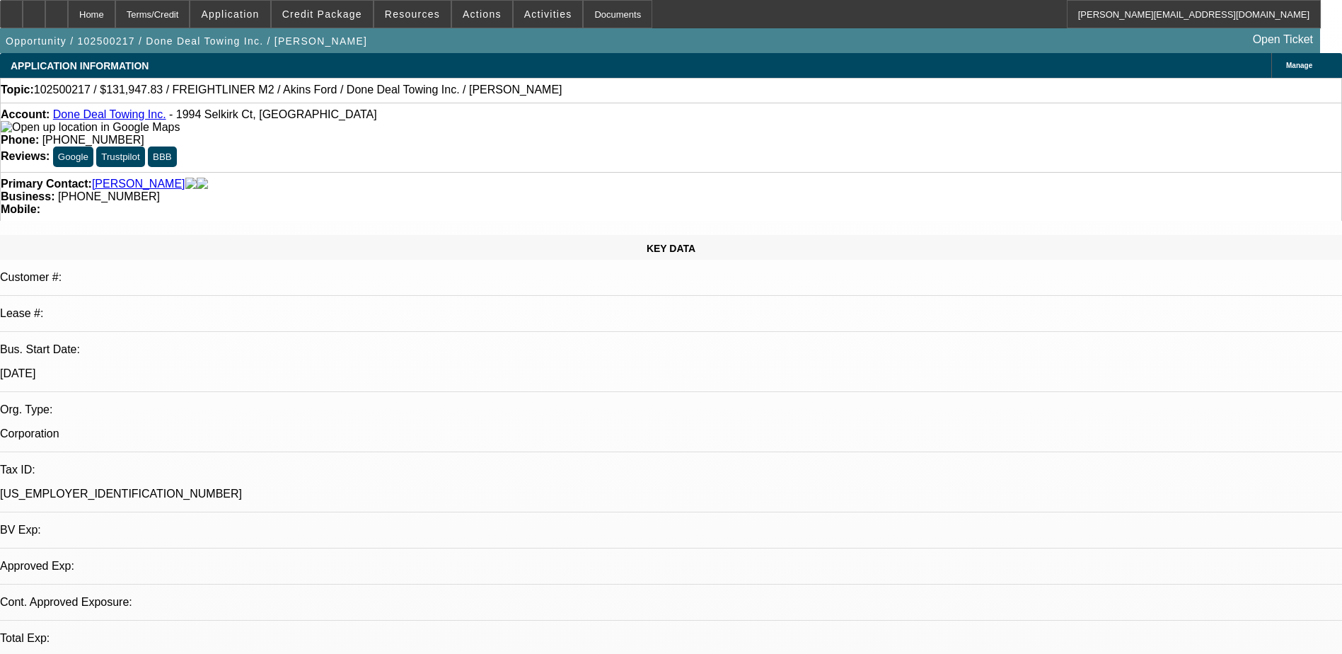
select select "0"
select select "2"
select select "0.1"
select select "4"
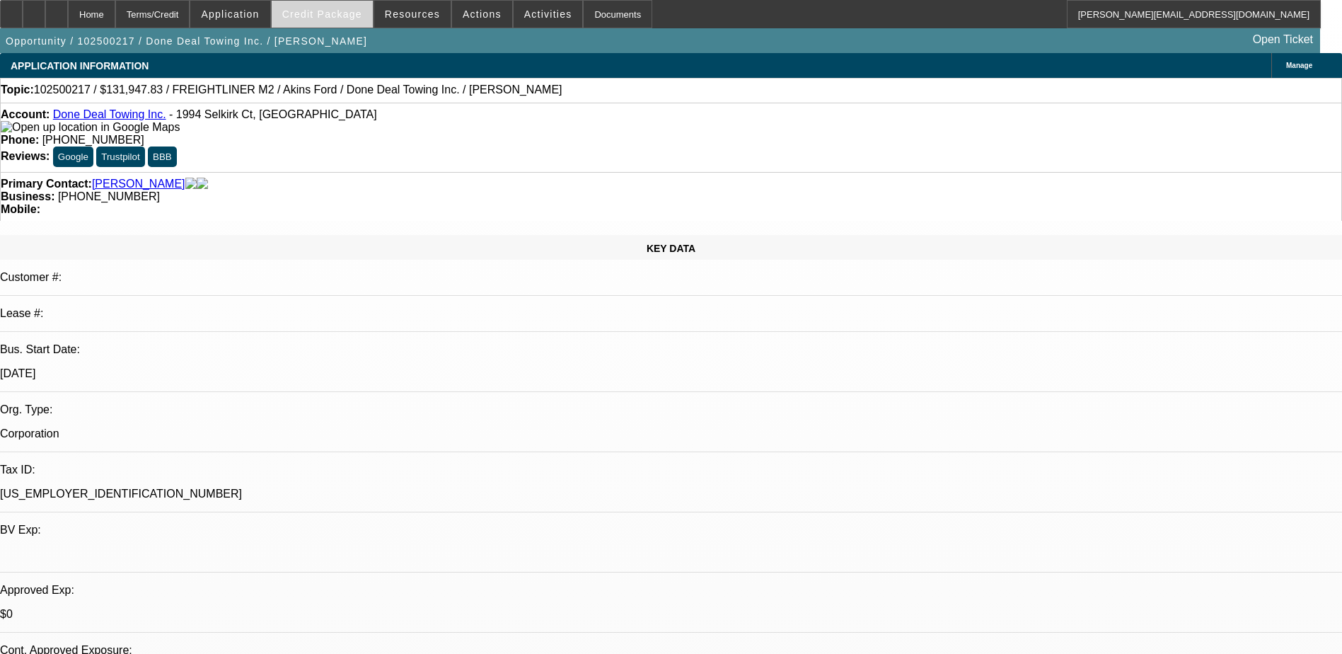
click at [338, 13] on span "Credit Package" at bounding box center [322, 13] width 80 height 11
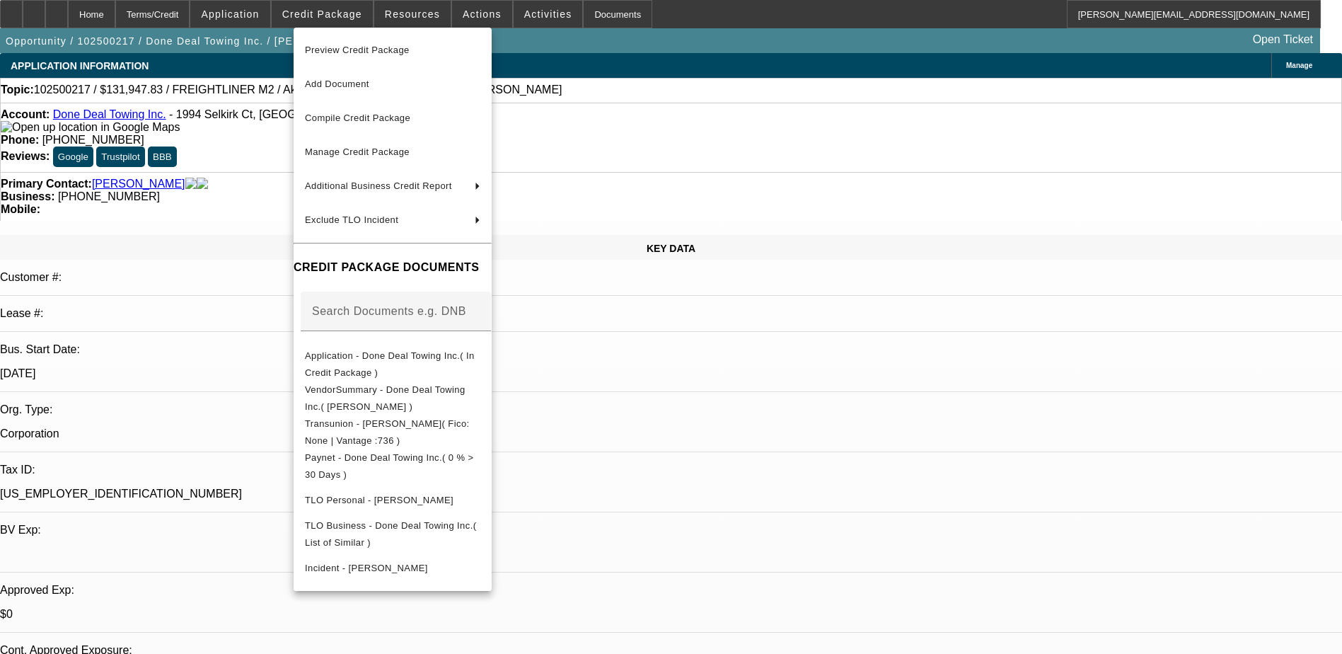
click at [357, 48] on span "Preview Credit Package" at bounding box center [357, 50] width 105 height 11
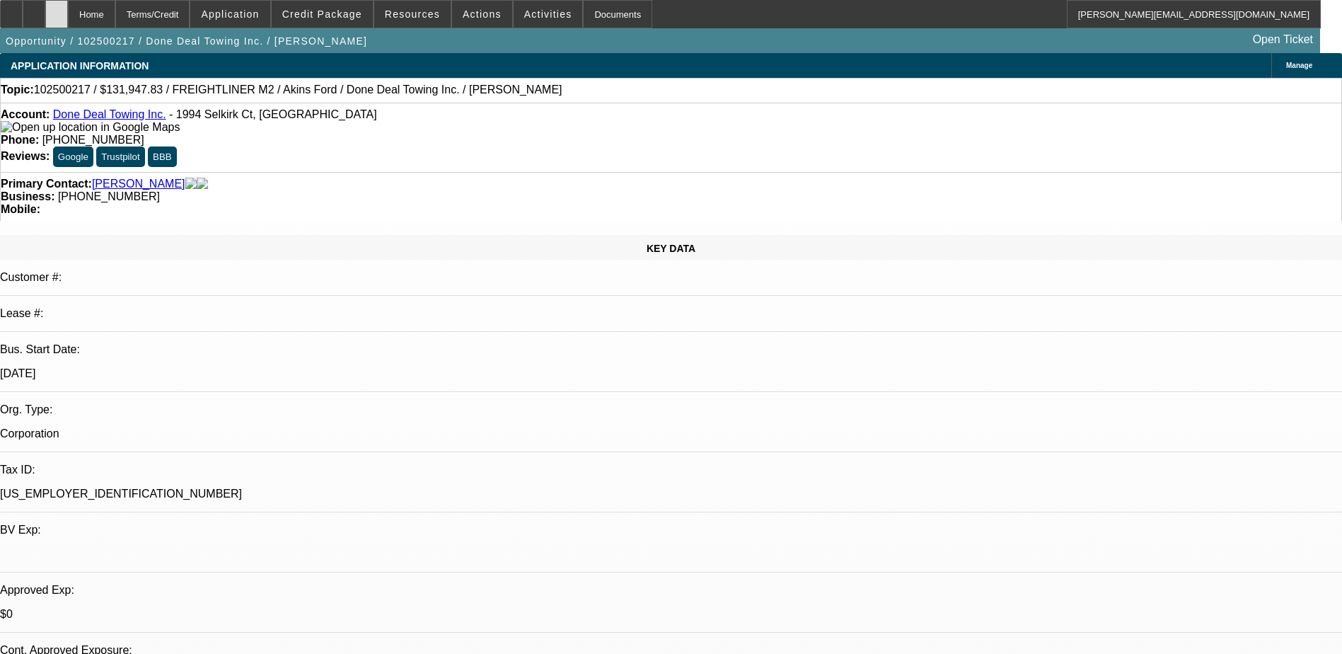
click at [68, 13] on div at bounding box center [56, 14] width 23 height 28
select select "0"
select select "2"
select select "0"
select select "1"
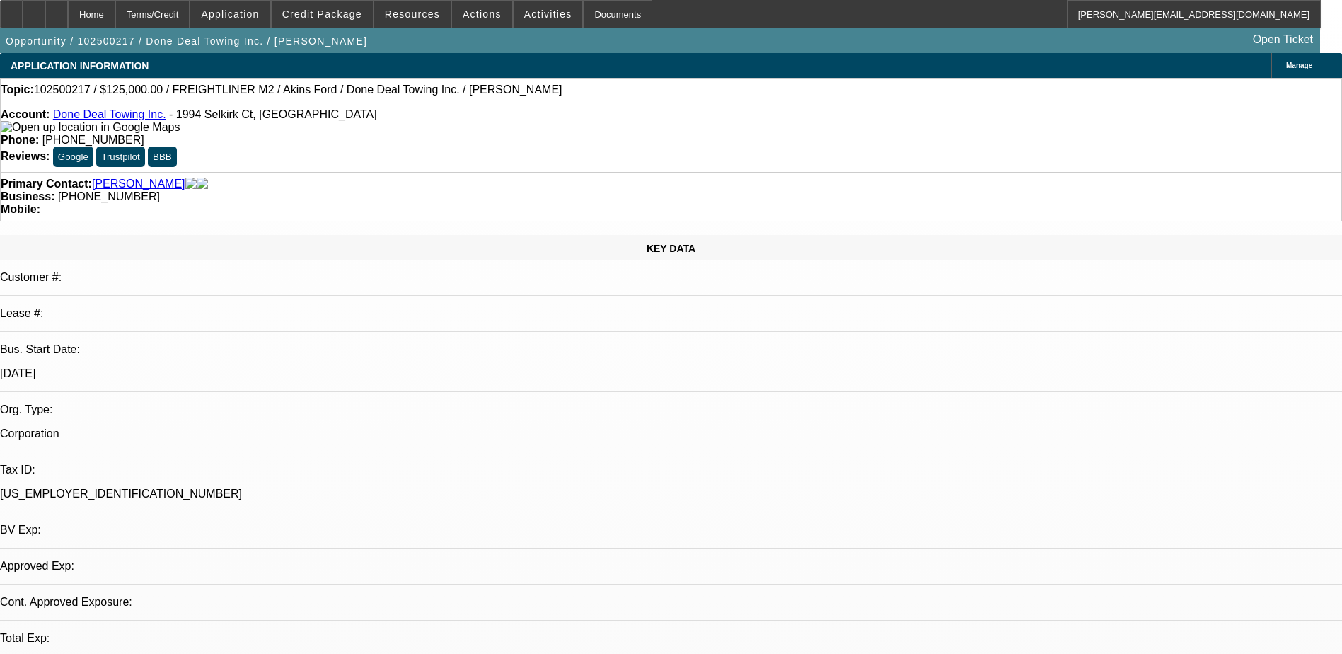
select select "2"
select select "6"
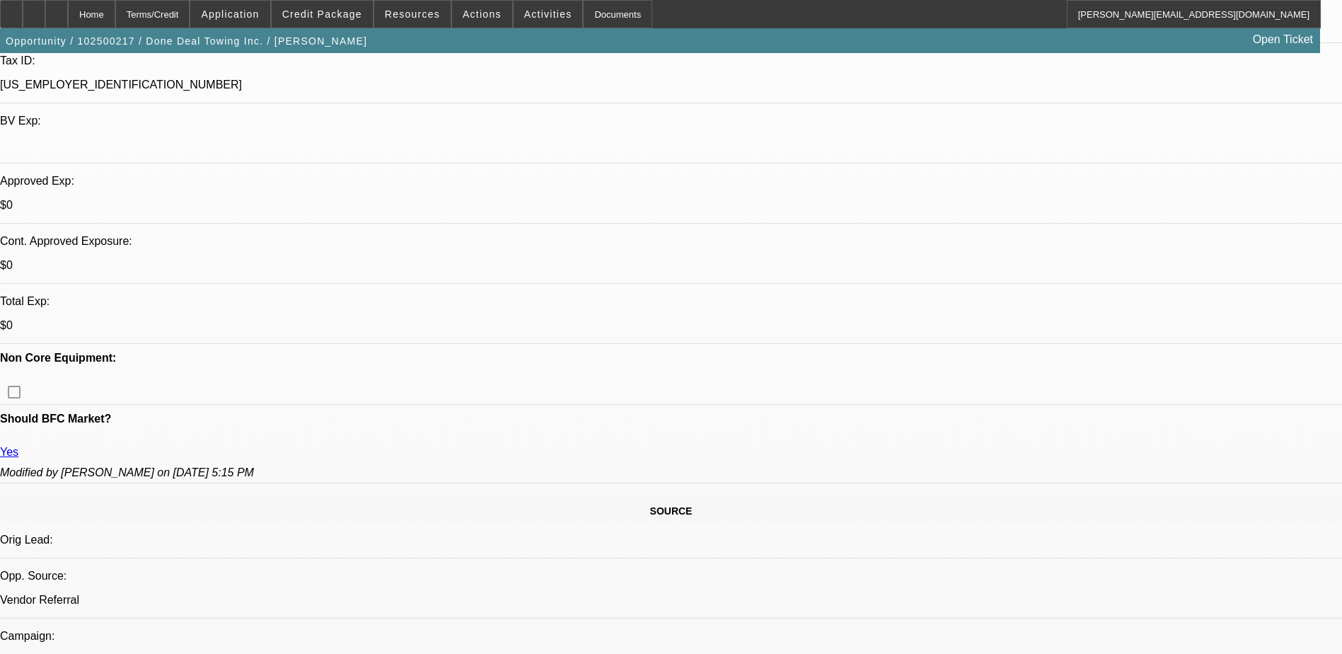
scroll to position [425, 0]
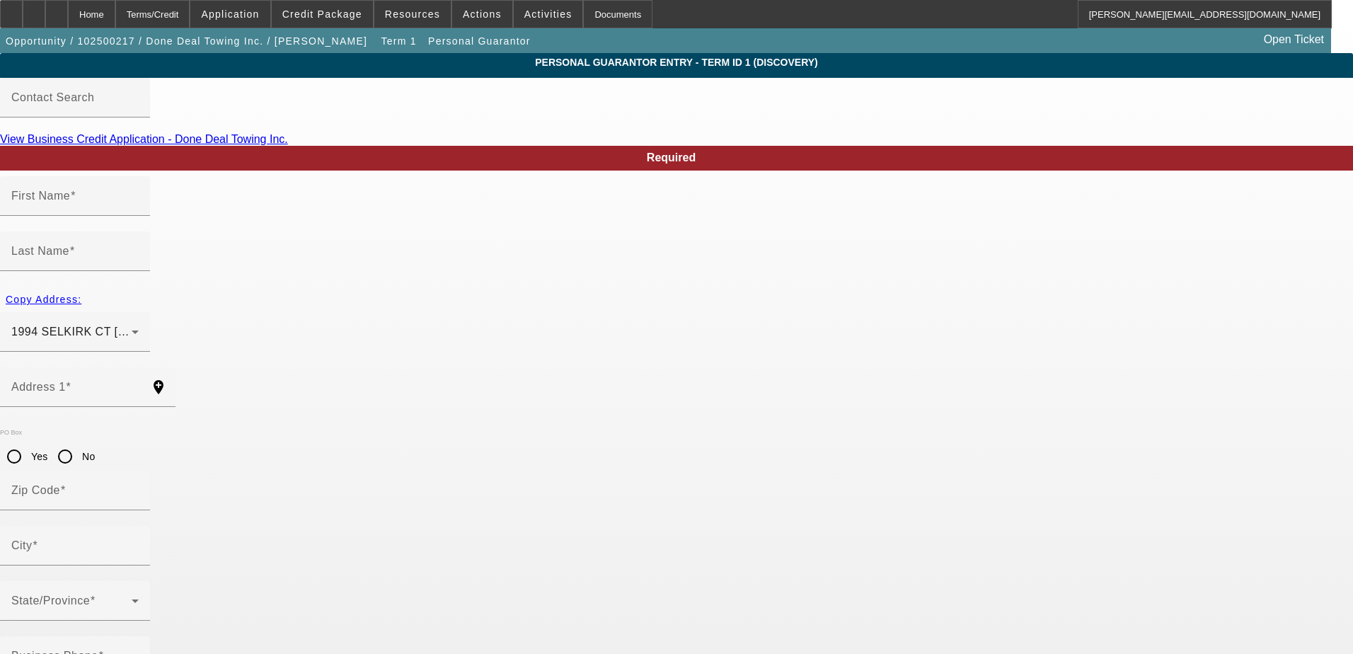
type input "Deyan"
type input "Kapitanov"
type input "1994 SELKIRK CT"
radio input "true"
type input "60010"
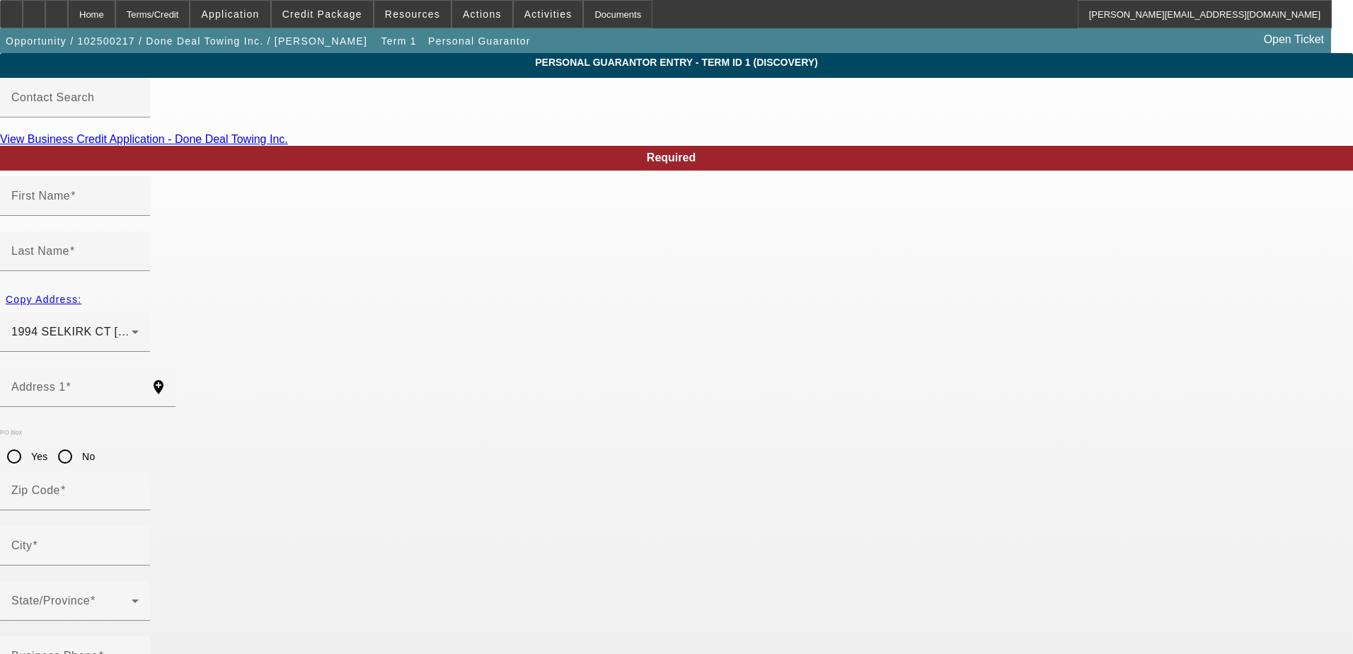
type input "INVERNESS"
type input "[PHONE_NUMBER]"
type input "100"
type input "144-17-0195"
type input "[EMAIL_ADDRESS][DOMAIN_NAME]"
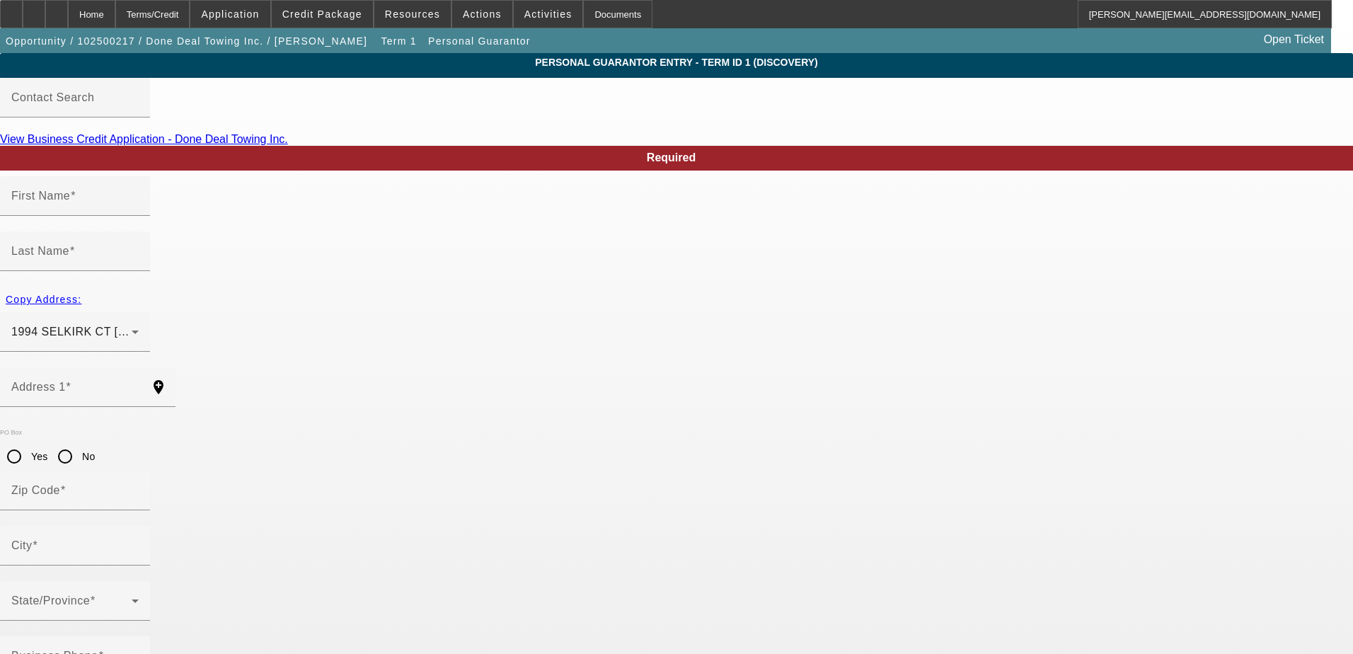
type input "1050 Newport Harbor Schaumburg, IL 60010"
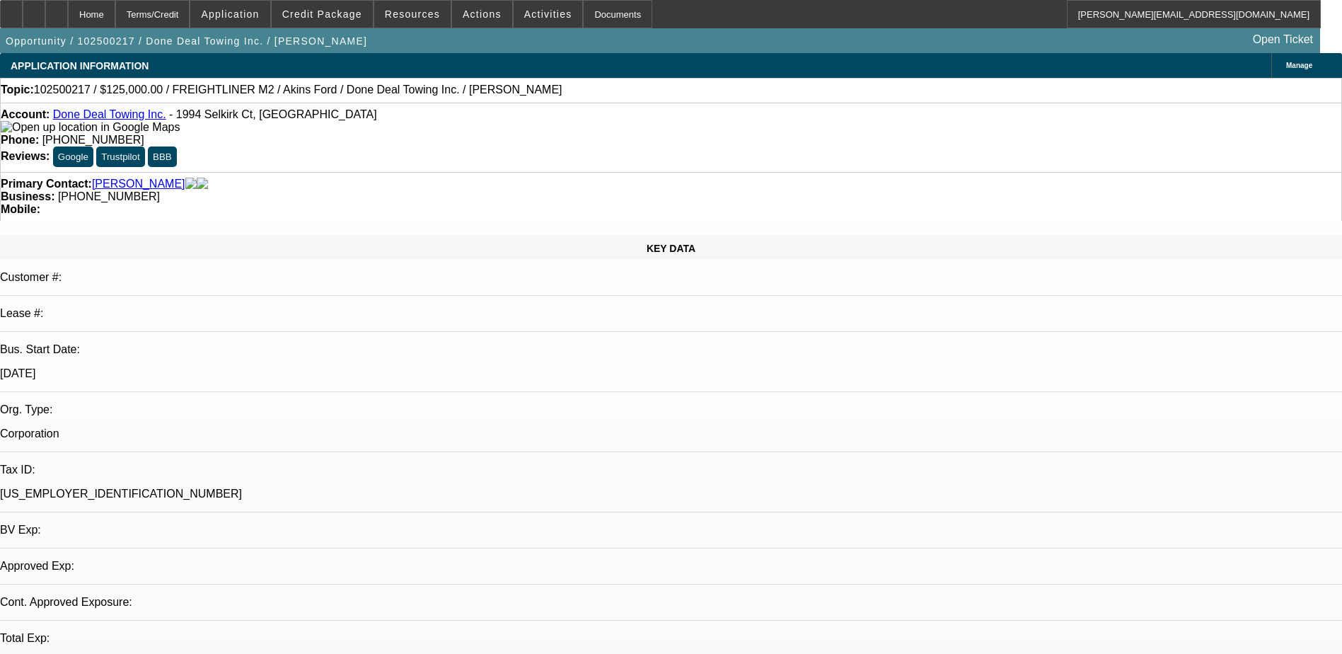
select select "0"
select select "2"
select select "0"
select select "6"
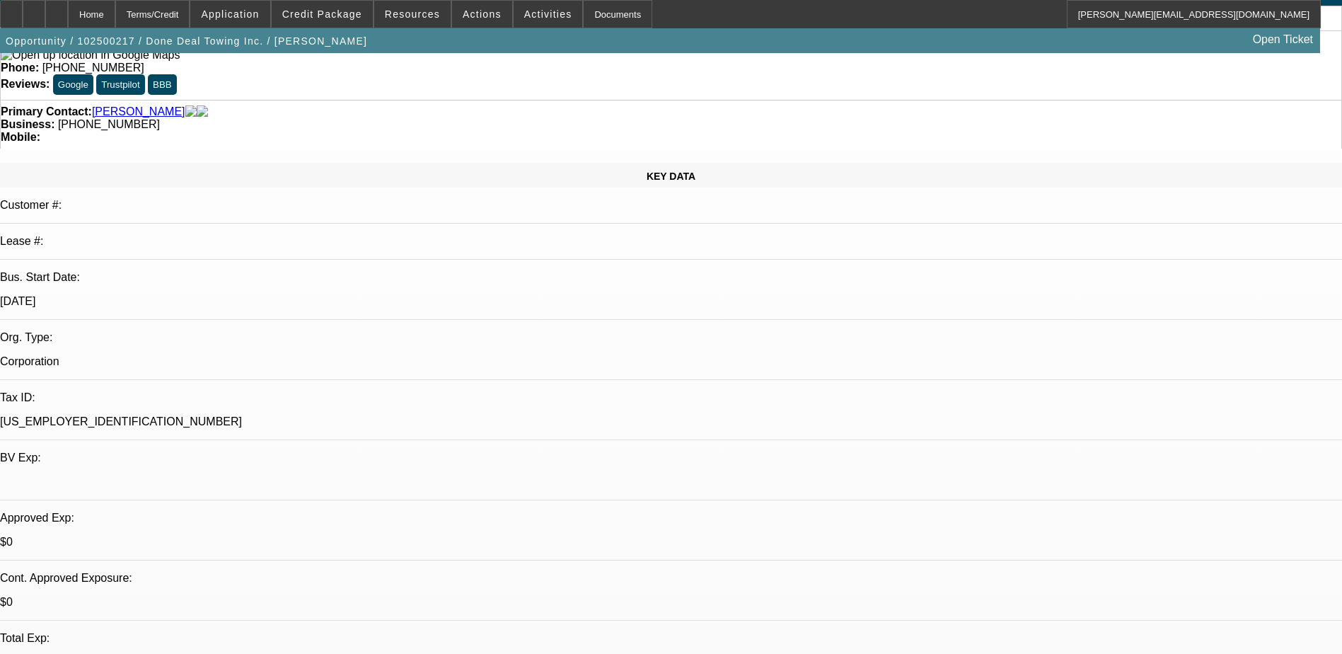
scroll to position [71, 0]
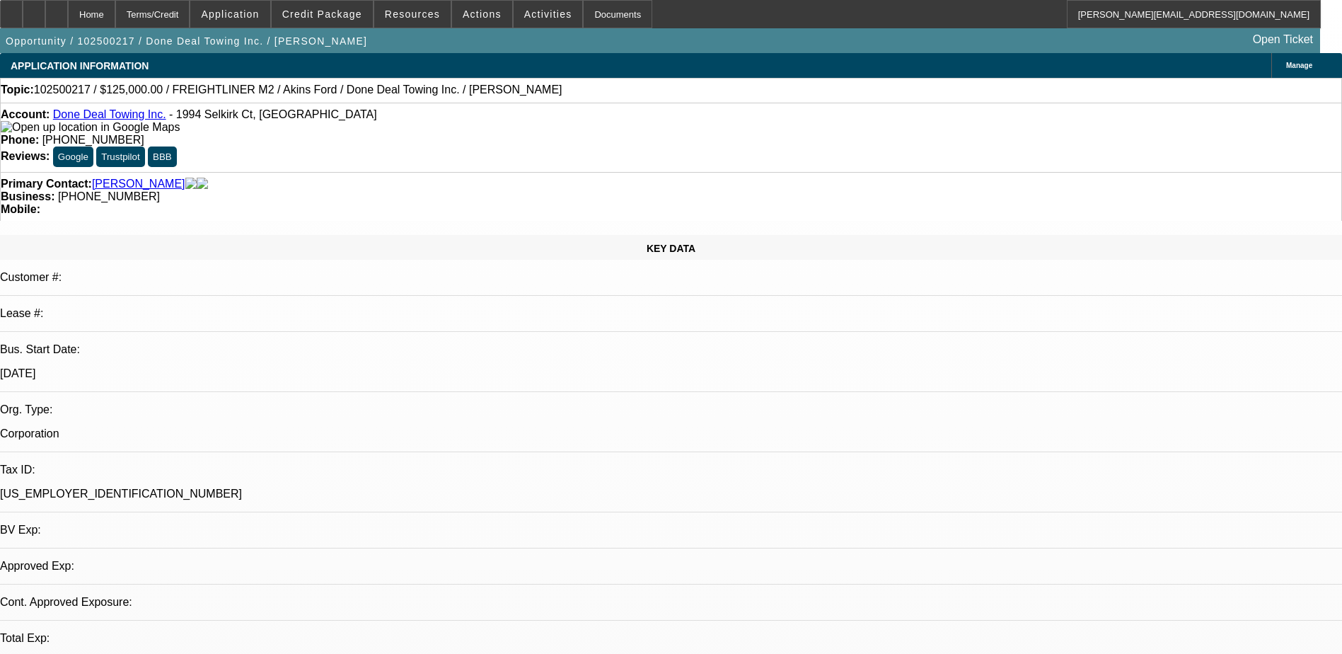
select select "0"
select select "2"
select select "0"
select select "6"
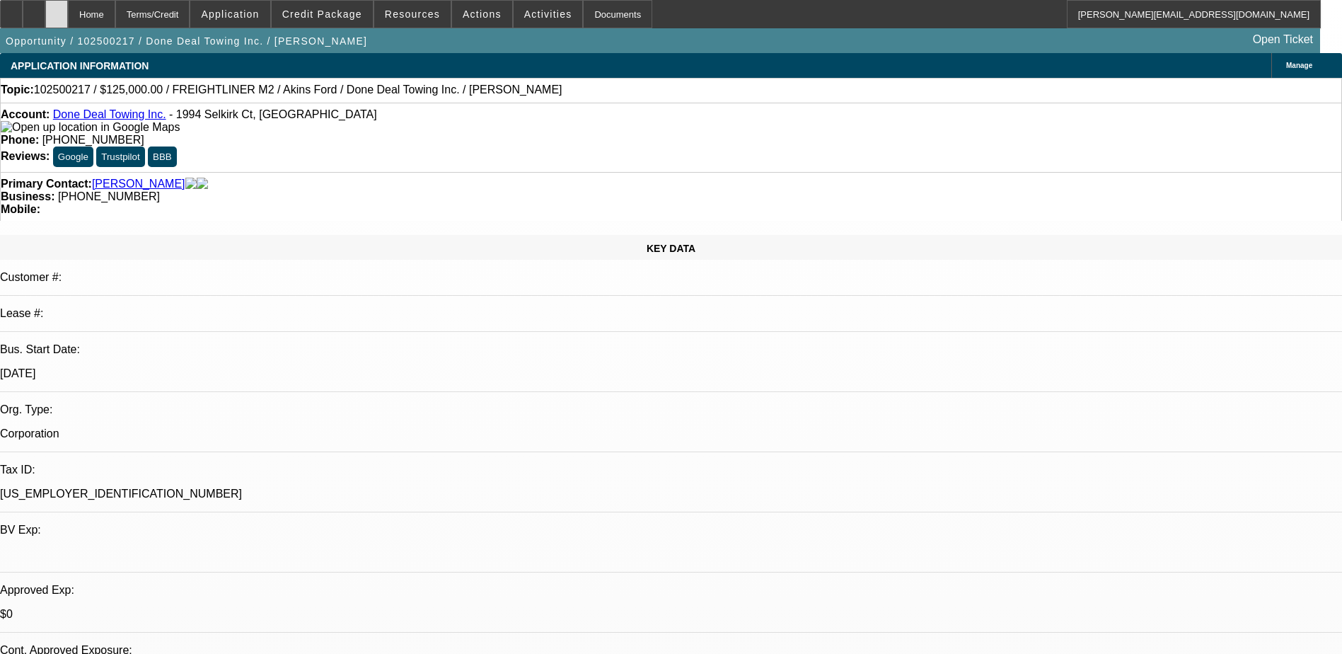
click at [57, 9] on icon at bounding box center [57, 9] width 0 height 0
select select "0"
select select "2"
select select "0"
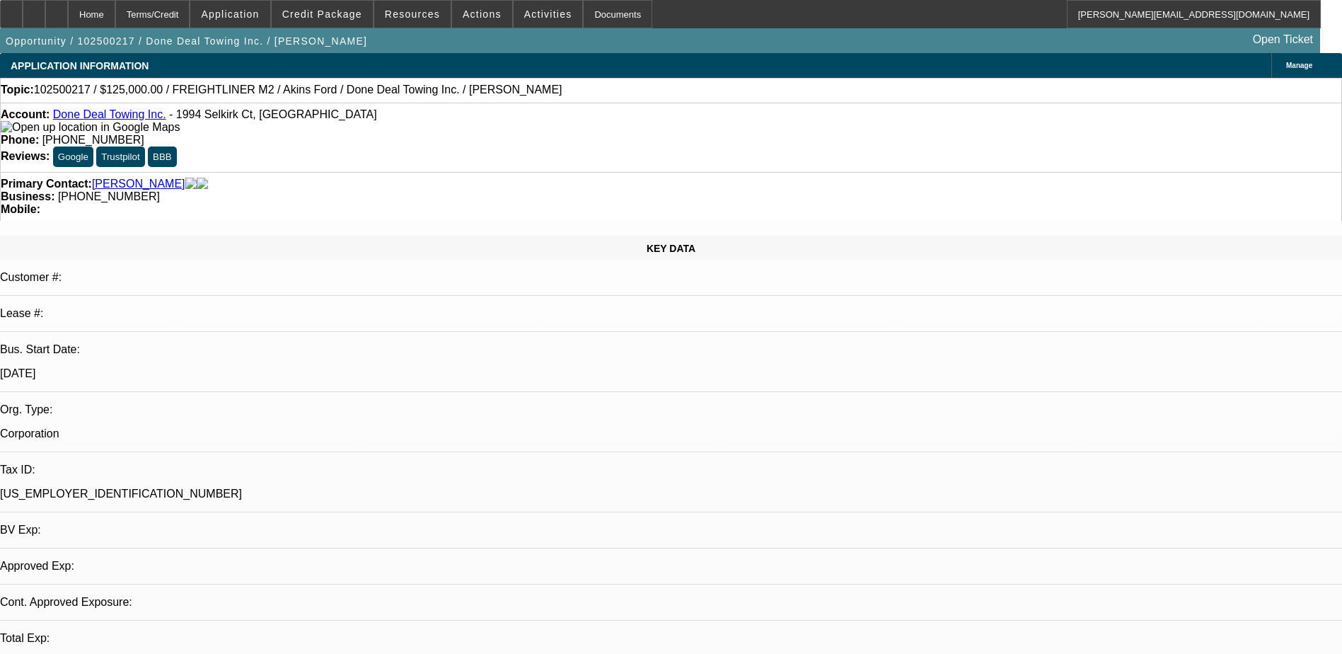
select select "6"
click at [330, 14] on span "Credit Package" at bounding box center [322, 13] width 80 height 11
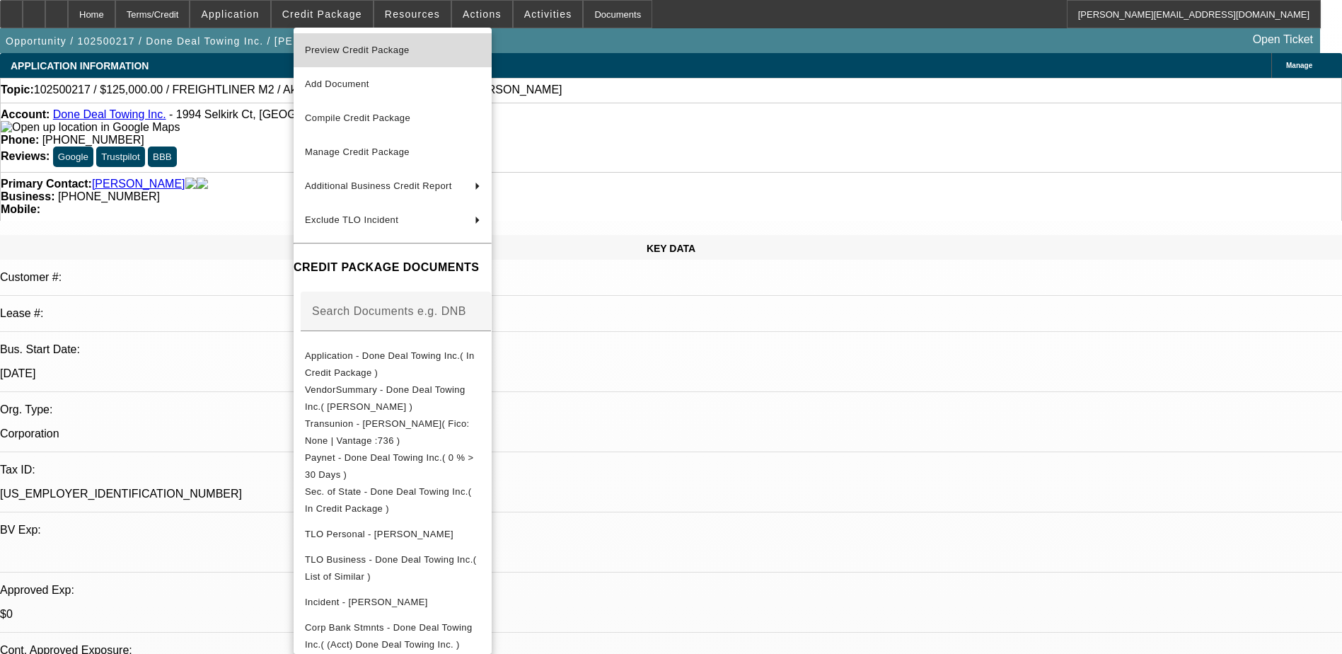
click at [347, 53] on span "Preview Credit Package" at bounding box center [357, 50] width 105 height 11
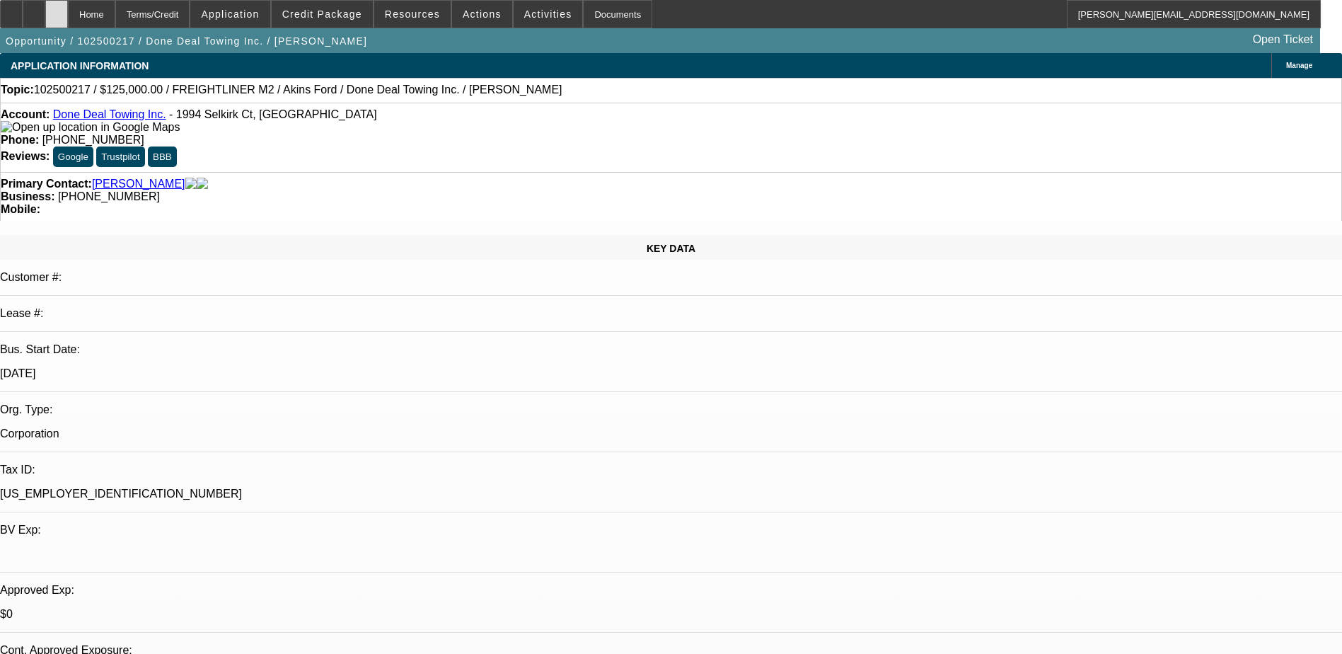
click at [68, 9] on div at bounding box center [56, 14] width 23 height 28
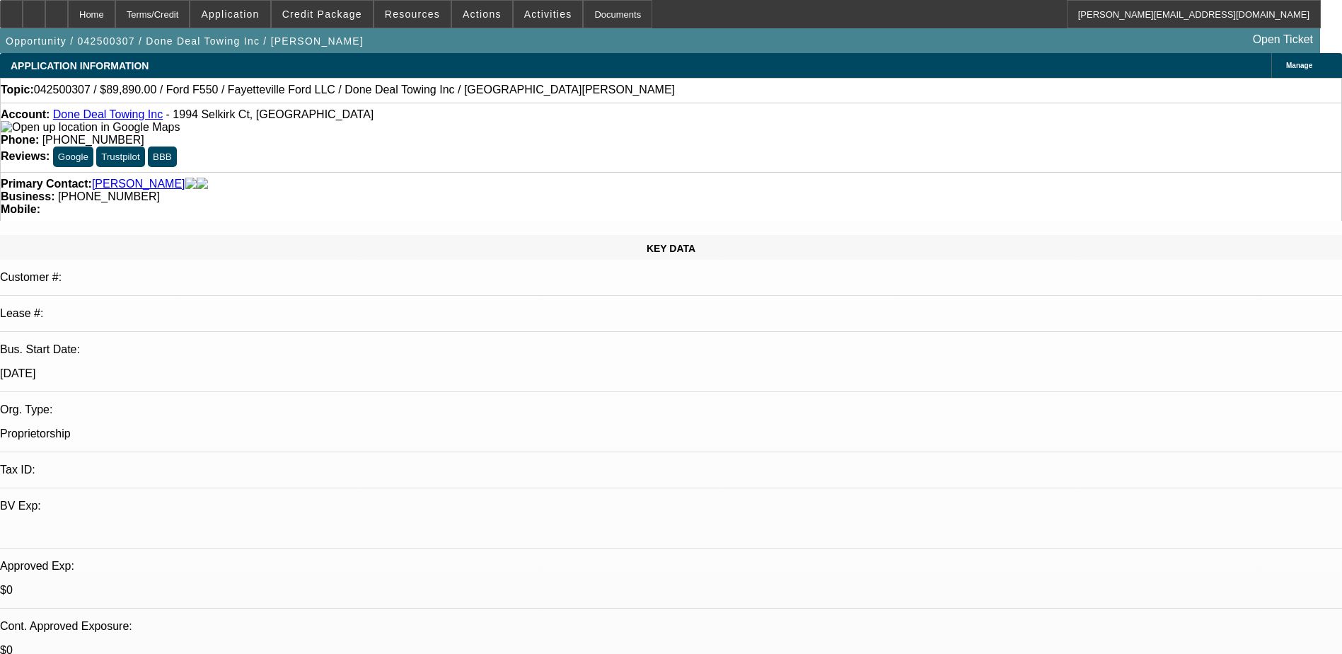
select select "0"
select select "2"
select select "0"
select select "6"
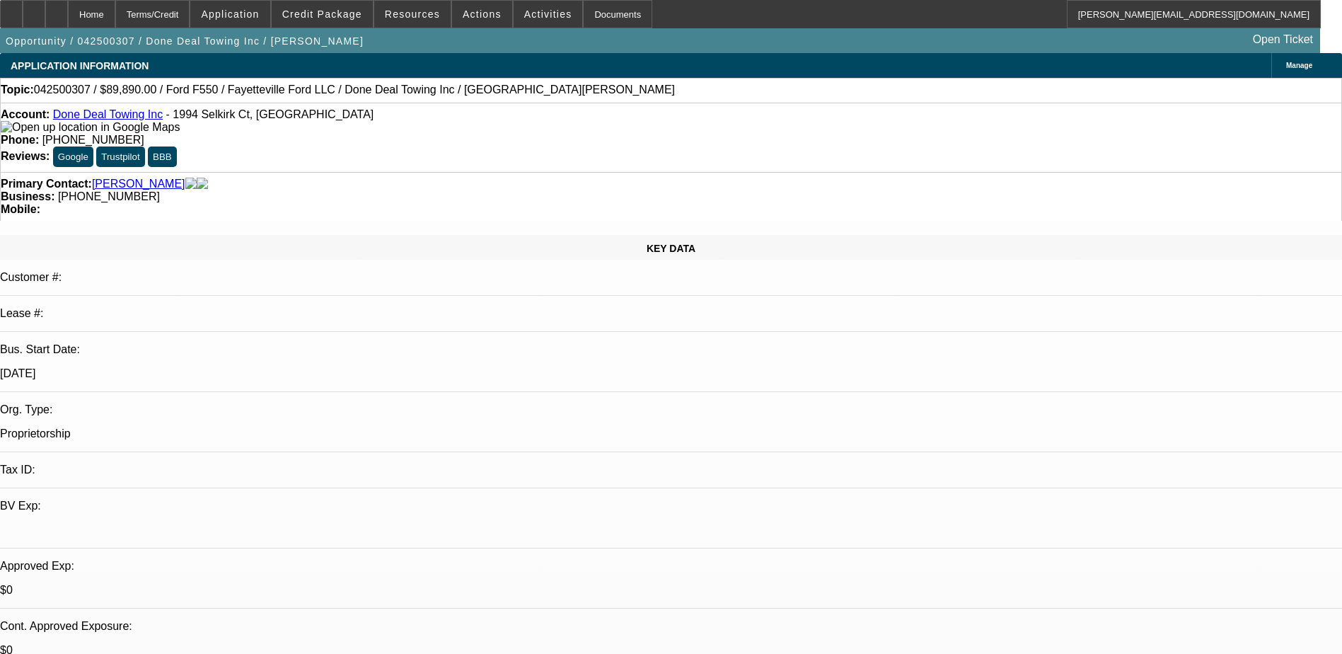
select select "0"
select select "2"
select select "0"
select select "6"
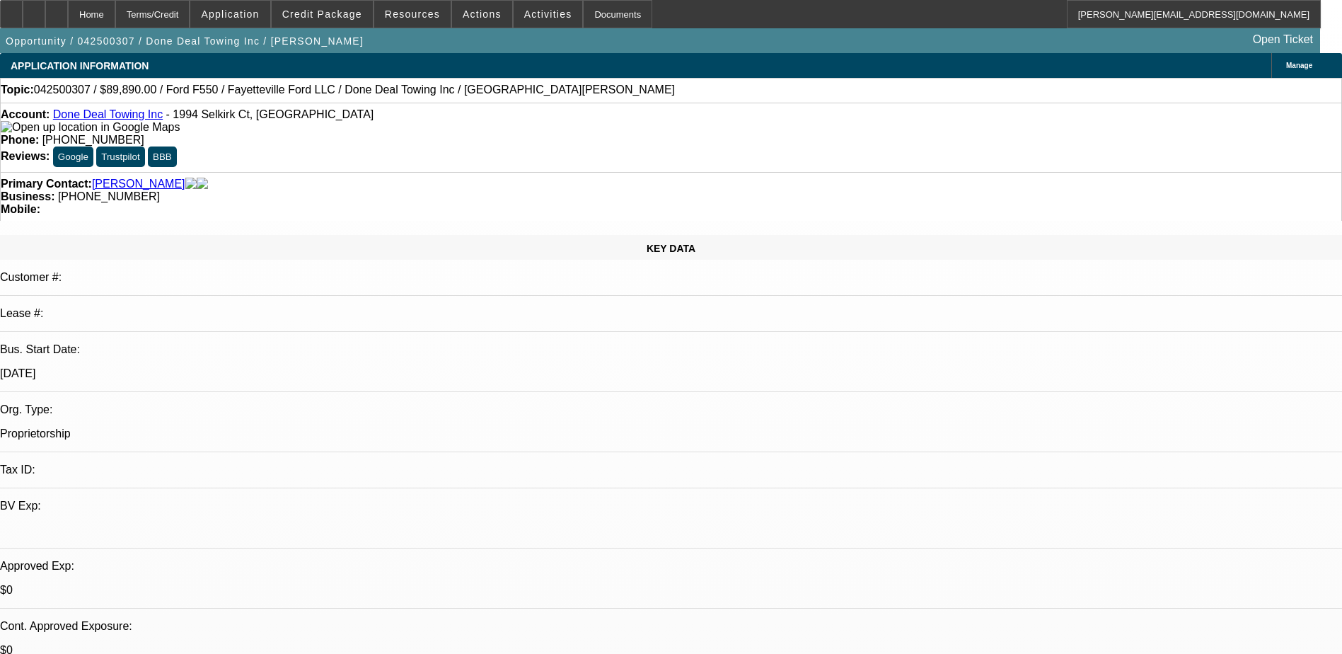
select select "0"
select select "2"
select select "0"
select select "6"
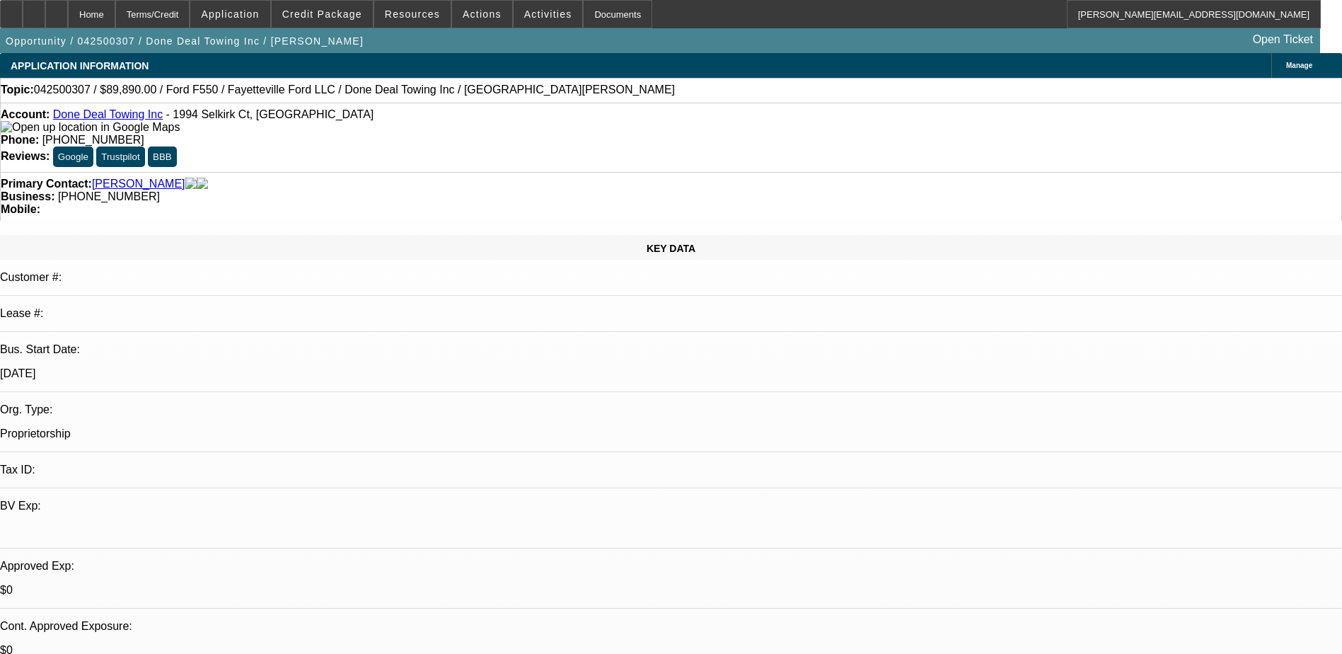
select select "0.15"
select select "2"
select select "0"
select select "6"
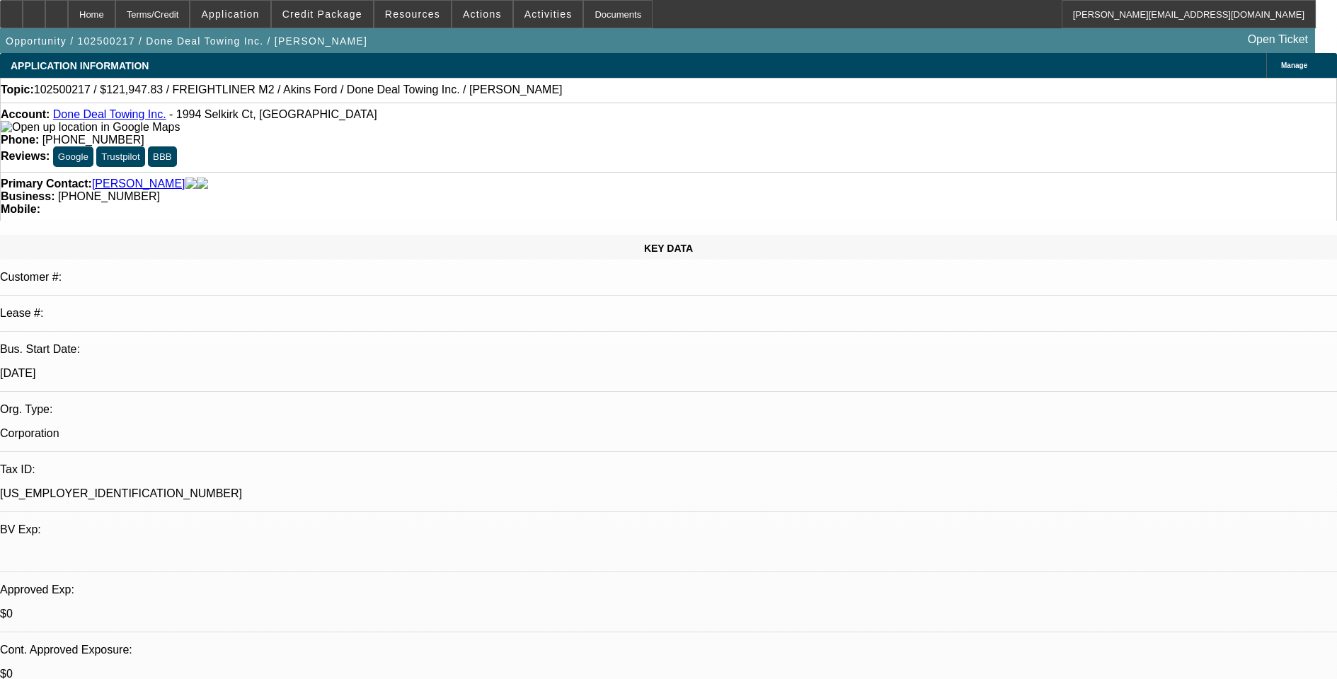
select select "0"
select select "2"
select select "0.1"
select select "4"
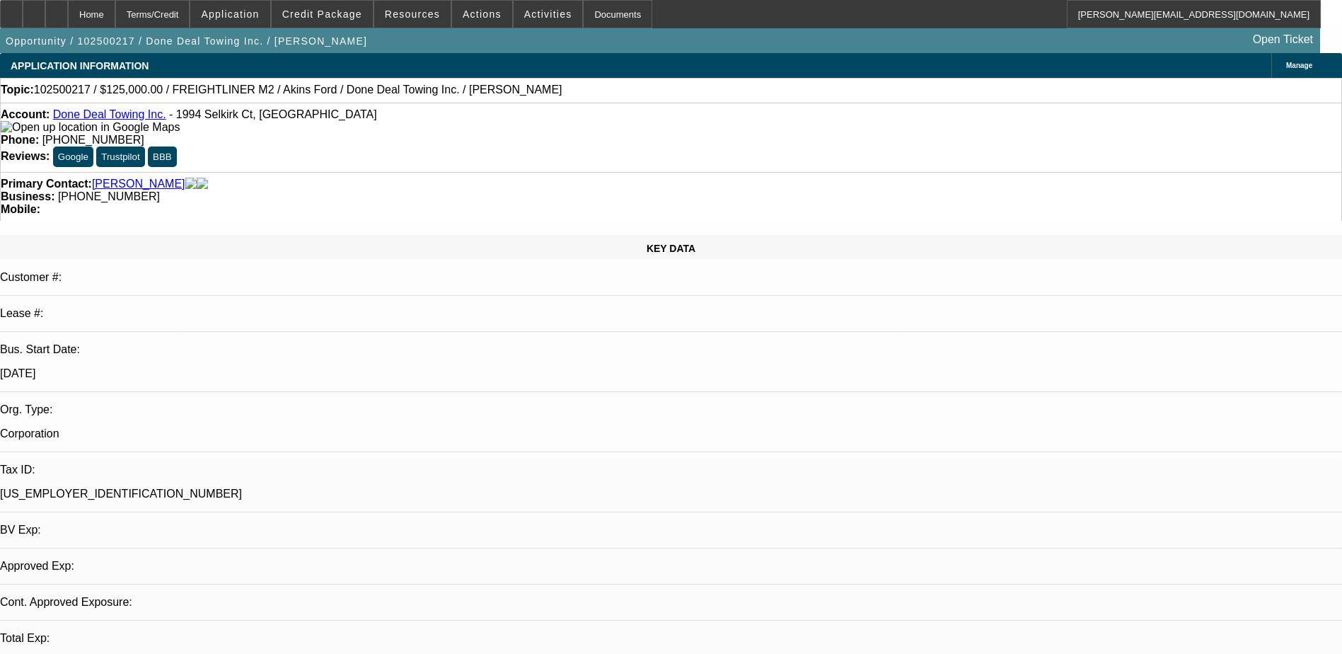
select select "0"
select select "2"
select select "0"
select select "6"
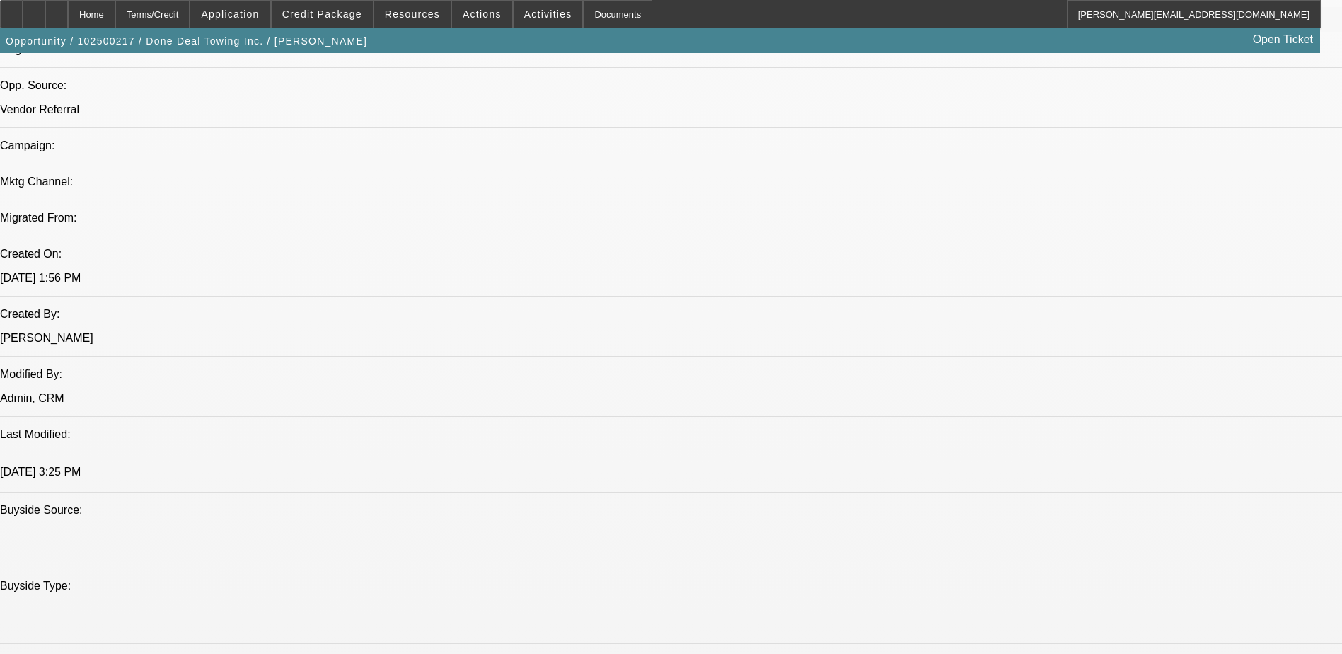
scroll to position [669, 0]
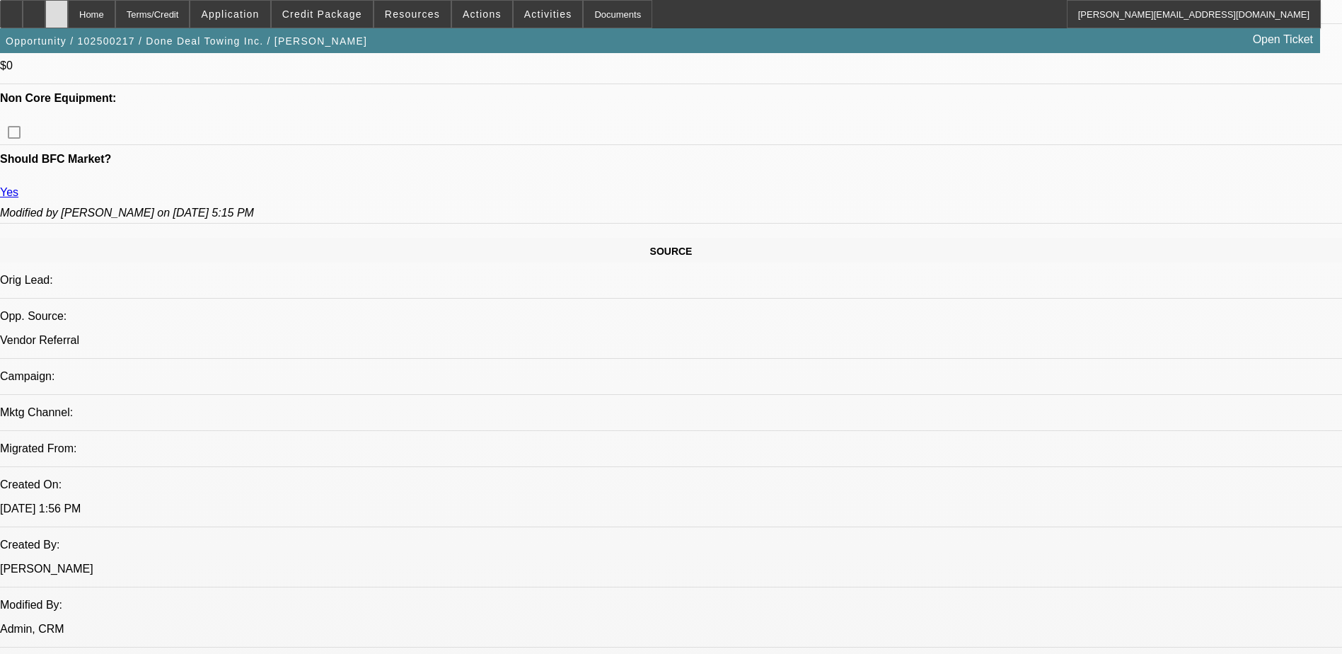
click at [57, 9] on icon at bounding box center [57, 9] width 0 height 0
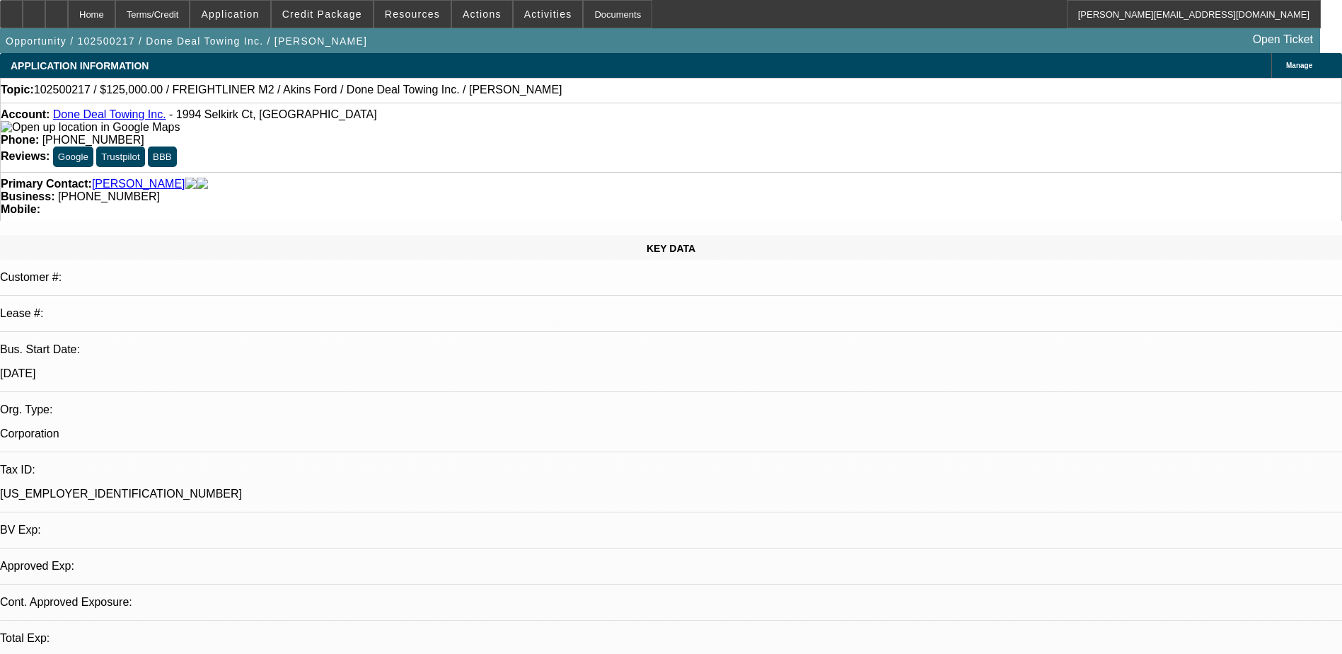
select select "0"
select select "2"
select select "0"
select select "1"
select select "2"
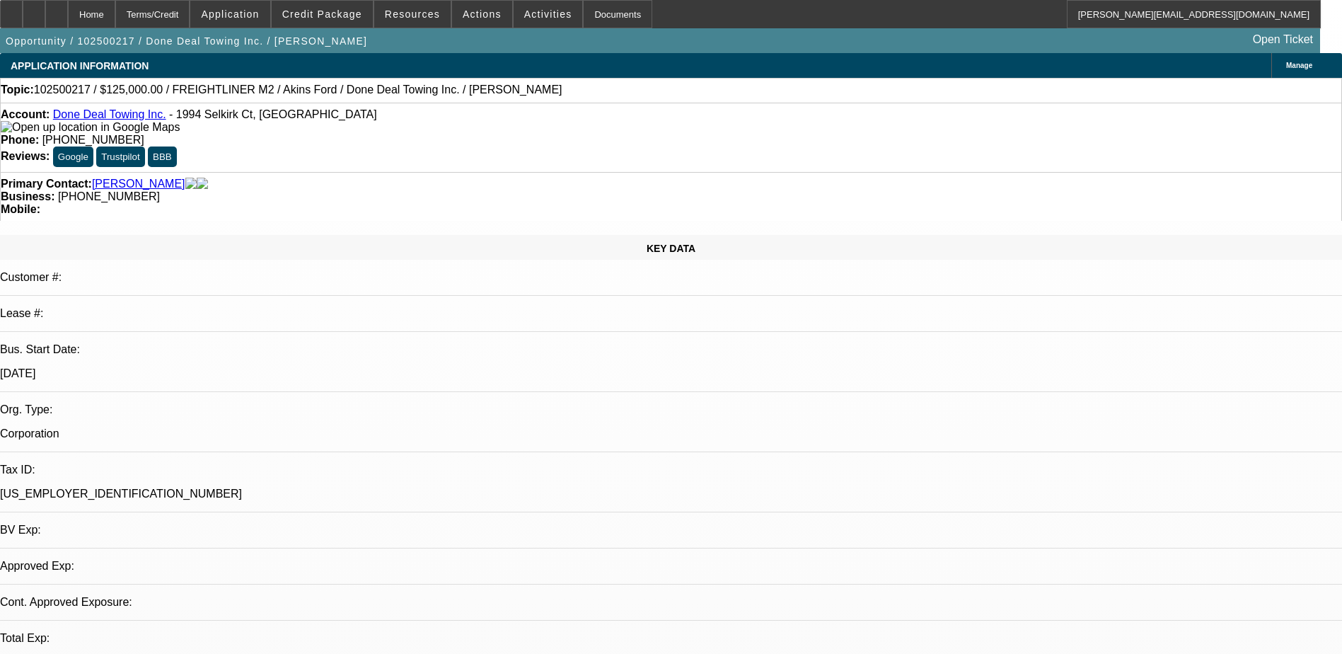
select select "6"
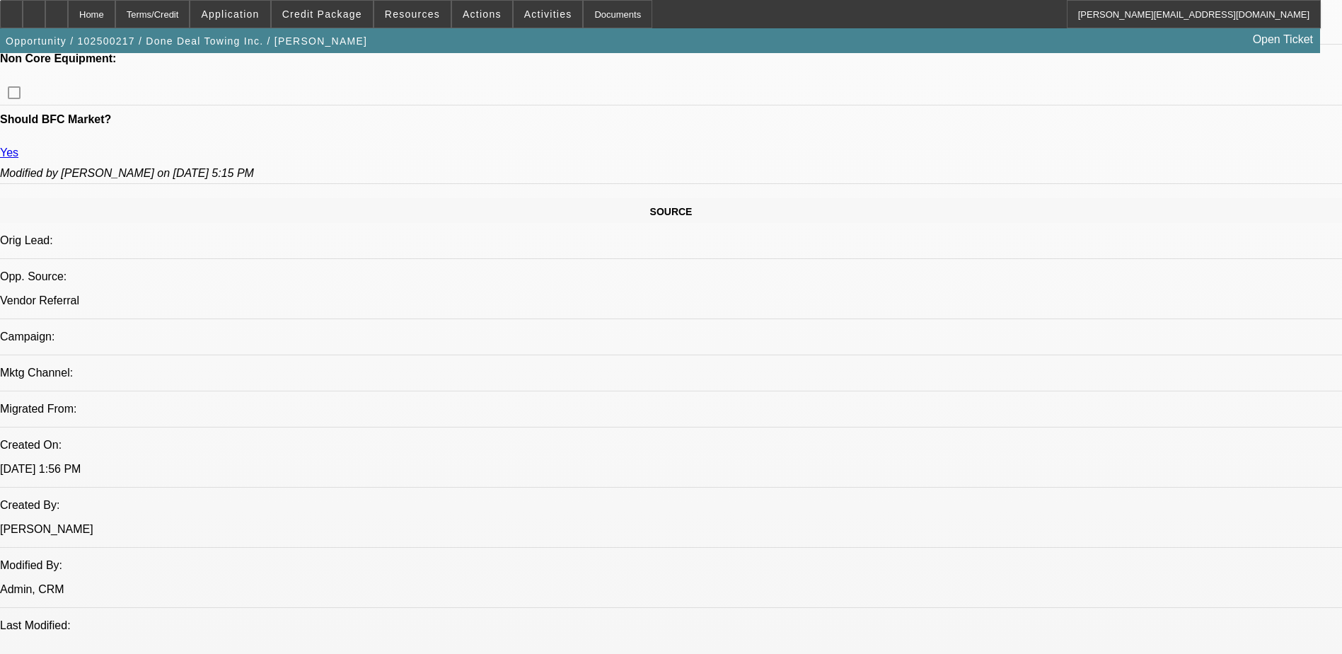
scroll to position [708, 0]
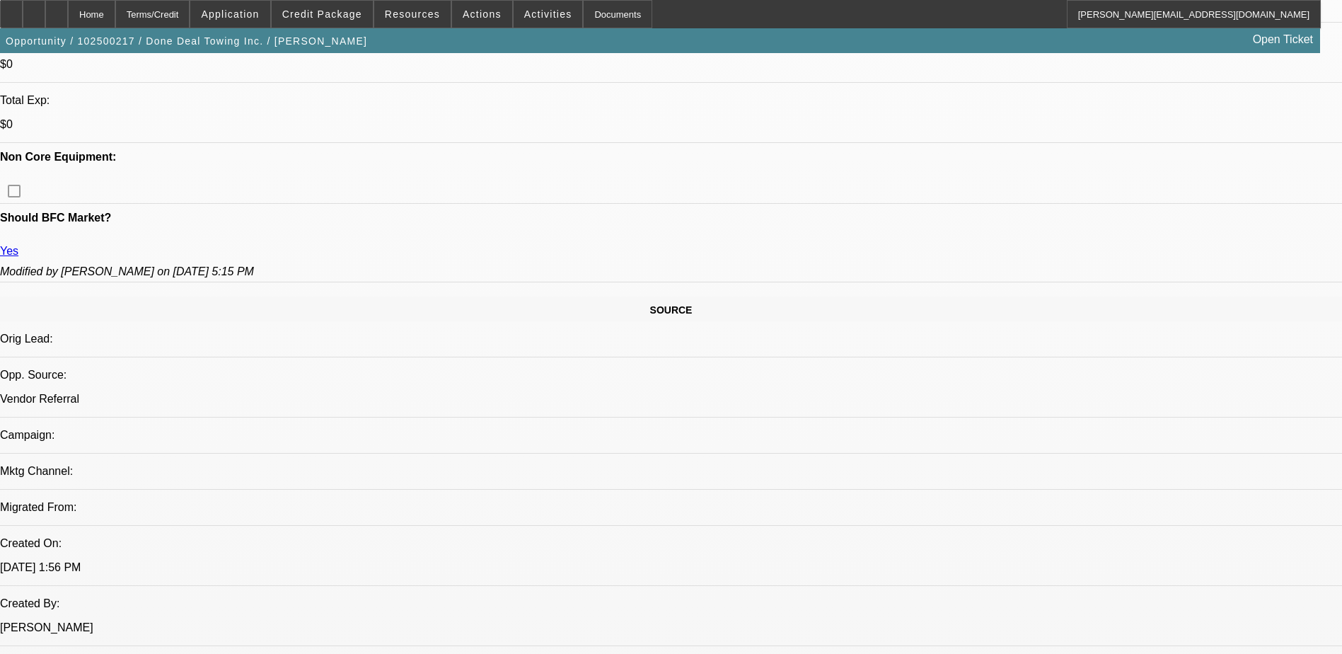
scroll to position [425, 0]
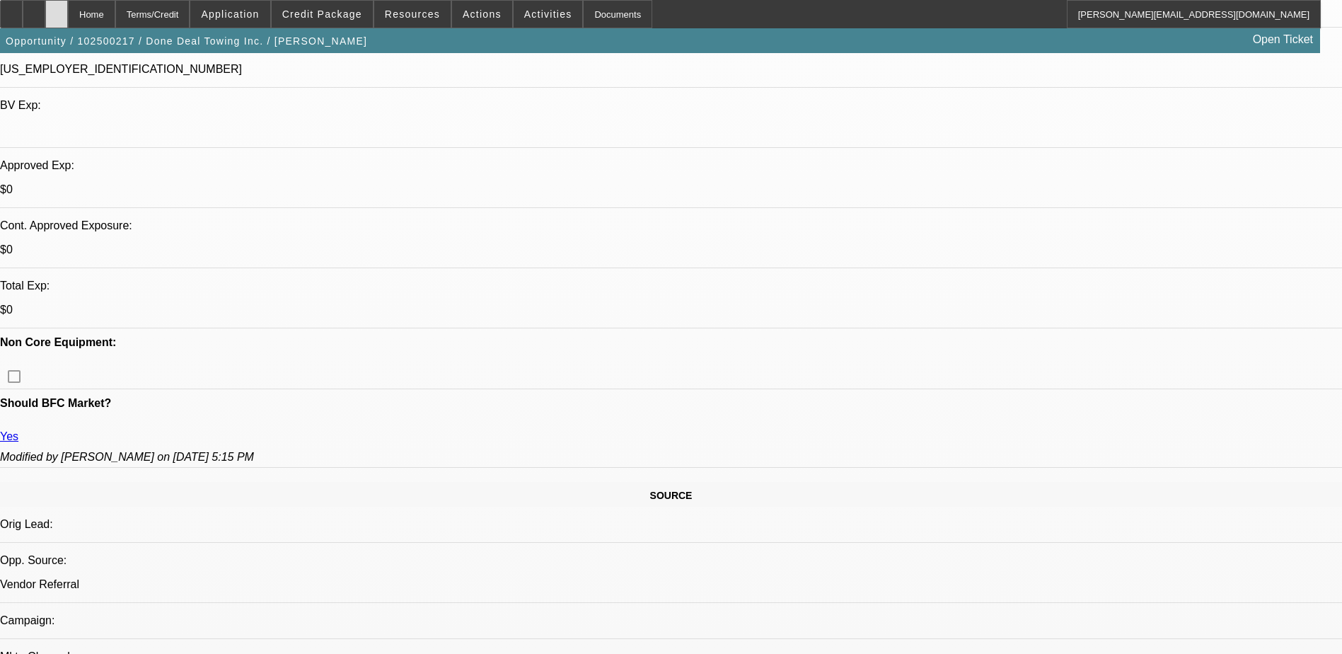
click at [57, 9] on icon at bounding box center [57, 9] width 0 height 0
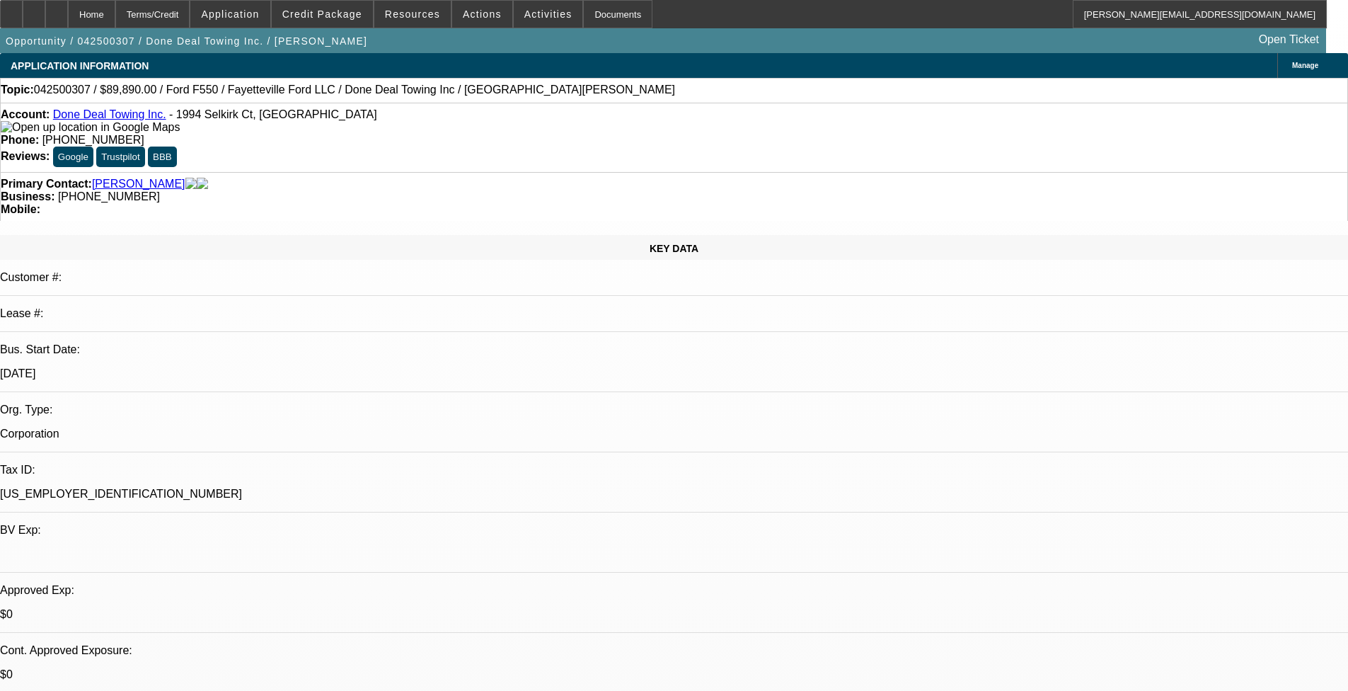
select select "0"
select select "2"
select select "0"
select select "2"
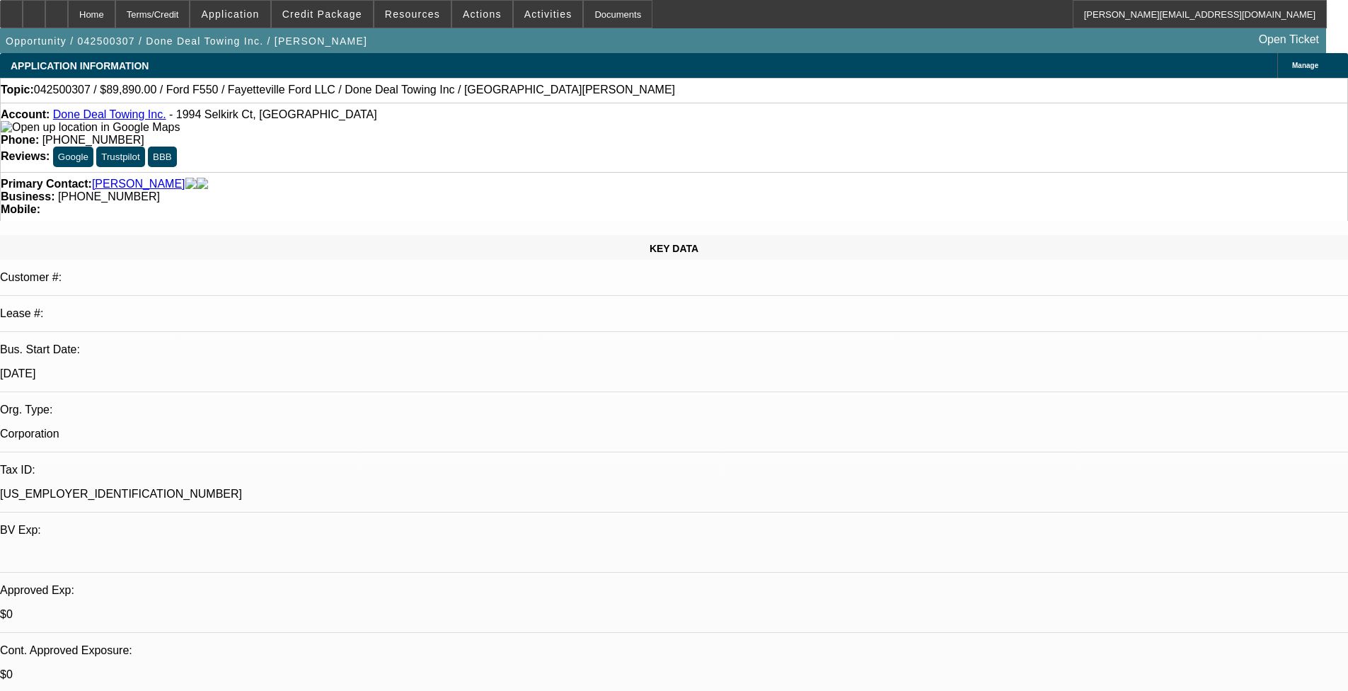
select select "0"
select select "2"
select select "0"
select select "0.15"
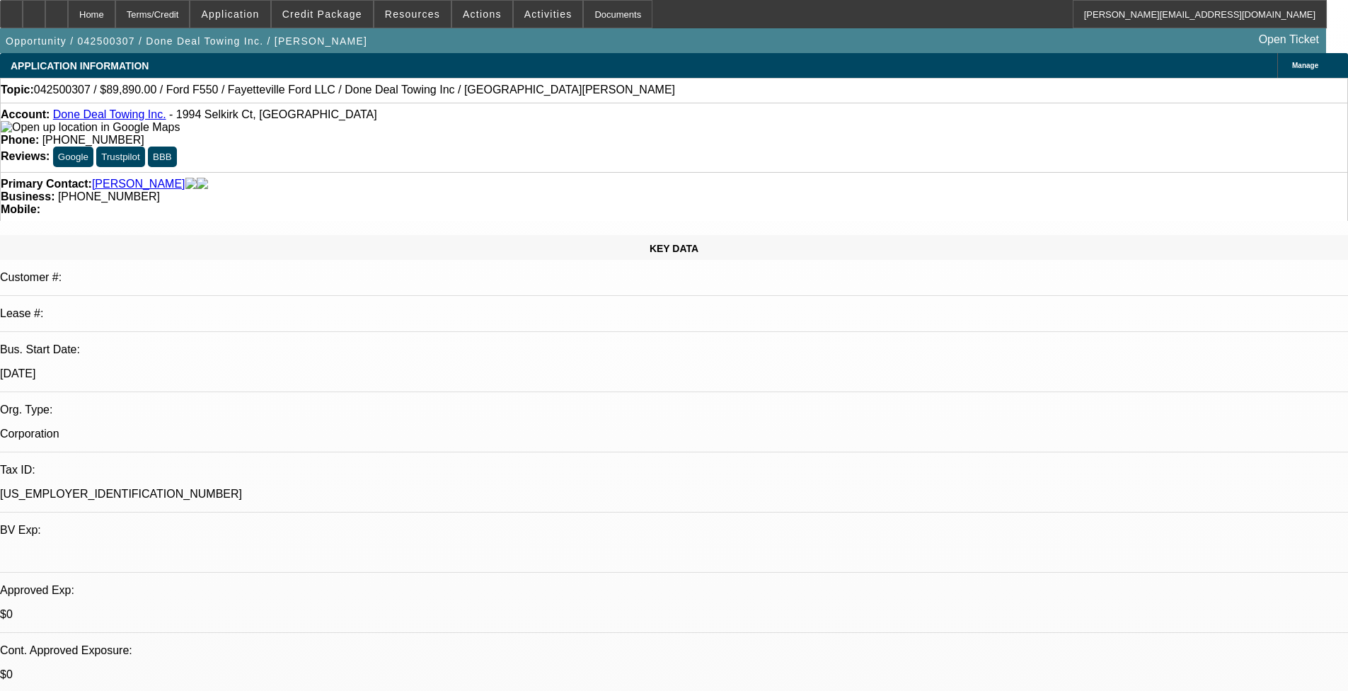
select select "2"
select select "0"
select select "1"
select select "2"
select select "6"
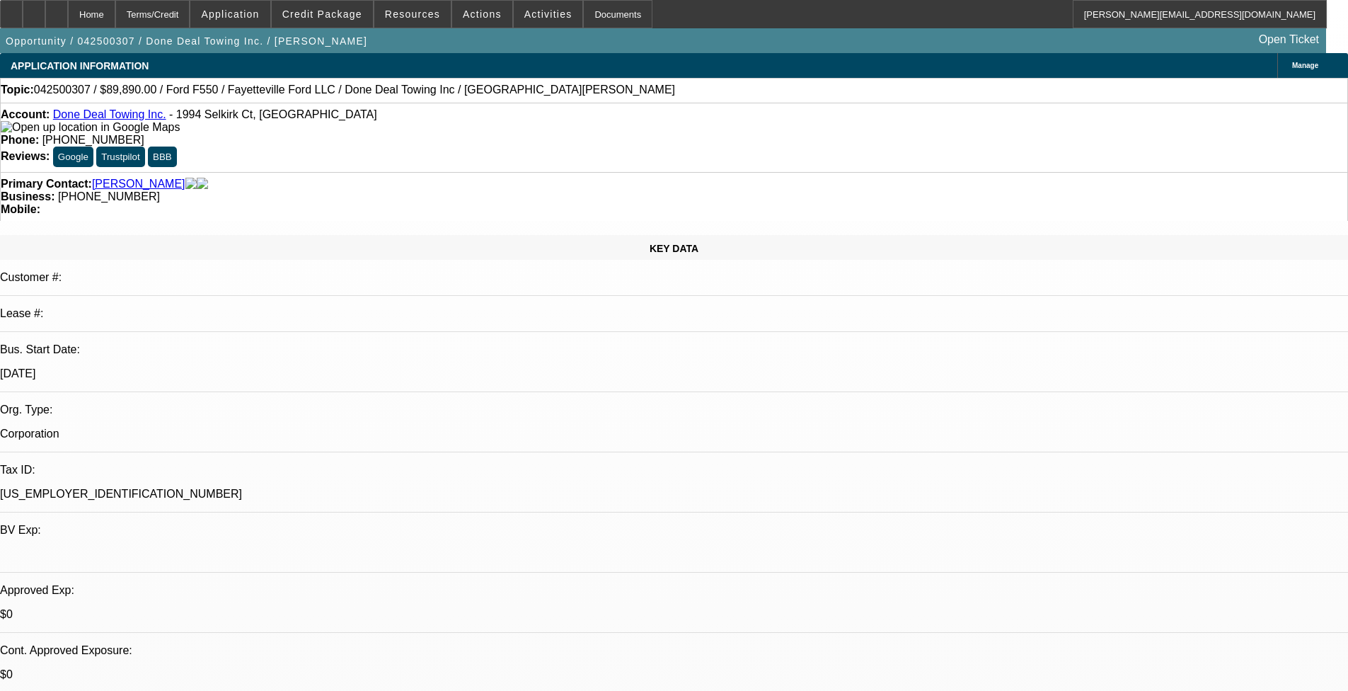
select select "1"
select select "2"
select select "6"
select select "1"
select select "2"
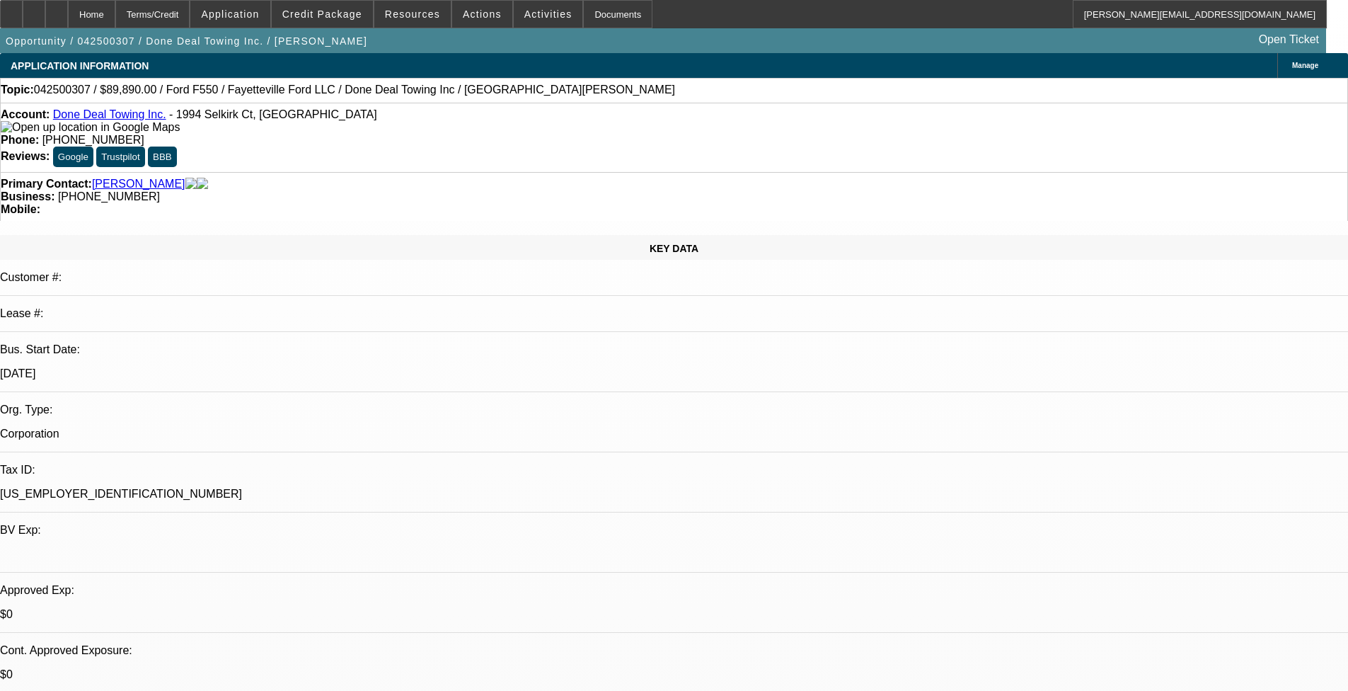
select select "6"
select select "1"
select select "2"
select select "6"
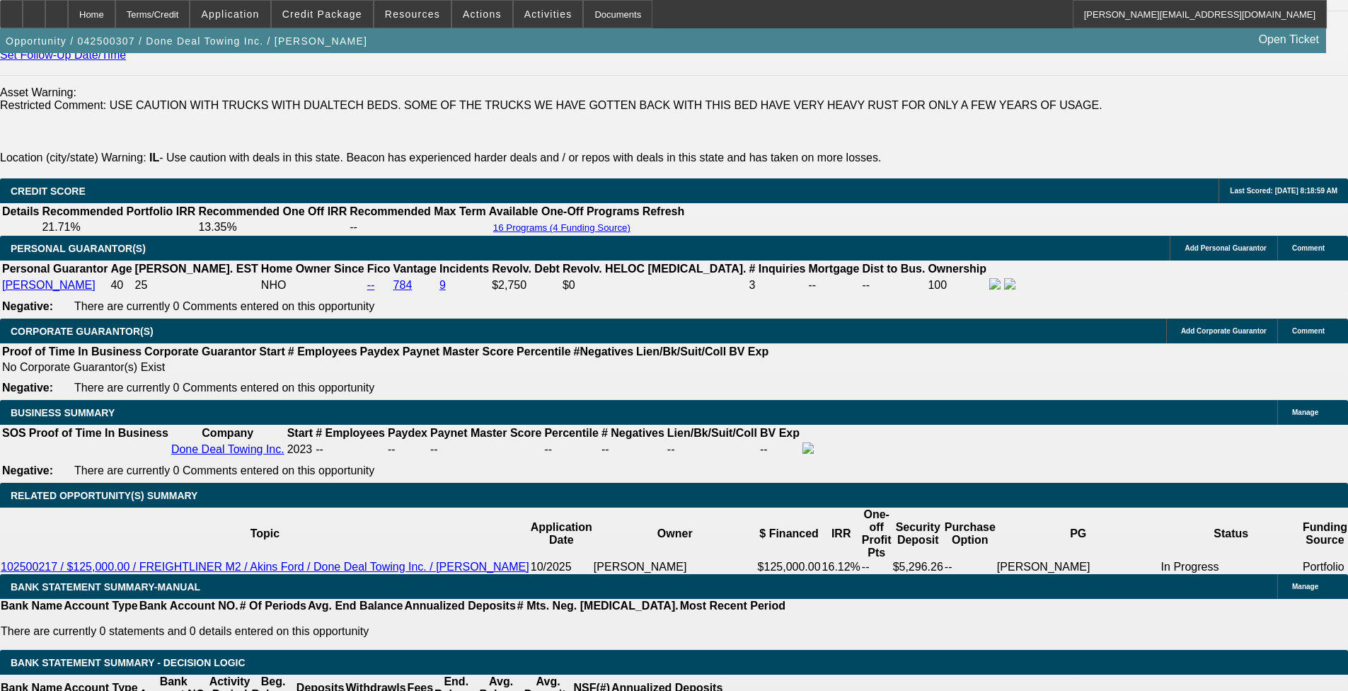
scroll to position [2123, 0]
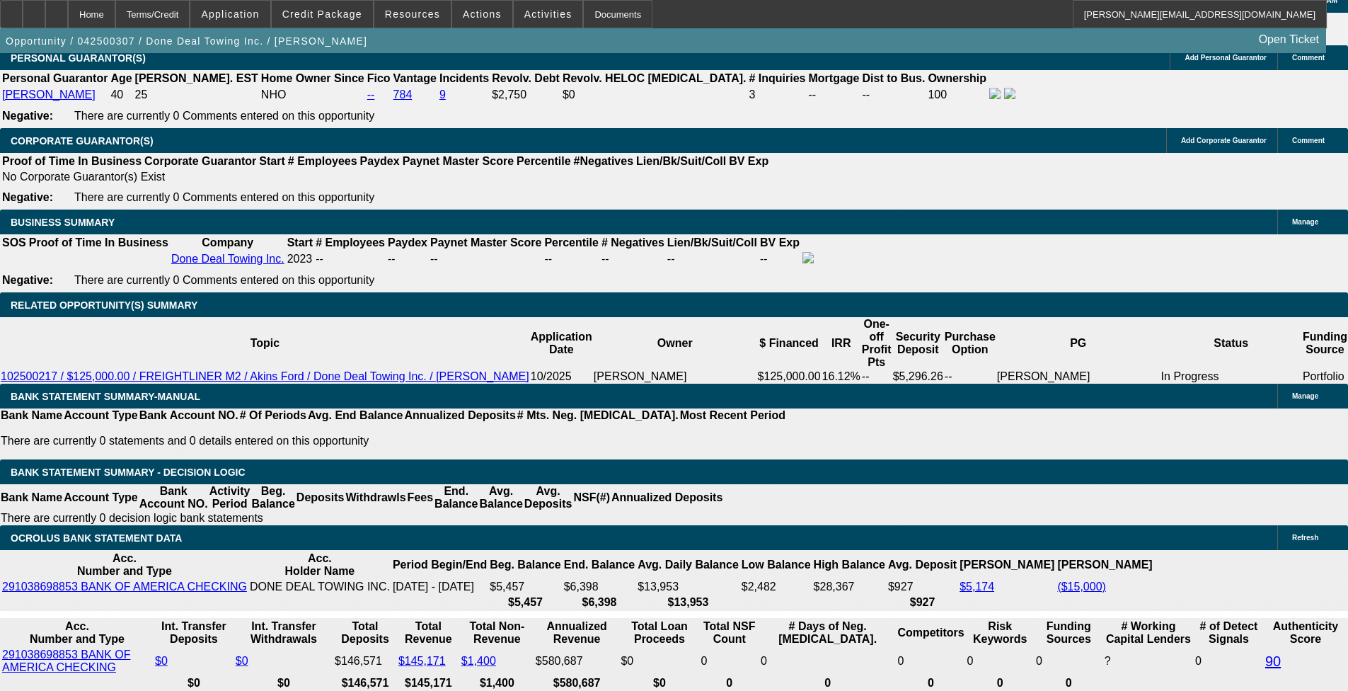
select select "2"
select select "0"
select select "6"
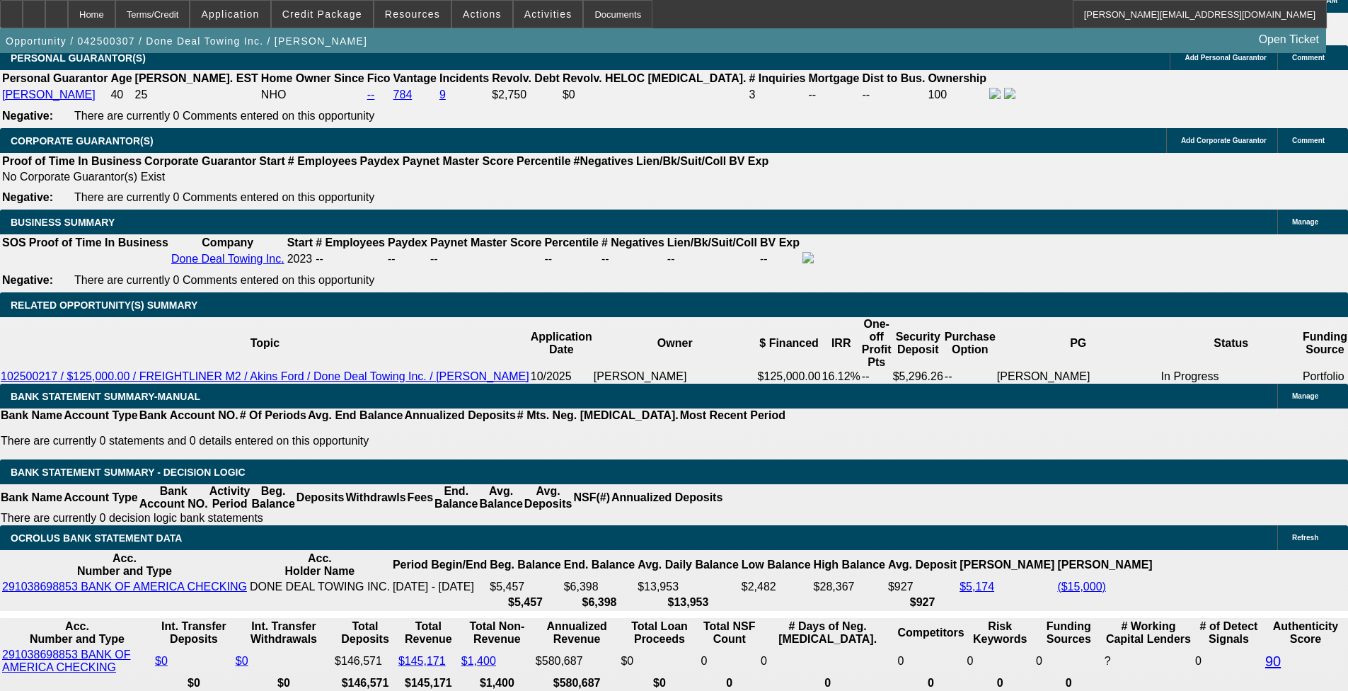
select select "0"
select select "2"
select select "0"
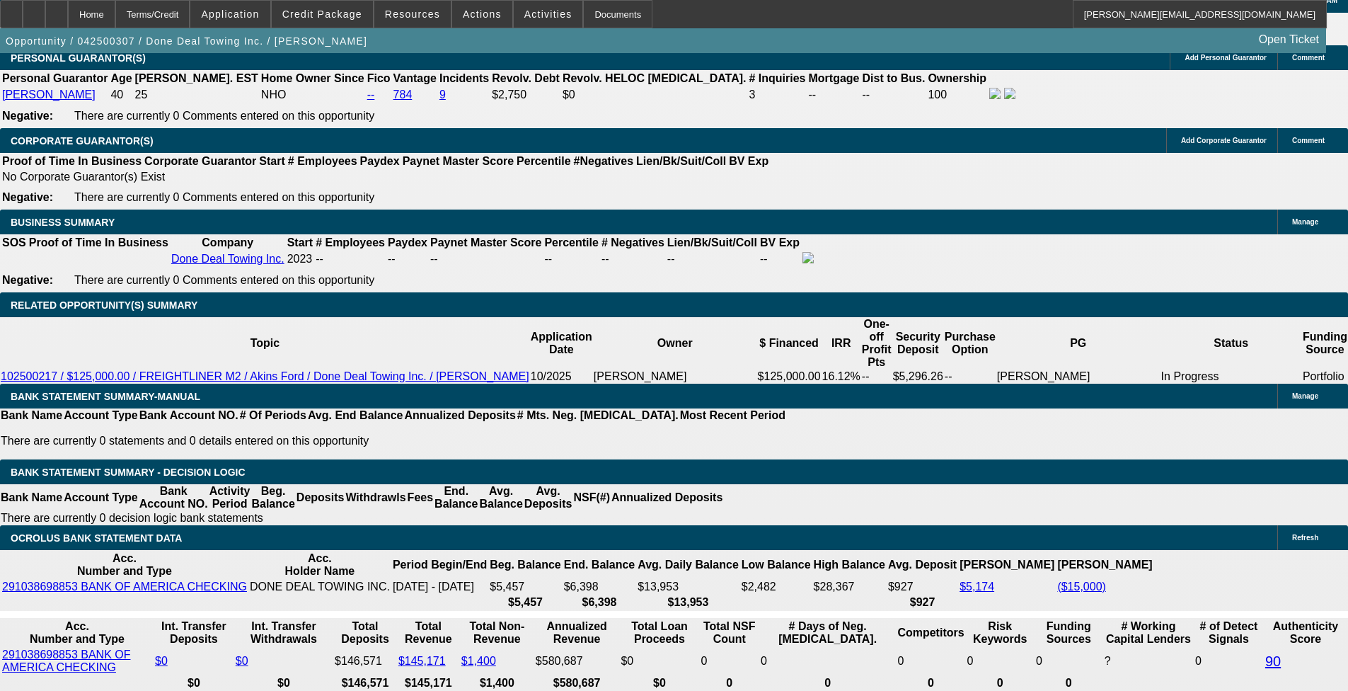
select select "6"
select select "0"
select select "2"
select select "0"
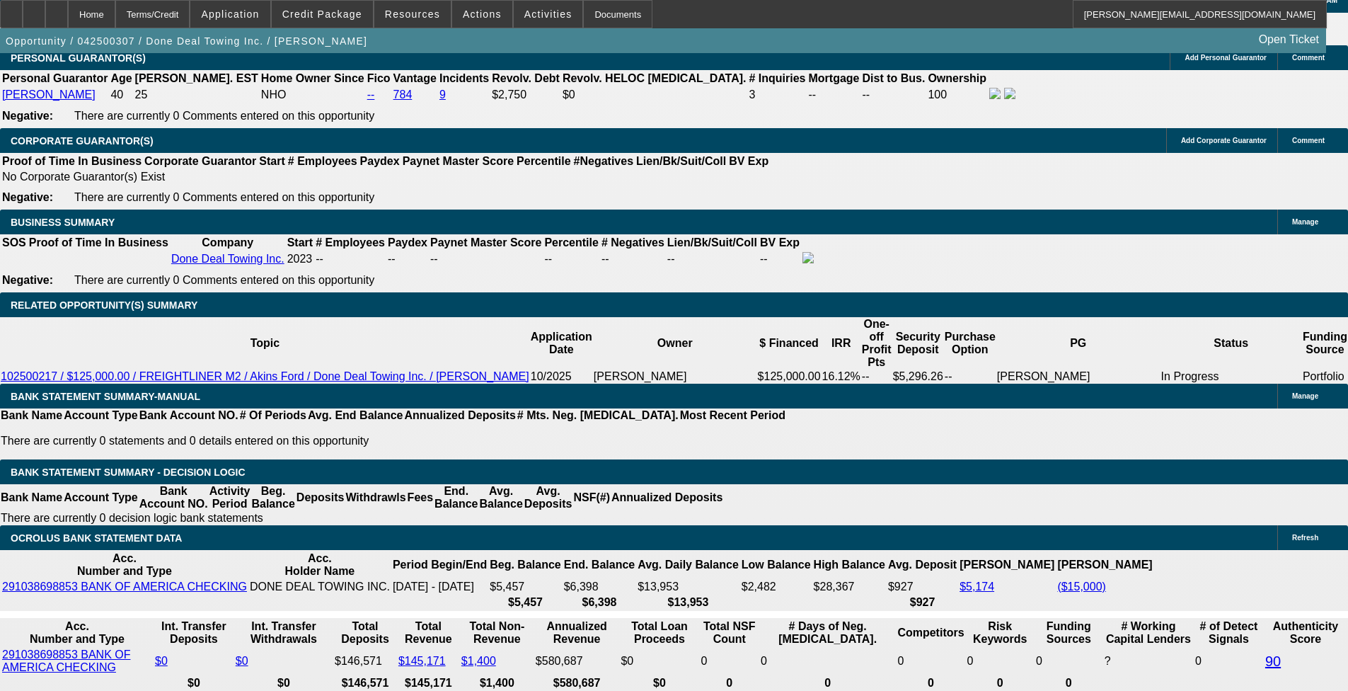
select select "6"
select select "0"
select select "2"
select select "0"
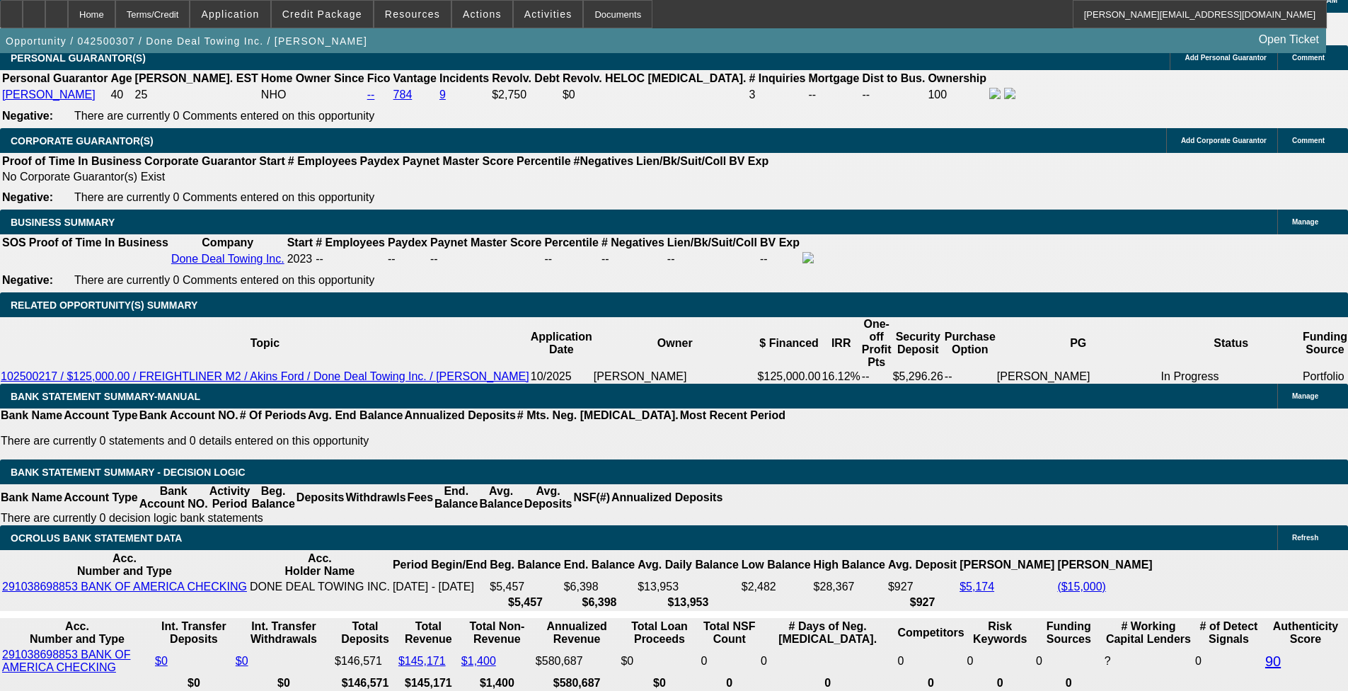
select select "6"
select select "0.15"
select select "2"
select select "0"
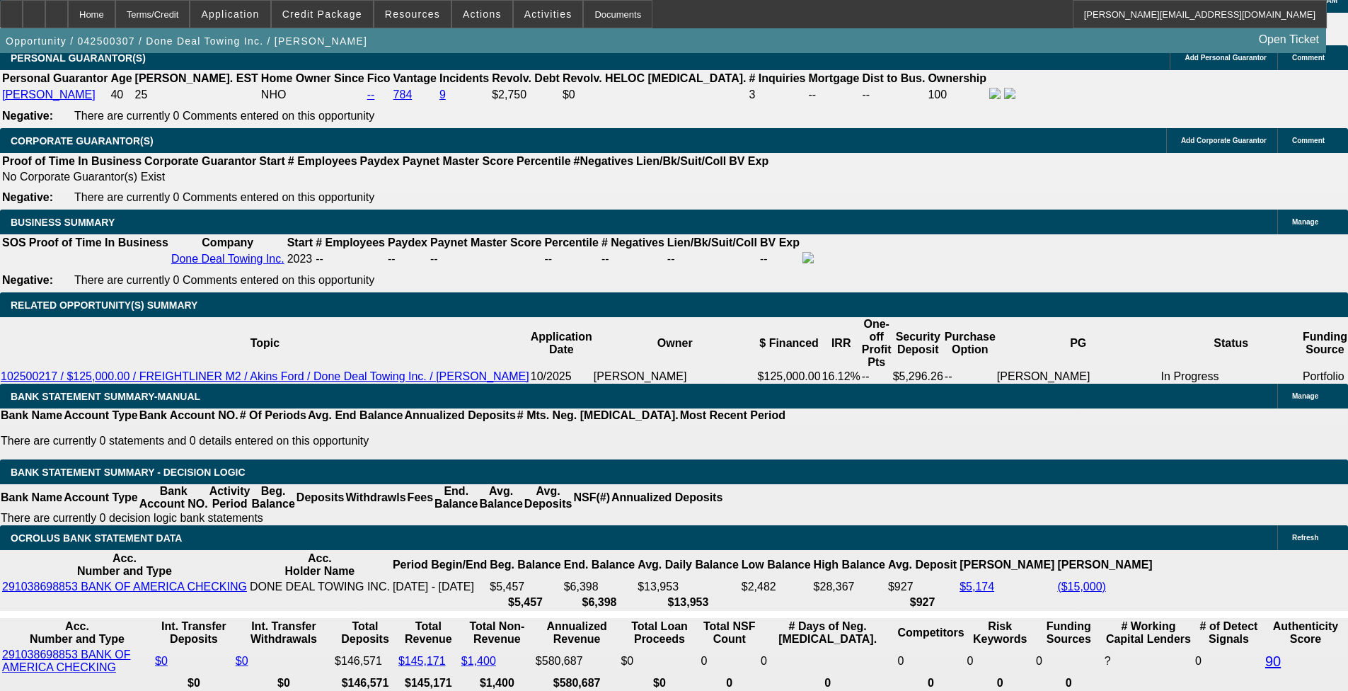
select select "6"
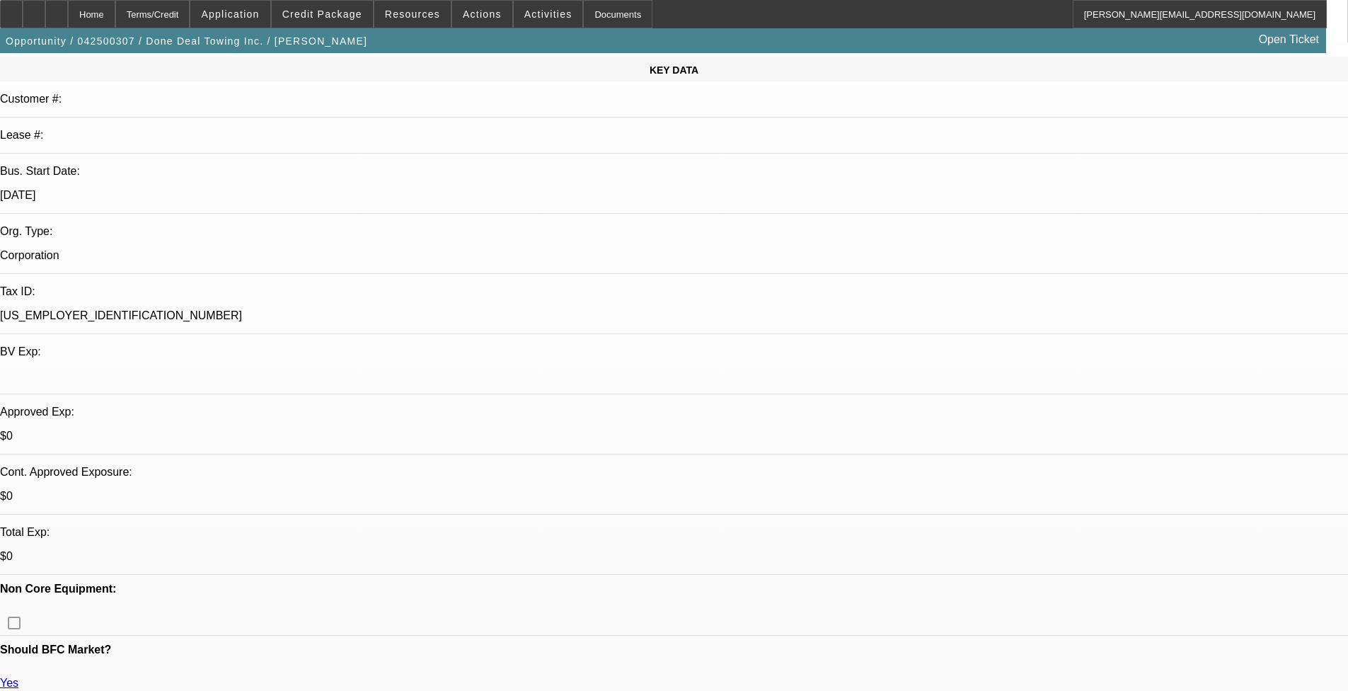
scroll to position [212, 0]
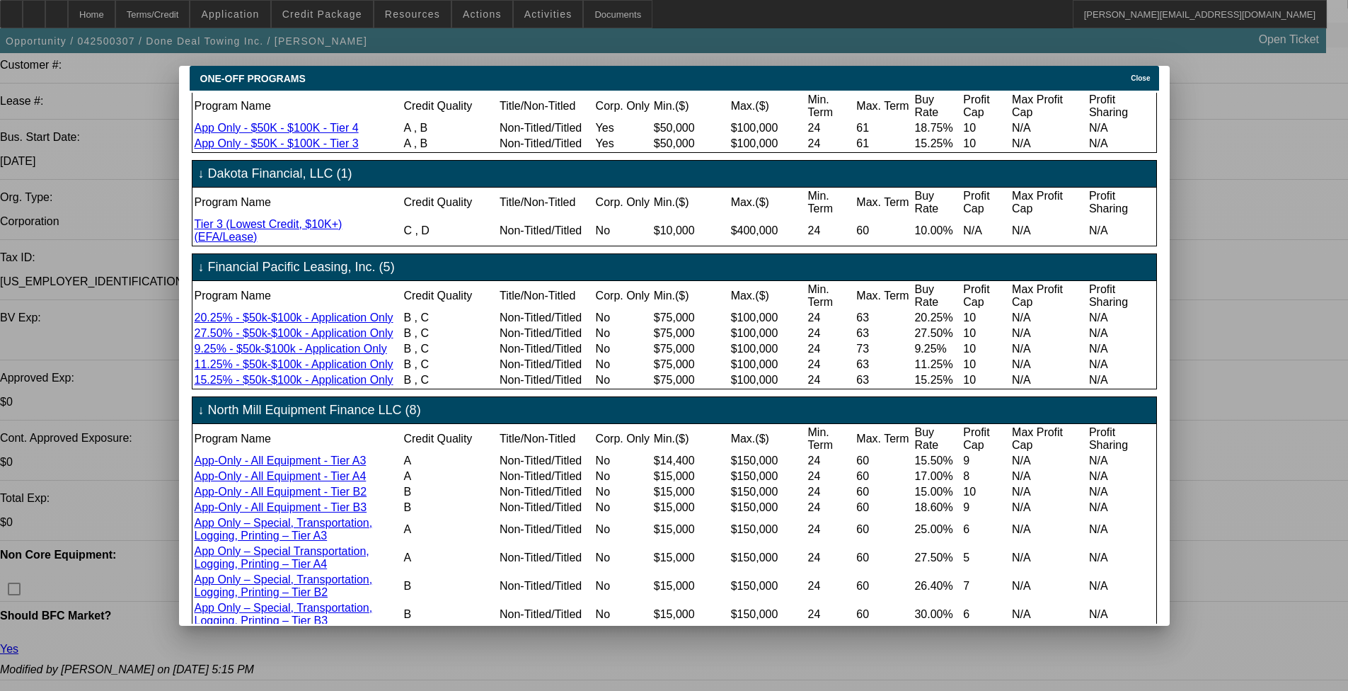
scroll to position [0, 0]
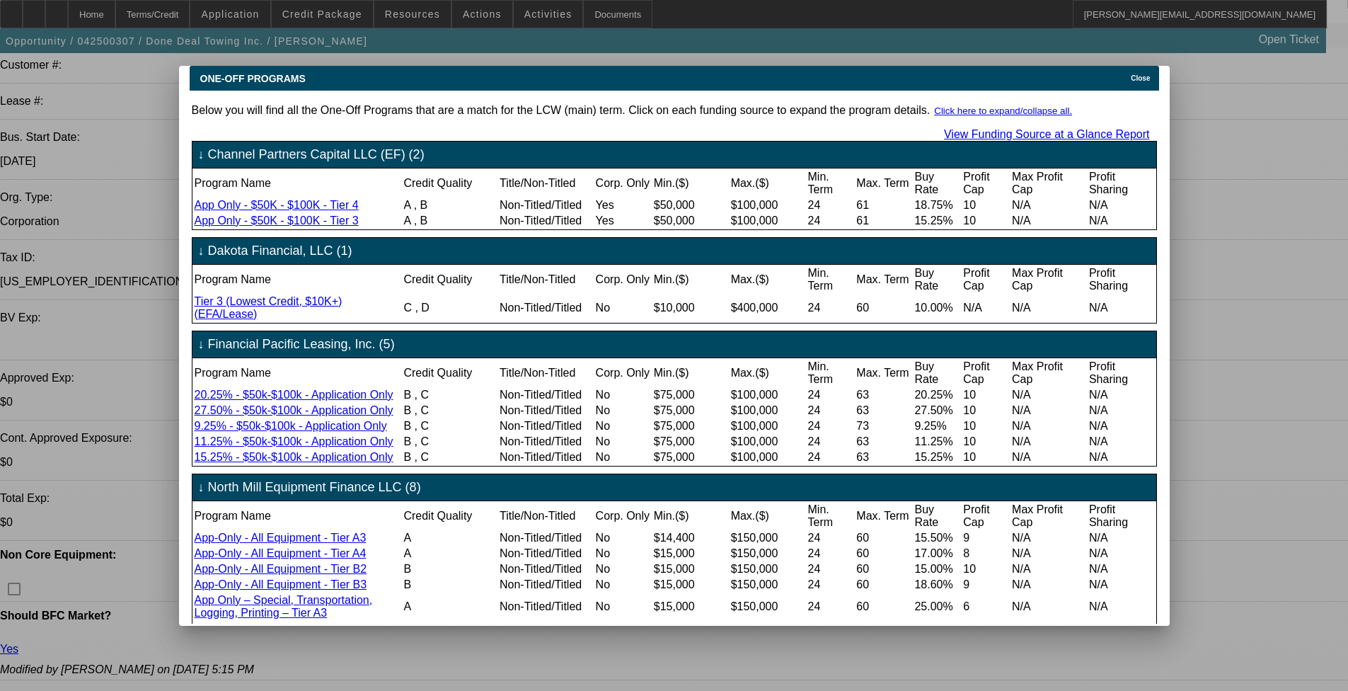
click at [565, 74] on span "Close" at bounding box center [1140, 78] width 19 height 8
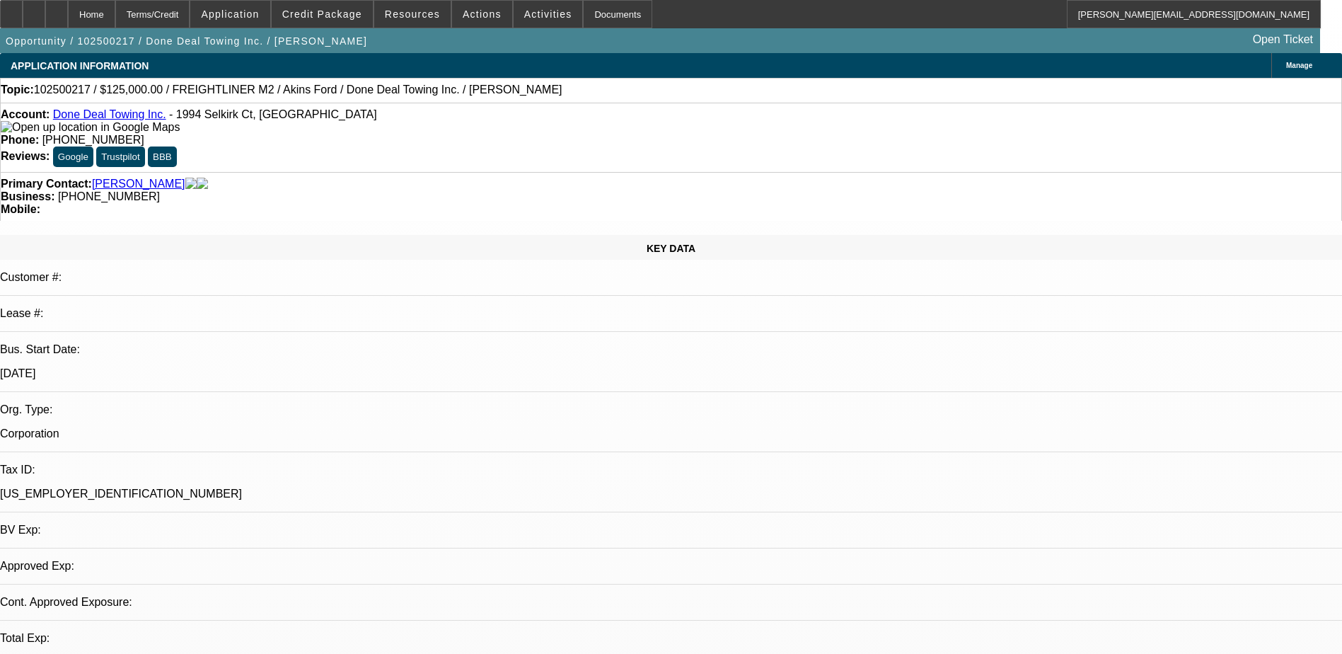
select select "0"
select select "2"
select select "0"
select select "6"
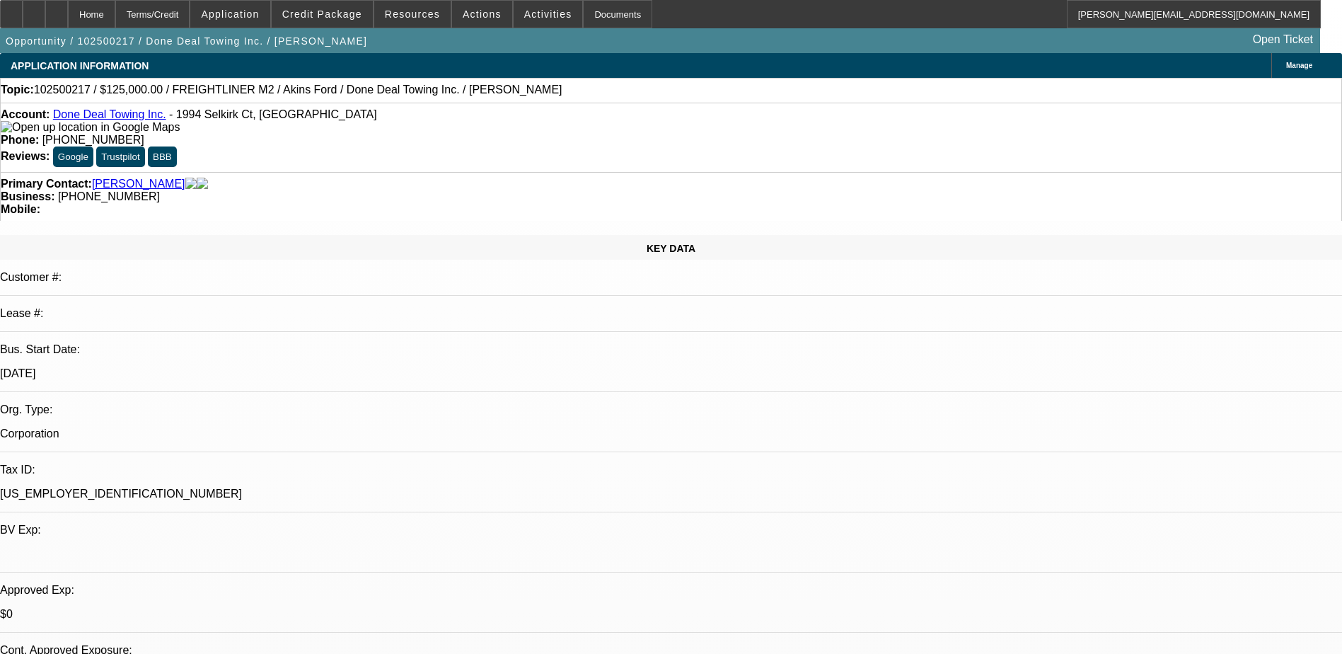
scroll to position [71, 0]
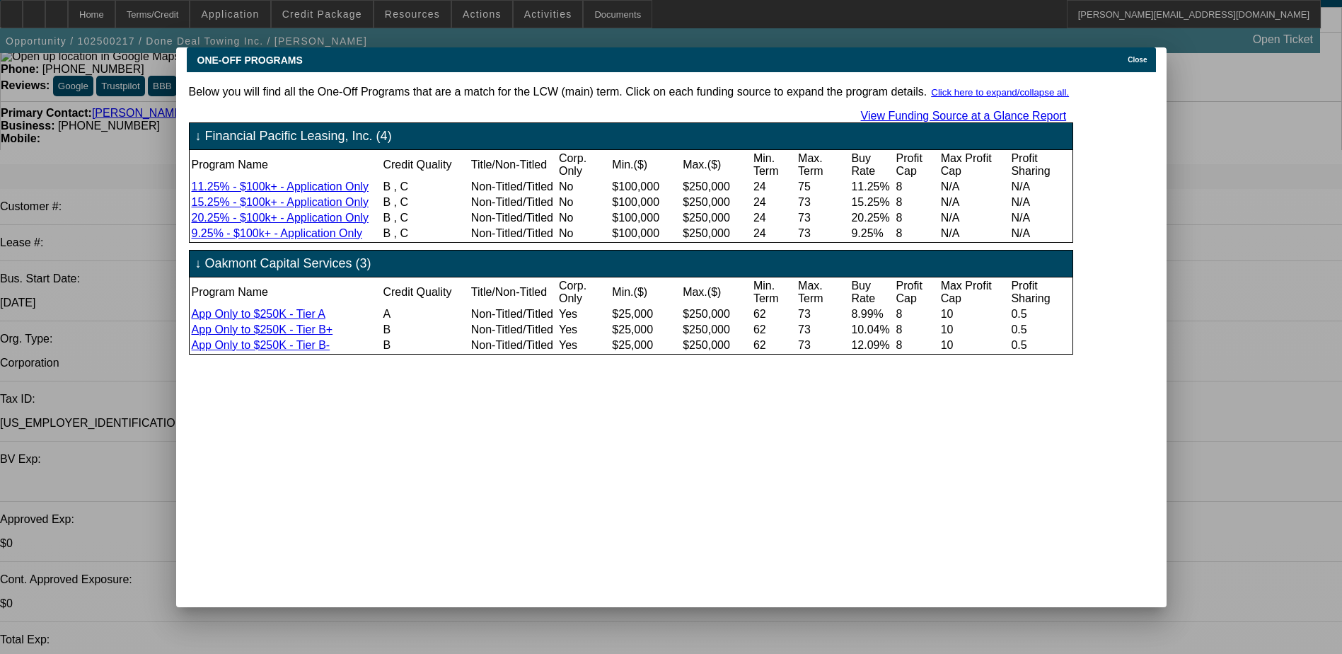
scroll to position [0, 0]
click at [1131, 52] on div "Close" at bounding box center [1139, 55] width 31 height 16
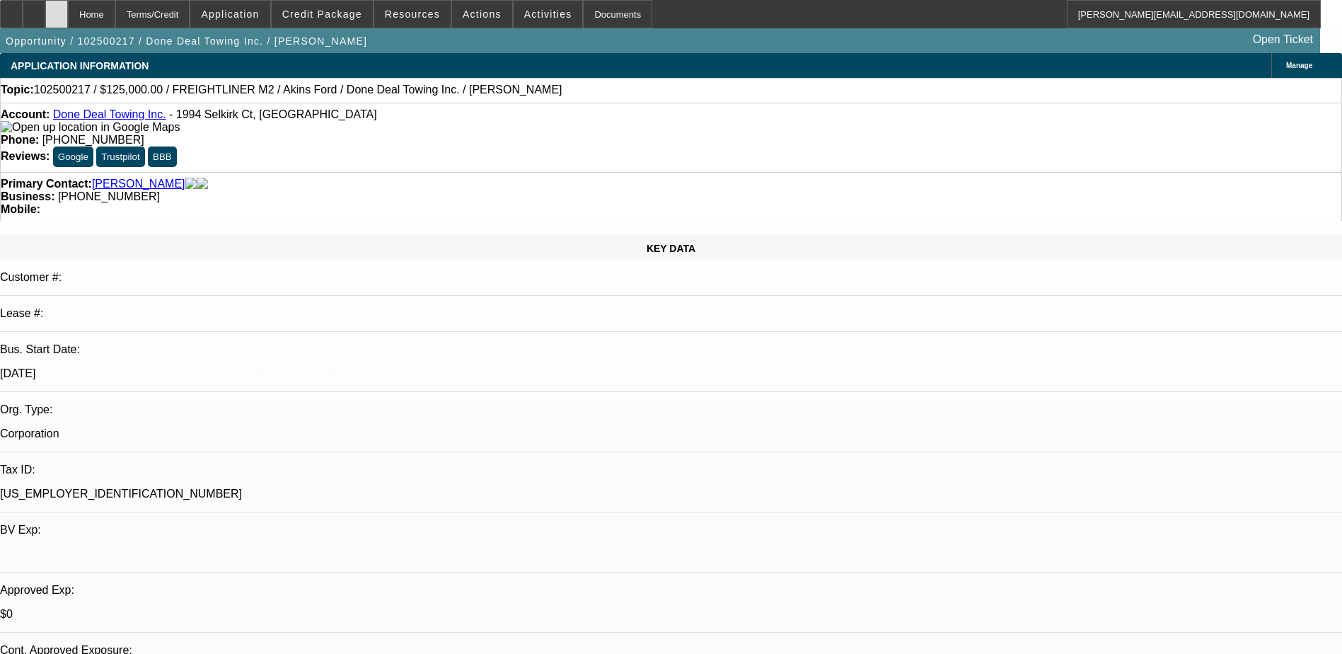
click at [68, 11] on div at bounding box center [56, 14] width 23 height 28
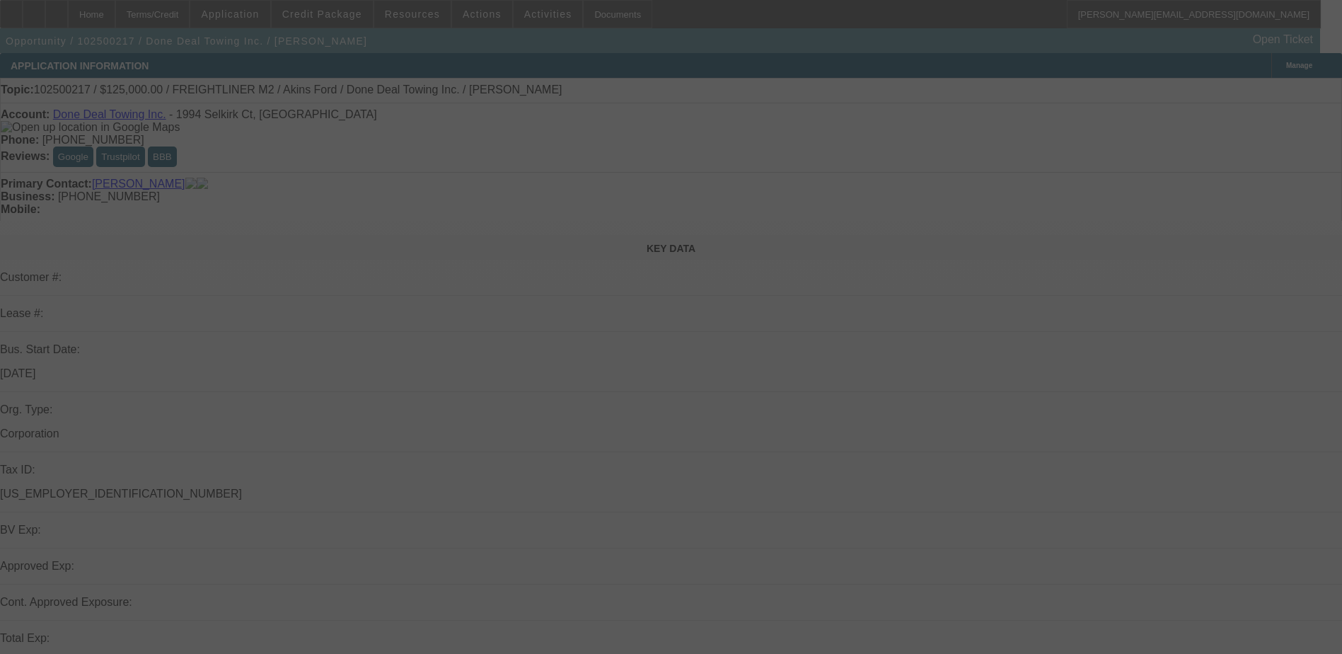
select select "0"
select select "2"
select select "0"
select select "6"
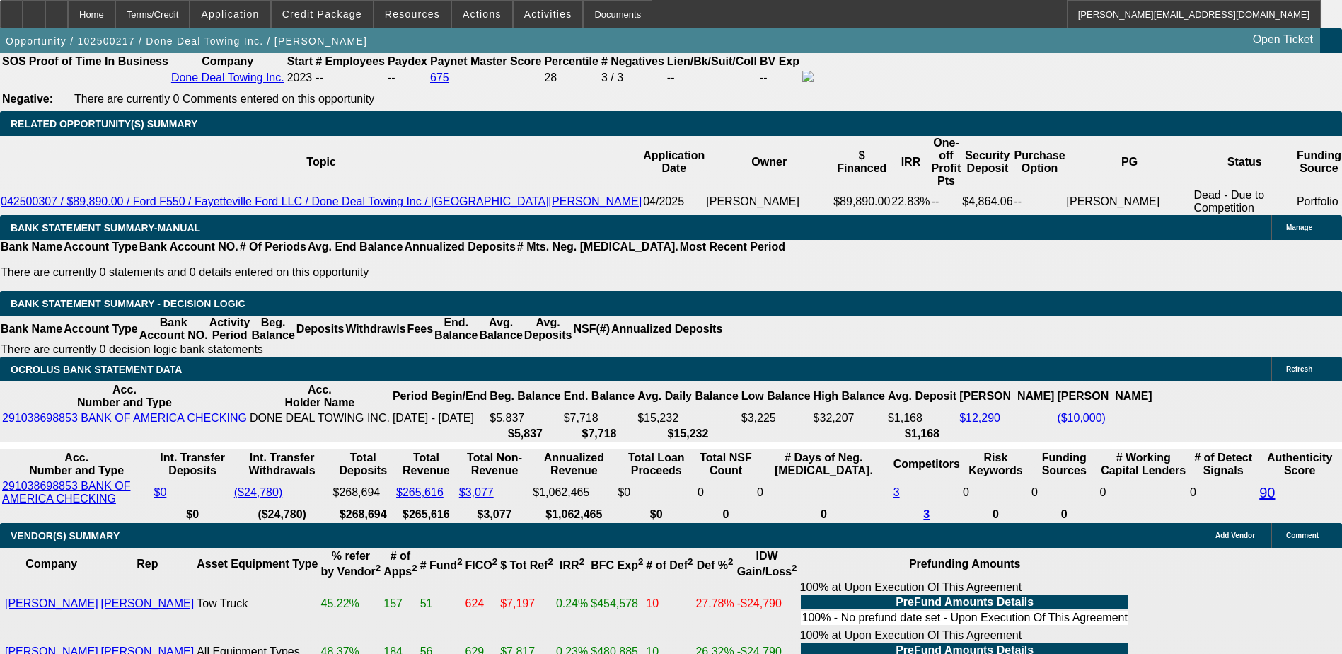
scroll to position [2264, 0]
